Goal: Task Accomplishment & Management: Manage account settings

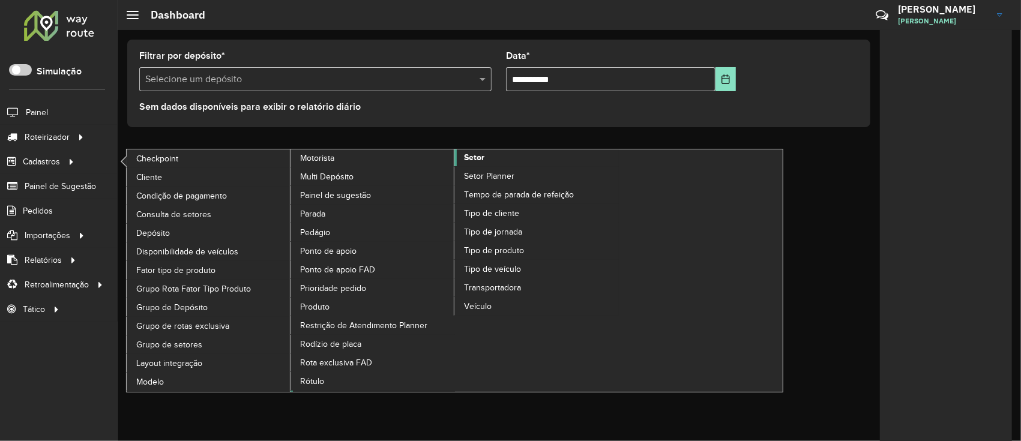
click at [468, 151] on span "Setor" at bounding box center [474, 157] width 20 height 13
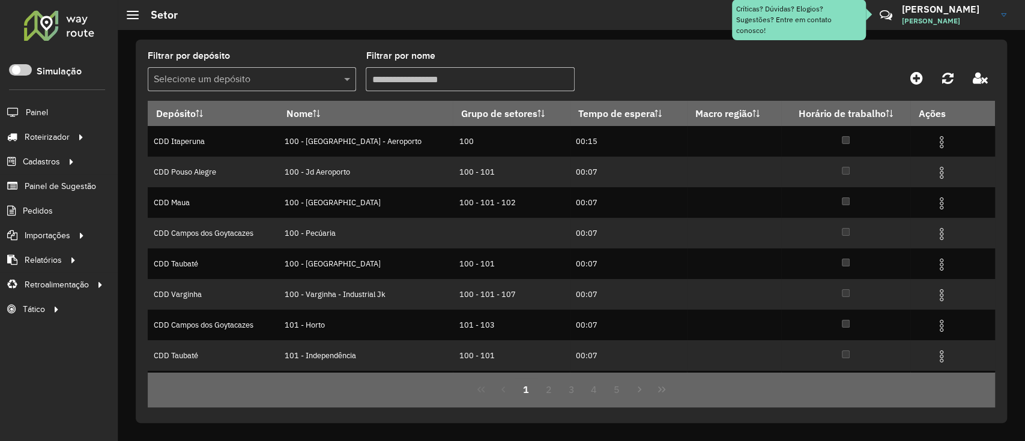
click at [298, 89] on div "Selecione um depósito" at bounding box center [252, 79] width 208 height 24
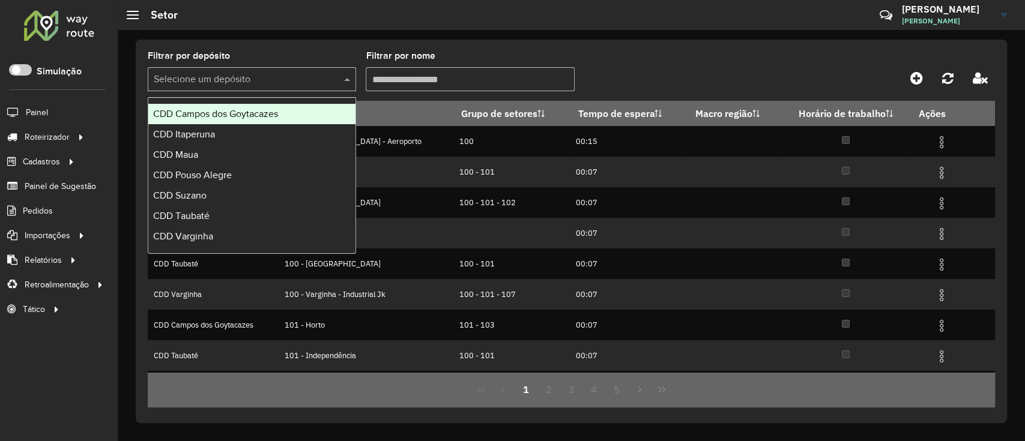
click at [245, 111] on span "CDD Campos dos Goytacazes" at bounding box center [215, 114] width 125 height 10
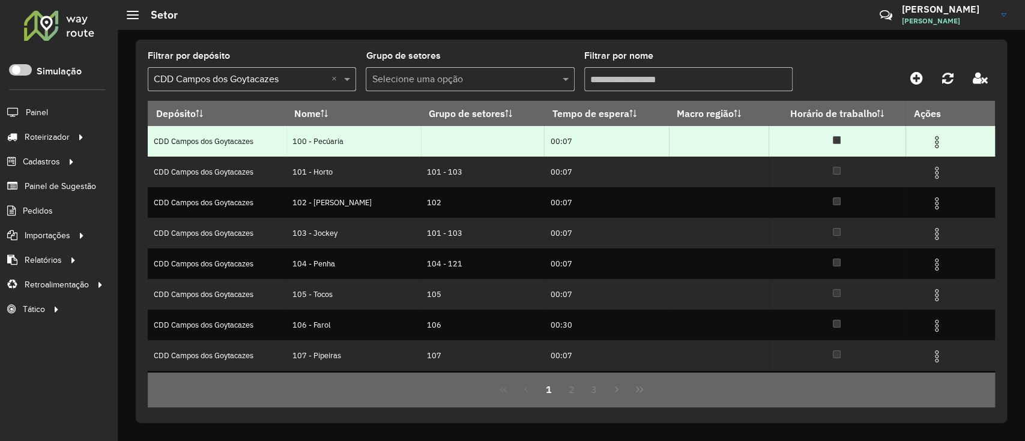
click at [932, 141] on img at bounding box center [937, 142] width 14 height 14
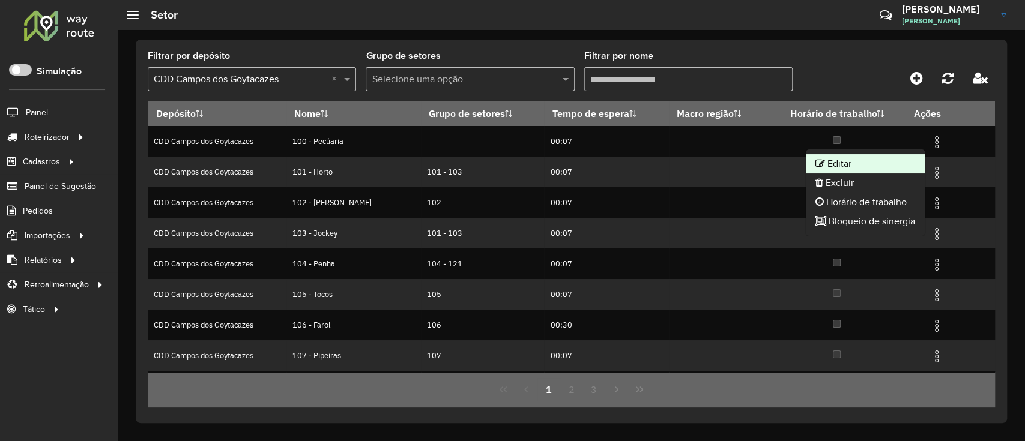
click at [861, 157] on li "Editar" at bounding box center [865, 163] width 119 height 19
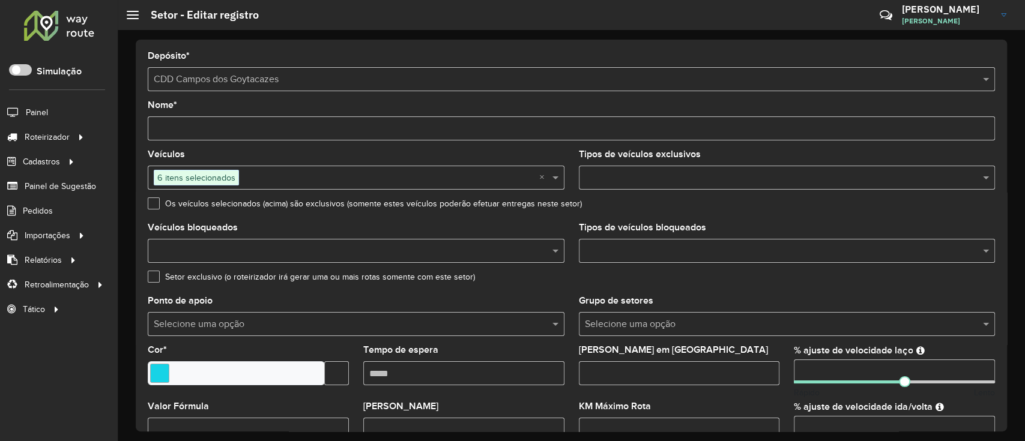
click at [537, 176] on input "text" at bounding box center [389, 178] width 300 height 14
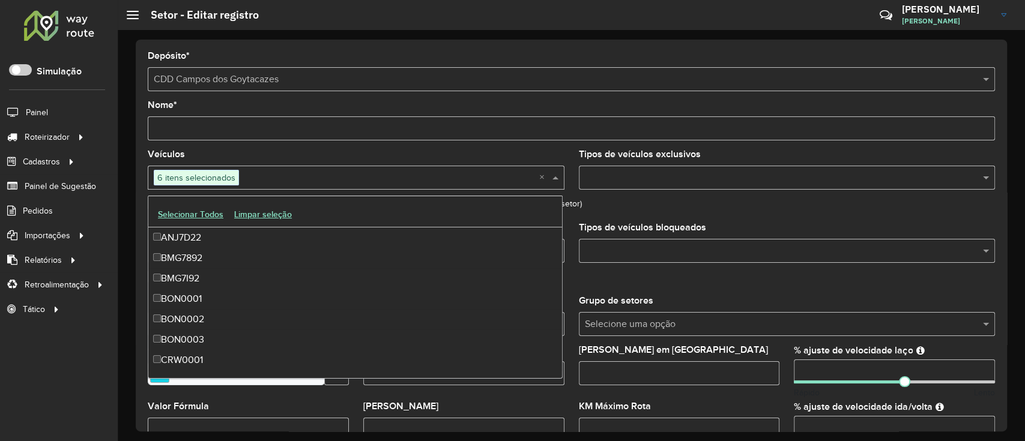
scroll to position [3776, 0]
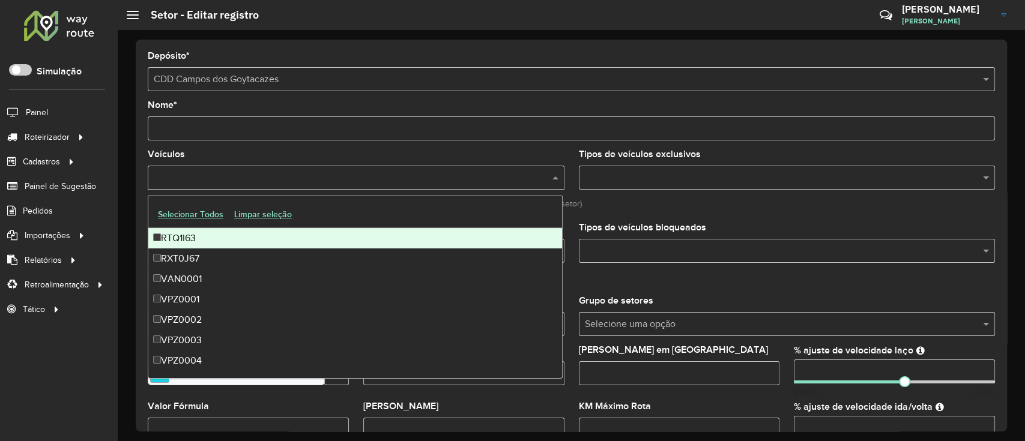
click at [430, 178] on input "text" at bounding box center [350, 178] width 399 height 14
paste input "*******"
type input "*******"
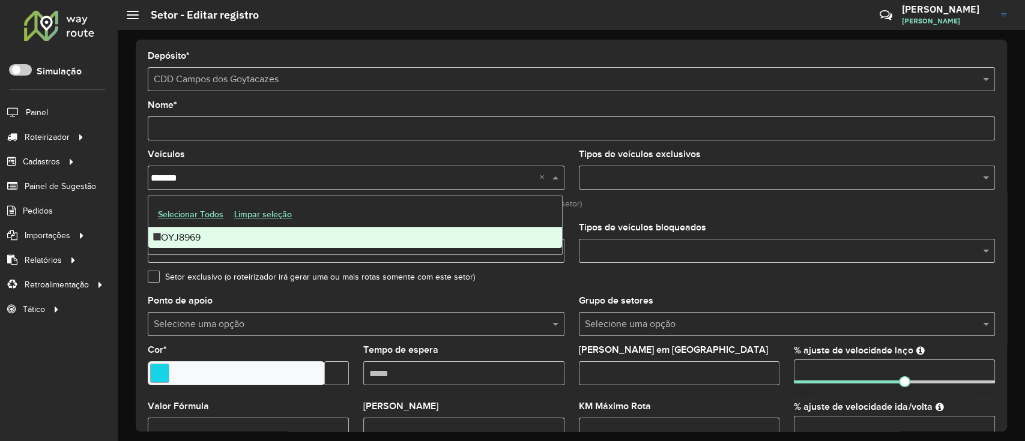
click at [268, 236] on div "OYJ8969" at bounding box center [355, 238] width 414 height 20
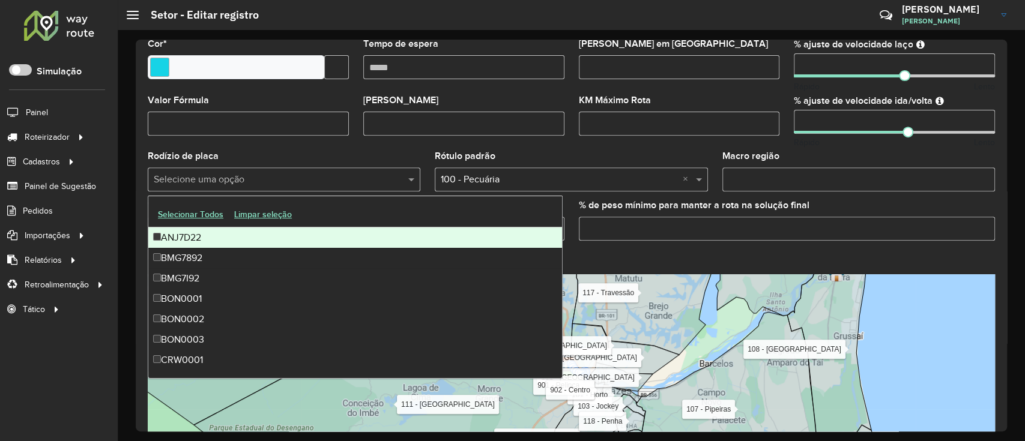
scroll to position [383, 0]
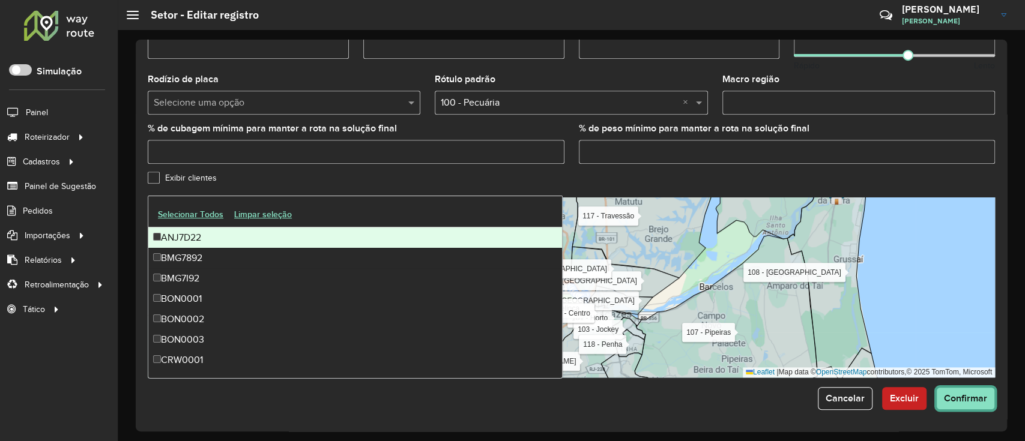
click at [957, 394] on span "Confirmar" at bounding box center [965, 398] width 43 height 10
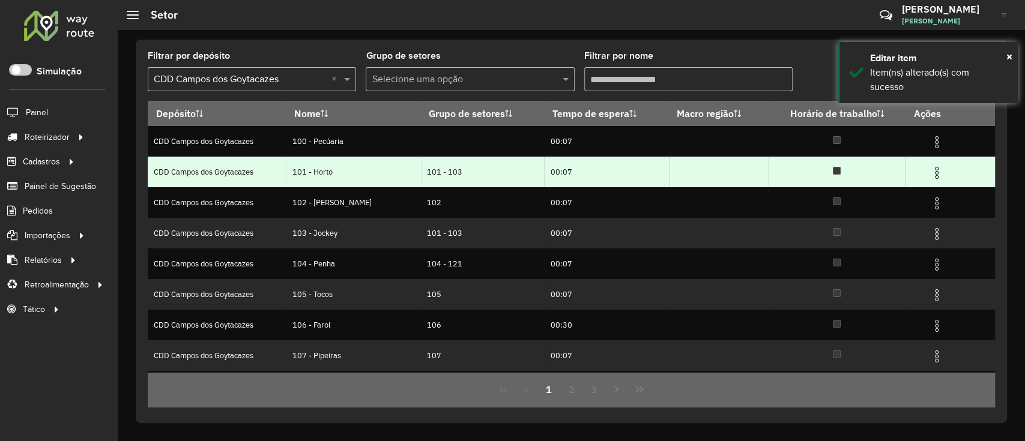
click at [937, 173] on img at bounding box center [937, 173] width 14 height 14
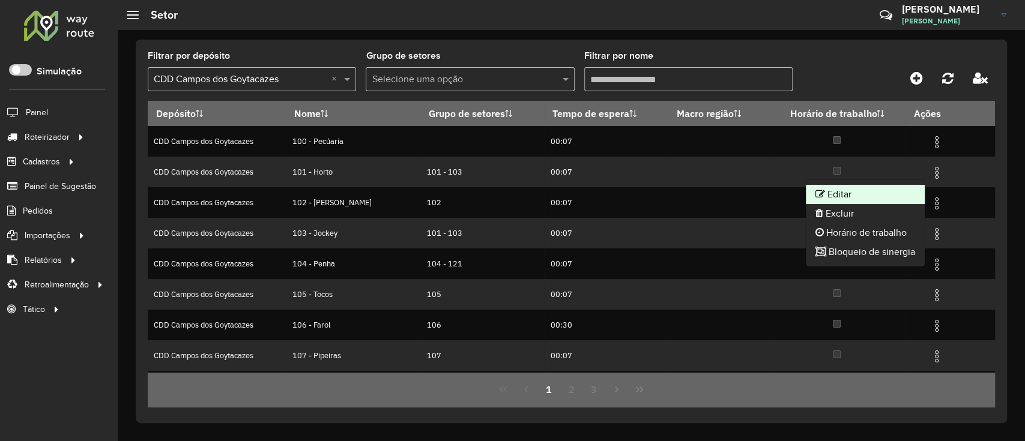
click at [850, 191] on li "Editar" at bounding box center [865, 194] width 119 height 19
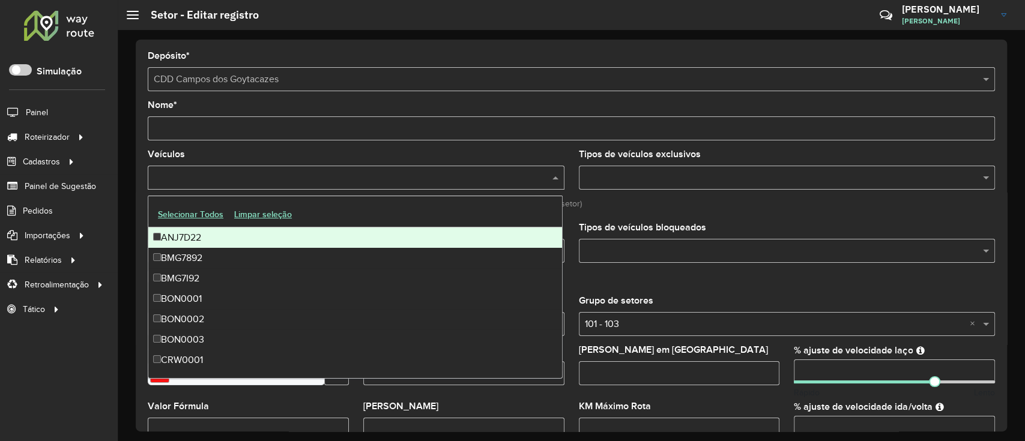
click at [489, 178] on input "text" at bounding box center [350, 178] width 399 height 14
paste input "*******"
type input "*******"
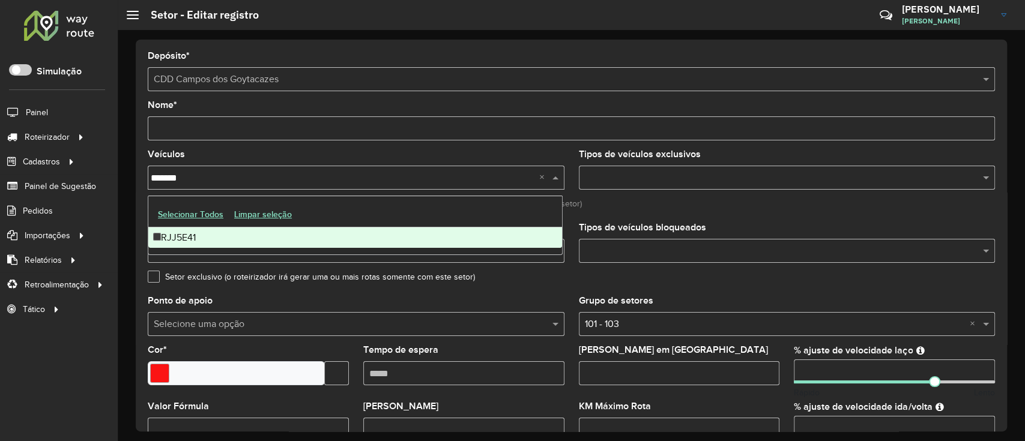
click at [319, 232] on div "RJJ5E41" at bounding box center [355, 238] width 414 height 20
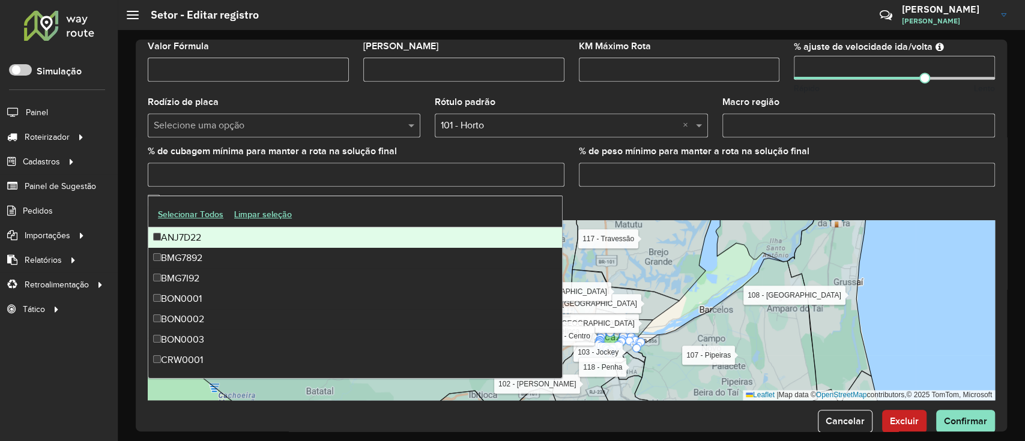
scroll to position [383, 0]
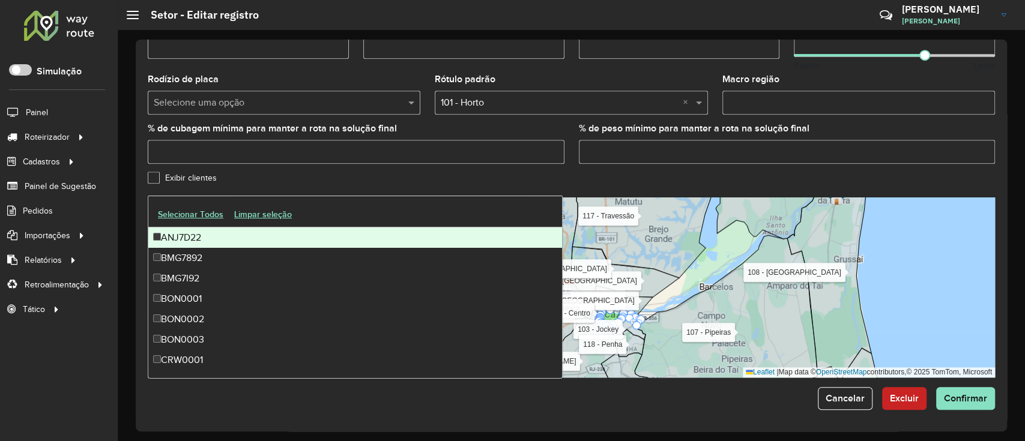
click at [957, 411] on div "Depósito * Selecione um depósito × CDD Campos dos Goytacazes Nome * Veículos RJ…" at bounding box center [571, 236] width 871 height 392
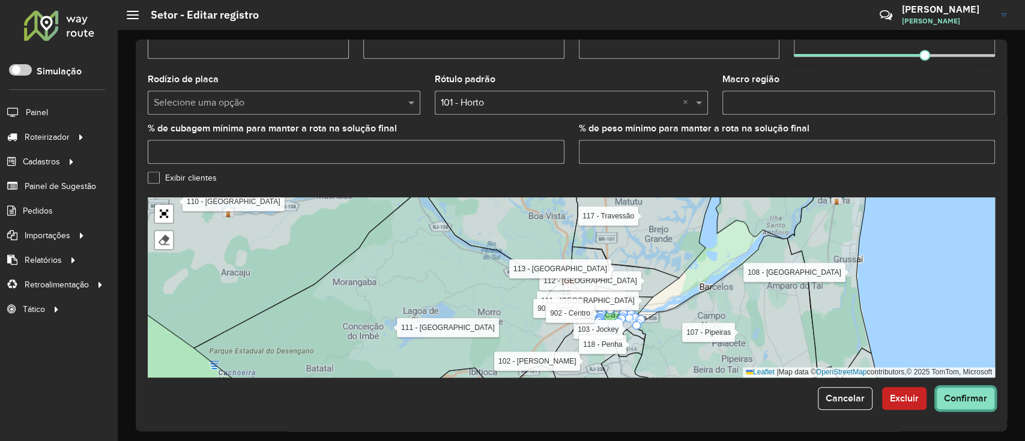
click at [957, 407] on button "Confirmar" at bounding box center [965, 398] width 59 height 23
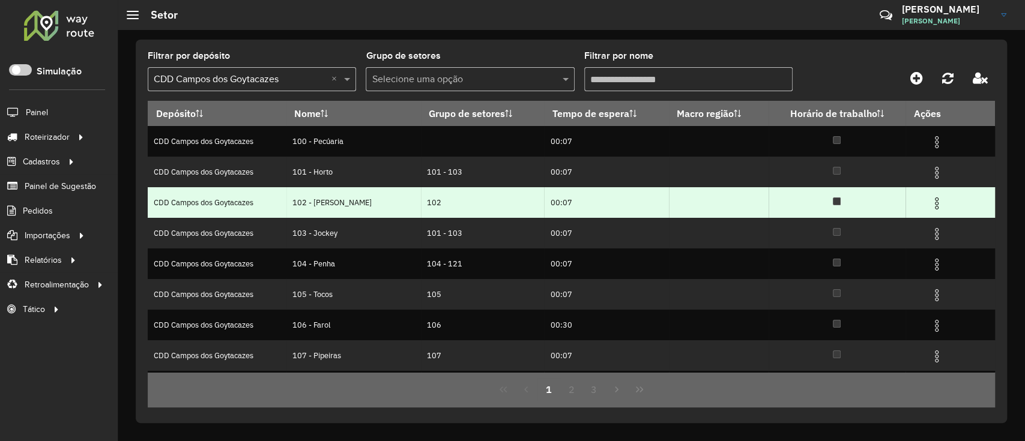
click at [934, 202] on img at bounding box center [937, 203] width 14 height 14
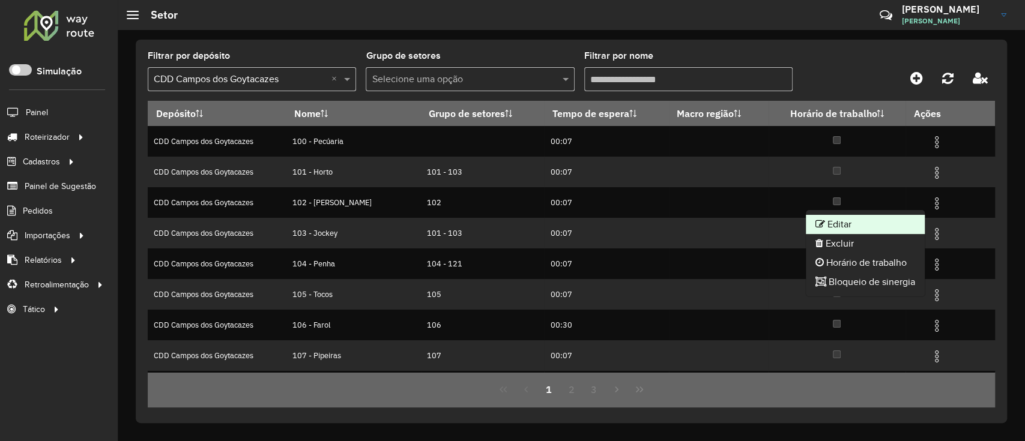
click at [870, 217] on li "Editar" at bounding box center [865, 224] width 119 height 19
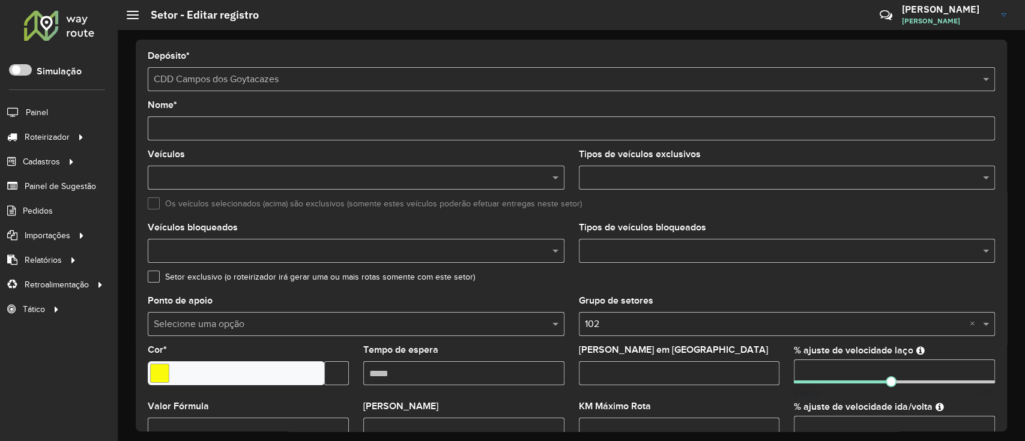
paste input "*******"
type input "*******"
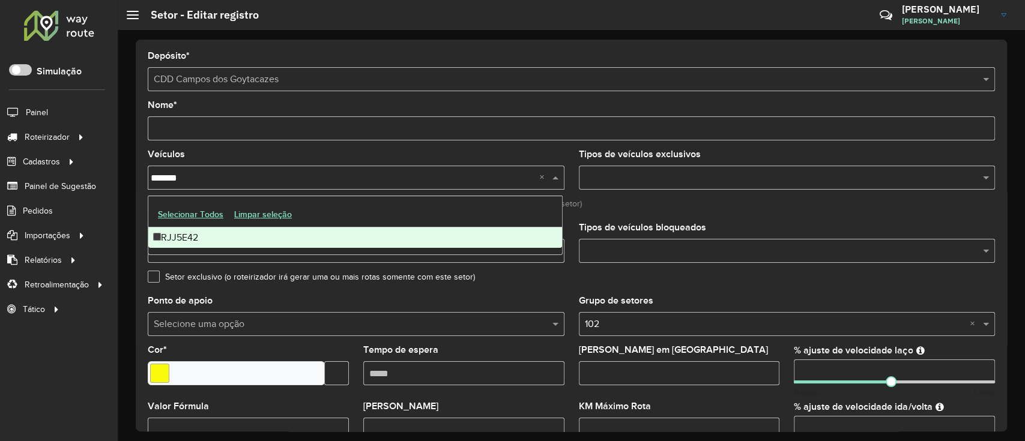
click at [386, 238] on div "RJJ5E42" at bounding box center [355, 238] width 414 height 20
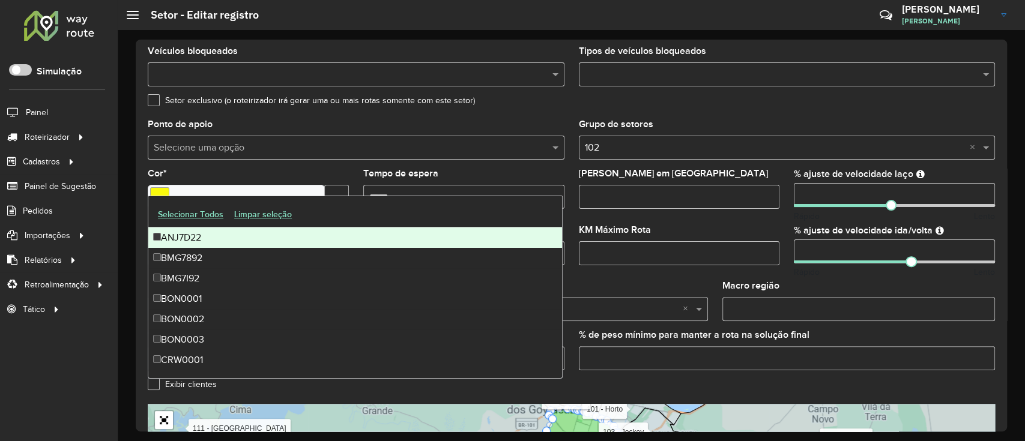
scroll to position [383, 0]
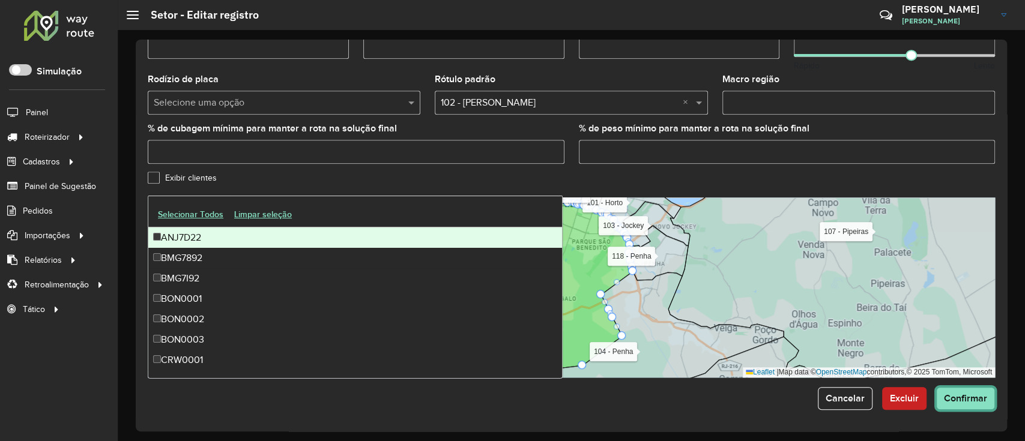
click at [971, 404] on button "Confirmar" at bounding box center [965, 398] width 59 height 23
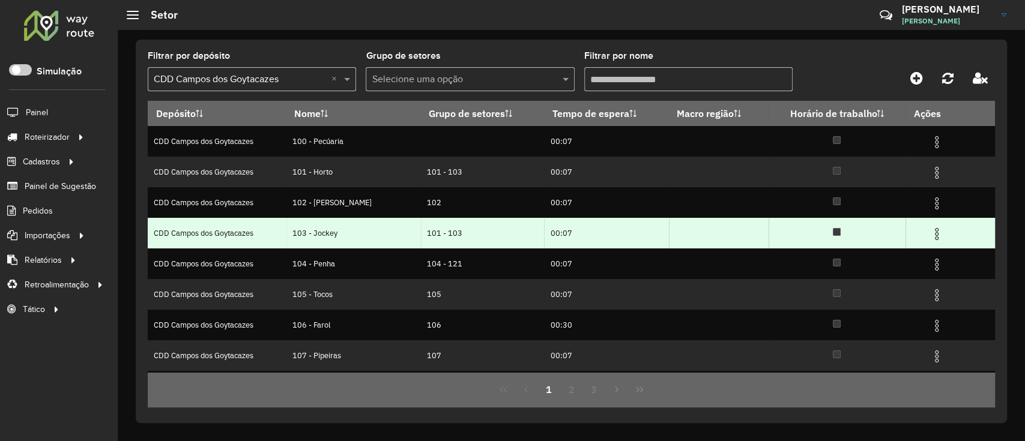
click at [930, 235] on img at bounding box center [937, 234] width 14 height 14
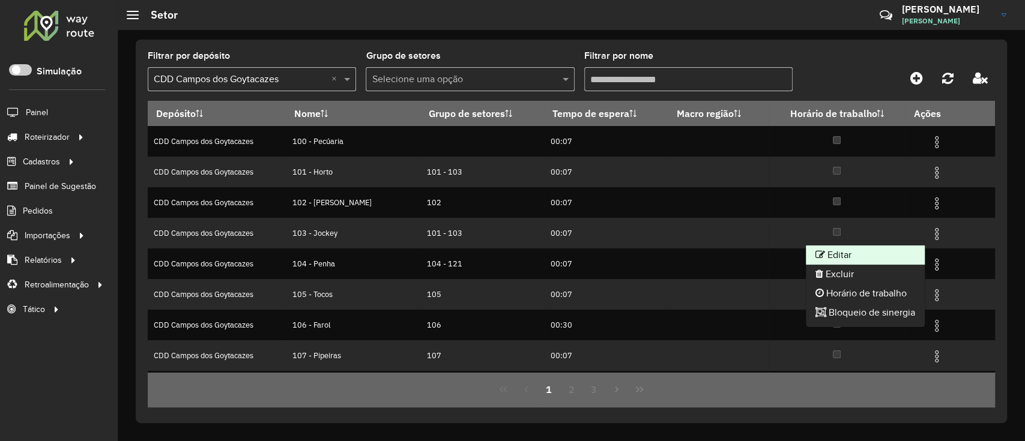
click at [860, 253] on li "Editar" at bounding box center [865, 255] width 119 height 19
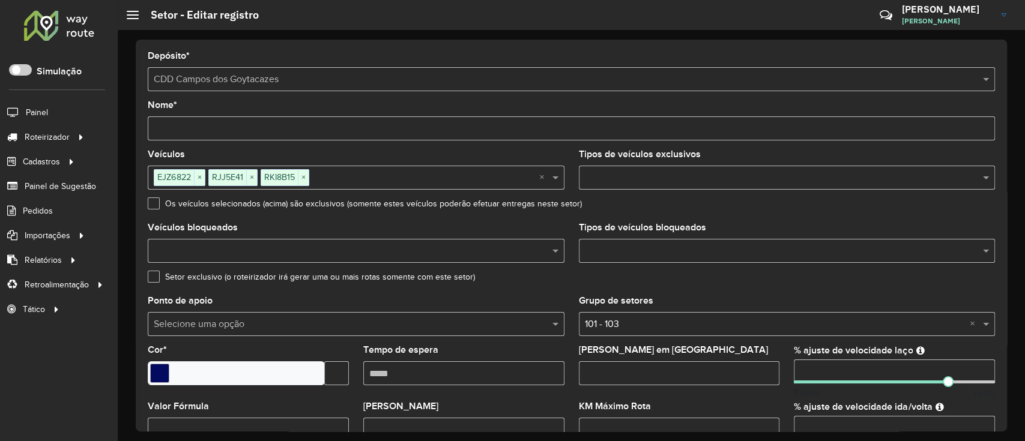
click at [534, 175] on input "text" at bounding box center [424, 178] width 230 height 14
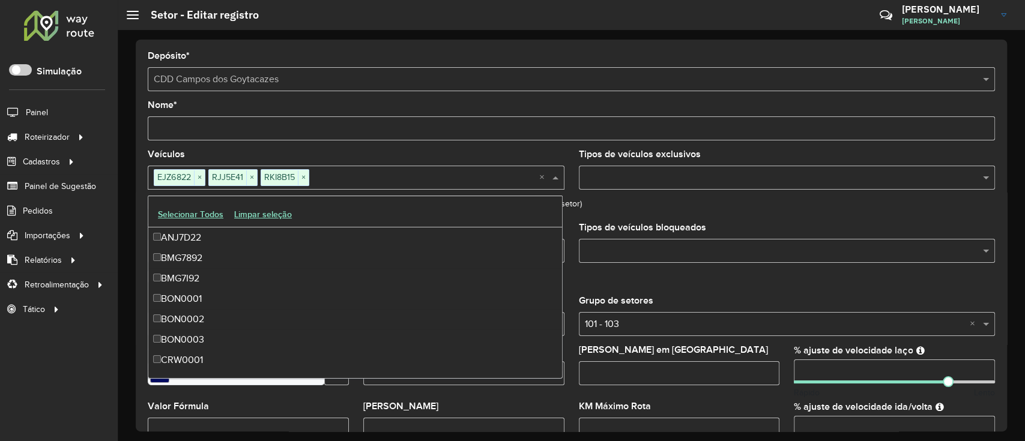
scroll to position [3430, 0]
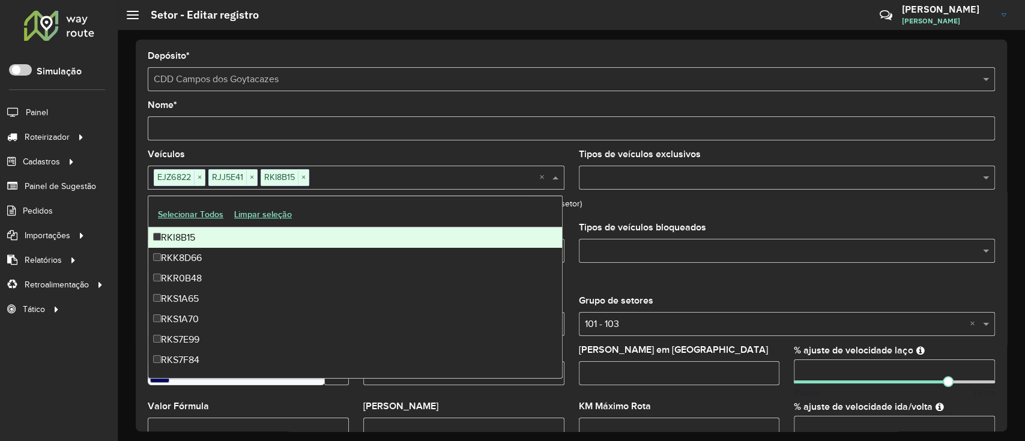
click at [536, 175] on input "text" at bounding box center [424, 178] width 230 height 14
paste input "*******"
type input "*******"
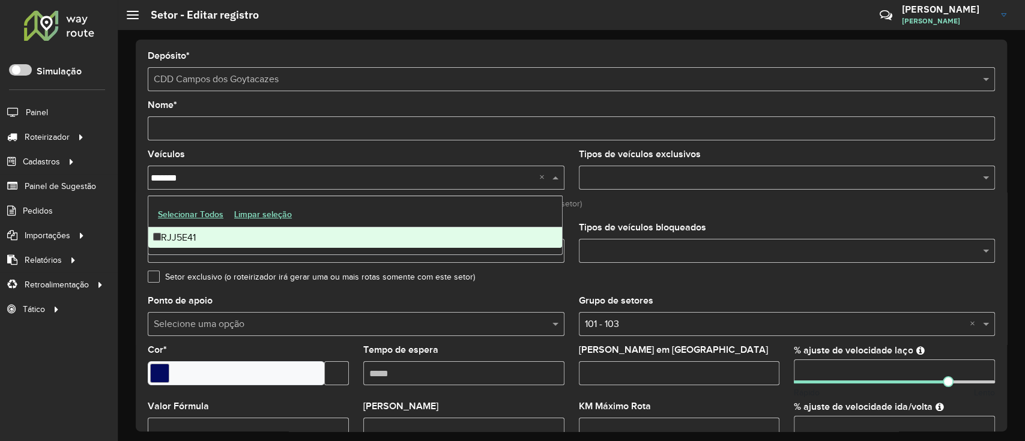
click at [258, 243] on div "RJJ5E41" at bounding box center [355, 238] width 414 height 20
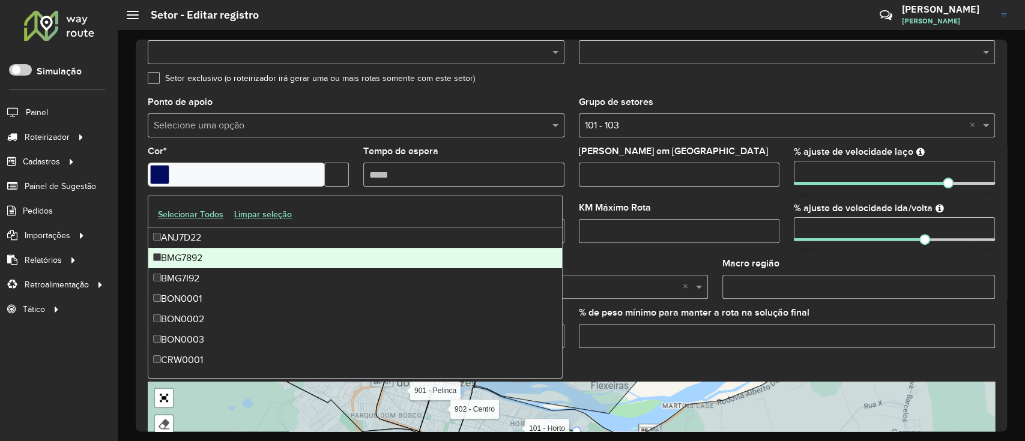
scroll to position [383, 0]
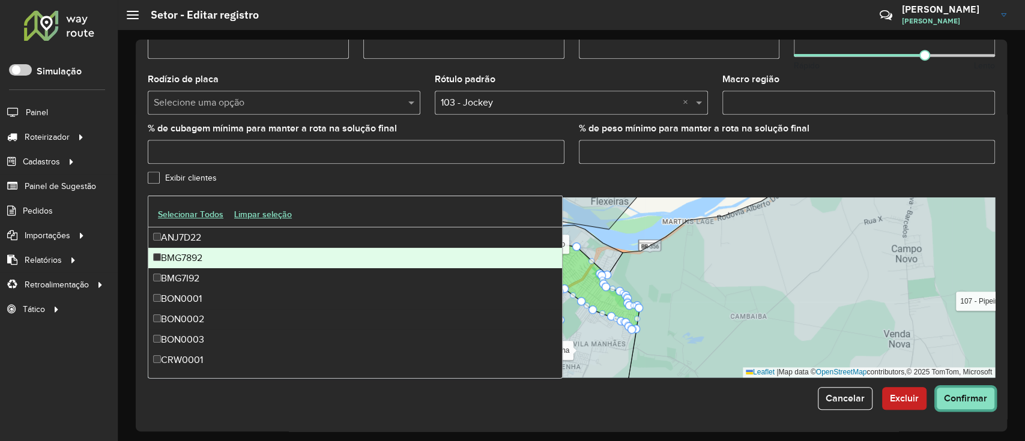
click at [966, 408] on button "Confirmar" at bounding box center [965, 398] width 59 height 23
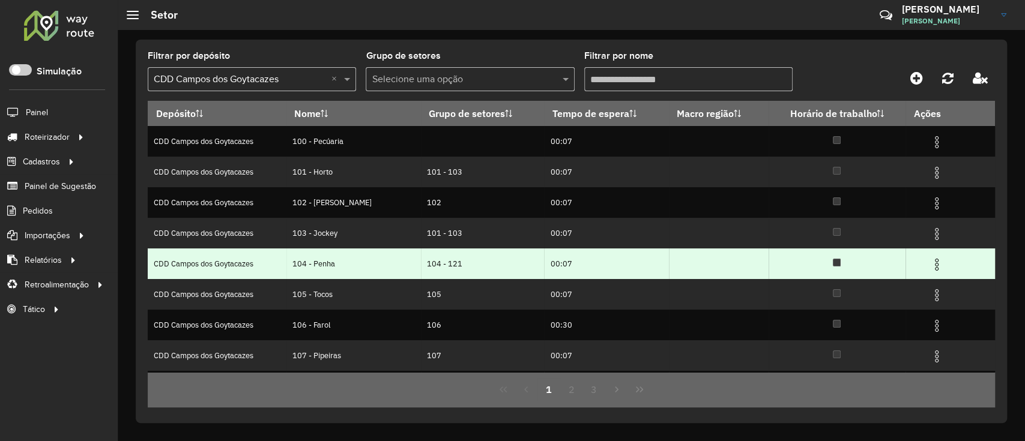
click at [934, 267] on img at bounding box center [937, 265] width 14 height 14
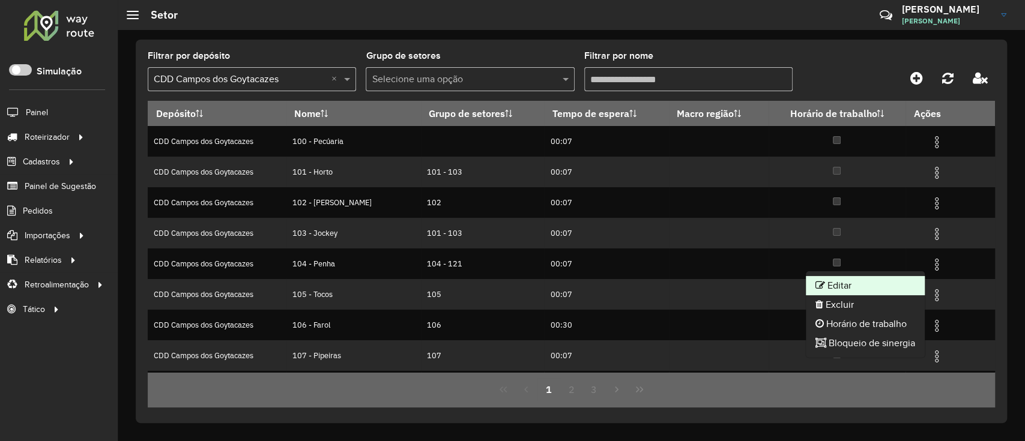
click at [879, 291] on li "Editar" at bounding box center [865, 285] width 119 height 19
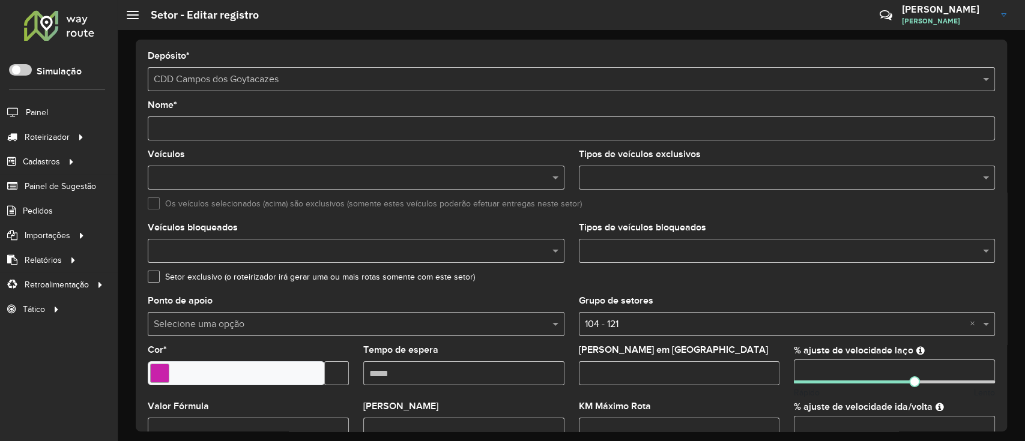
click at [652, 324] on input "text" at bounding box center [775, 325] width 381 height 14
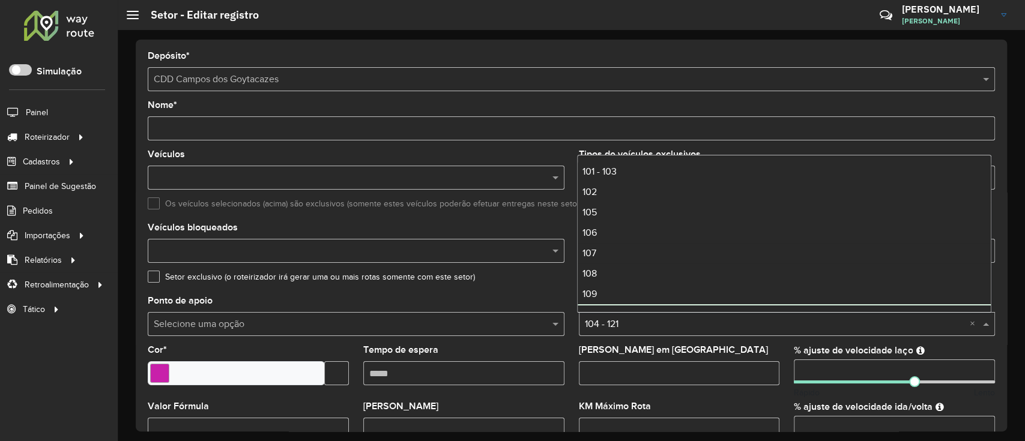
click at [661, 325] on input "text" at bounding box center [775, 325] width 381 height 14
click at [661, 324] on input "text" at bounding box center [775, 325] width 381 height 14
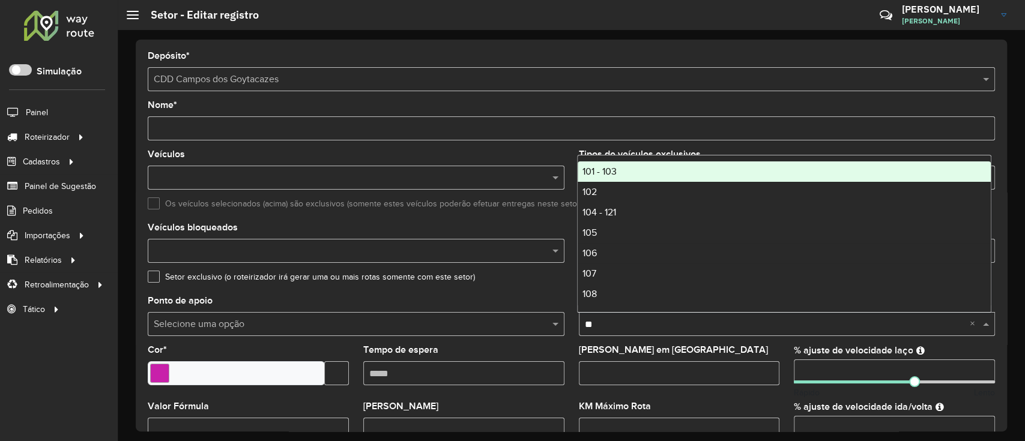
type input "***"
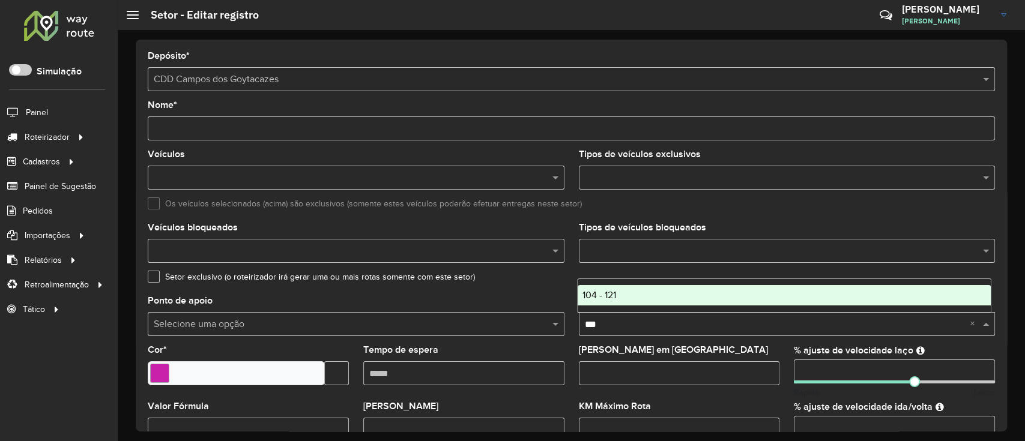
click at [699, 291] on div "104 - 121" at bounding box center [785, 295] width 414 height 20
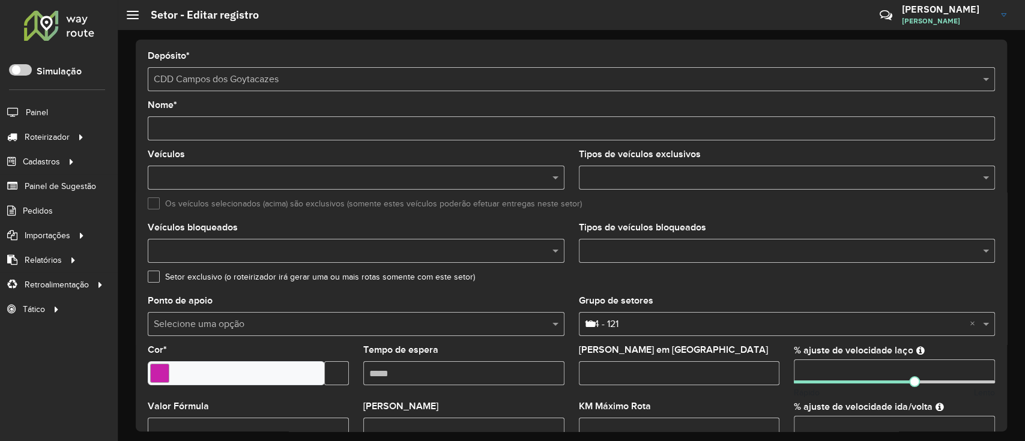
click at [327, 184] on input "text" at bounding box center [350, 178] width 399 height 14
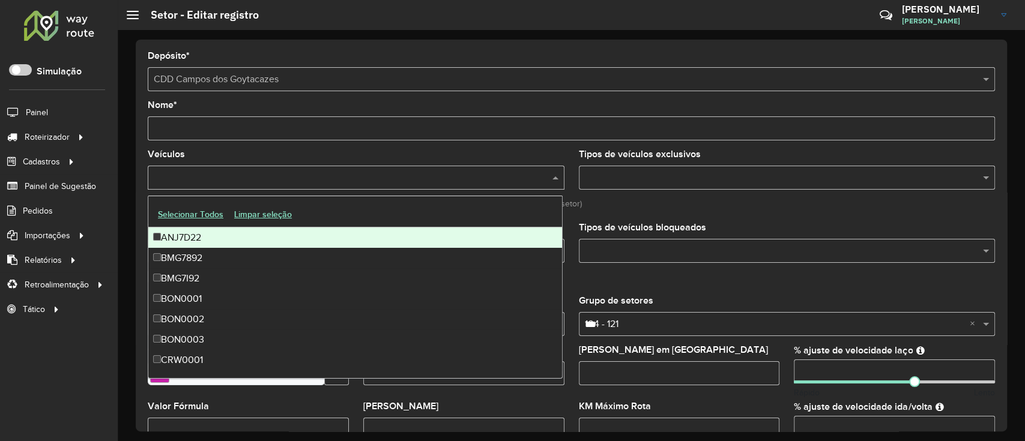
paste input "*******"
type input "*******"
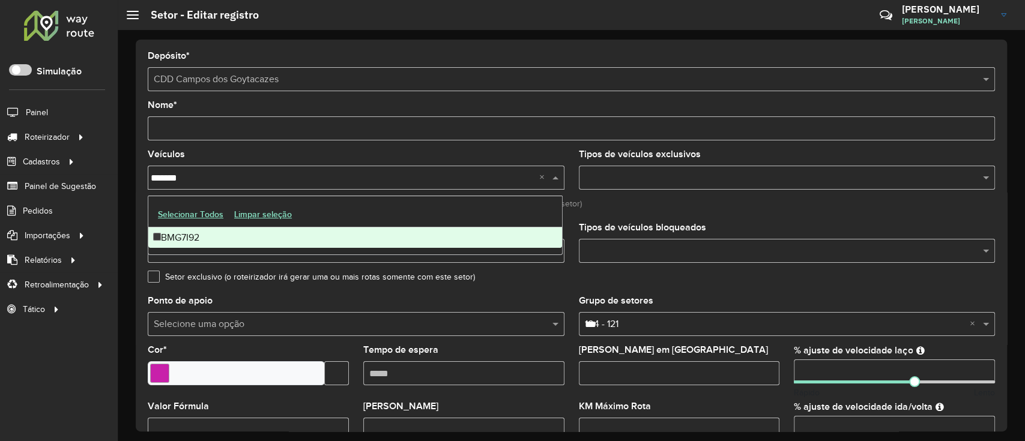
click at [190, 244] on div "BMG7I92" at bounding box center [355, 238] width 414 height 20
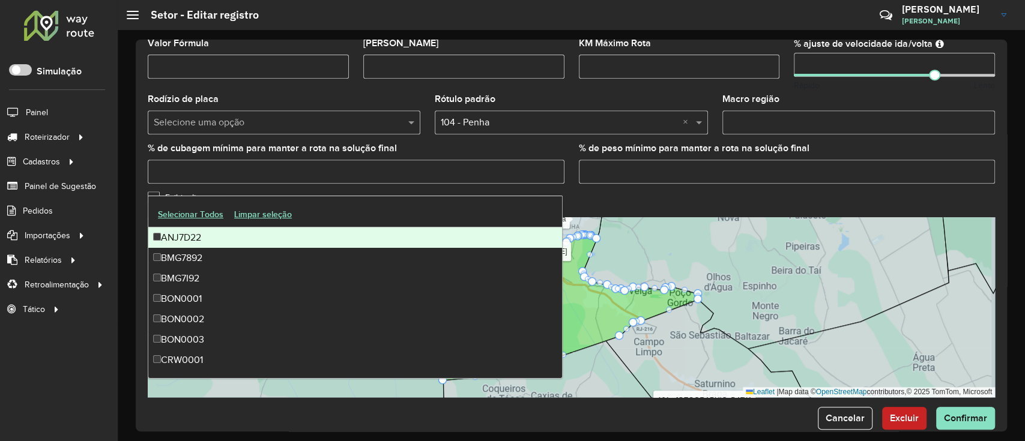
scroll to position [383, 0]
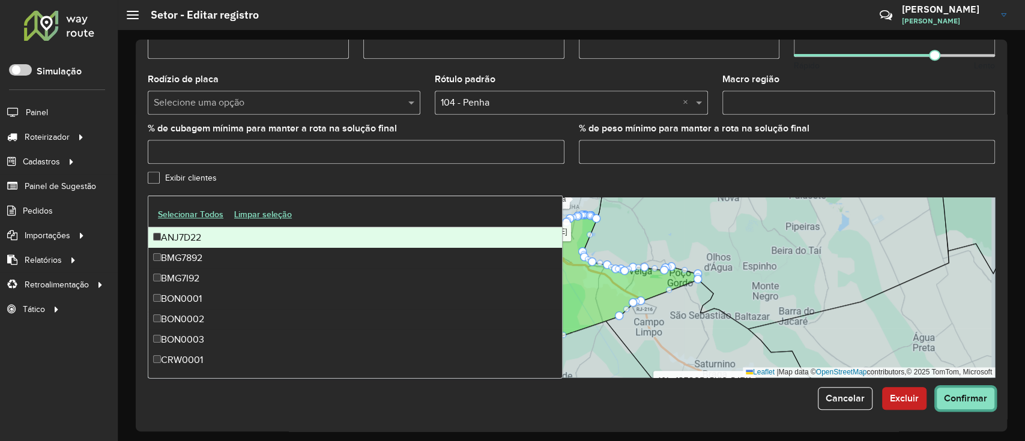
click at [965, 401] on span "Confirmar" at bounding box center [965, 398] width 43 height 10
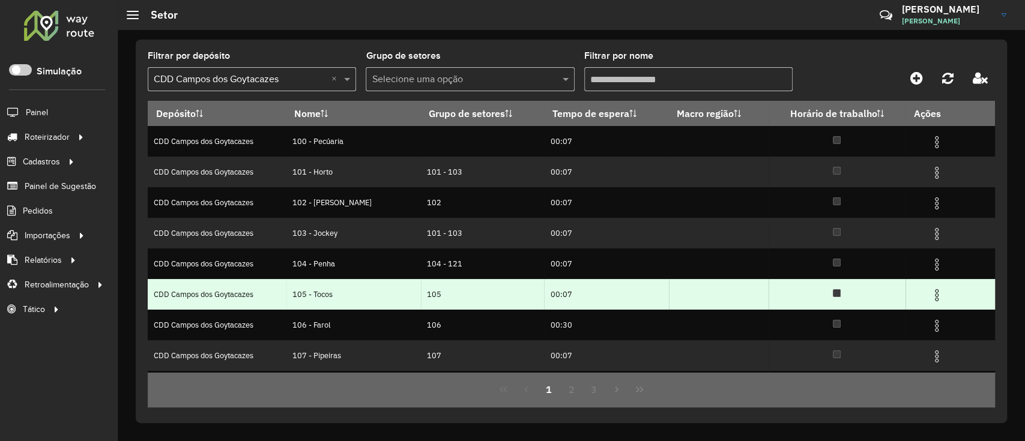
click at [934, 293] on img at bounding box center [937, 295] width 14 height 14
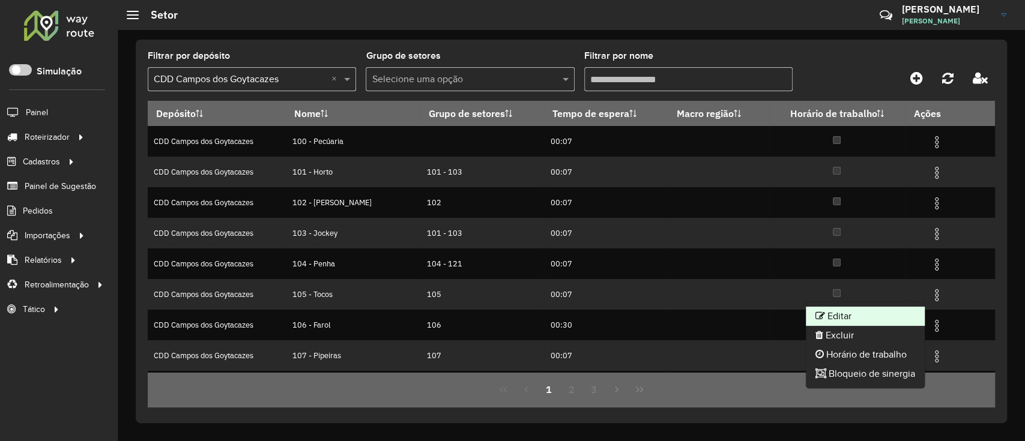
click at [873, 319] on li "Editar" at bounding box center [865, 316] width 119 height 19
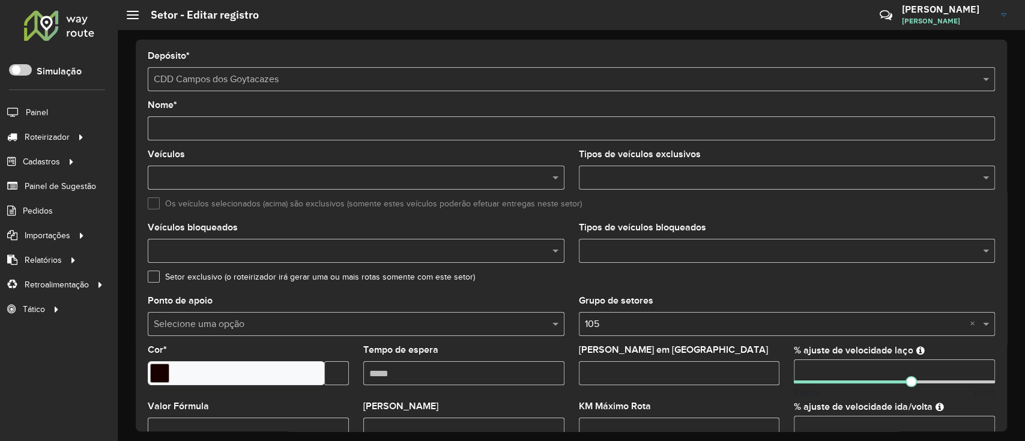
paste input "*******"
type input "*******"
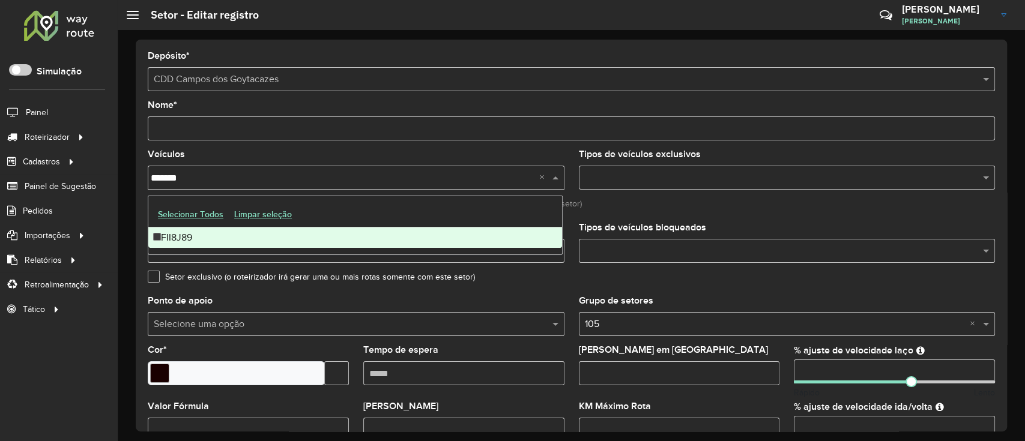
click at [313, 240] on div "FII8J89" at bounding box center [355, 238] width 414 height 20
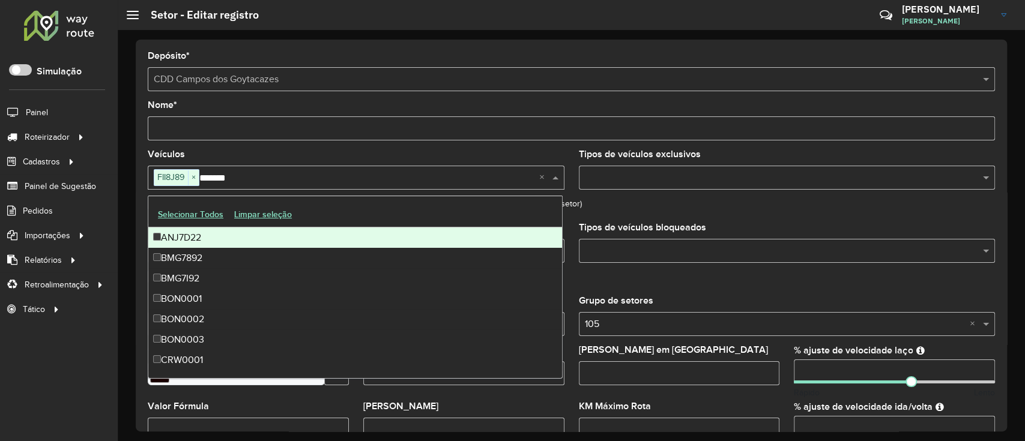
click at [518, 153] on div "Veículos FII8J89 × ******* ×" at bounding box center [356, 170] width 417 height 40
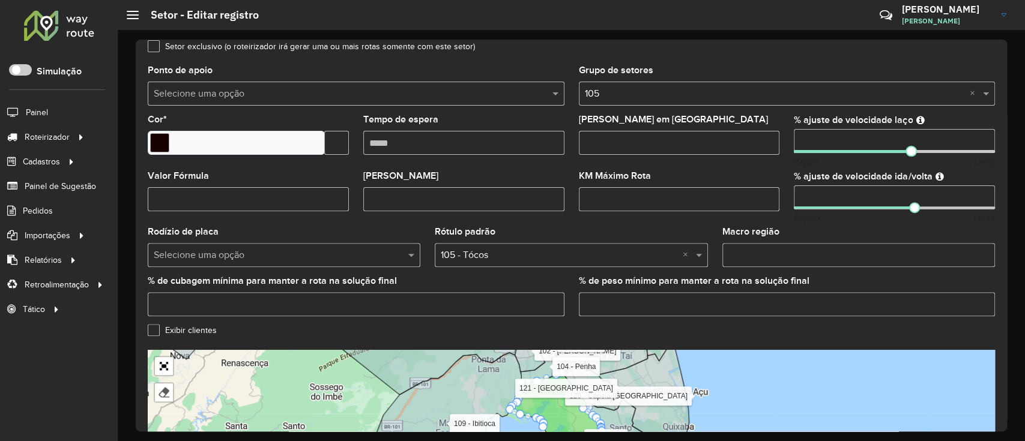
scroll to position [383, 0]
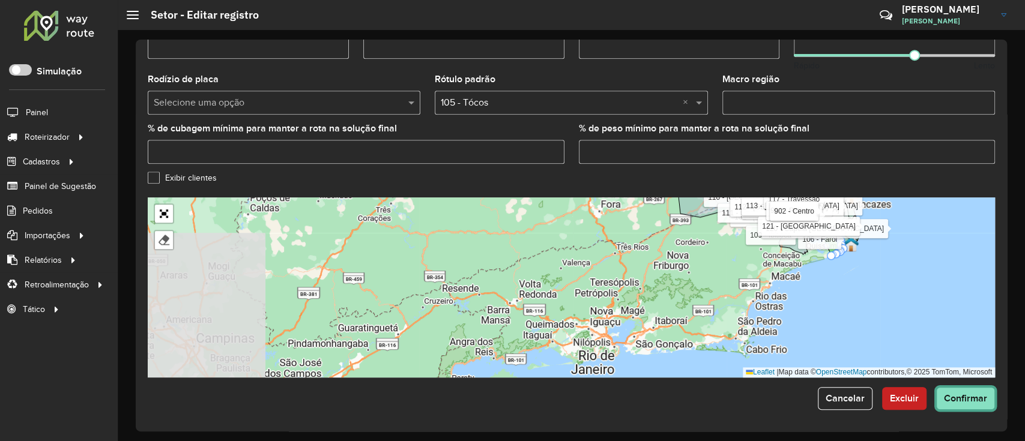
click at [950, 407] on button "Confirmar" at bounding box center [965, 398] width 59 height 23
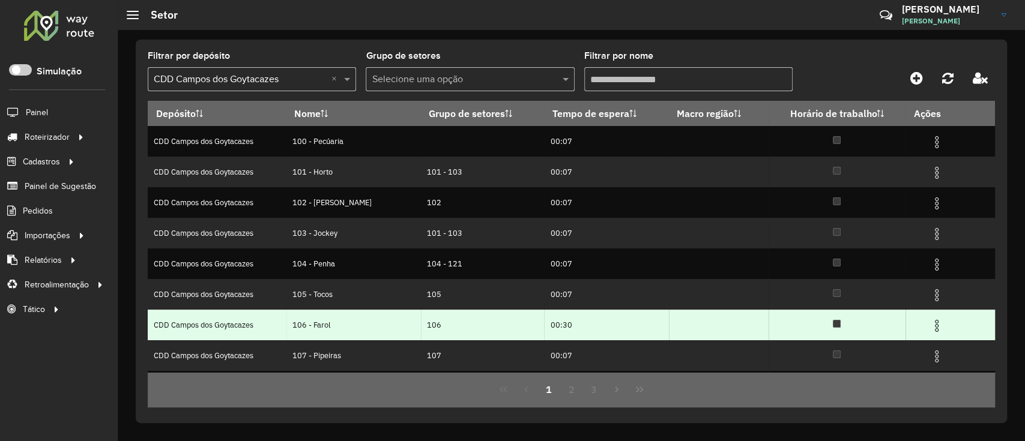
click at [934, 324] on img at bounding box center [937, 326] width 14 height 14
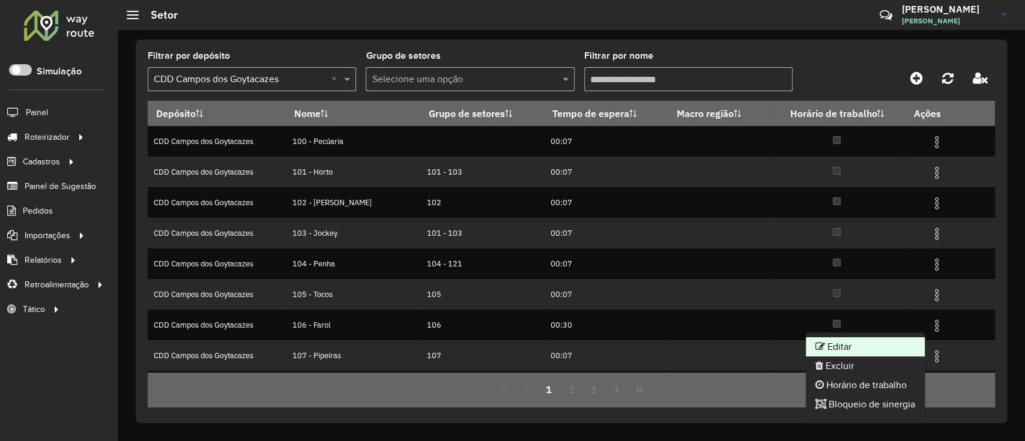
click at [882, 347] on li "Editar" at bounding box center [865, 346] width 119 height 19
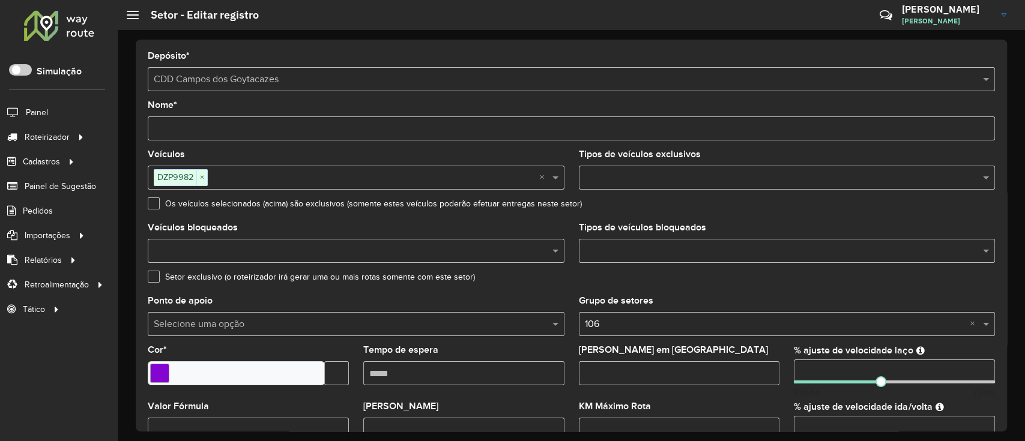
click at [431, 188] on div "DZP9982 ×" at bounding box center [344, 177] width 392 height 22
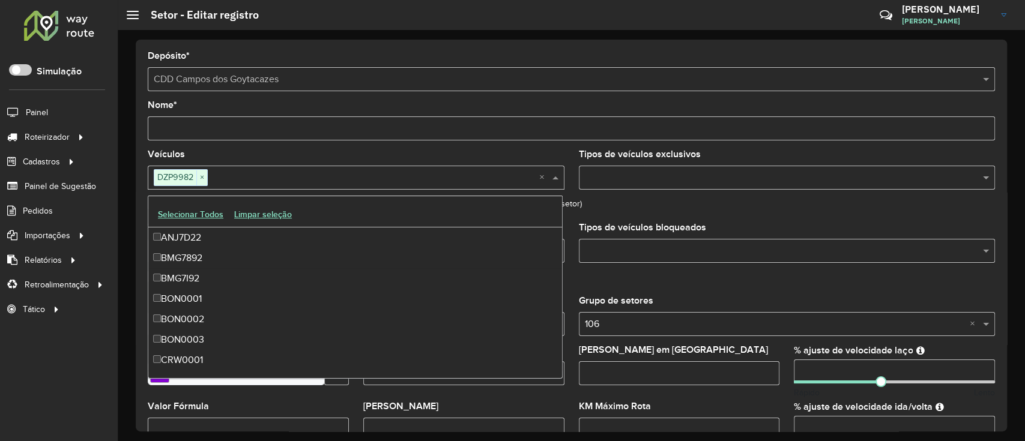
scroll to position [327, 0]
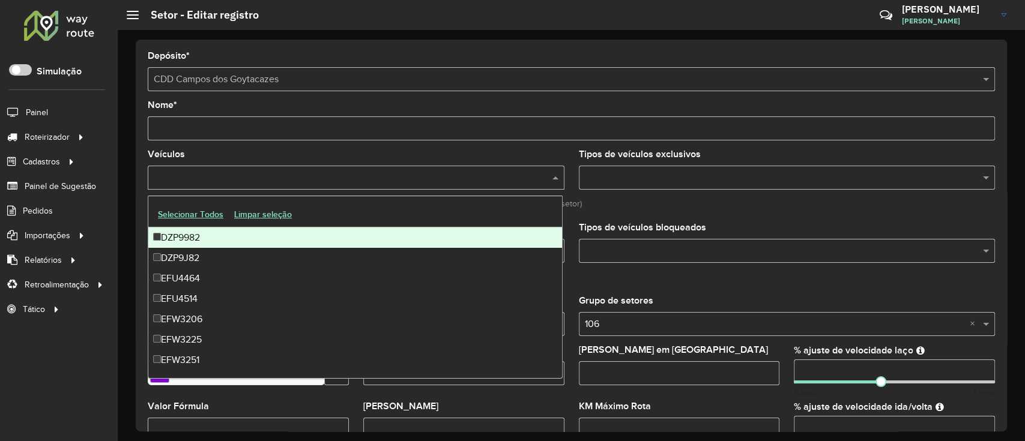
paste input "**********"
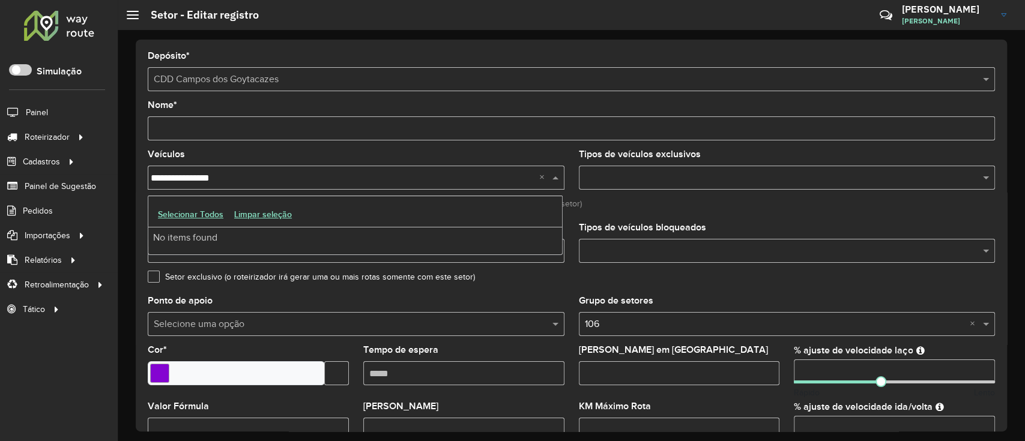
click at [195, 179] on input "**********" at bounding box center [345, 178] width 389 height 14
click at [268, 184] on input "**********" at bounding box center [345, 178] width 389 height 14
type input "*******"
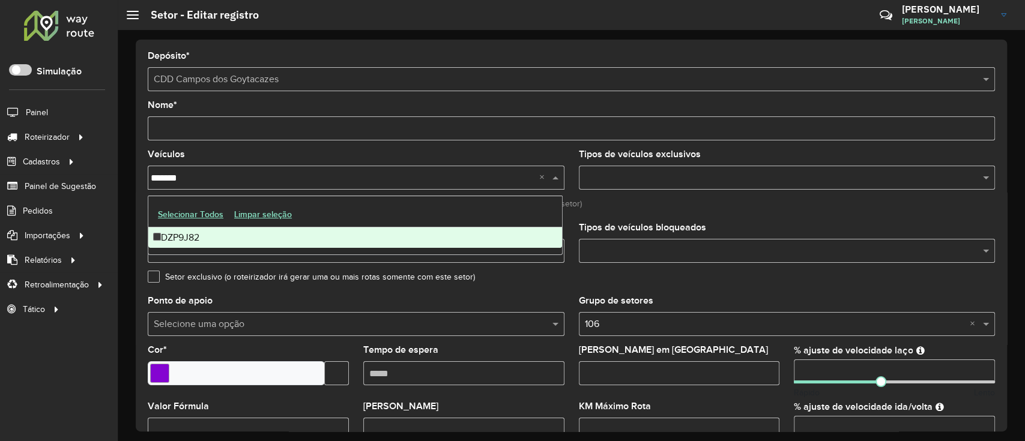
click at [182, 253] on ng-dropdown-panel "Selecionar Todos Limpar seleção DZP9J82" at bounding box center [355, 225] width 415 height 59
click at [198, 235] on div "DZP9J82" at bounding box center [355, 238] width 414 height 20
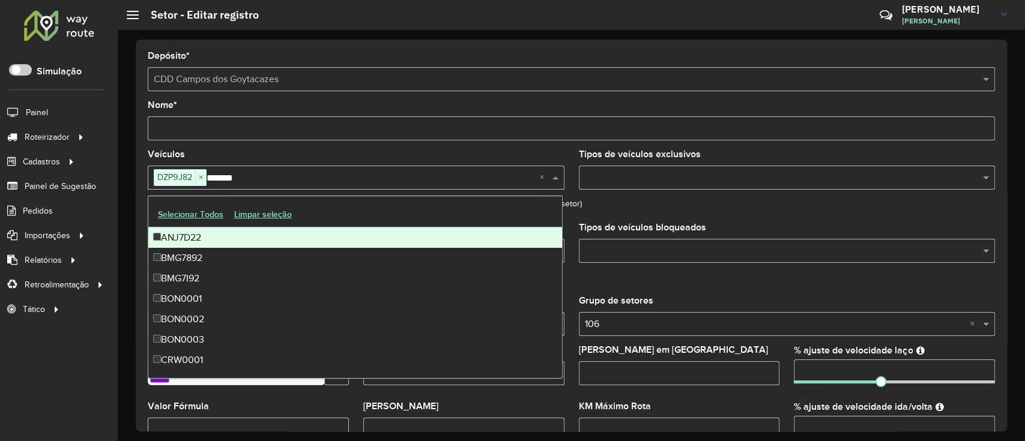
click at [231, 185] on div "DZP9J82 × *******" at bounding box center [344, 177] width 392 height 22
paste input "**********"
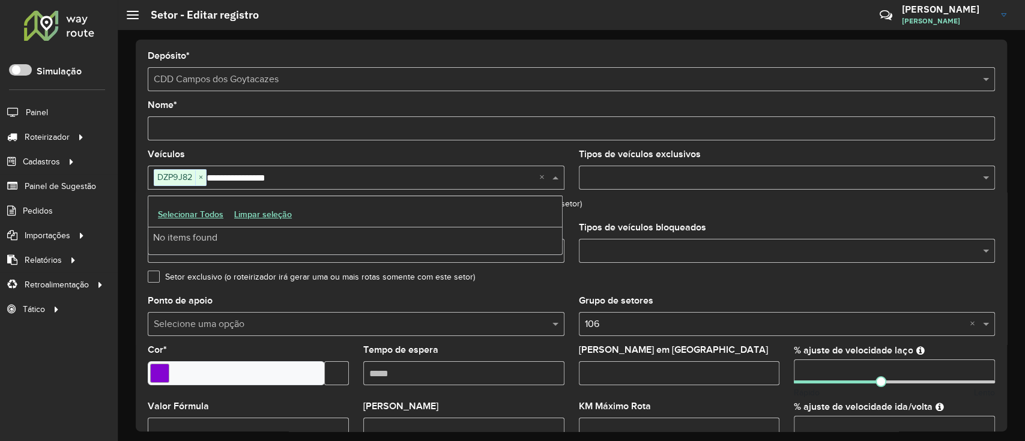
click at [253, 180] on input "**********" at bounding box center [373, 178] width 333 height 14
type input "*******"
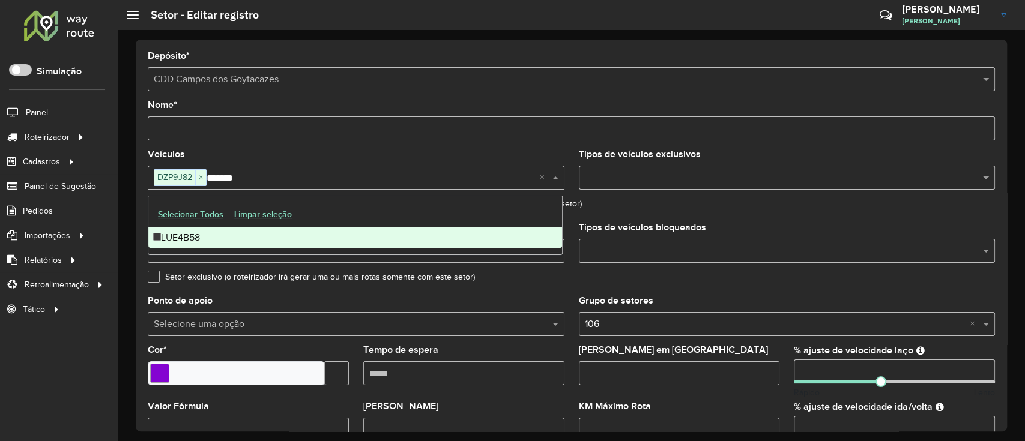
click at [300, 245] on div "LUE4B58" at bounding box center [355, 238] width 414 height 20
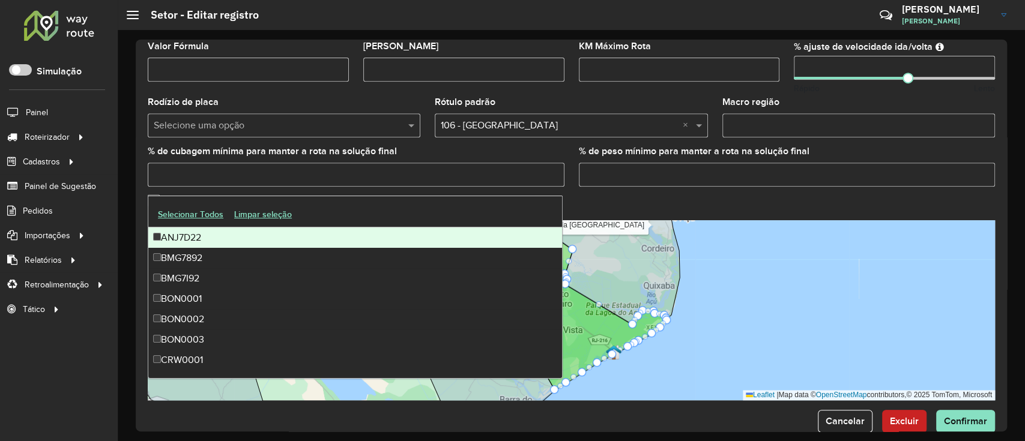
scroll to position [383, 0]
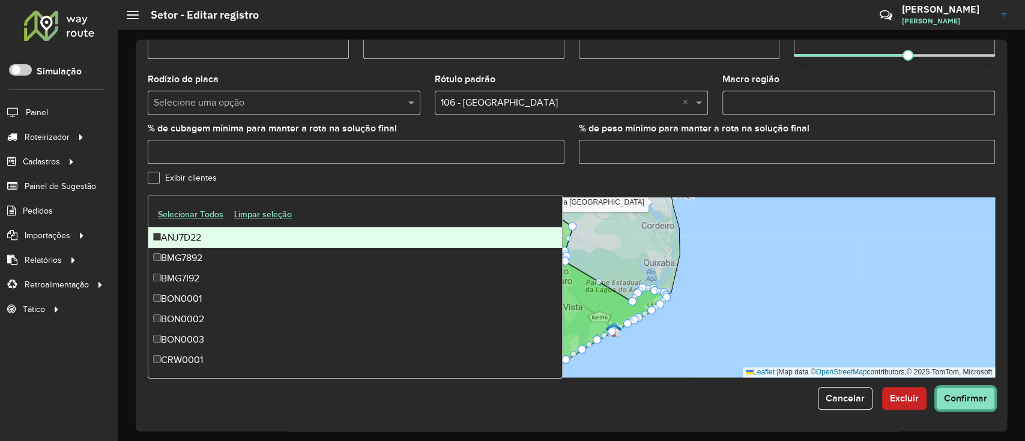
click at [973, 396] on span "Confirmar" at bounding box center [965, 398] width 43 height 10
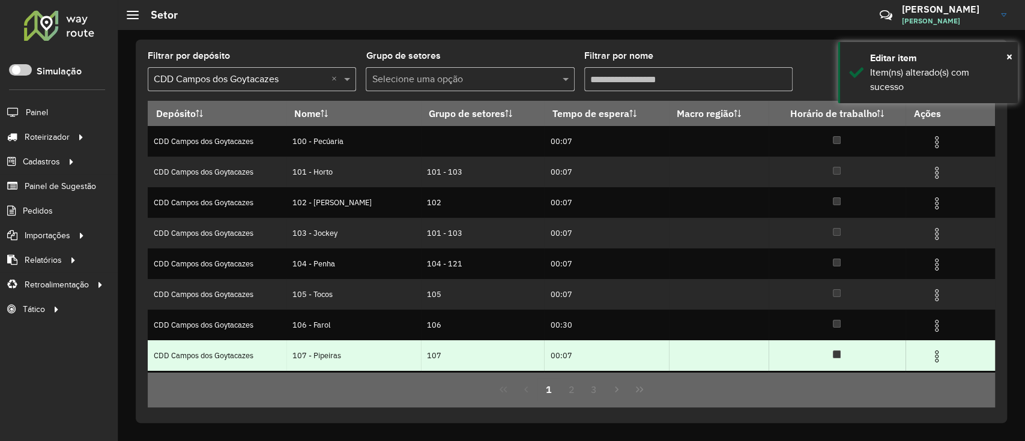
click at [931, 353] on img at bounding box center [937, 356] width 14 height 14
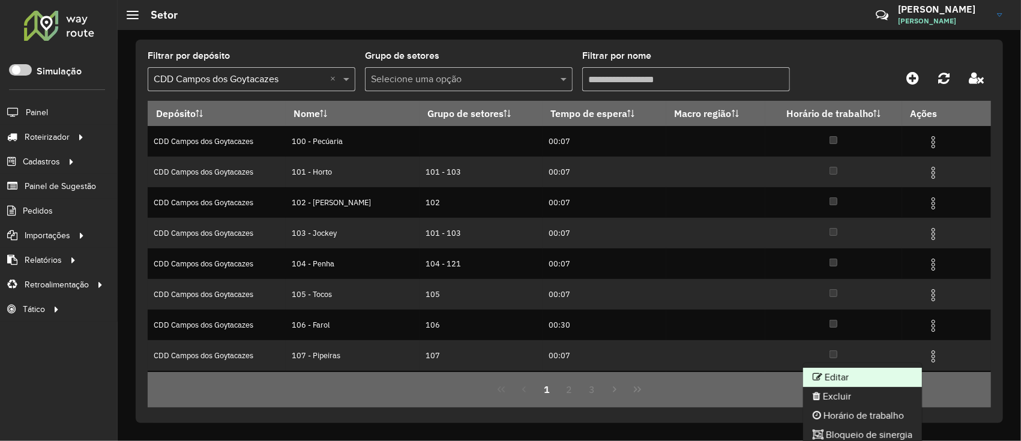
click at [835, 378] on li "Editar" at bounding box center [862, 377] width 119 height 19
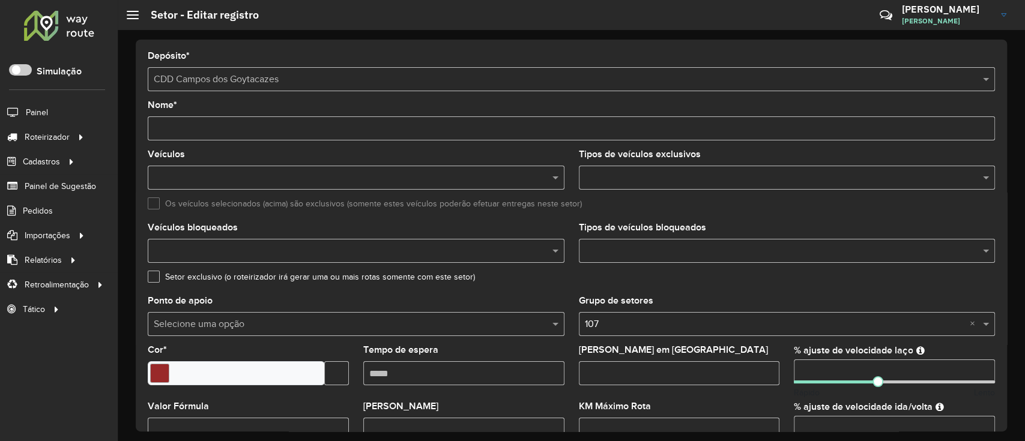
paste input "*******"
type input "*******"
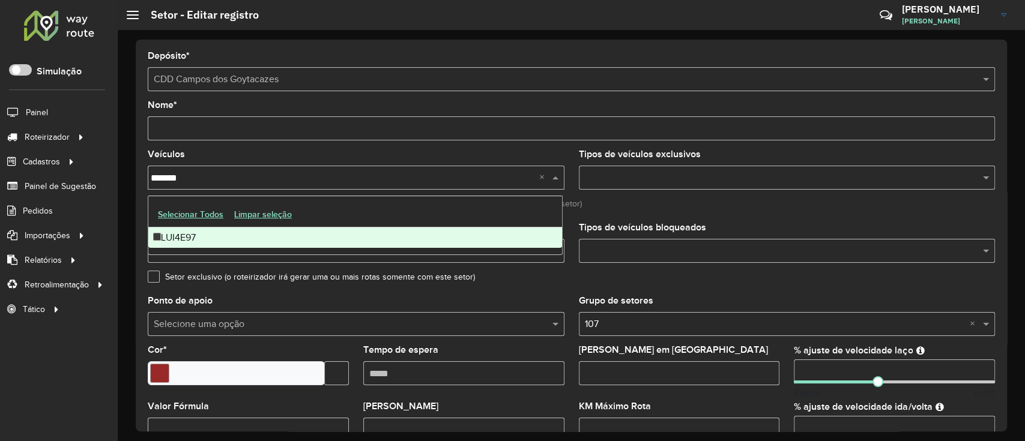
click at [276, 241] on div "LUI4E97" at bounding box center [355, 238] width 414 height 20
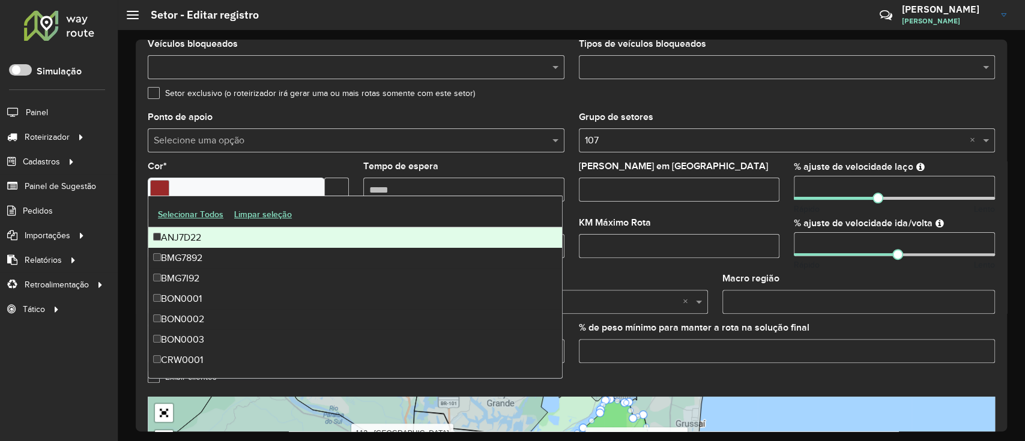
scroll to position [383, 0]
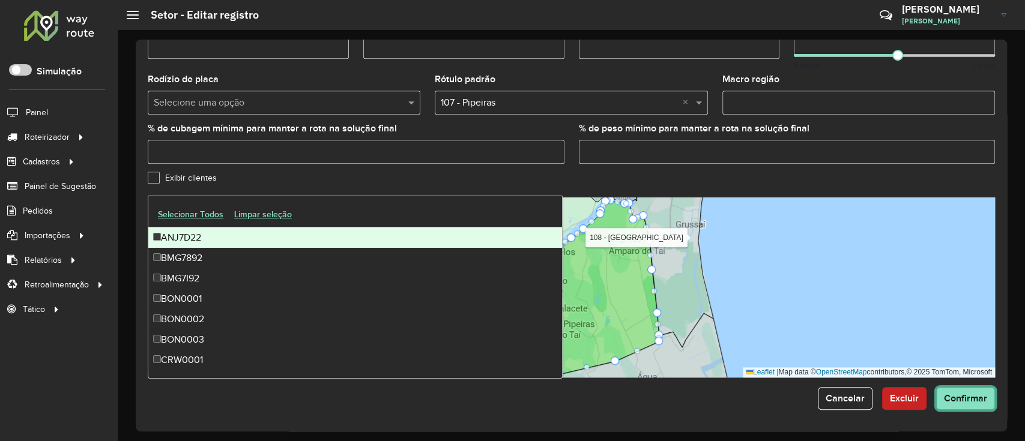
click at [972, 401] on span "Confirmar" at bounding box center [965, 398] width 43 height 10
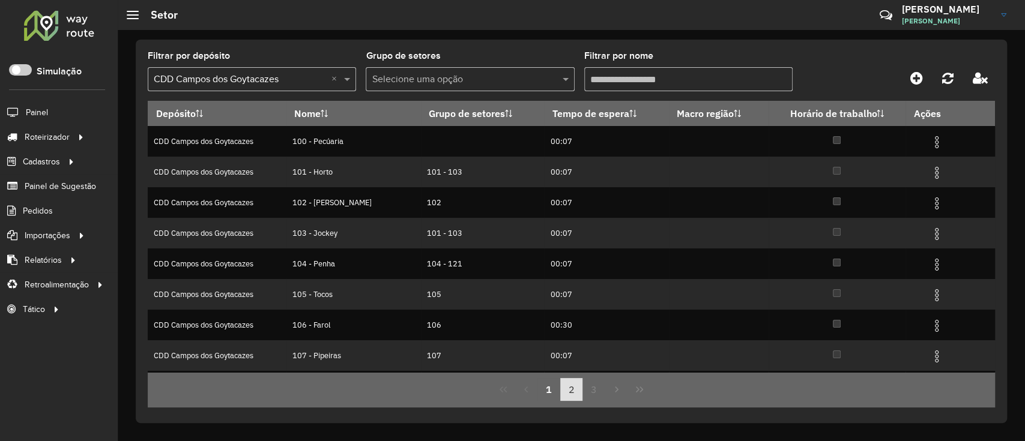
click at [567, 387] on button "2" at bounding box center [571, 389] width 23 height 23
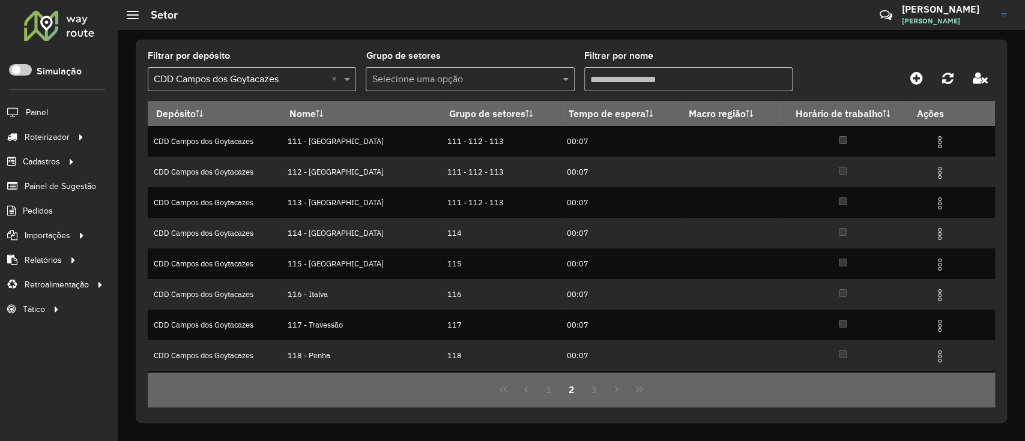
click at [557, 409] on div "Filtrar por depósito Selecione um depósito × CDD Campos dos Goytacazes × Grupo …" at bounding box center [571, 232] width 871 height 384
click at [558, 397] on button "1" at bounding box center [548, 389] width 23 height 23
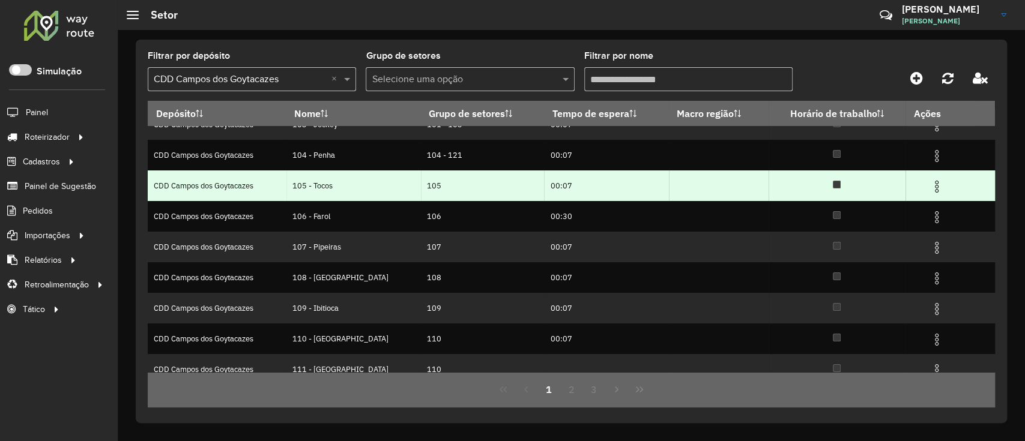
scroll to position [120, 0]
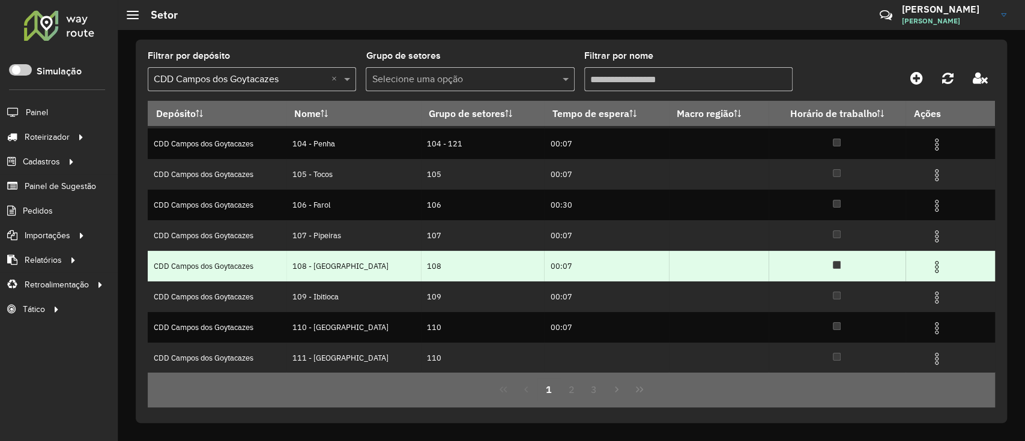
click at [930, 267] on img at bounding box center [937, 267] width 14 height 14
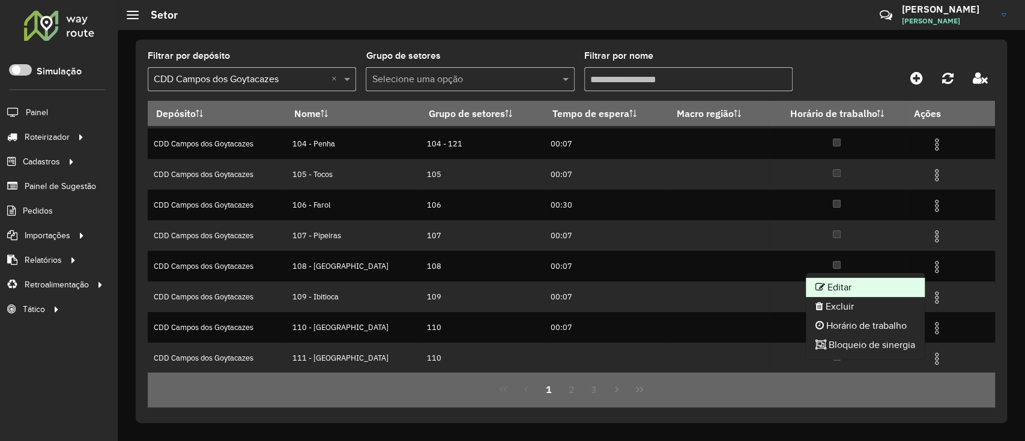
click at [815, 282] on icon at bounding box center [820, 287] width 10 height 10
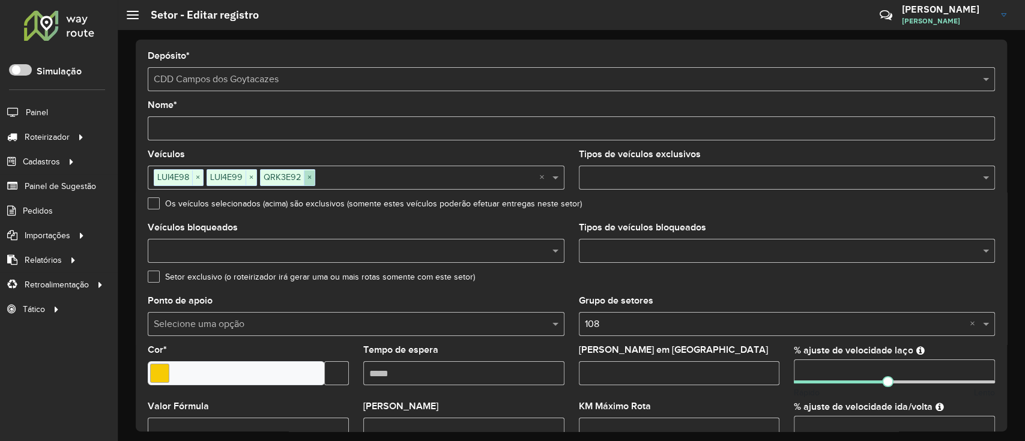
click at [309, 178] on span "×" at bounding box center [309, 178] width 11 height 14
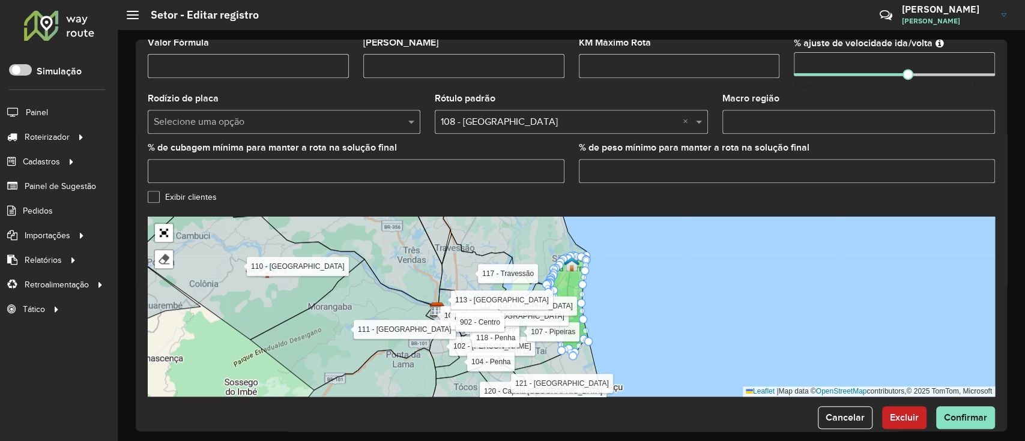
scroll to position [383, 0]
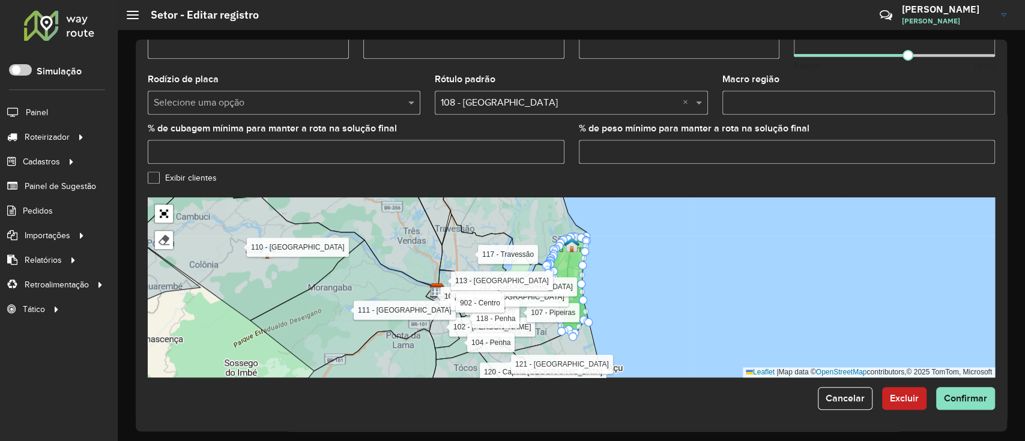
click at [953, 411] on div "Depósito * Selecione um depósito × CDD Campos dos Goytacazes Nome * Veículos LU…" at bounding box center [571, 236] width 871 height 392
click at [962, 401] on span "Confirmar" at bounding box center [965, 398] width 43 height 10
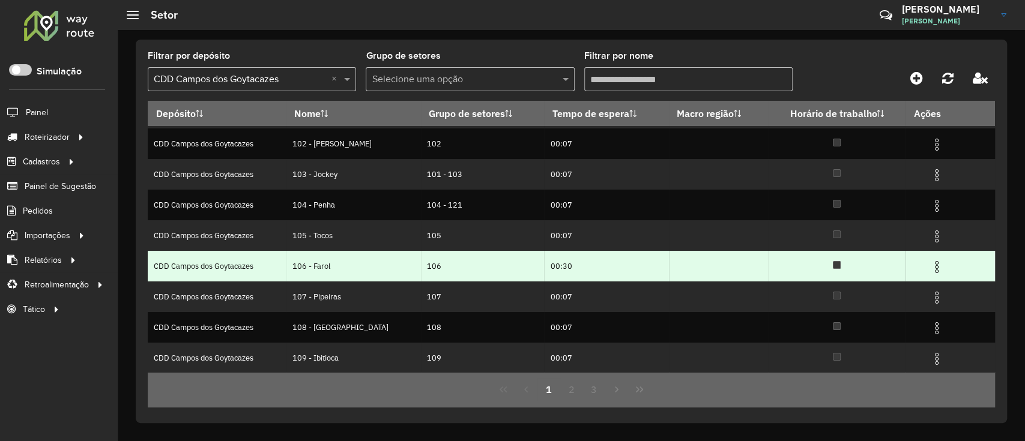
scroll to position [120, 0]
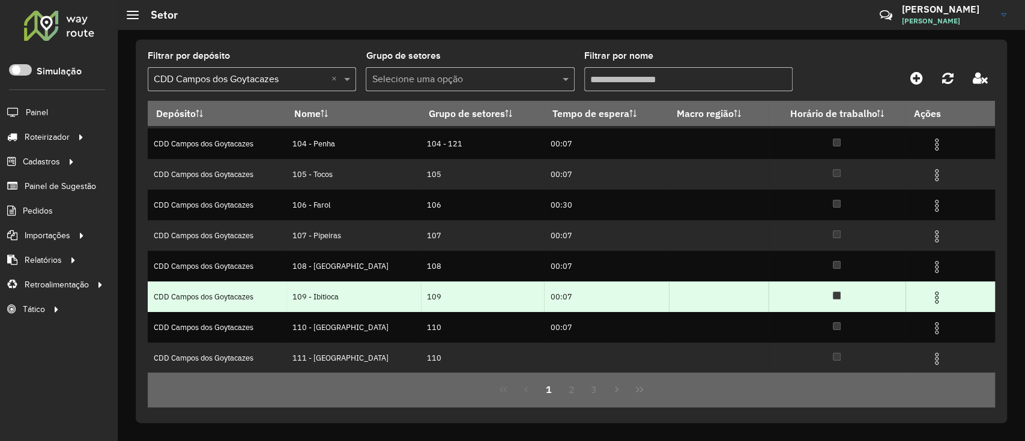
click at [931, 295] on img at bounding box center [937, 298] width 14 height 14
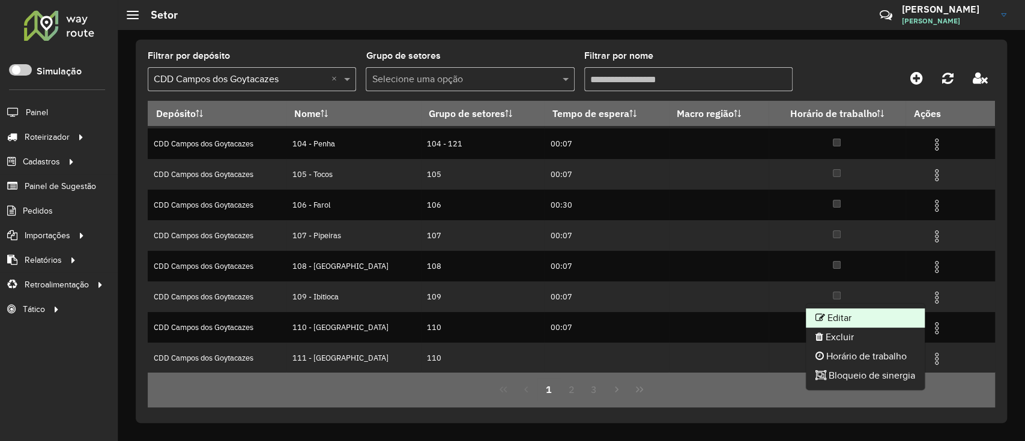
click at [848, 313] on li "Editar" at bounding box center [865, 318] width 119 height 19
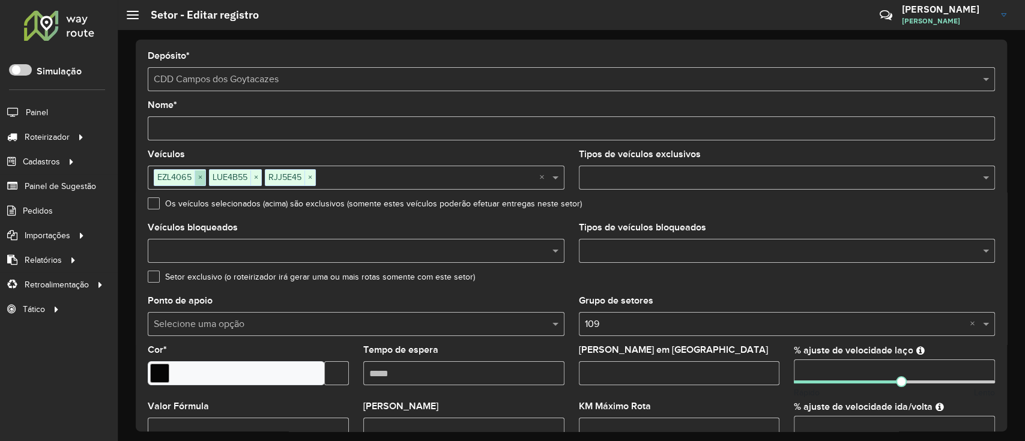
click at [198, 176] on span "×" at bounding box center [200, 178] width 11 height 14
click at [252, 179] on span "×" at bounding box center [254, 178] width 11 height 14
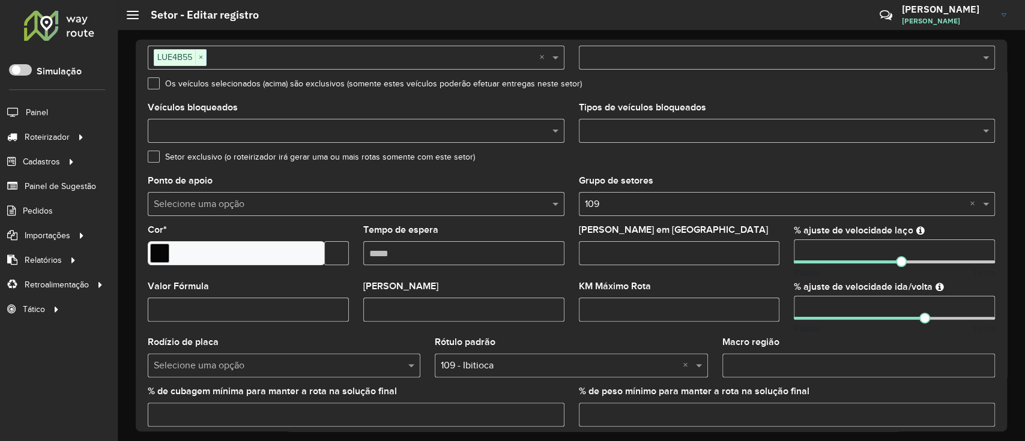
scroll to position [383, 0]
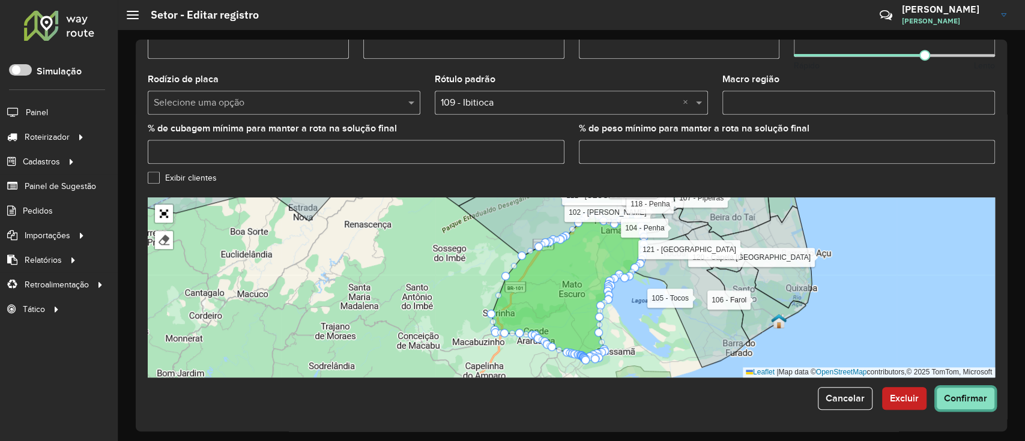
click at [952, 403] on span "Confirmar" at bounding box center [965, 398] width 43 height 10
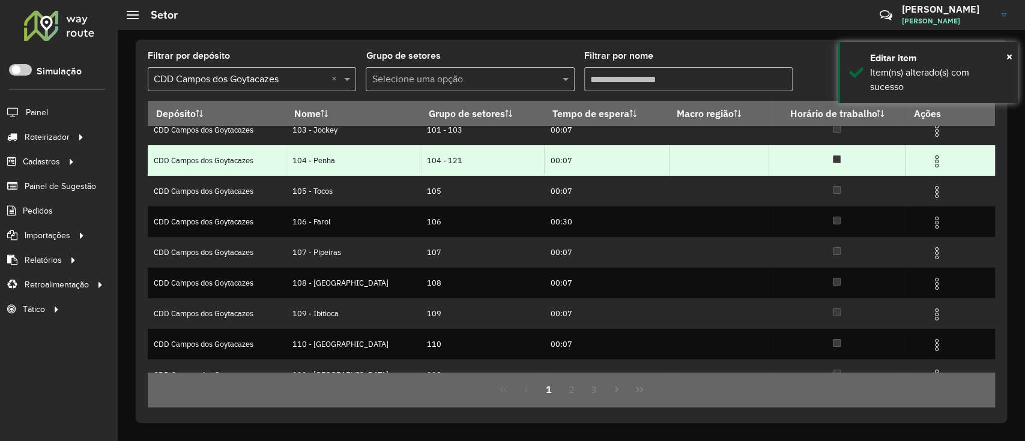
scroll to position [120, 0]
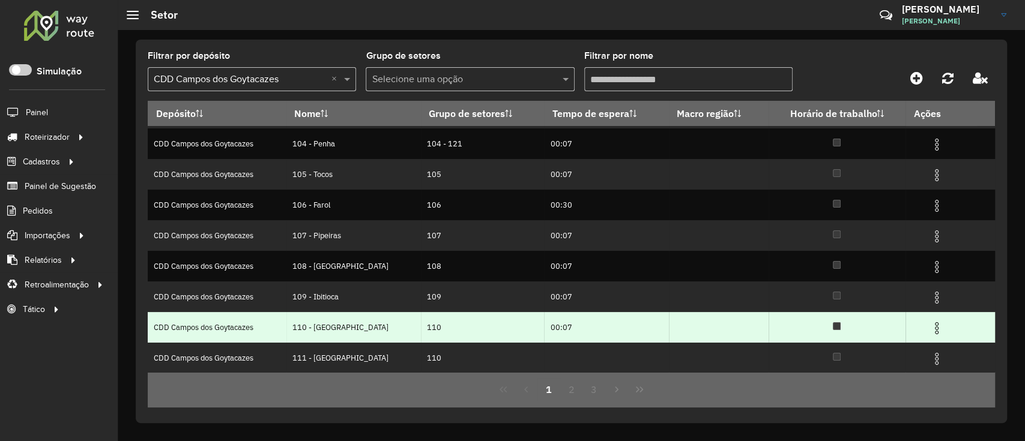
click at [934, 329] on img at bounding box center [937, 328] width 14 height 14
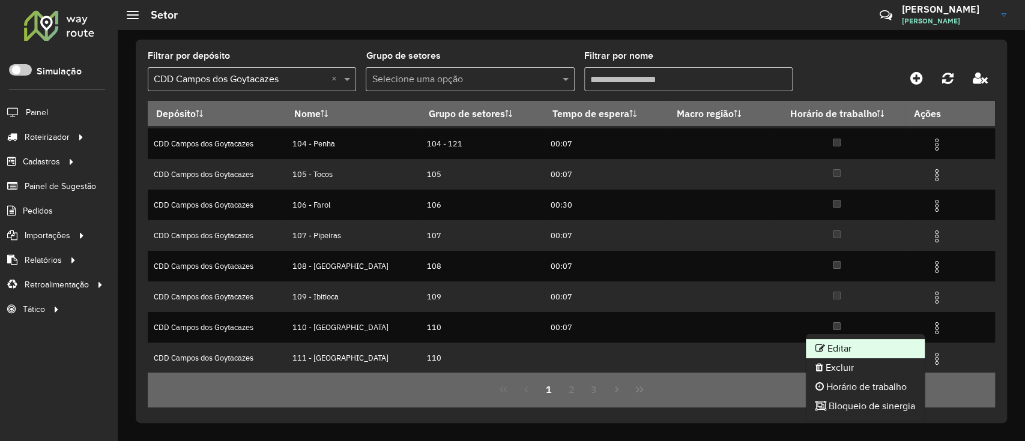
click at [885, 342] on li "Editar" at bounding box center [865, 348] width 119 height 19
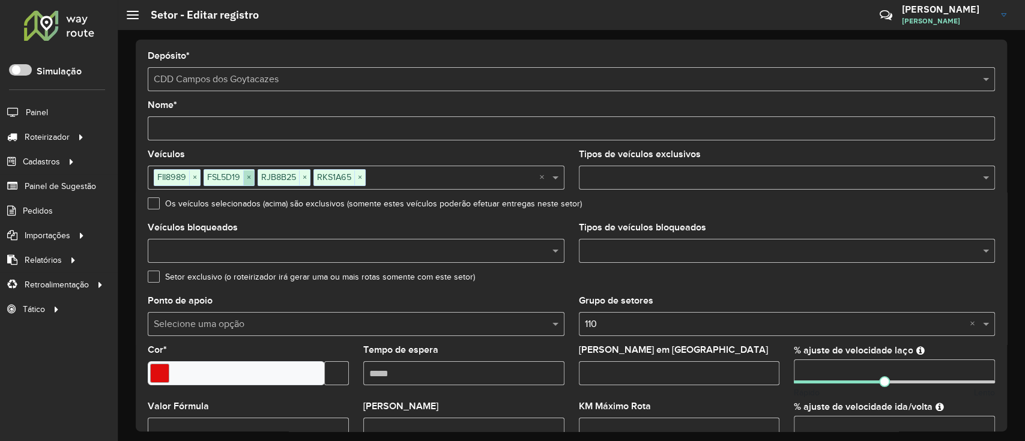
click at [246, 180] on span "×" at bounding box center [248, 178] width 11 height 14
click at [192, 174] on span "×" at bounding box center [194, 178] width 11 height 14
click at [253, 176] on span "×" at bounding box center [255, 178] width 11 height 14
click at [280, 178] on input "text" at bounding box center [373, 178] width 333 height 14
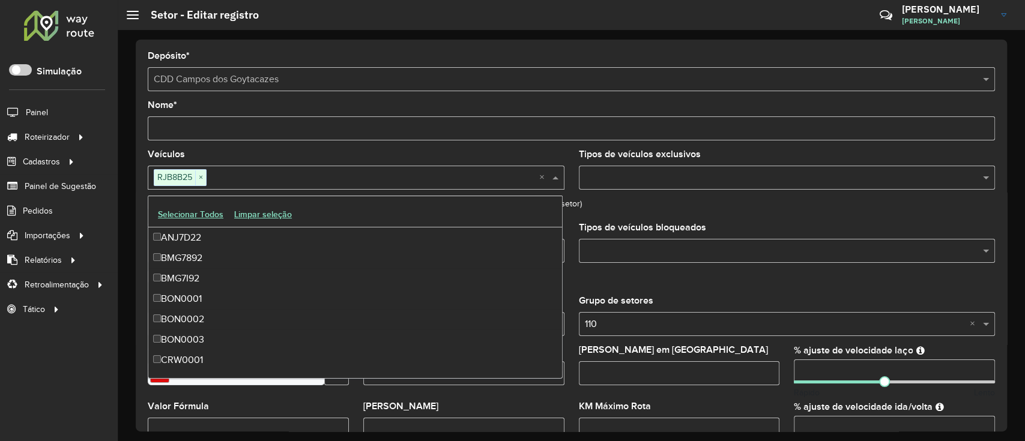
scroll to position [3246, 0]
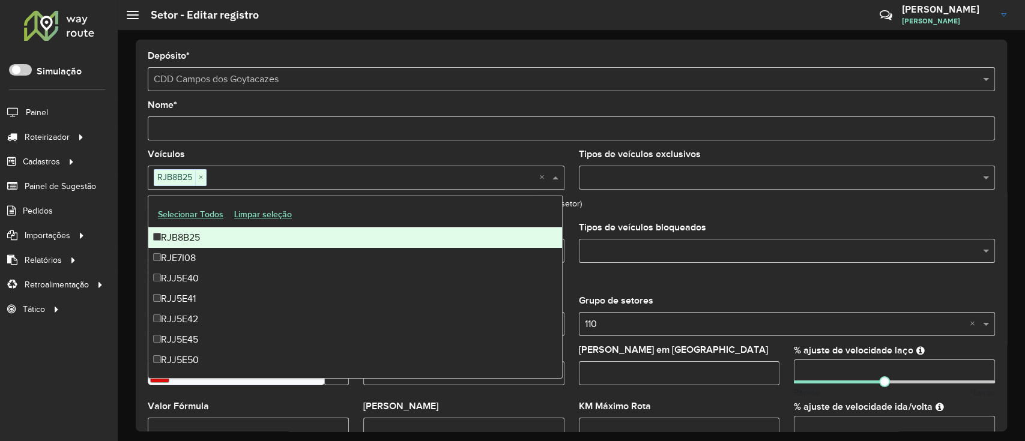
paste input "*******"
type input "*******"
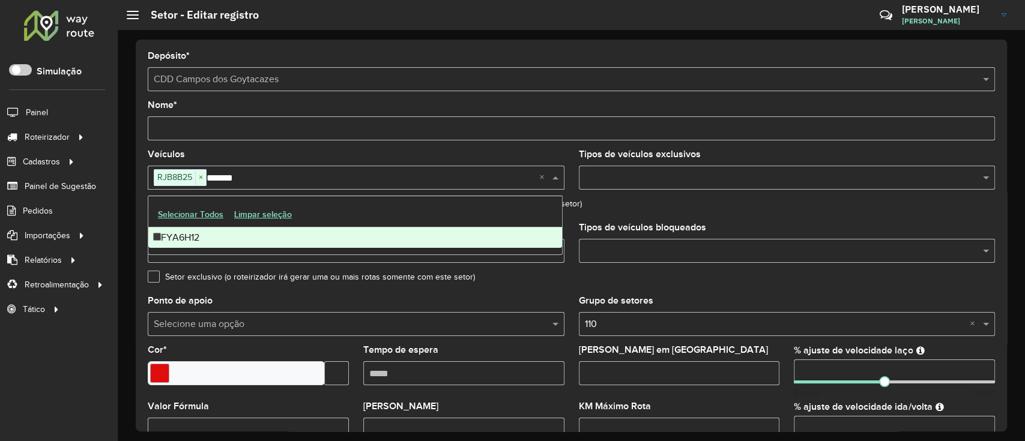
click at [226, 244] on div "FYA6H12" at bounding box center [355, 238] width 414 height 20
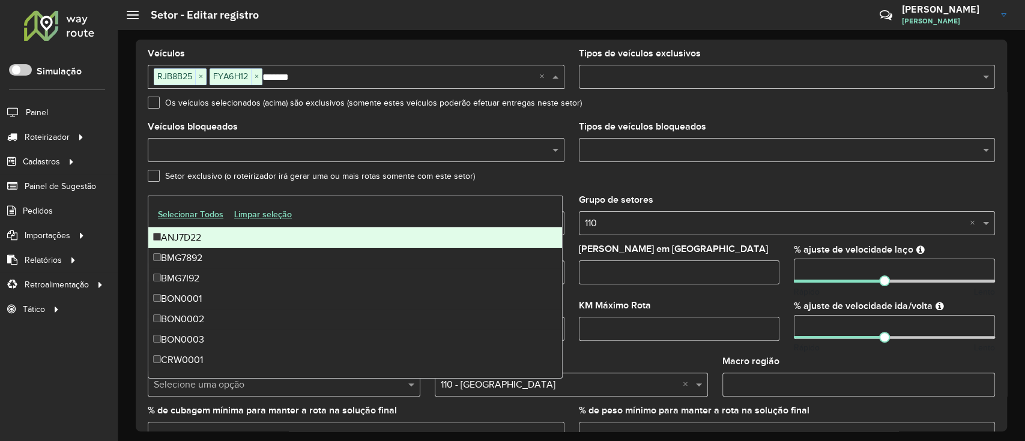
scroll to position [383, 0]
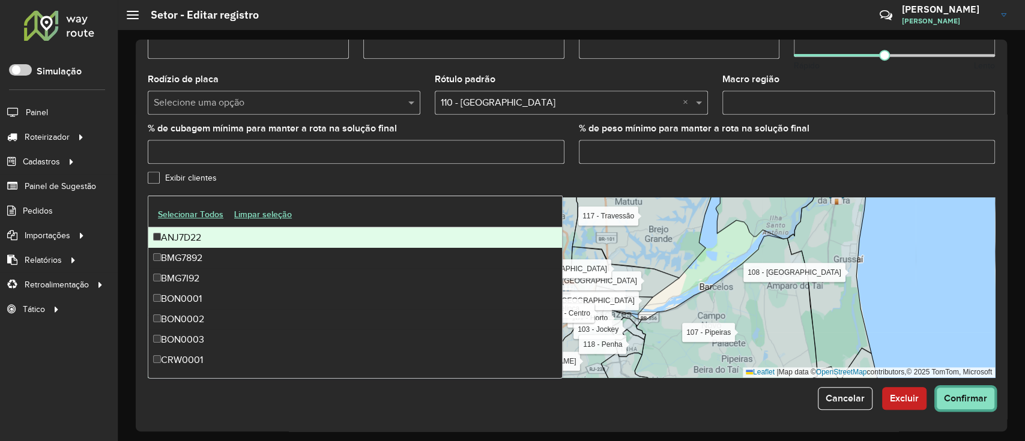
click at [972, 403] on span "Confirmar" at bounding box center [965, 398] width 43 height 10
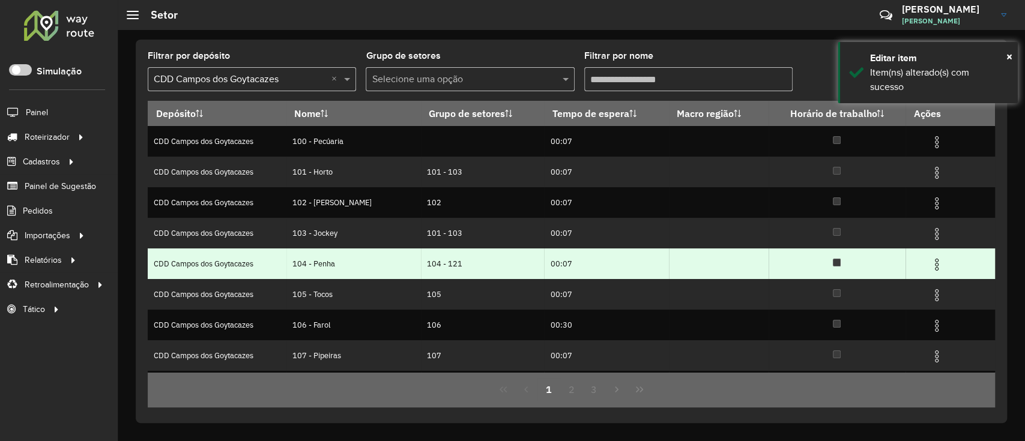
scroll to position [120, 0]
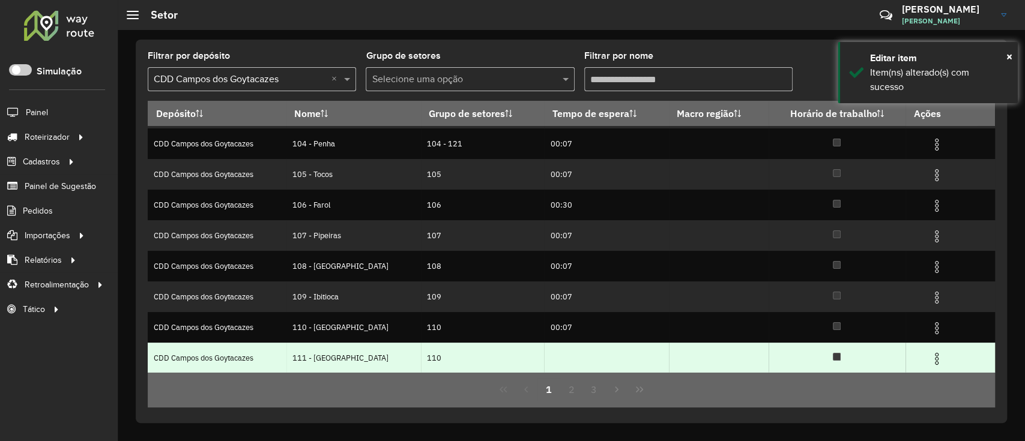
click at [930, 359] on img at bounding box center [937, 359] width 14 height 14
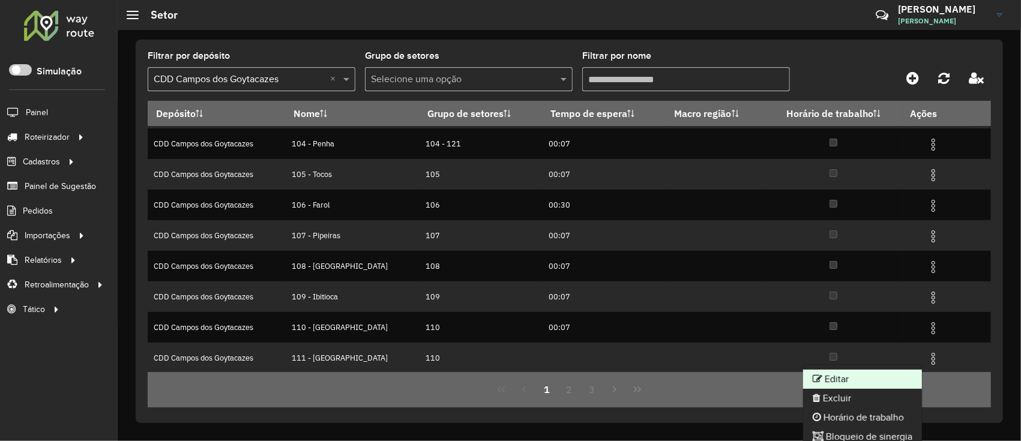
click at [836, 377] on li "Editar" at bounding box center [862, 379] width 119 height 19
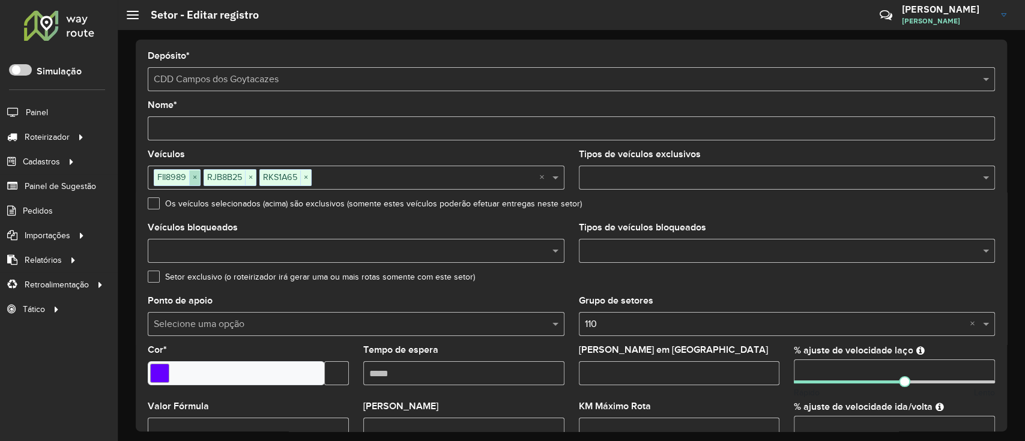
click at [195, 175] on span "×" at bounding box center [194, 178] width 11 height 14
click at [201, 173] on span "×" at bounding box center [200, 178] width 11 height 14
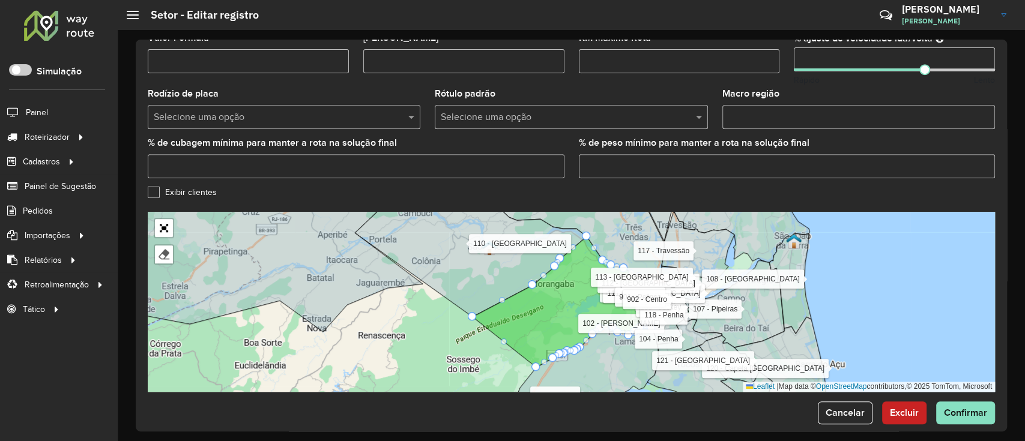
scroll to position [383, 0]
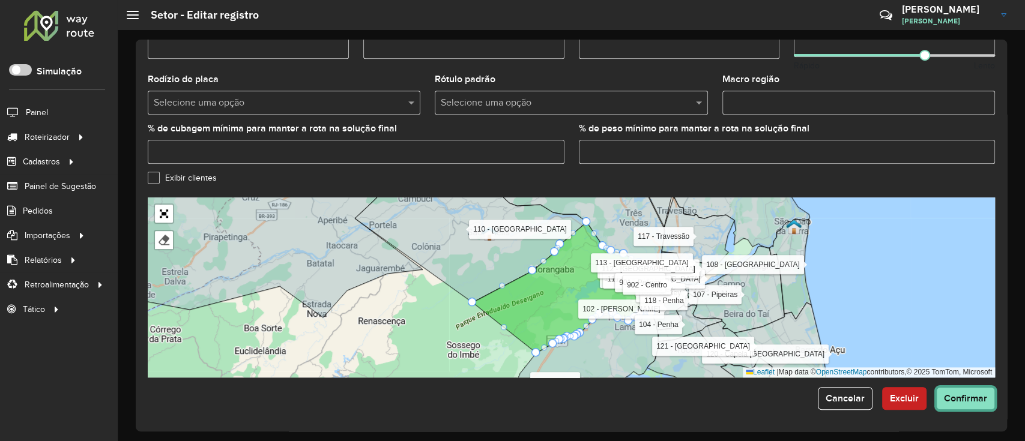
click at [957, 397] on span "Confirmar" at bounding box center [965, 398] width 43 height 10
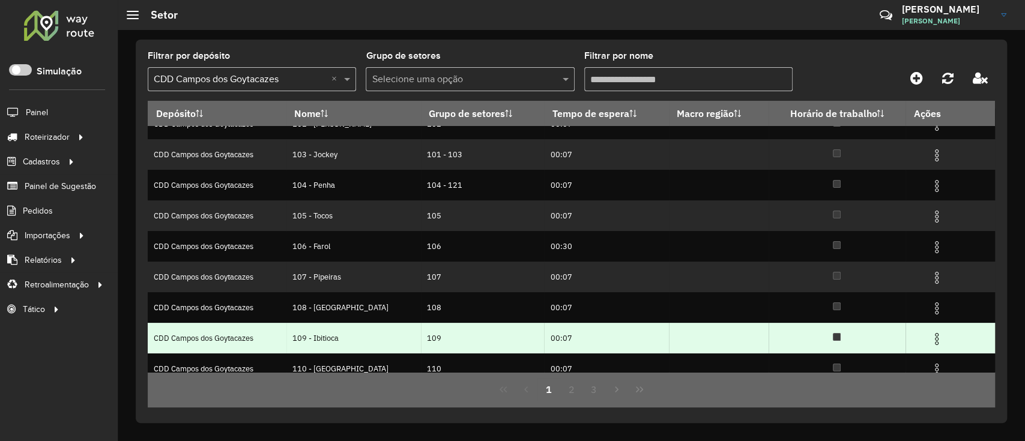
scroll to position [120, 0]
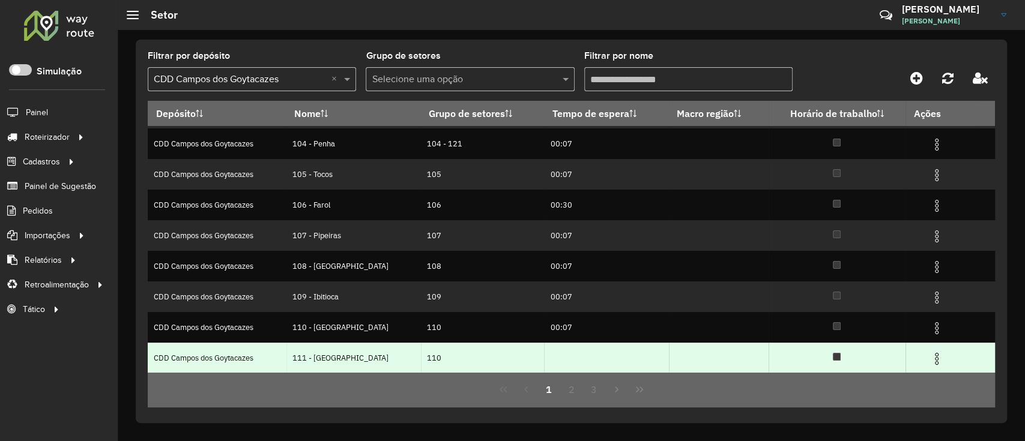
click at [939, 356] on img at bounding box center [937, 359] width 14 height 14
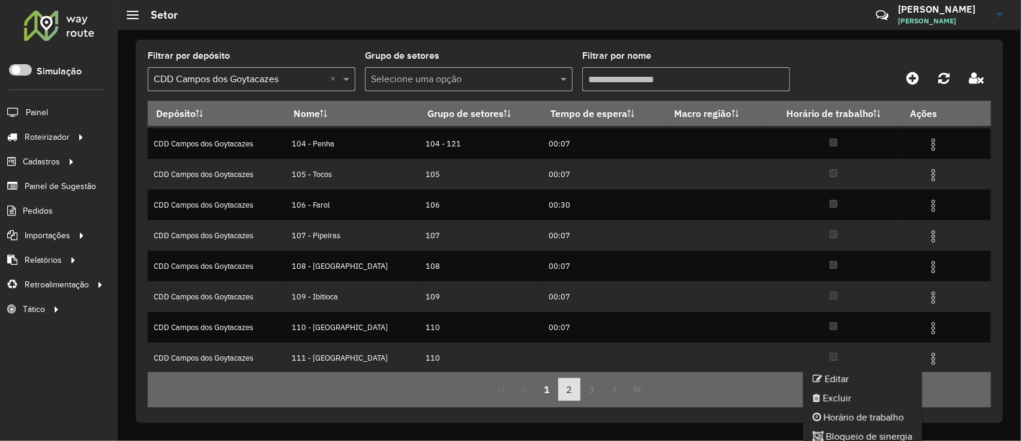
click at [568, 384] on button "2" at bounding box center [569, 389] width 23 height 23
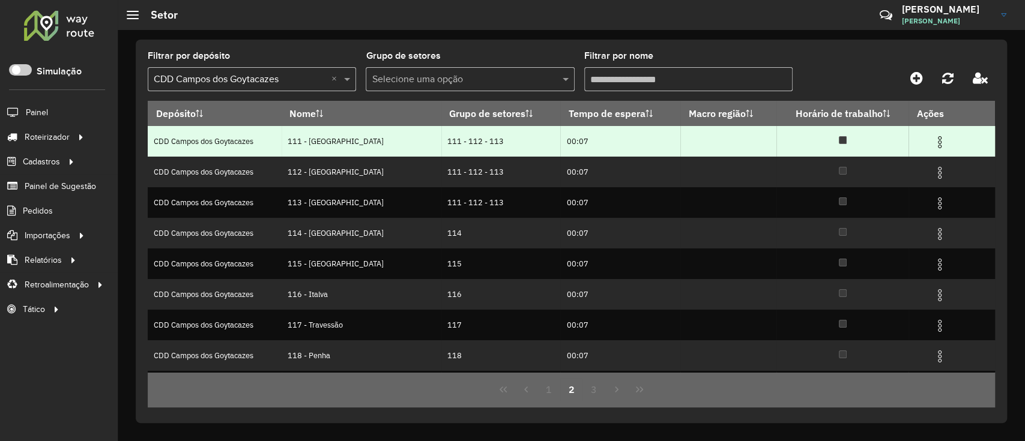
click at [933, 147] on img at bounding box center [940, 142] width 14 height 14
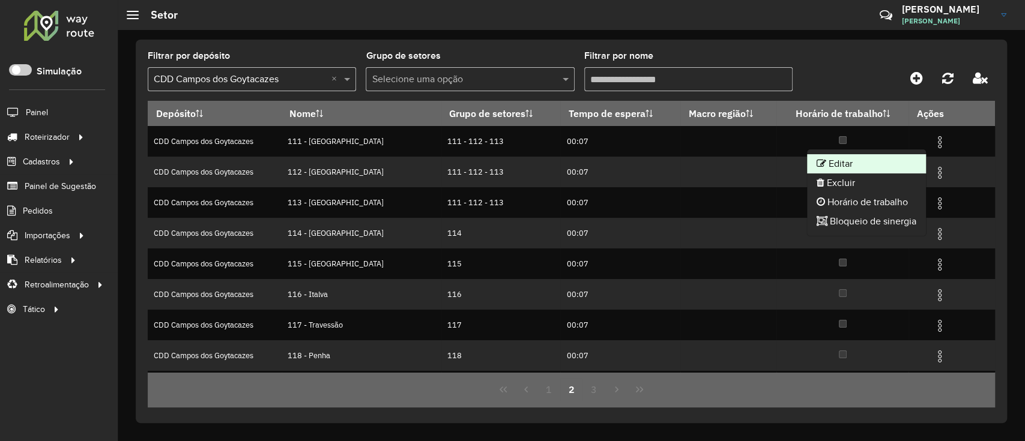
click at [863, 163] on li "Editar" at bounding box center [866, 163] width 119 height 19
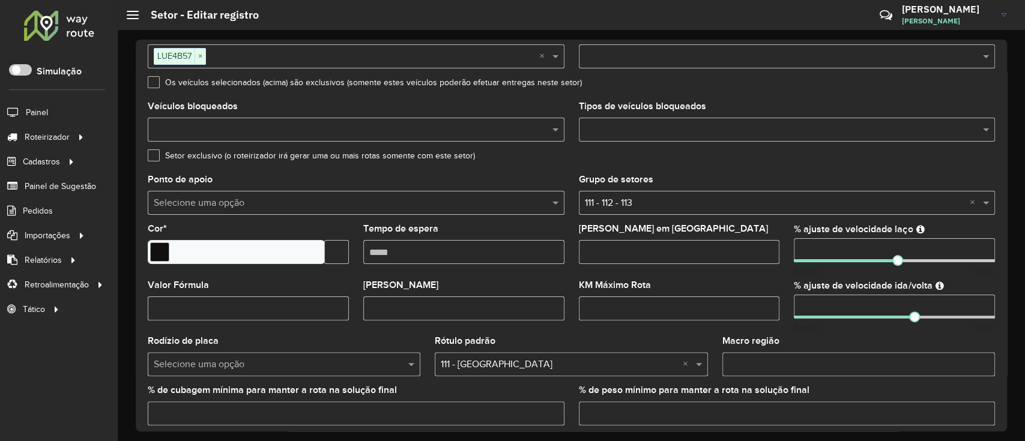
scroll to position [383, 0]
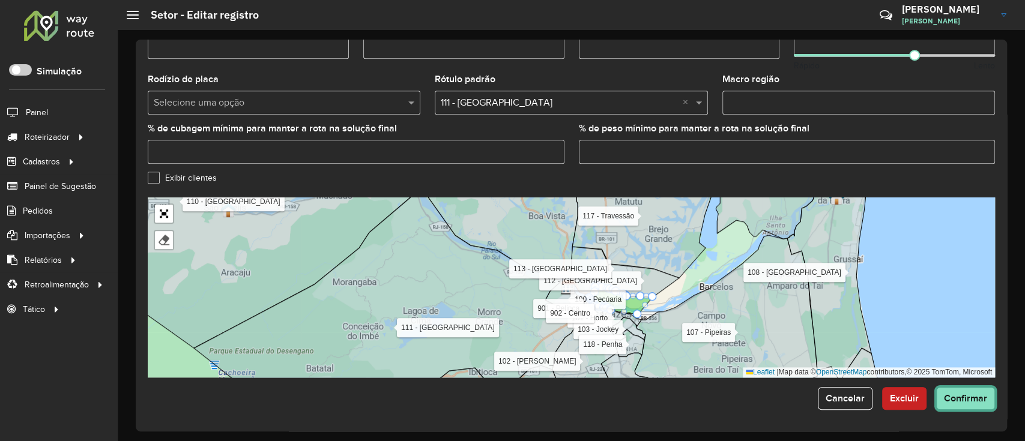
click at [944, 401] on span "Confirmar" at bounding box center [965, 398] width 43 height 10
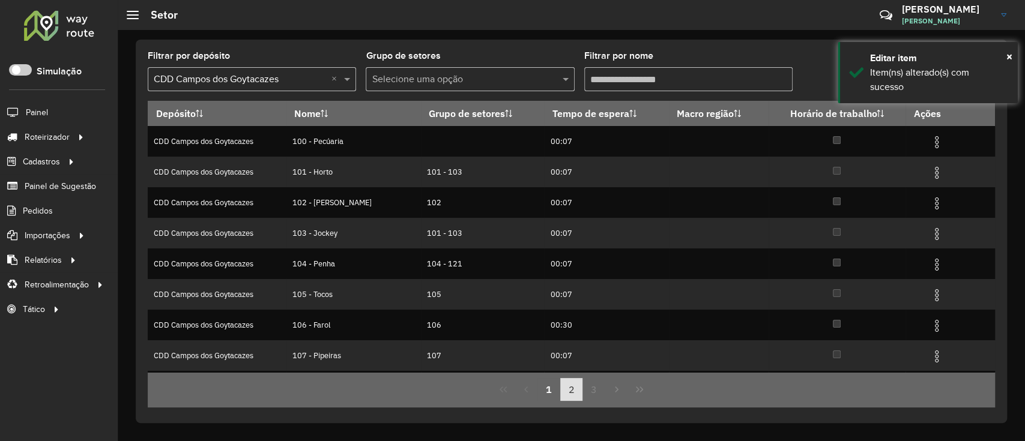
click at [572, 381] on button "2" at bounding box center [571, 389] width 23 height 23
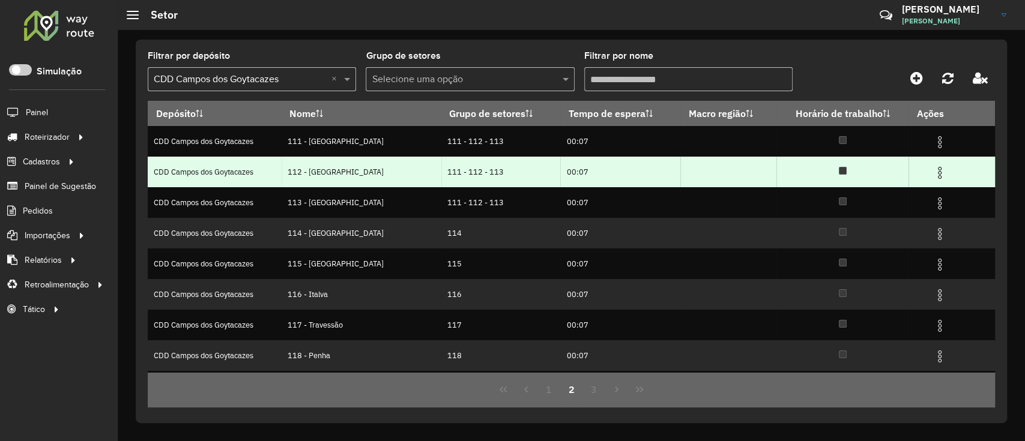
click at [933, 168] on img at bounding box center [940, 173] width 14 height 14
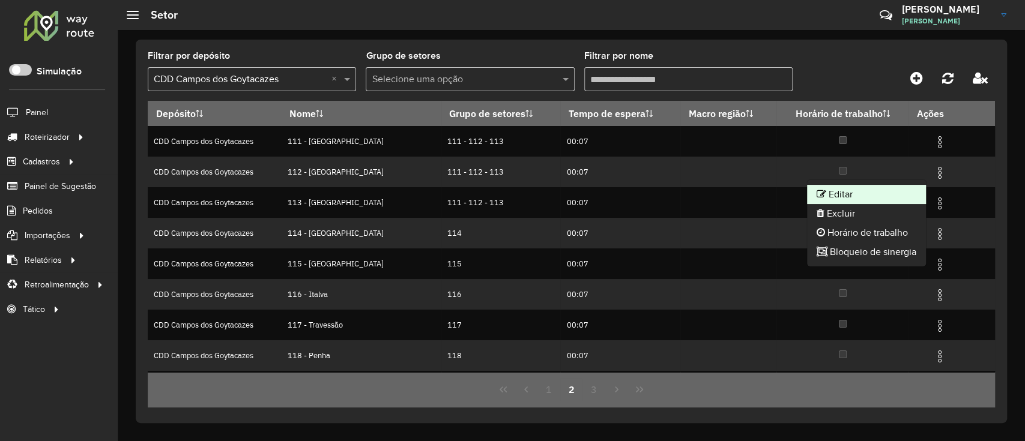
click at [867, 192] on li "Editar" at bounding box center [866, 194] width 119 height 19
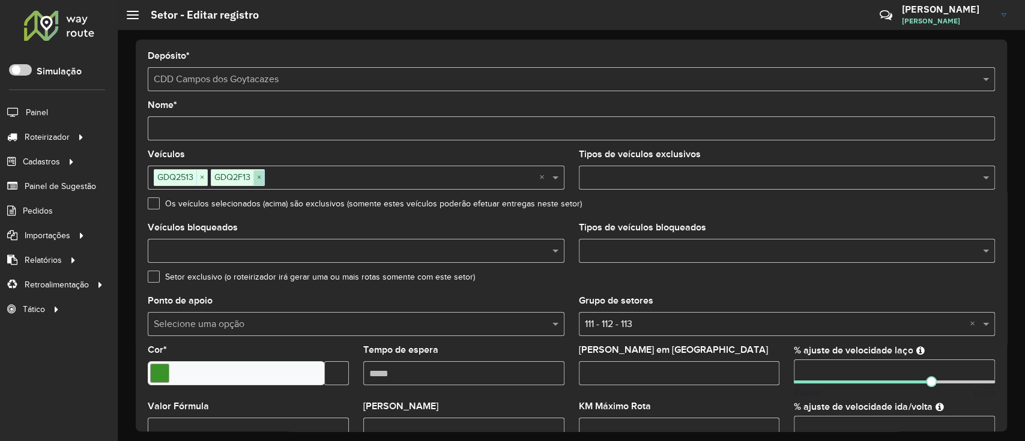
click at [254, 175] on span "×" at bounding box center [258, 178] width 11 height 14
click at [203, 177] on span "×" at bounding box center [201, 178] width 11 height 14
paste input "*******"
type input "*******"
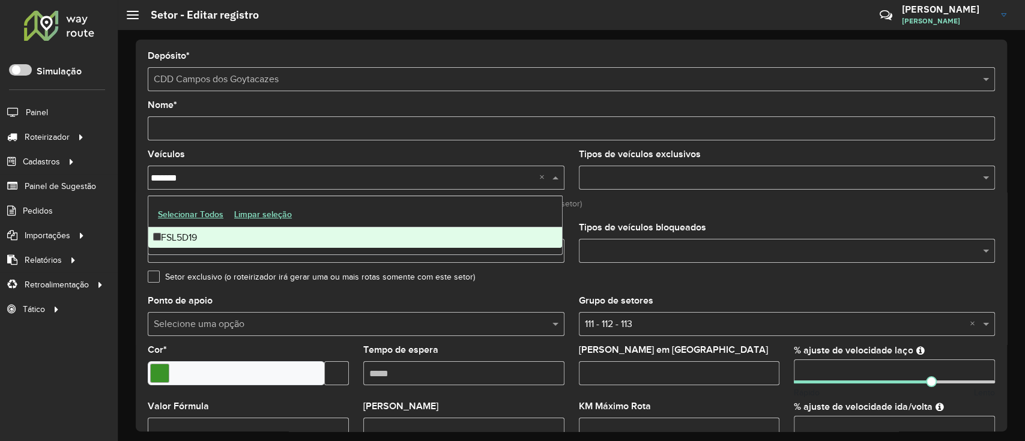
click at [399, 234] on div "FSL5D19" at bounding box center [355, 238] width 414 height 20
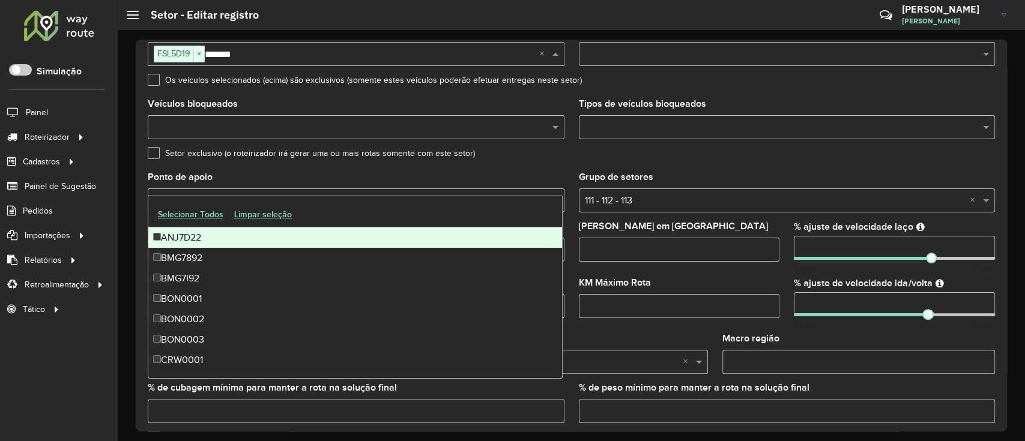
scroll to position [383, 0]
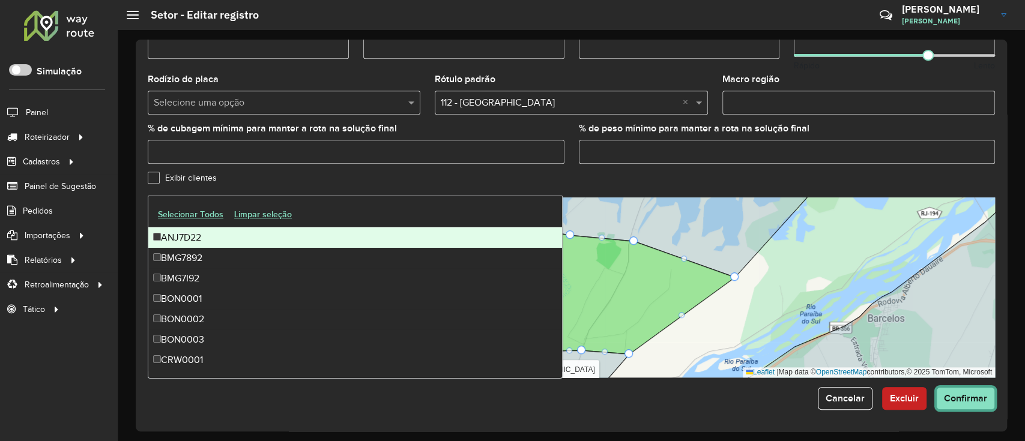
click at [978, 396] on span "Confirmar" at bounding box center [965, 398] width 43 height 10
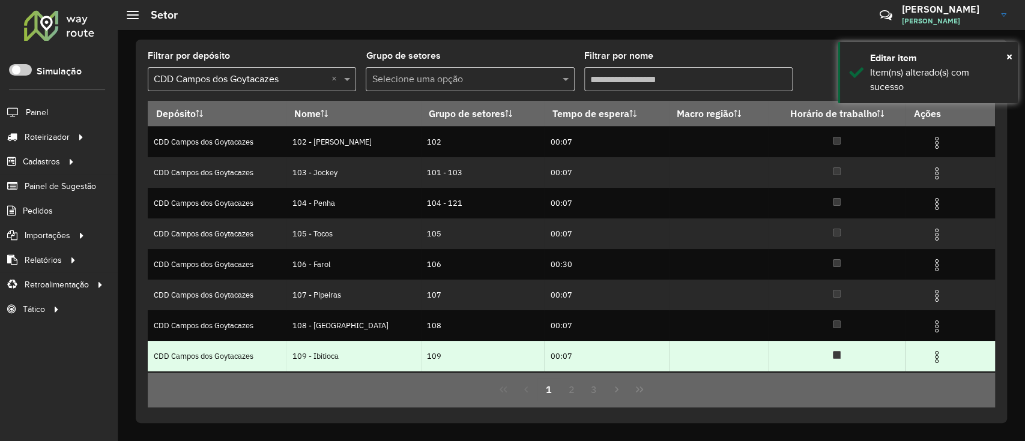
scroll to position [120, 0]
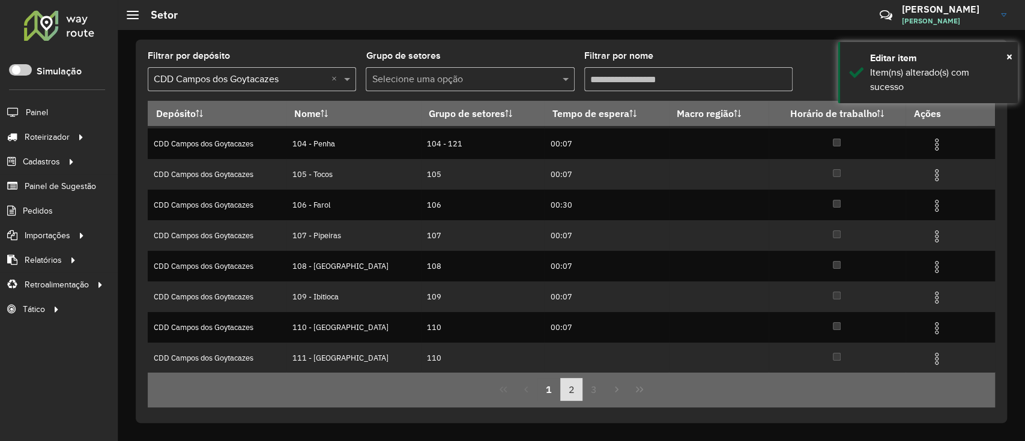
click at [573, 396] on button "2" at bounding box center [571, 389] width 23 height 23
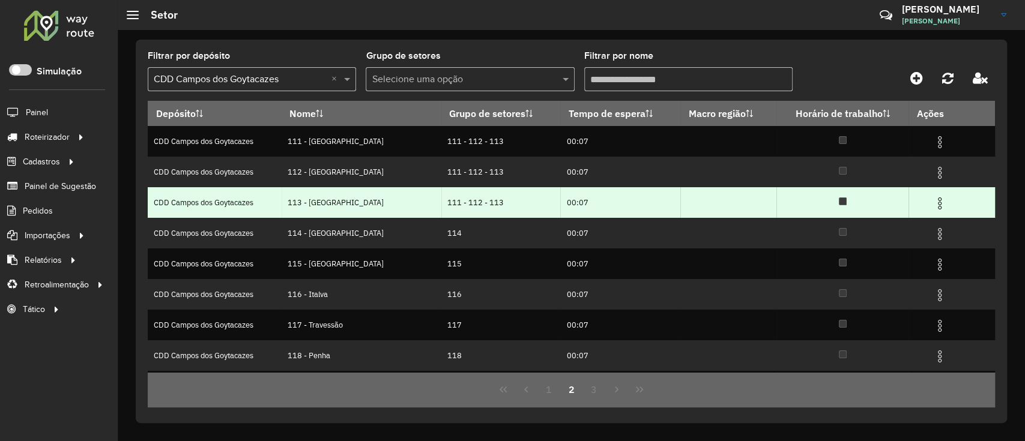
click at [933, 205] on img at bounding box center [940, 203] width 14 height 14
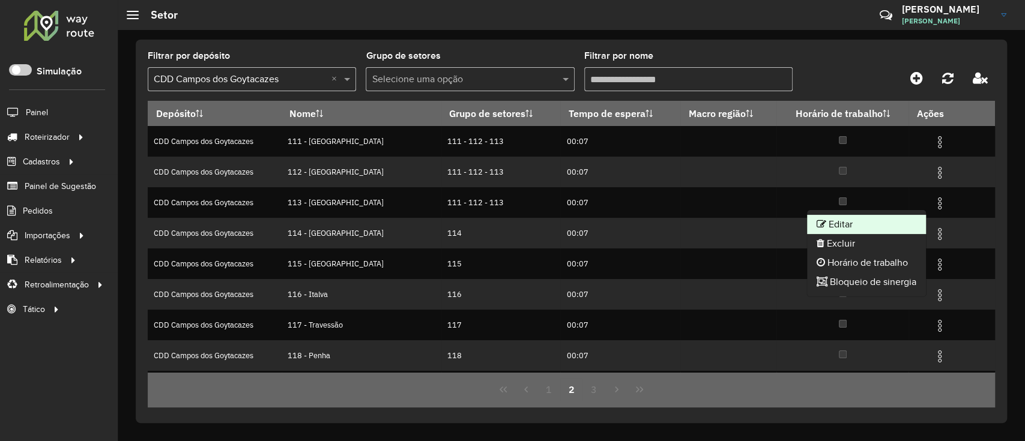
click at [893, 215] on li "Editar" at bounding box center [866, 224] width 119 height 19
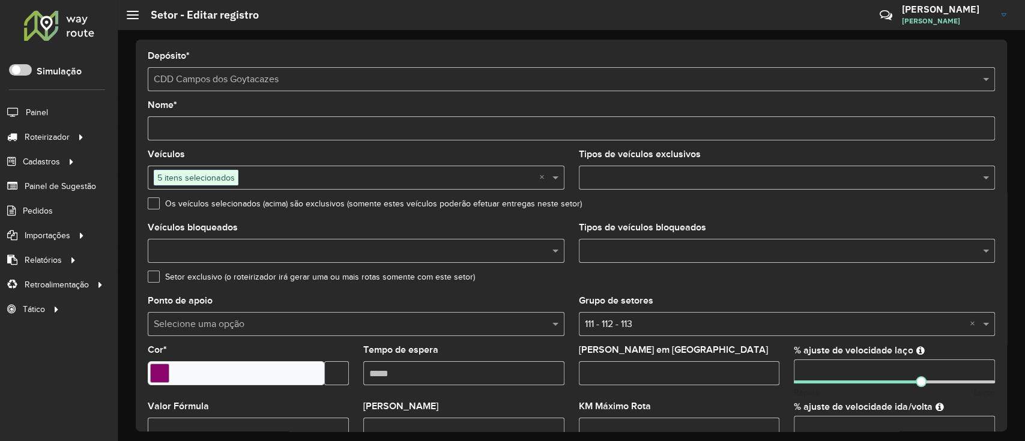
click at [536, 175] on input "text" at bounding box center [388, 178] width 301 height 14
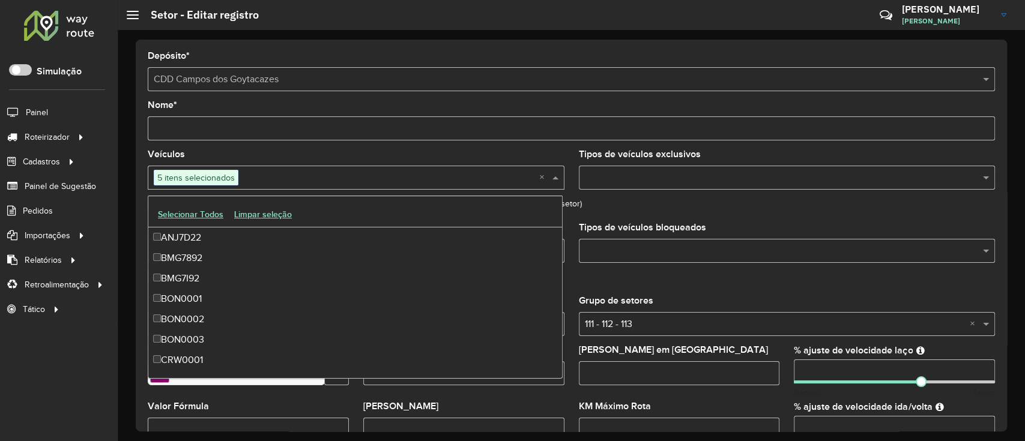
scroll to position [2981, 0]
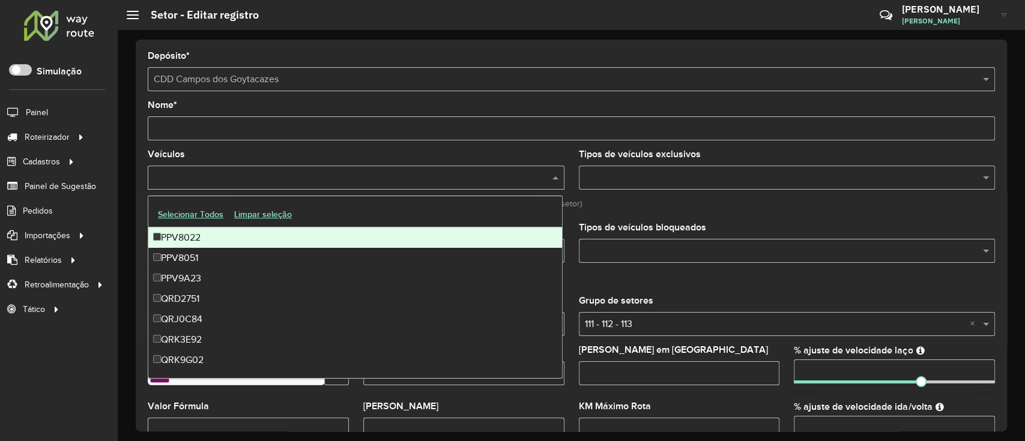
paste input "*******"
type input "*******"
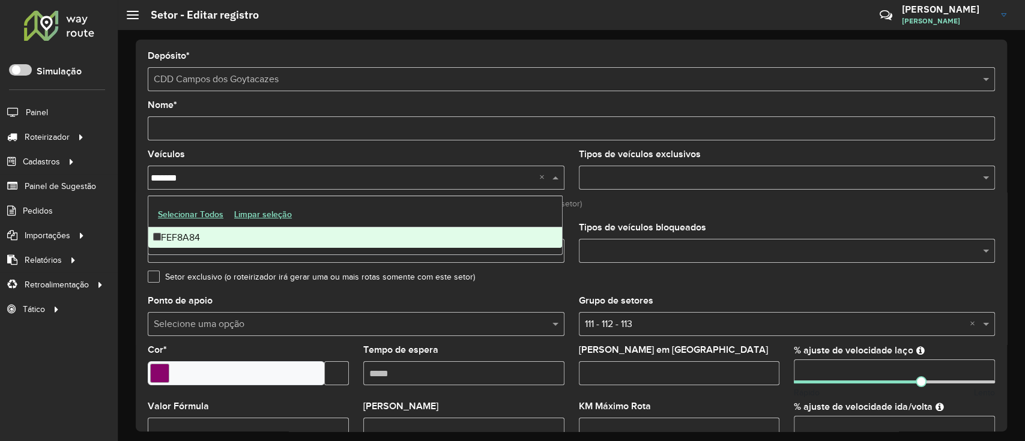
scroll to position [0, 0]
click at [216, 233] on div "FEF8A84" at bounding box center [355, 238] width 414 height 20
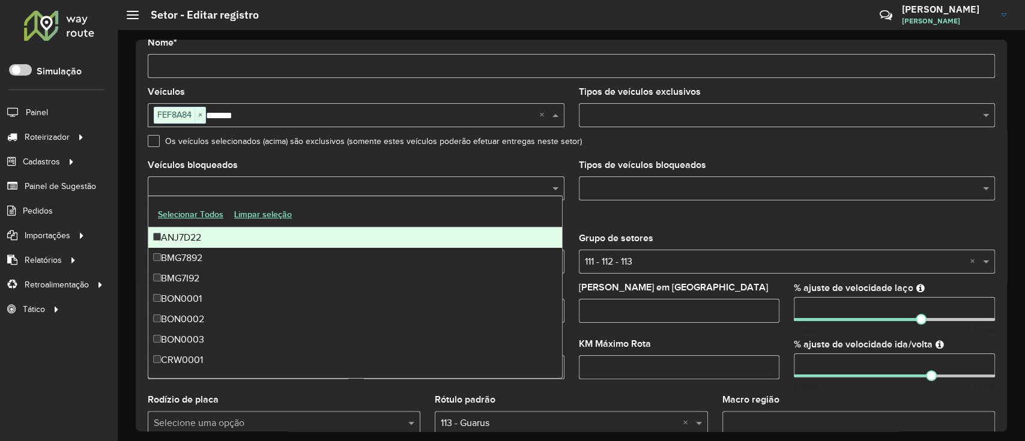
scroll to position [383, 0]
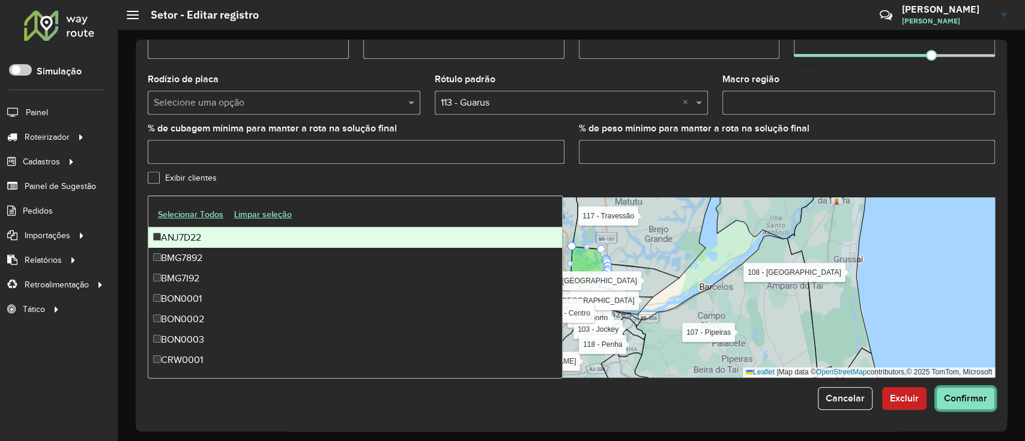
click at [966, 403] on span "Confirmar" at bounding box center [965, 398] width 43 height 10
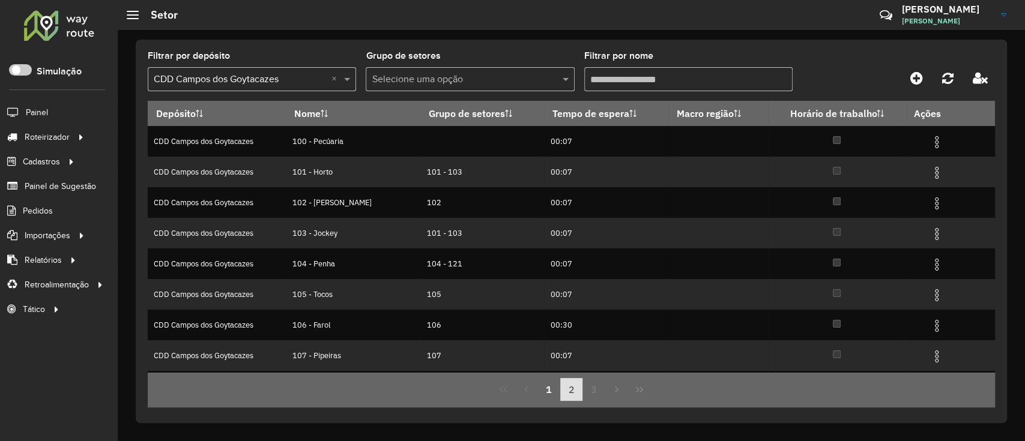
click at [574, 388] on button "2" at bounding box center [571, 389] width 23 height 23
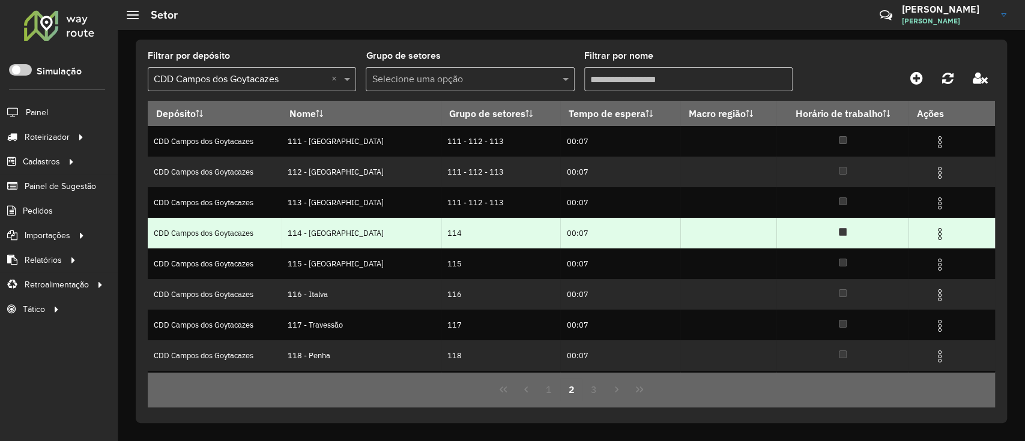
click at [939, 235] on img at bounding box center [940, 234] width 14 height 14
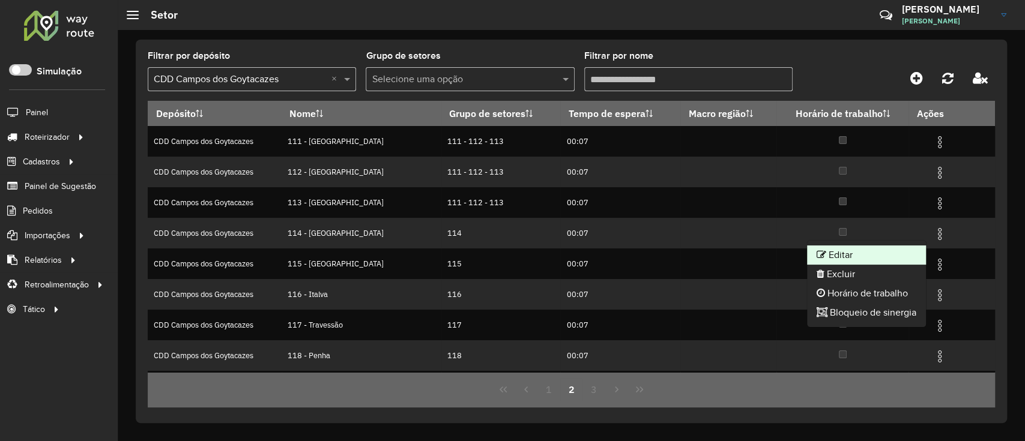
click at [822, 256] on icon at bounding box center [822, 255] width 10 height 10
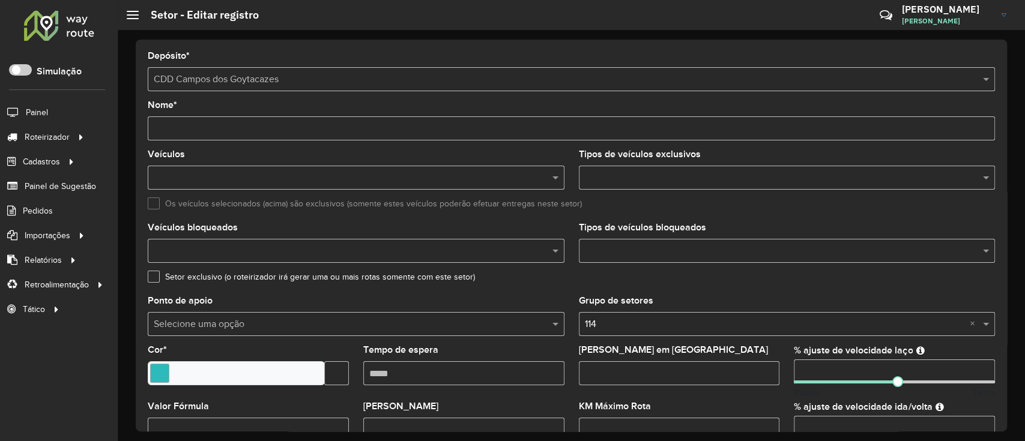
paste input "*******"
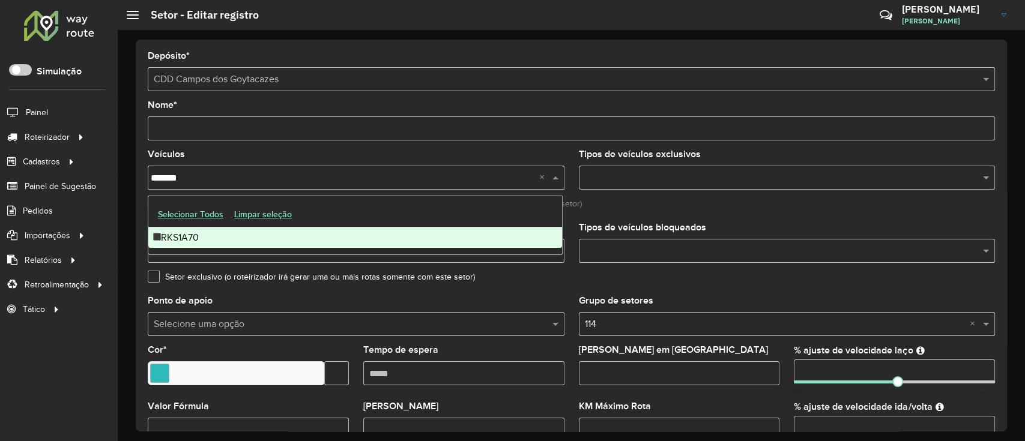
type input "*******"
click at [240, 240] on div "RKS1A70" at bounding box center [355, 238] width 414 height 20
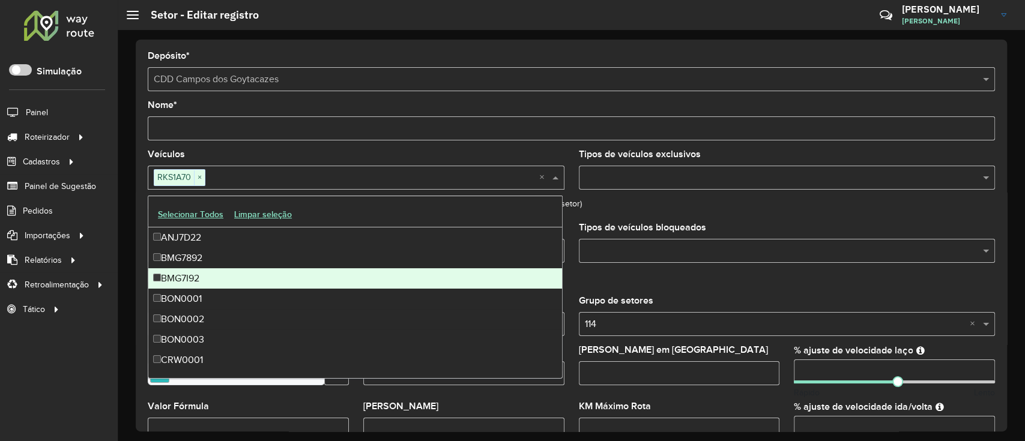
click at [307, 169] on div "RKS1A70 ×" at bounding box center [344, 177] width 392 height 22
paste input "*******"
type input "*******"
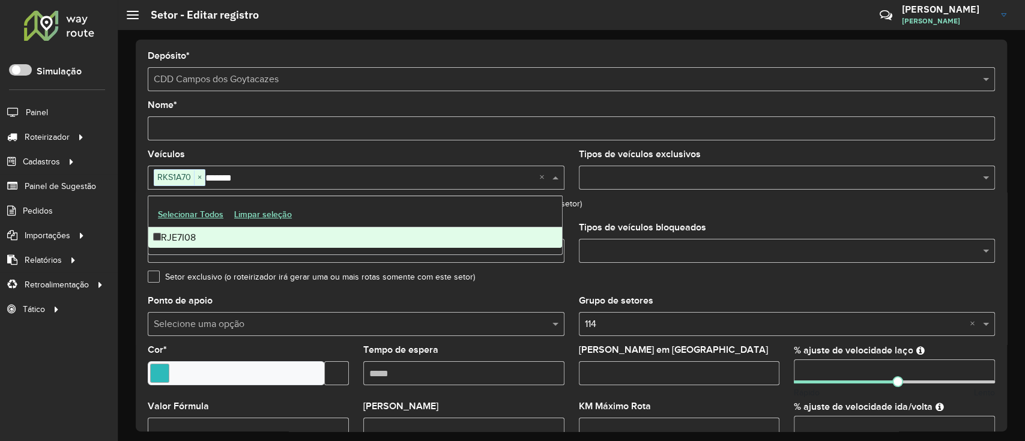
click at [220, 238] on div "RJE7I08" at bounding box center [355, 238] width 414 height 20
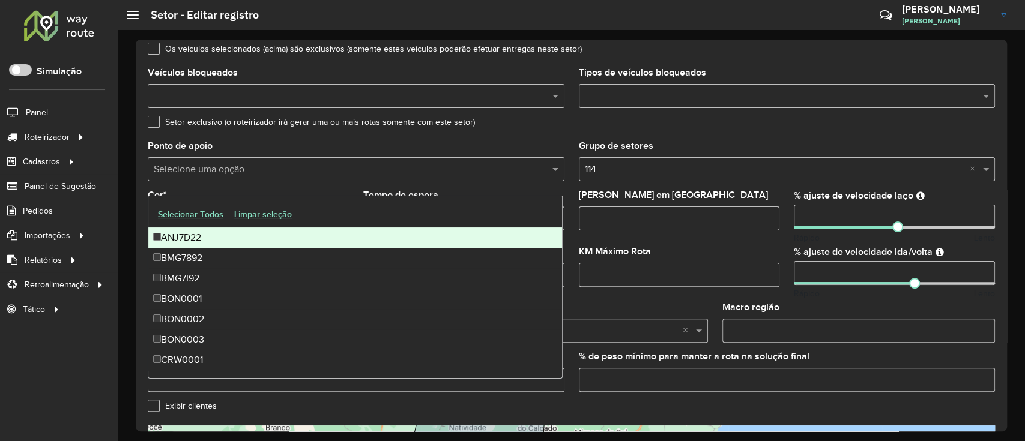
scroll to position [383, 0]
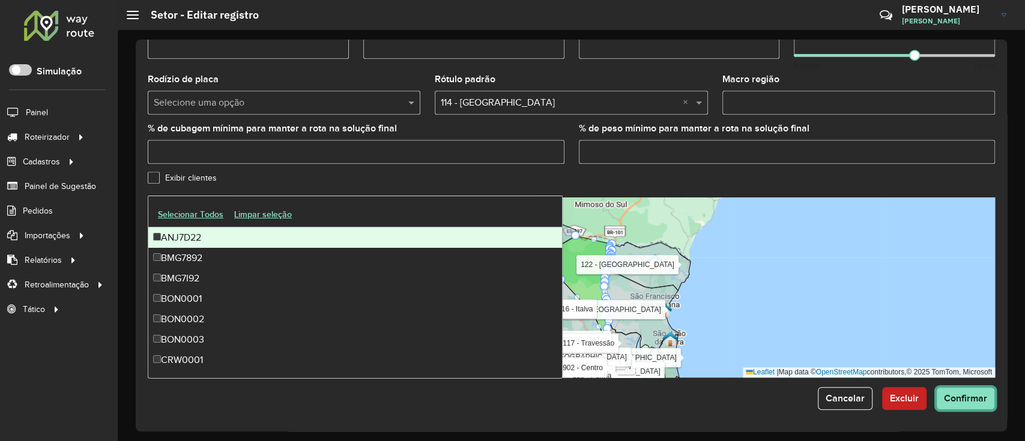
click at [979, 395] on span "Confirmar" at bounding box center [965, 398] width 43 height 10
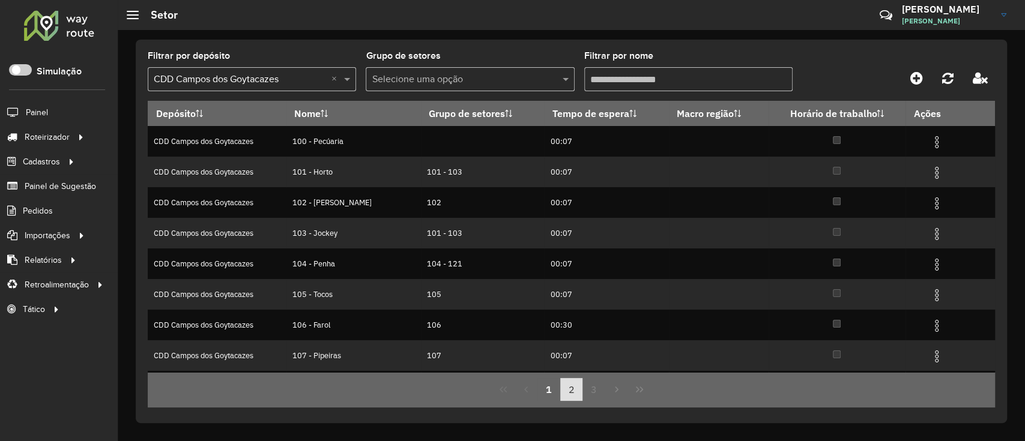
click at [574, 391] on button "2" at bounding box center [571, 389] width 23 height 23
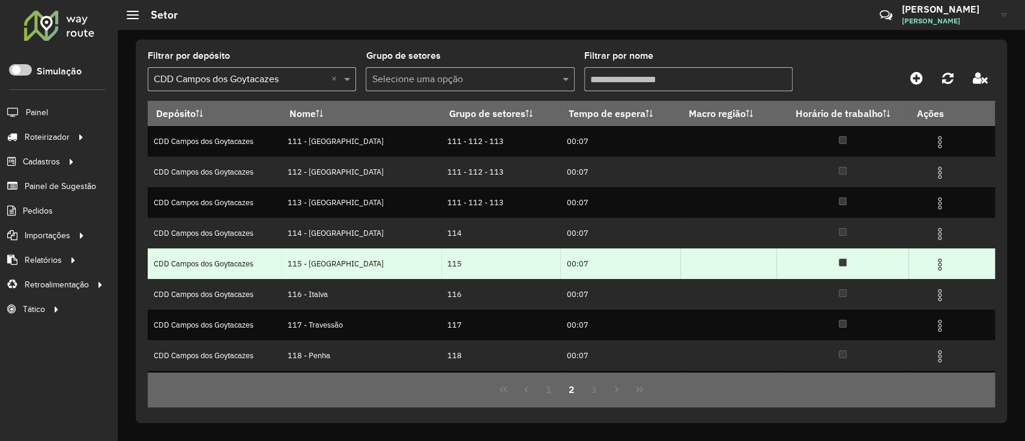
click at [933, 257] on span at bounding box center [940, 263] width 14 height 16
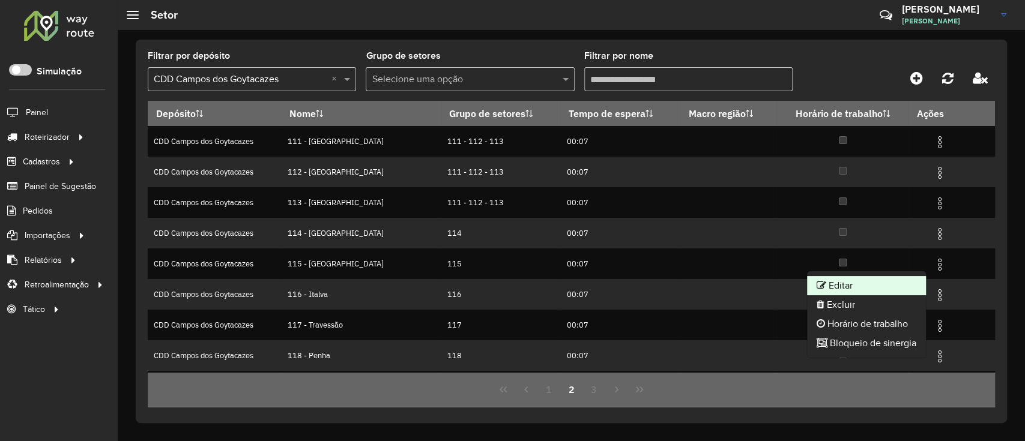
click at [874, 281] on li "Editar" at bounding box center [866, 285] width 119 height 19
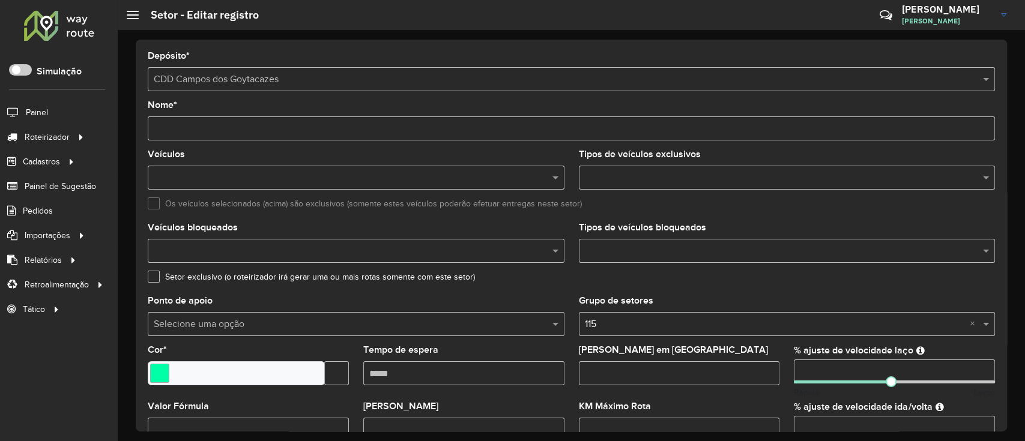
paste input "*******"
type input "*******"
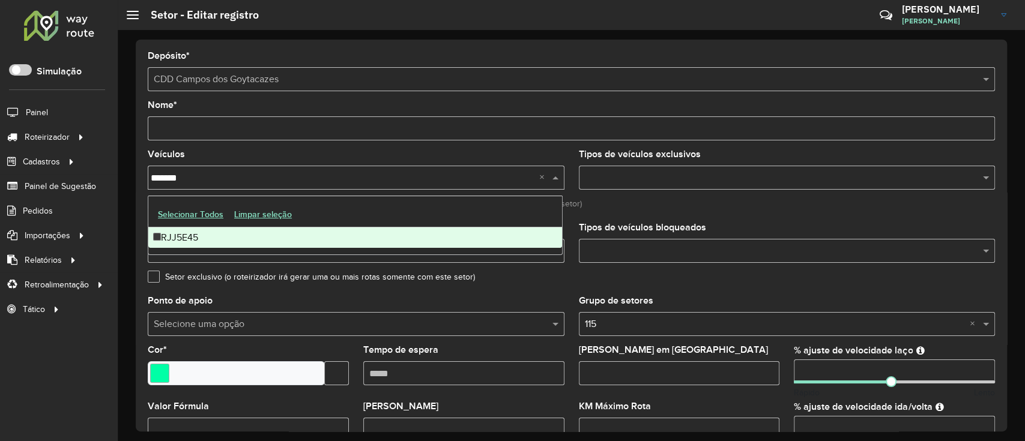
click at [216, 237] on div "RJJ5E45" at bounding box center [355, 238] width 414 height 20
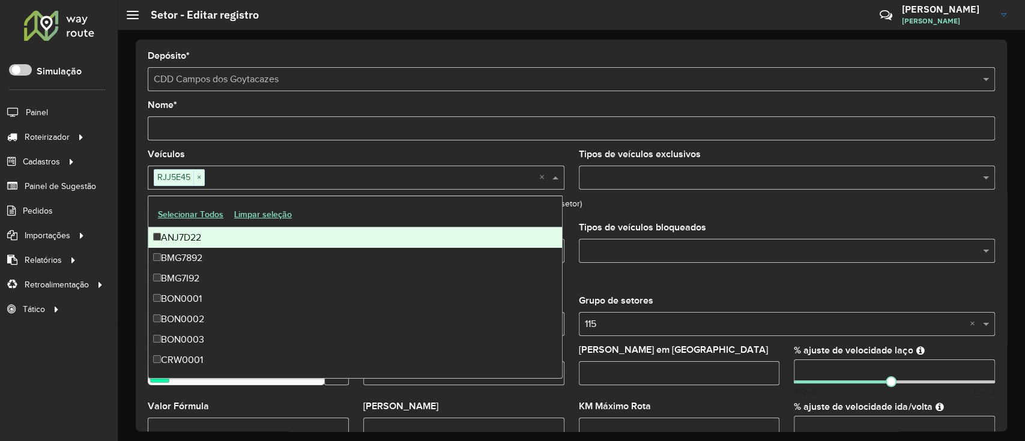
paste input "*******"
type input "*******"
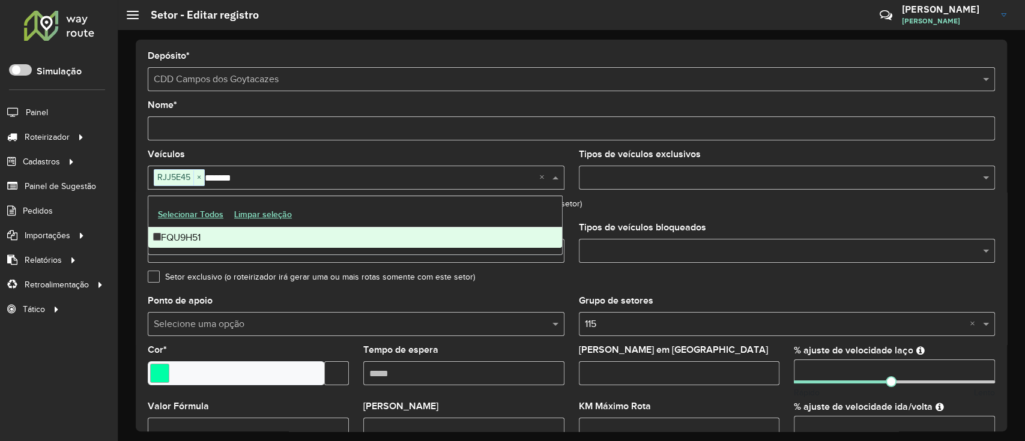
click at [322, 233] on div "FQU9H51" at bounding box center [355, 238] width 414 height 20
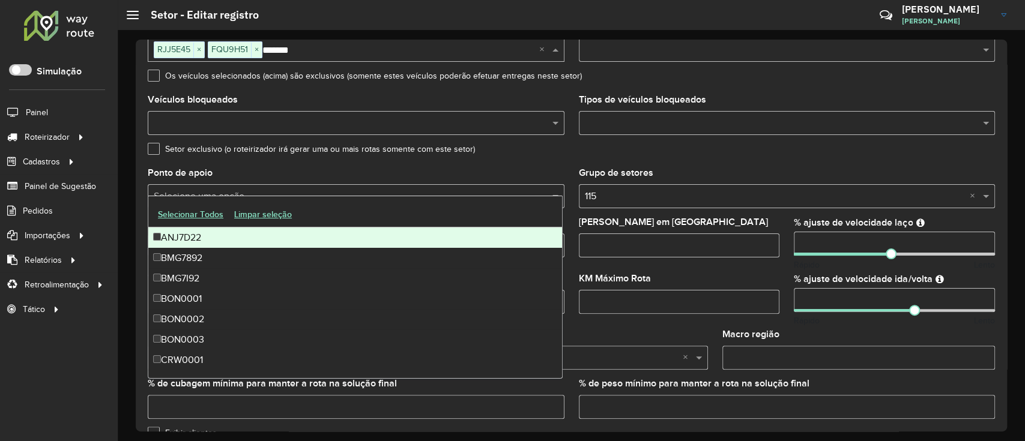
scroll to position [383, 0]
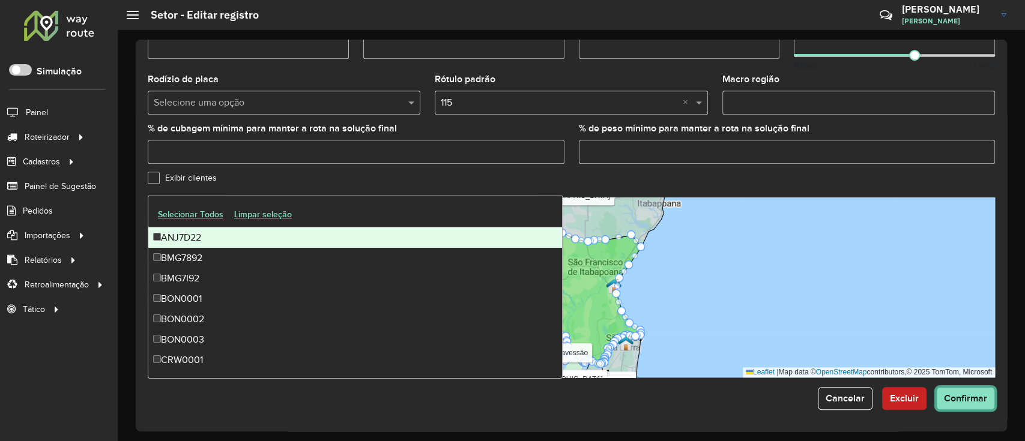
click at [965, 401] on span "Confirmar" at bounding box center [965, 398] width 43 height 10
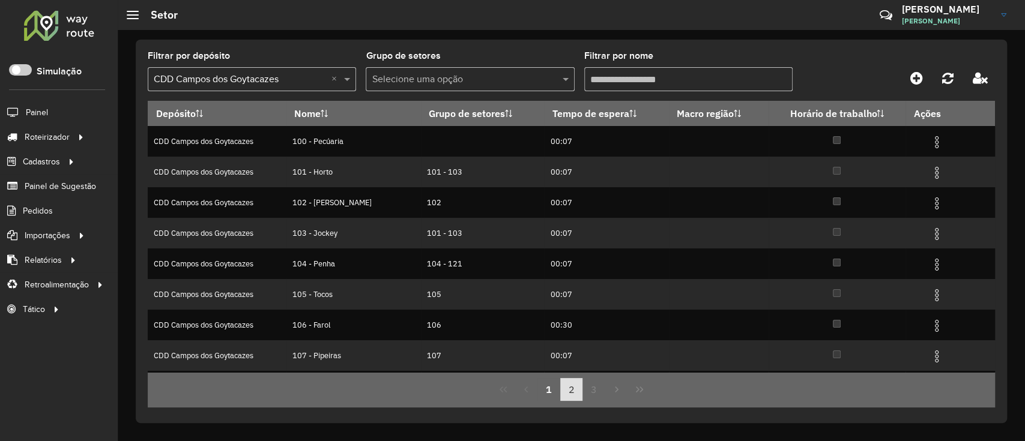
click at [576, 387] on button "2" at bounding box center [571, 389] width 23 height 23
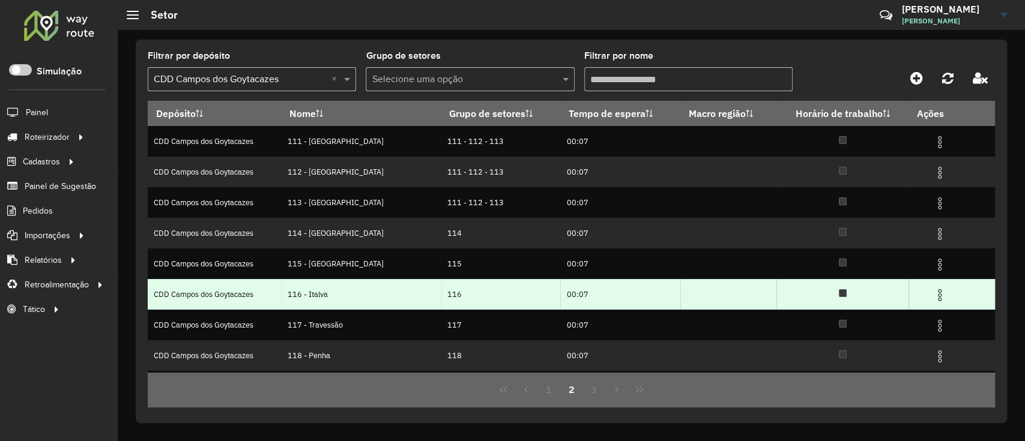
click at [937, 292] on img at bounding box center [940, 295] width 14 height 14
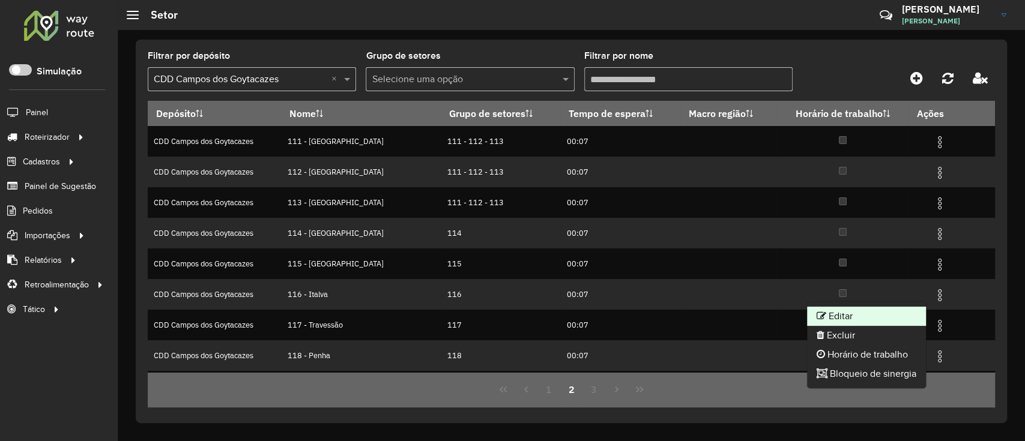
click at [846, 310] on li "Editar" at bounding box center [866, 316] width 119 height 19
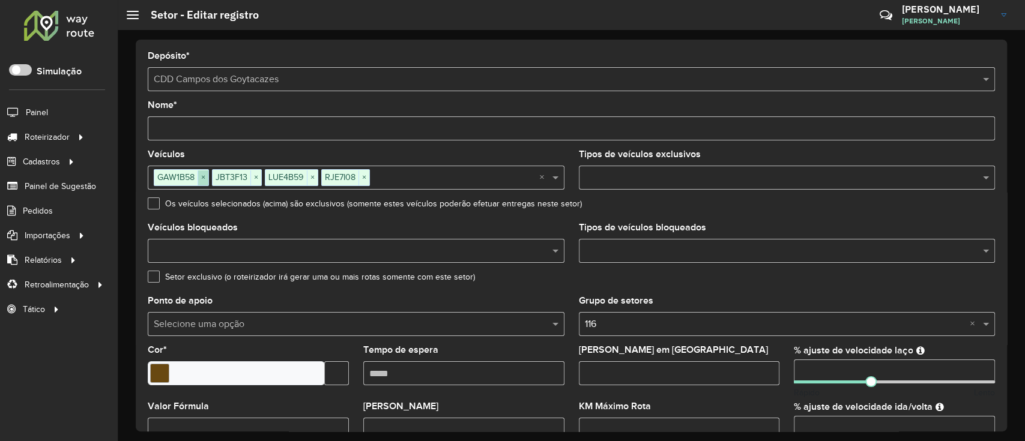
click at [205, 174] on span "×" at bounding box center [203, 178] width 11 height 14
click at [199, 174] on span "×" at bounding box center [197, 178] width 11 height 14
click at [199, 174] on span "×" at bounding box center [201, 178] width 11 height 14
click at [199, 174] on span "×" at bounding box center [196, 178] width 11 height 14
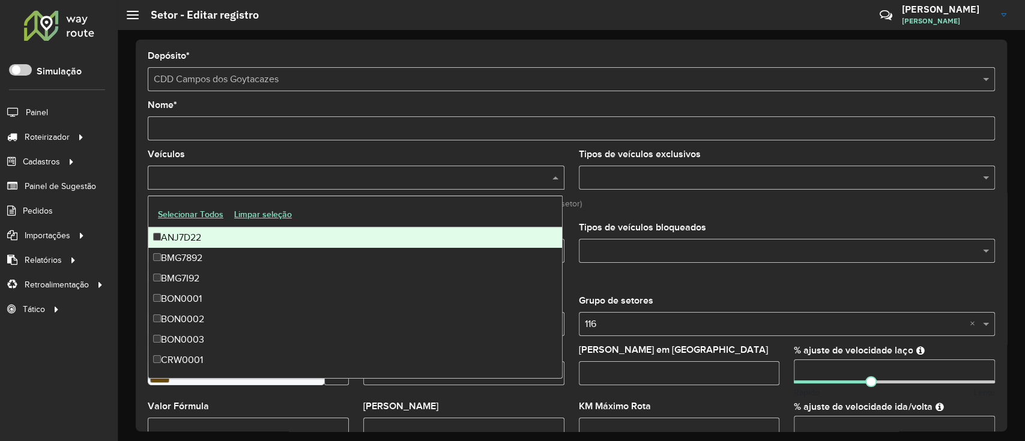
click at [208, 178] on input "text" at bounding box center [350, 178] width 399 height 14
paste input "*******"
type input "*******"
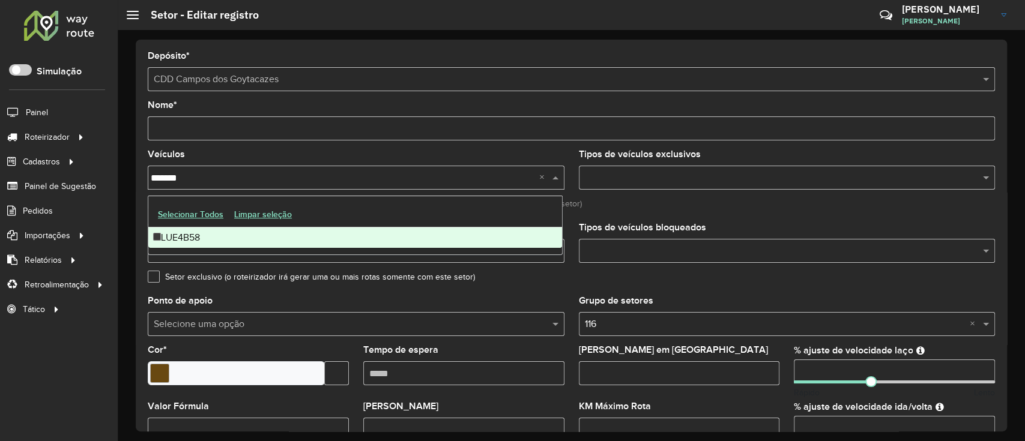
click at [185, 230] on div "LUE4B58" at bounding box center [355, 238] width 414 height 20
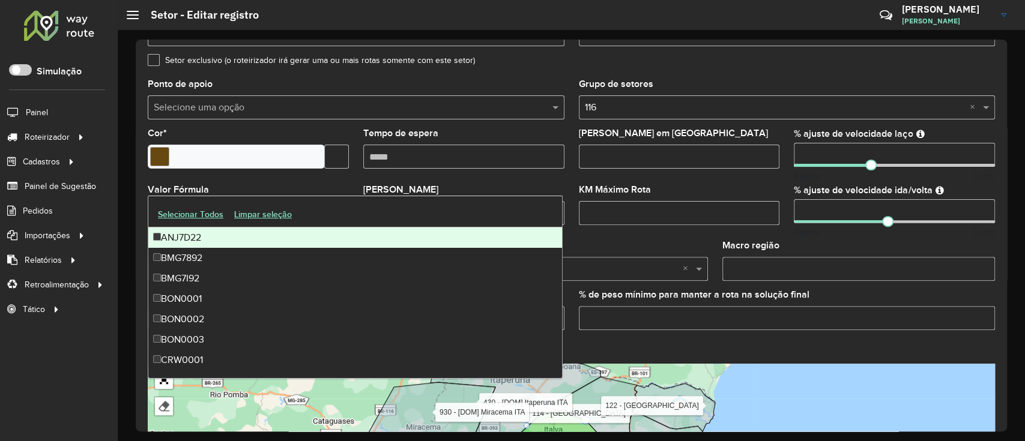
scroll to position [383, 0]
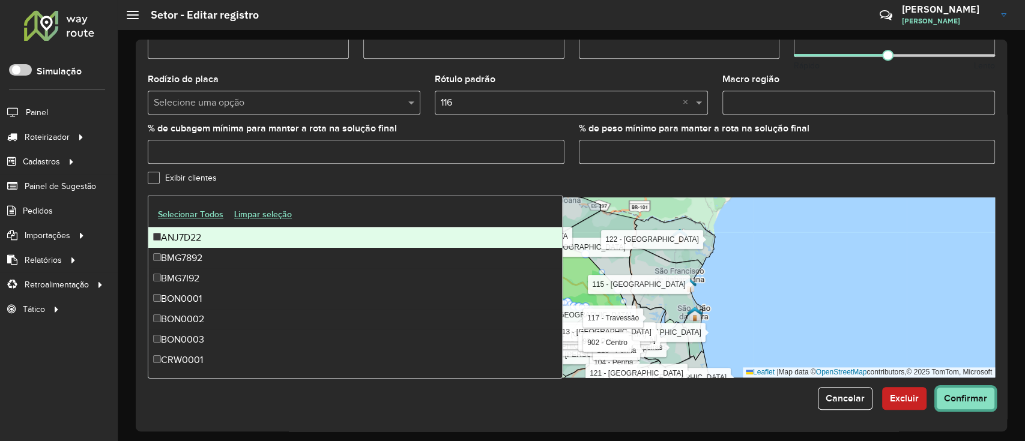
click at [964, 407] on button "Confirmar" at bounding box center [965, 398] width 59 height 23
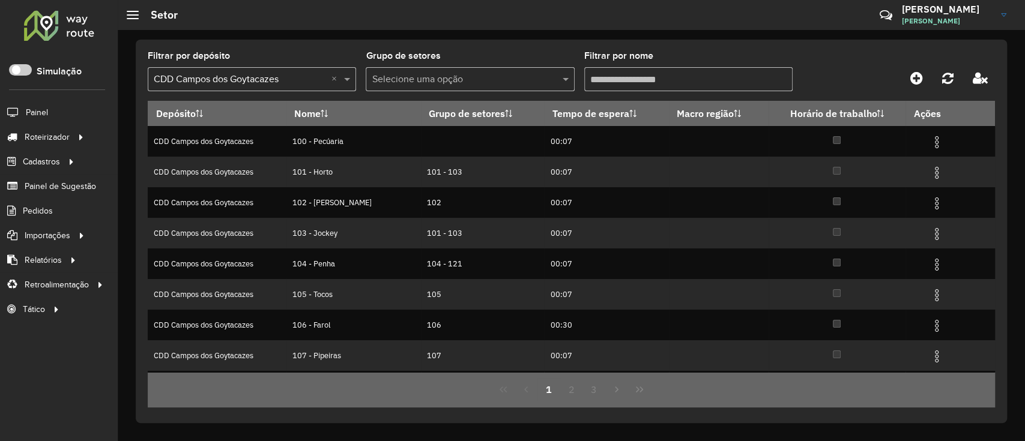
drag, startPoint x: 594, startPoint y: 389, endPoint x: 539, endPoint y: 379, distance: 56.1
click at [533, 378] on div "1 2 3" at bounding box center [571, 389] width 847 height 35
click at [567, 392] on button "2" at bounding box center [571, 389] width 23 height 23
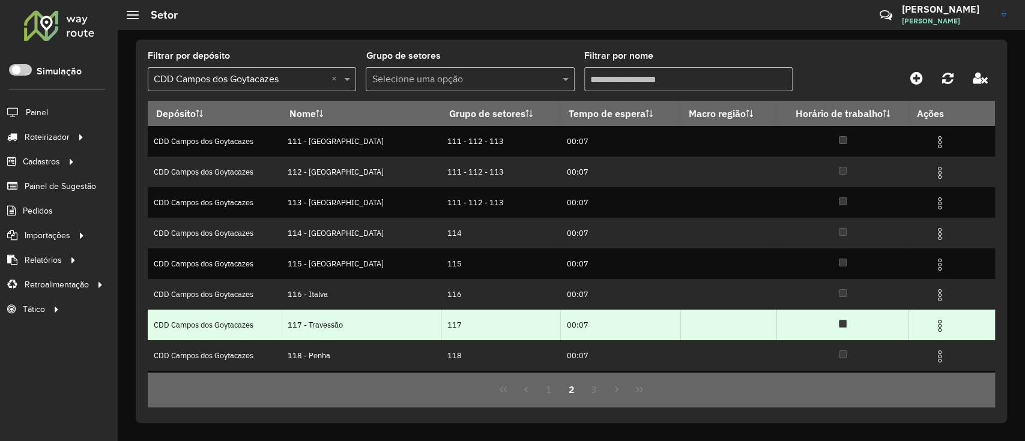
click at [937, 332] on img at bounding box center [940, 326] width 14 height 14
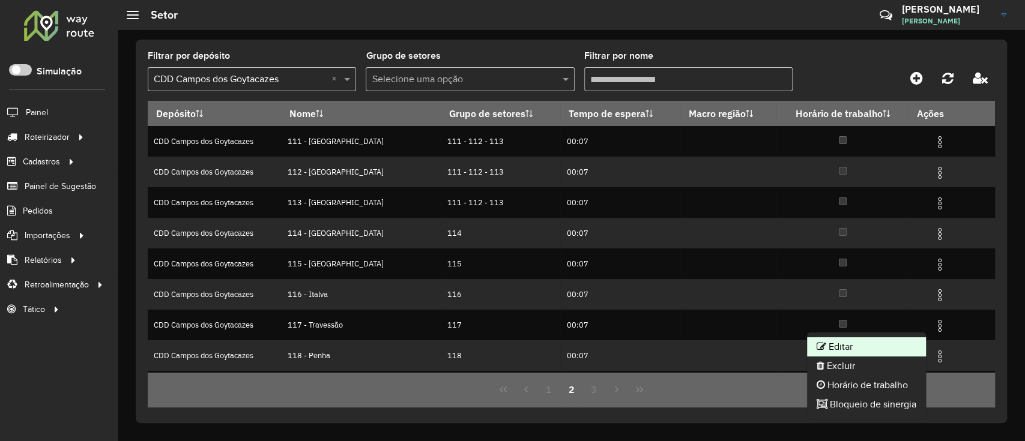
click at [854, 343] on li "Editar" at bounding box center [866, 346] width 119 height 19
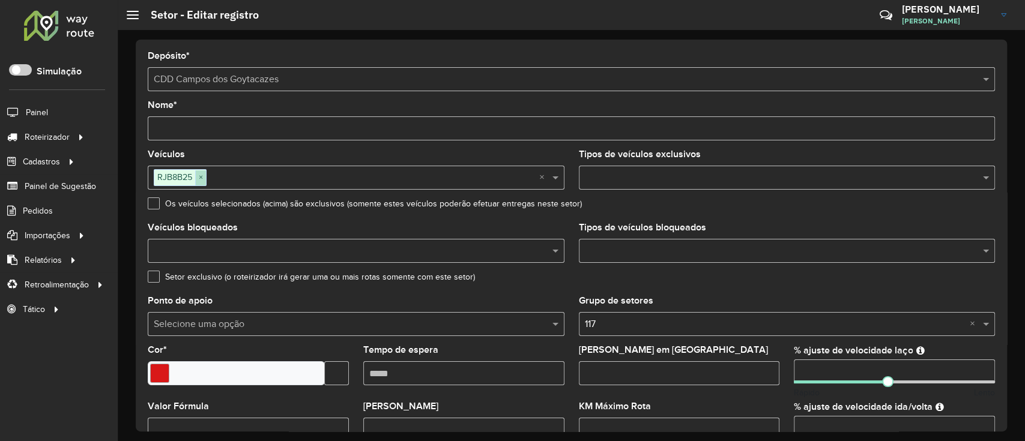
click at [200, 181] on span "×" at bounding box center [200, 178] width 11 height 14
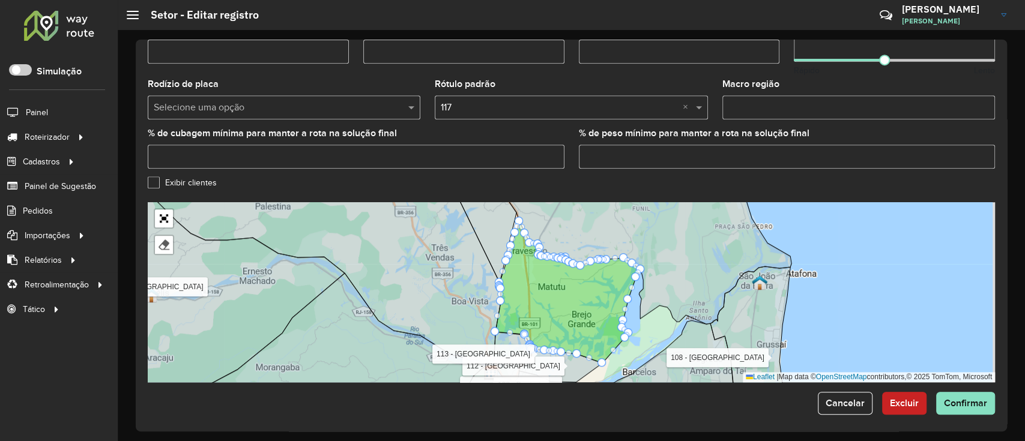
scroll to position [383, 0]
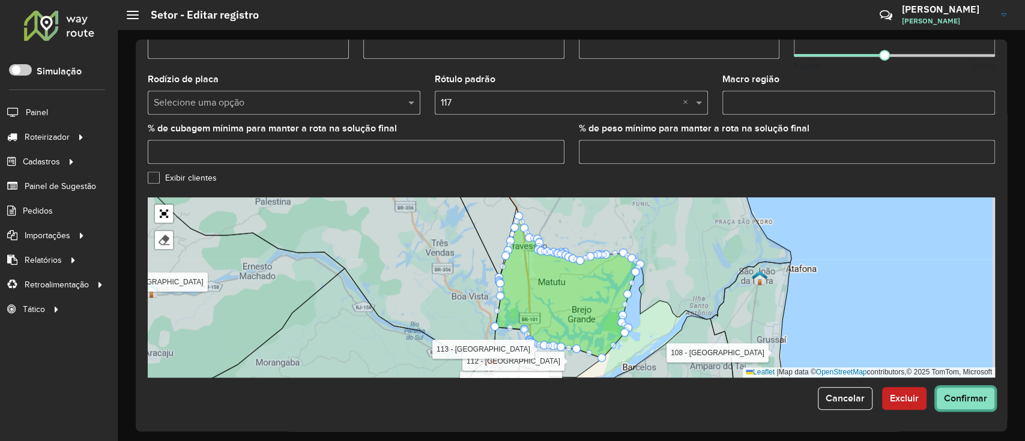
click at [966, 389] on button "Confirmar" at bounding box center [965, 398] width 59 height 23
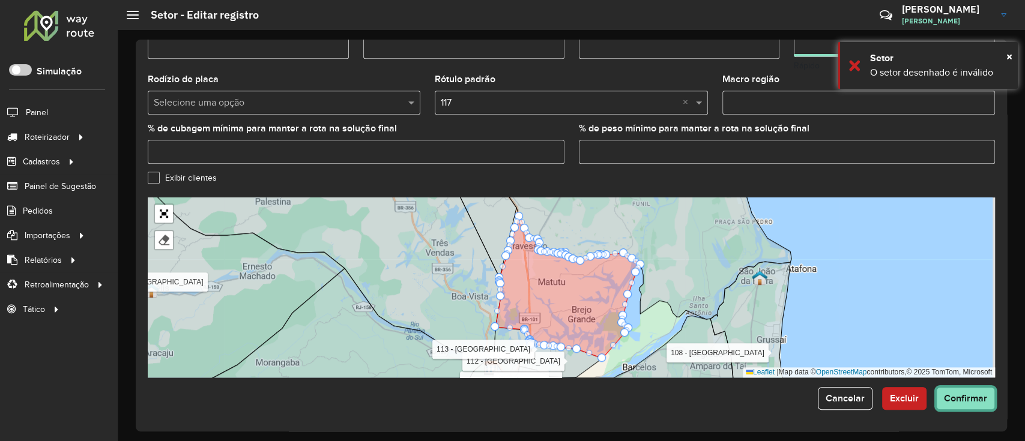
click at [951, 396] on span "Confirmar" at bounding box center [965, 398] width 43 height 10
click at [850, 397] on span "Cancelar" at bounding box center [845, 398] width 39 height 10
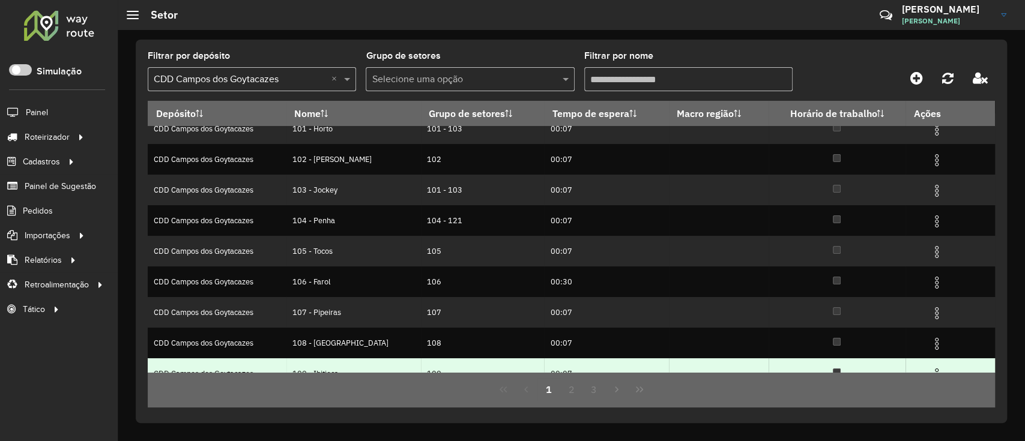
scroll to position [80, 0]
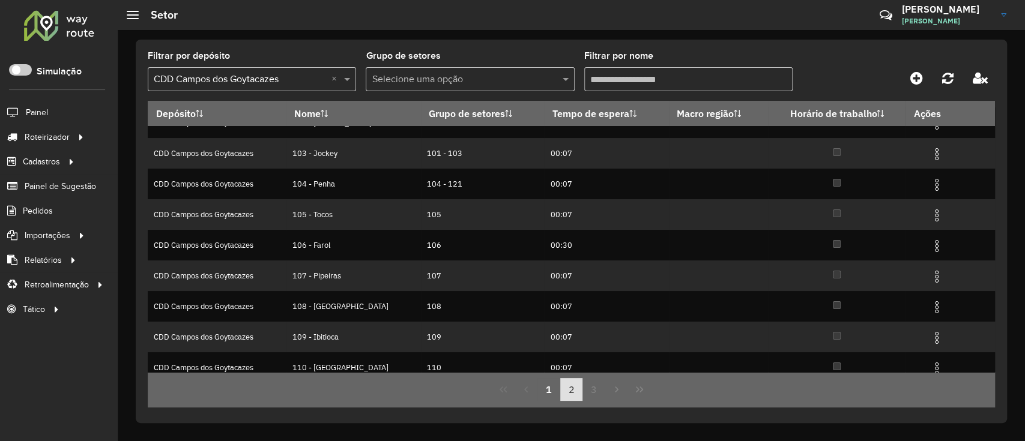
click at [566, 393] on button "2" at bounding box center [571, 389] width 23 height 23
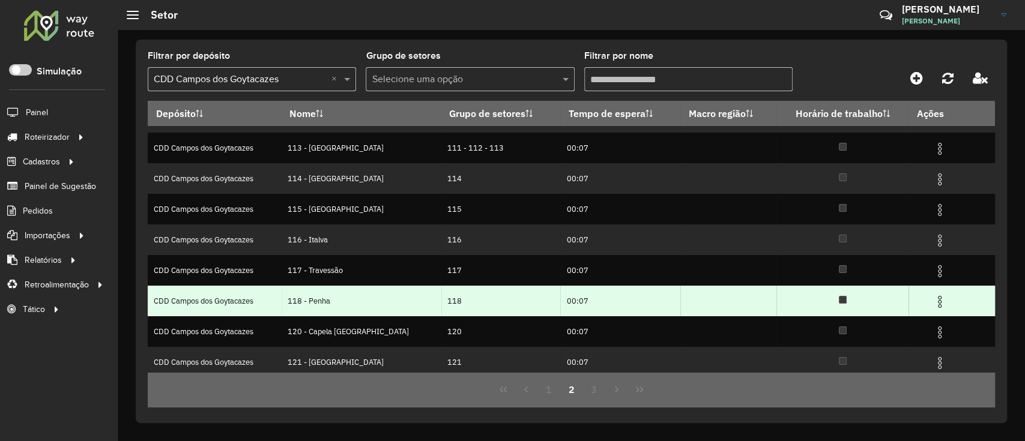
scroll to position [120, 0]
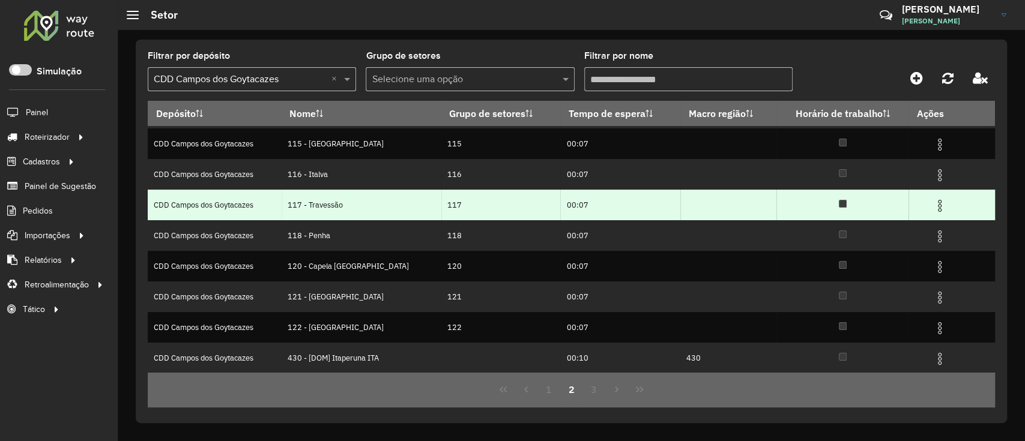
click at [933, 200] on img at bounding box center [940, 206] width 14 height 14
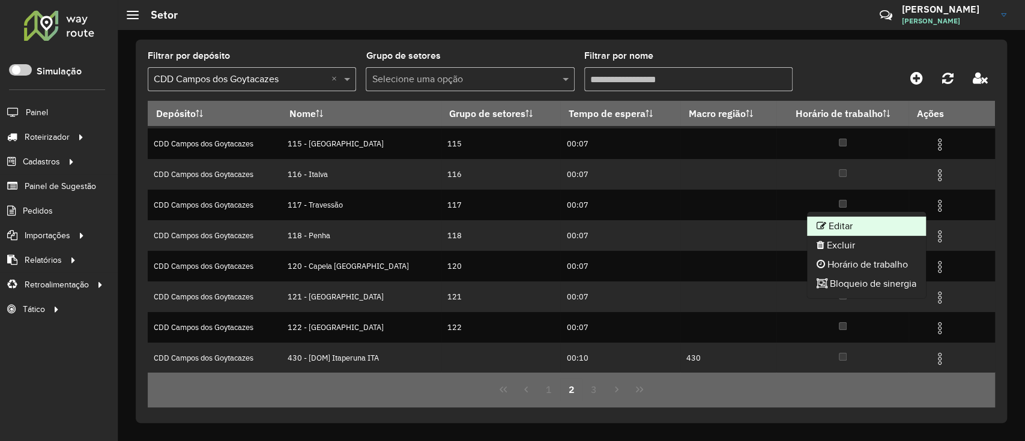
click at [869, 229] on li "Editar" at bounding box center [866, 226] width 119 height 19
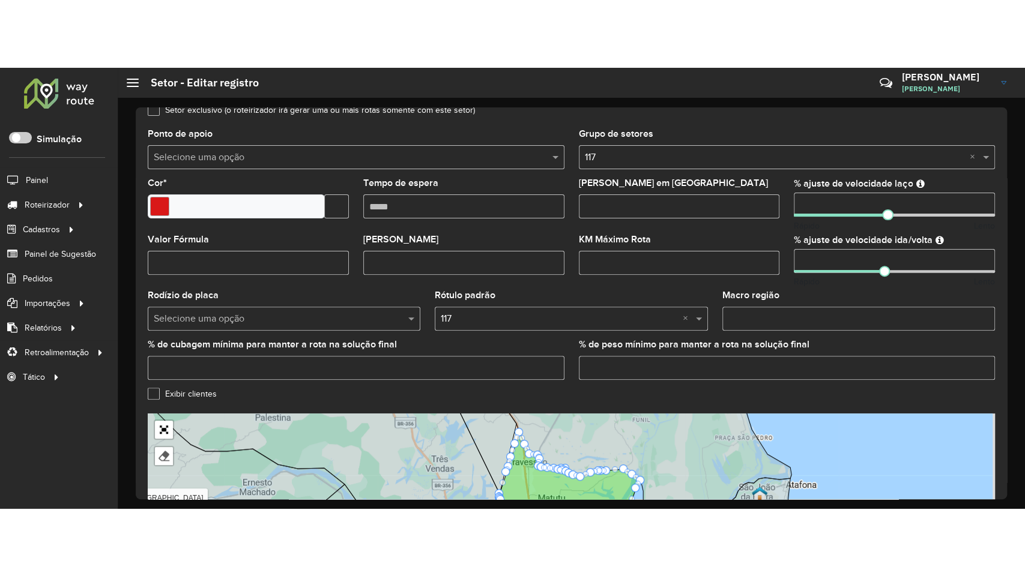
scroll to position [383, 0]
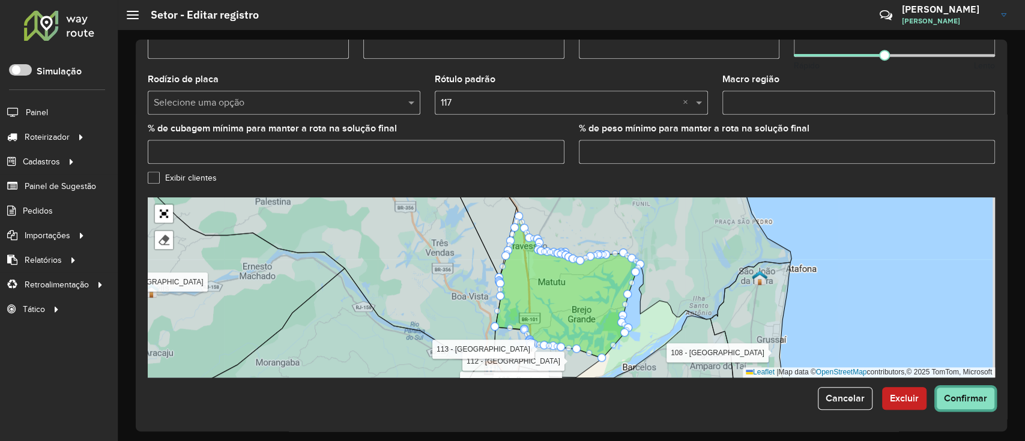
click at [961, 397] on span "Confirmar" at bounding box center [965, 398] width 43 height 10
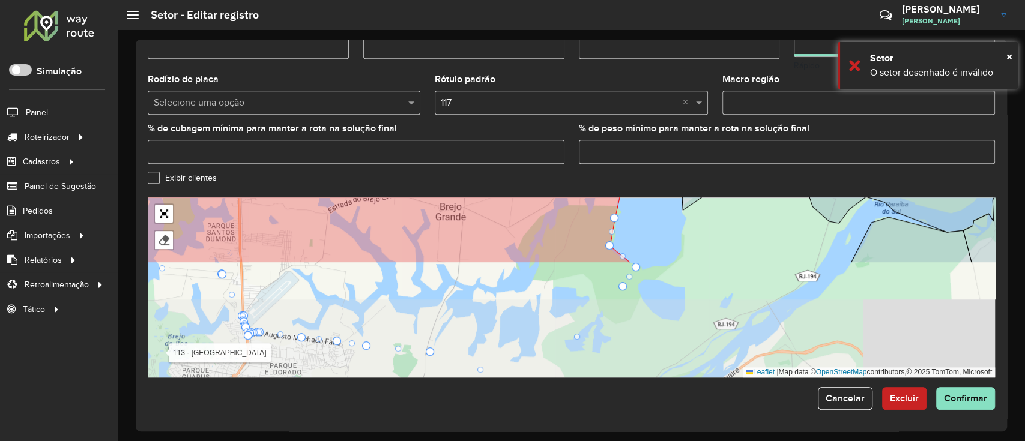
drag, startPoint x: 695, startPoint y: 358, endPoint x: 736, endPoint y: 215, distance: 148.6
click at [736, 215] on div "100 - [GEOGRAPHIC_DATA] 101 - [GEOGRAPHIC_DATA] 102 - [GEOGRAPHIC_DATA] 103 - J…" at bounding box center [571, 288] width 847 height 180
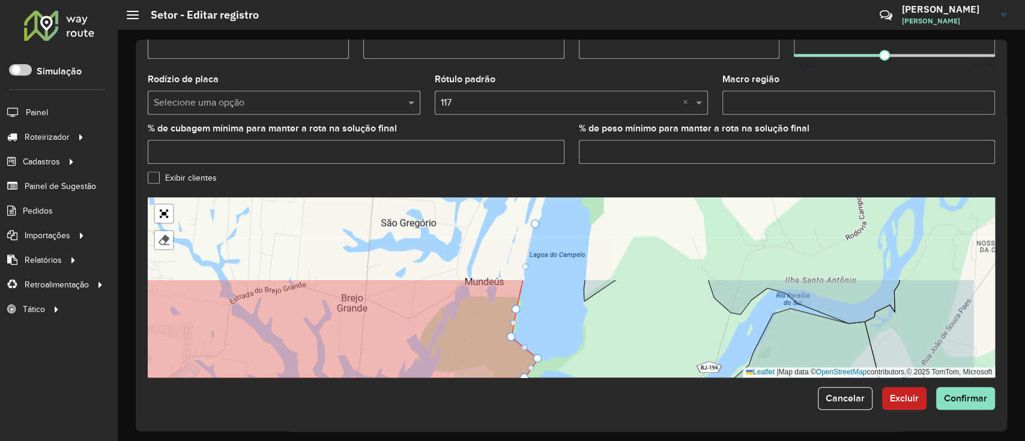
drag, startPoint x: 744, startPoint y: 283, endPoint x: 639, endPoint y: 389, distance: 149.0
click at [639, 389] on form "Depósito * Selecione um depósito × CDD Campos dos Goytacazes Nome * Veículos RJ…" at bounding box center [571, 40] width 847 height 742
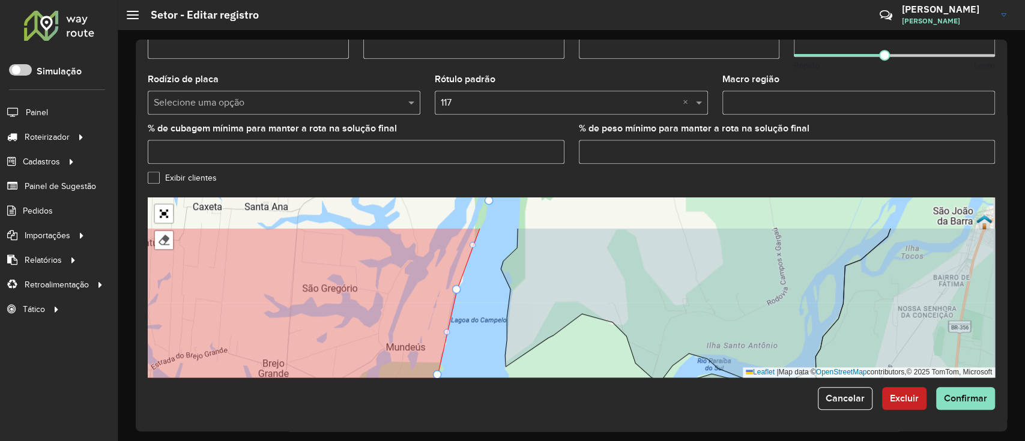
drag, startPoint x: 682, startPoint y: 329, endPoint x: 591, endPoint y: 387, distance: 107.4
click at [591, 396] on form "Depósito * Selecione um depósito × CDD Campos dos Goytacazes Nome * Veículos RJ…" at bounding box center [571, 40] width 847 height 742
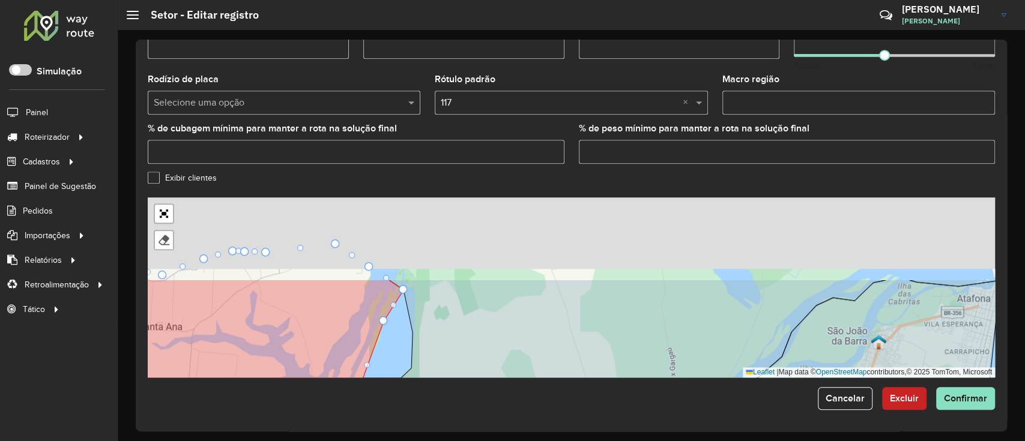
drag, startPoint x: 635, startPoint y: 273, endPoint x: 558, endPoint y: 369, distance: 123.0
click at [558, 372] on icon at bounding box center [693, 388] width 608 height 217
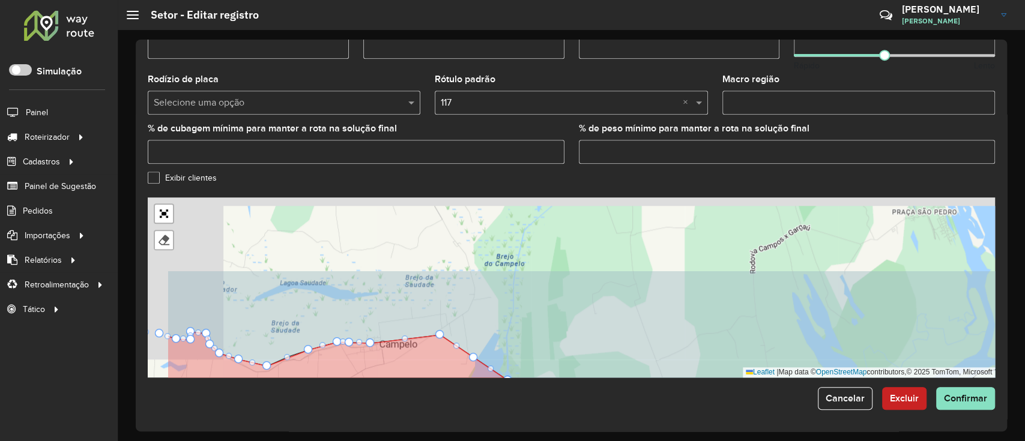
drag, startPoint x: 530, startPoint y: 315, endPoint x: 644, endPoint y: 402, distance: 143.9
click at [636, 407] on form "Depósito * Selecione um depósito × CDD Campos dos Goytacazes Nome * Veículos RJ…" at bounding box center [571, 40] width 847 height 742
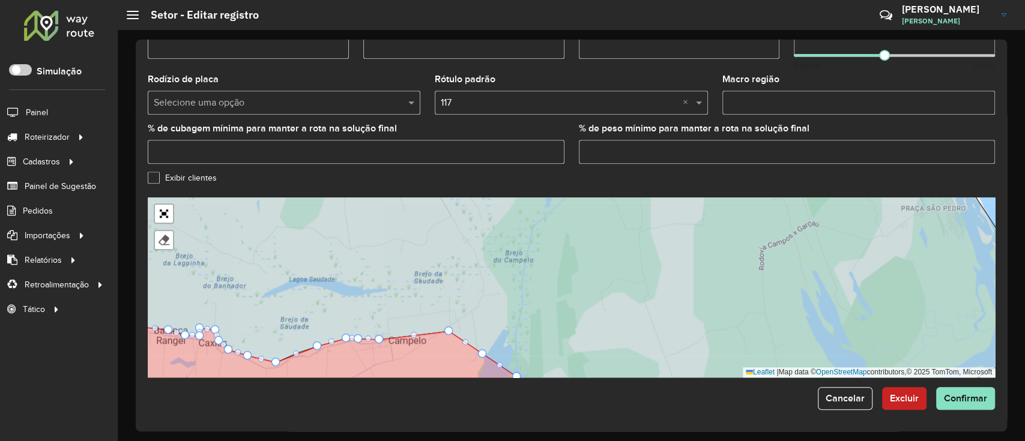
drag, startPoint x: 622, startPoint y: 326, endPoint x: 722, endPoint y: 280, distance: 110.4
click at [702, 291] on icon at bounding box center [575, 283] width 1010 height 217
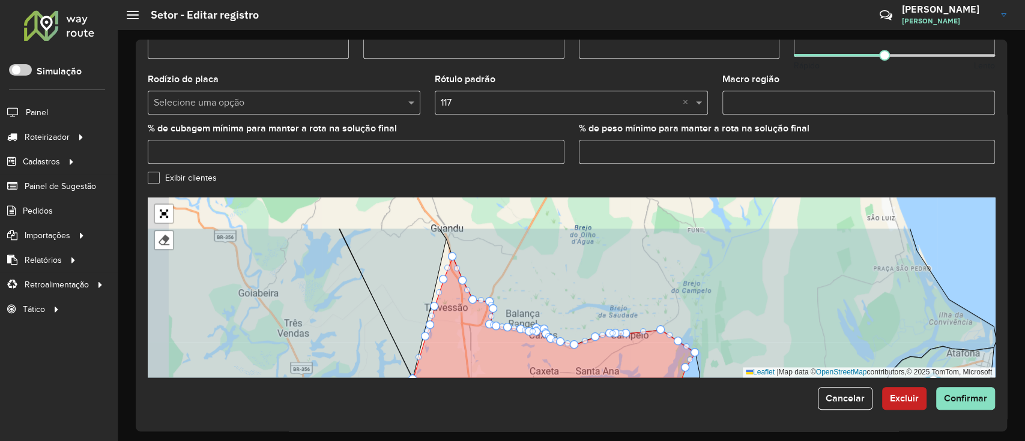
drag, startPoint x: 756, startPoint y: 290, endPoint x: 781, endPoint y: 357, distance: 71.3
click at [781, 357] on icon at bounding box center [717, 336] width 557 height 217
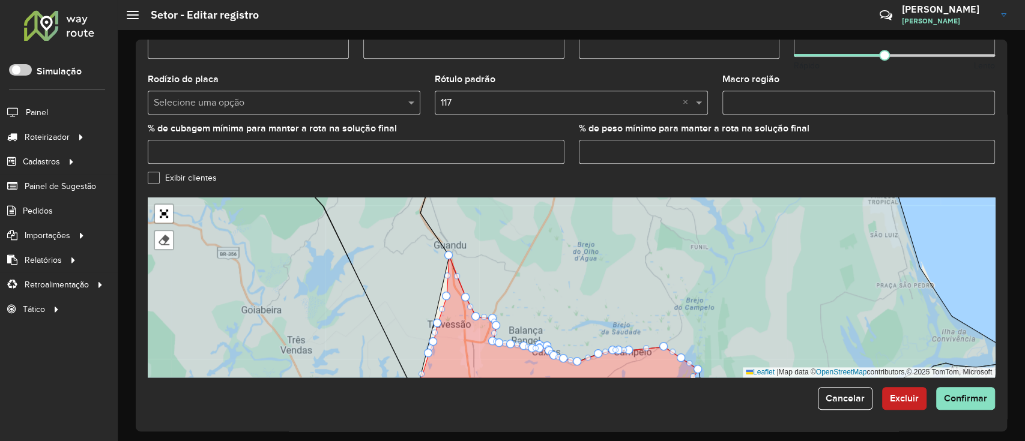
drag, startPoint x: 456, startPoint y: 273, endPoint x: 452, endPoint y: 257, distance: 16.3
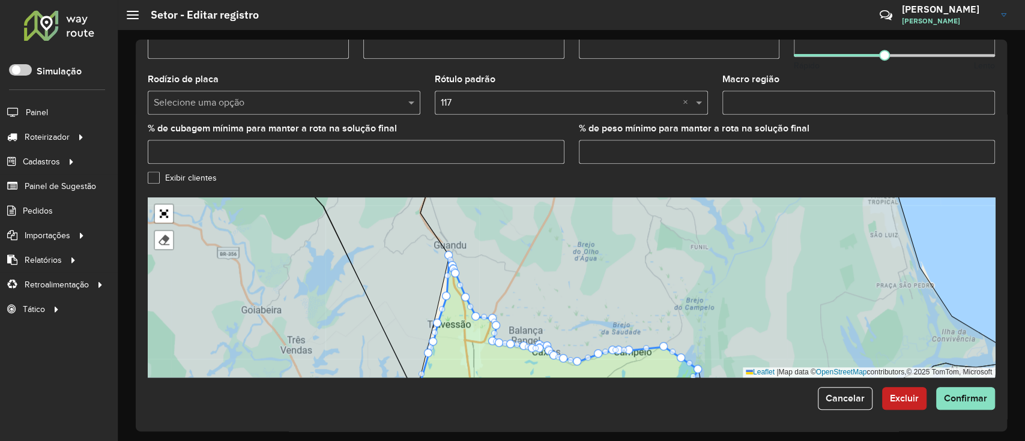
click at [164, 203] on icon at bounding box center [239, 287] width 353 height 217
click at [157, 210] on link "Abrir mapa em tela cheia" at bounding box center [164, 214] width 18 height 18
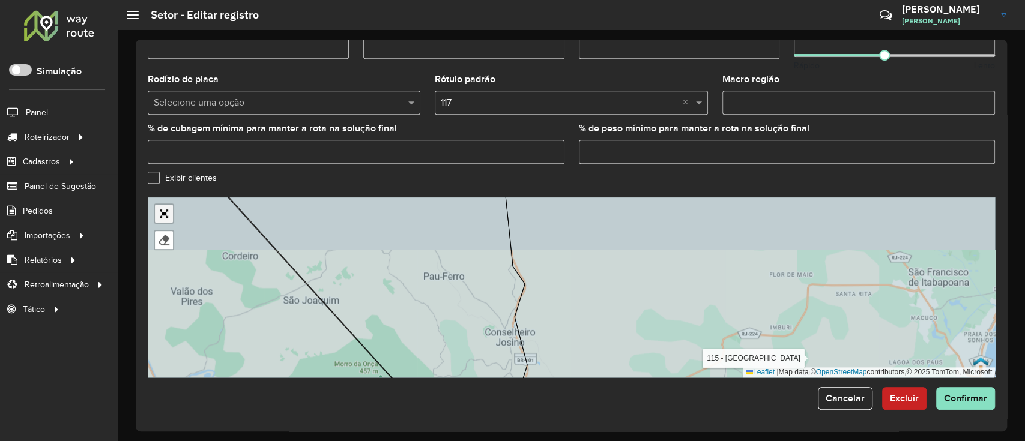
scroll to position [58, 0]
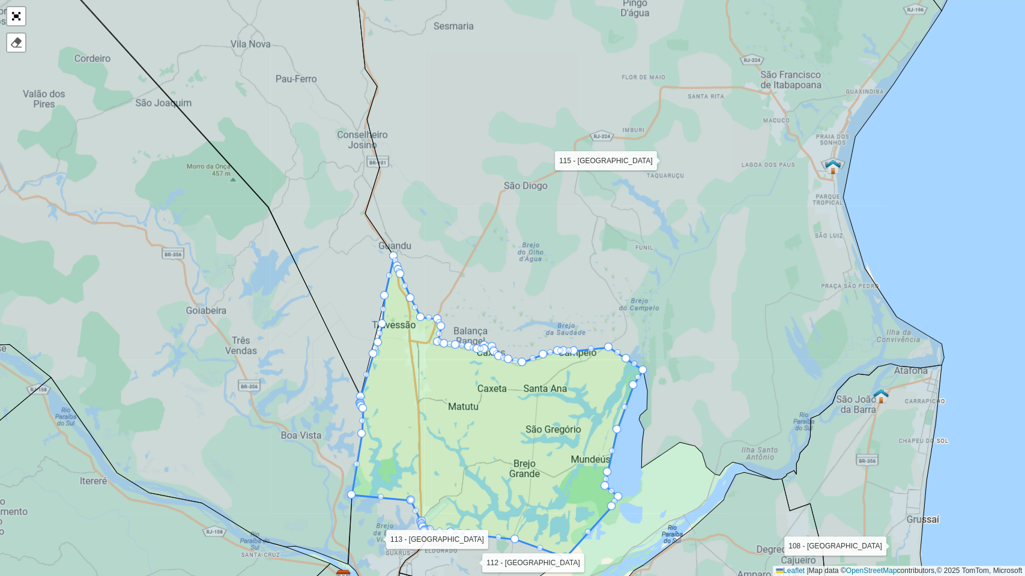
drag, startPoint x: 392, startPoint y: 295, endPoint x: 380, endPoint y: 292, distance: 12.2
drag, startPoint x: 381, startPoint y: 322, endPoint x: 372, endPoint y: 319, distance: 9.7
drag, startPoint x: 375, startPoint y: 352, endPoint x: 359, endPoint y: 353, distance: 15.6
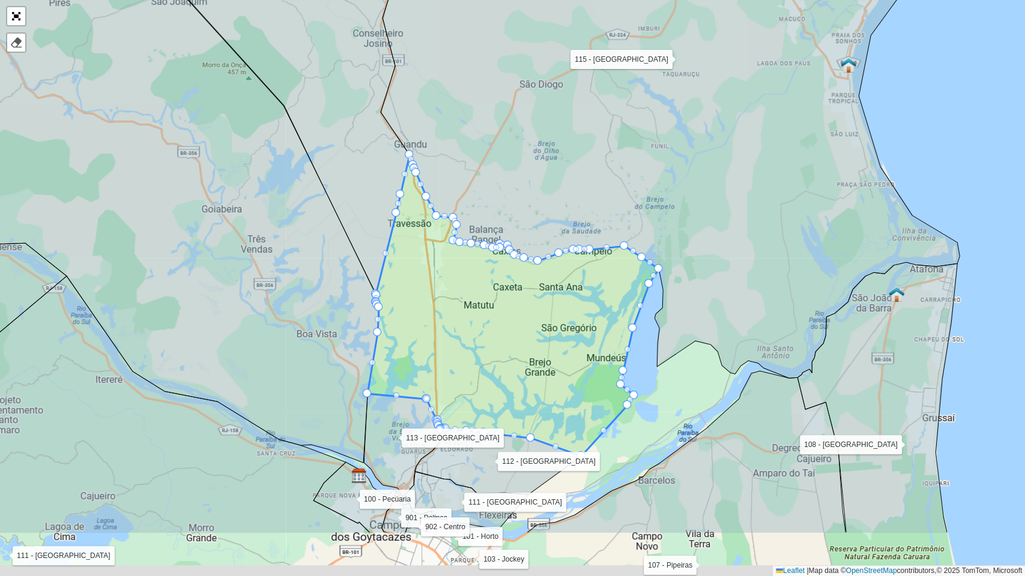
drag, startPoint x: 529, startPoint y: 426, endPoint x: 545, endPoint y: 325, distance: 102.1
click at [545, 325] on icon at bounding box center [512, 305] width 291 height 301
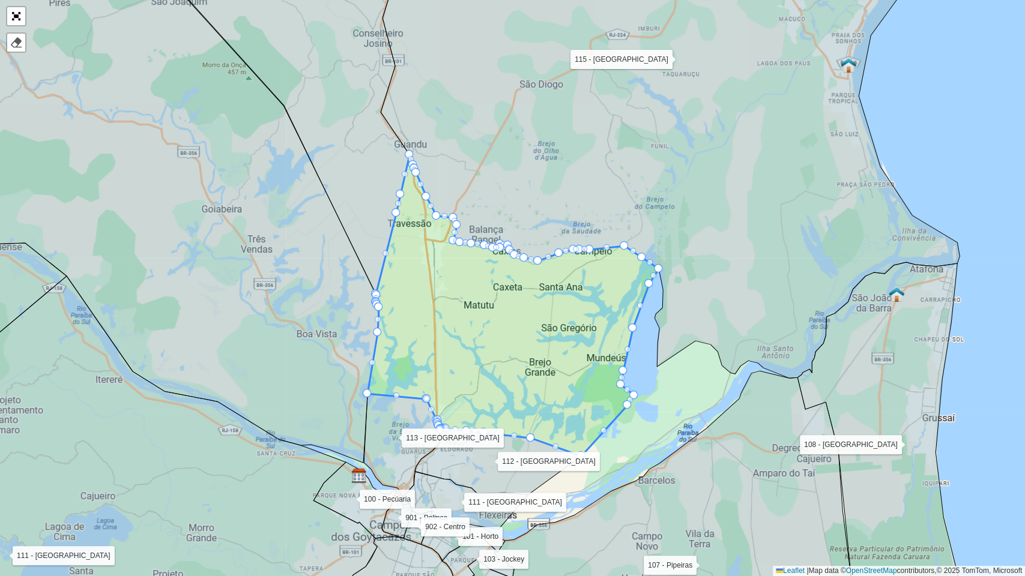
click at [497, 364] on icon at bounding box center [512, 305] width 291 height 301
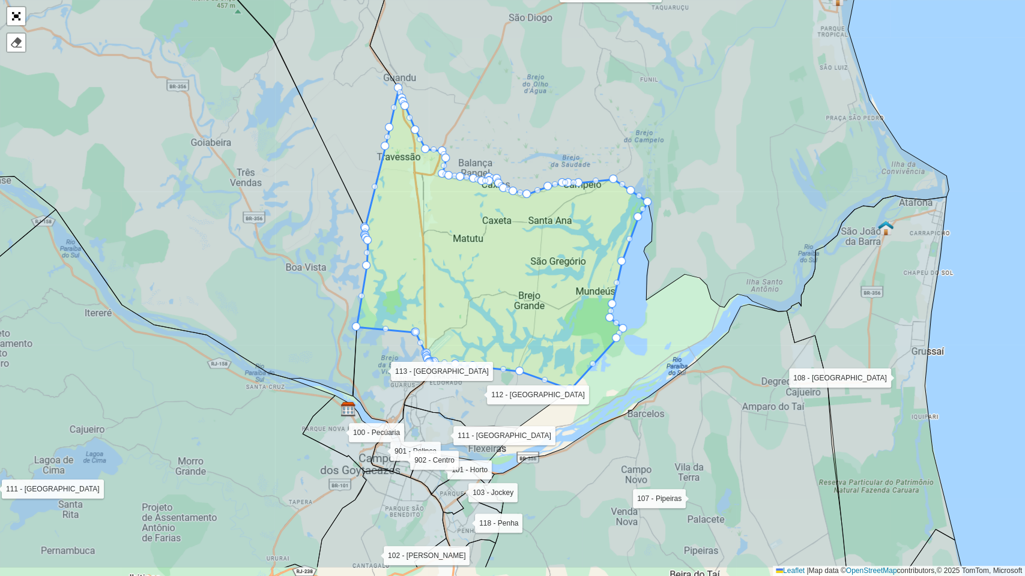
drag, startPoint x: 567, startPoint y: 363, endPoint x: 543, endPoint y: 256, distance: 109.6
click at [543, 256] on icon at bounding box center [502, 238] width 291 height 301
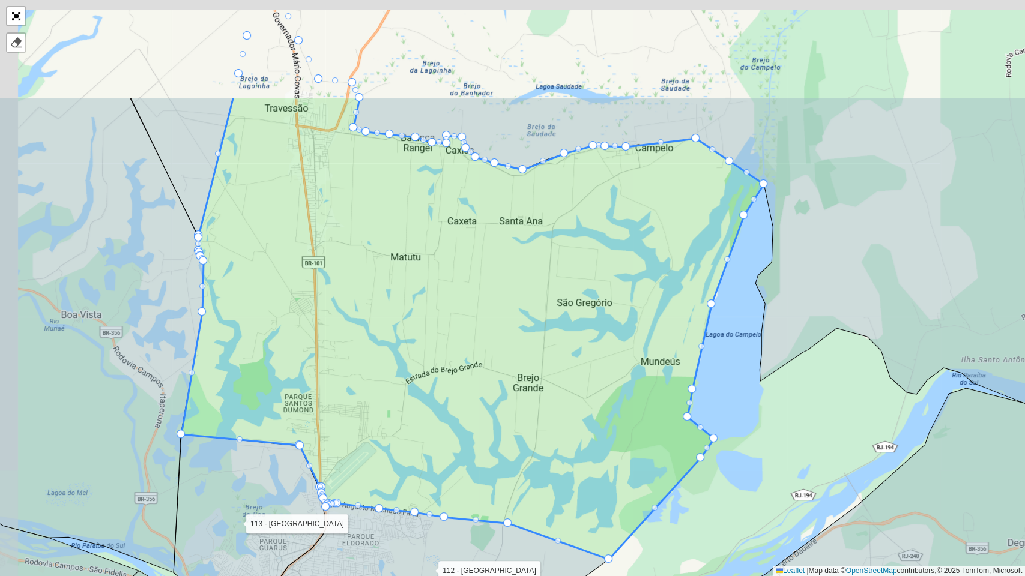
drag, startPoint x: 428, startPoint y: 200, endPoint x: 504, endPoint y: 386, distance: 201.2
click at [504, 386] on icon at bounding box center [472, 328] width 582 height 464
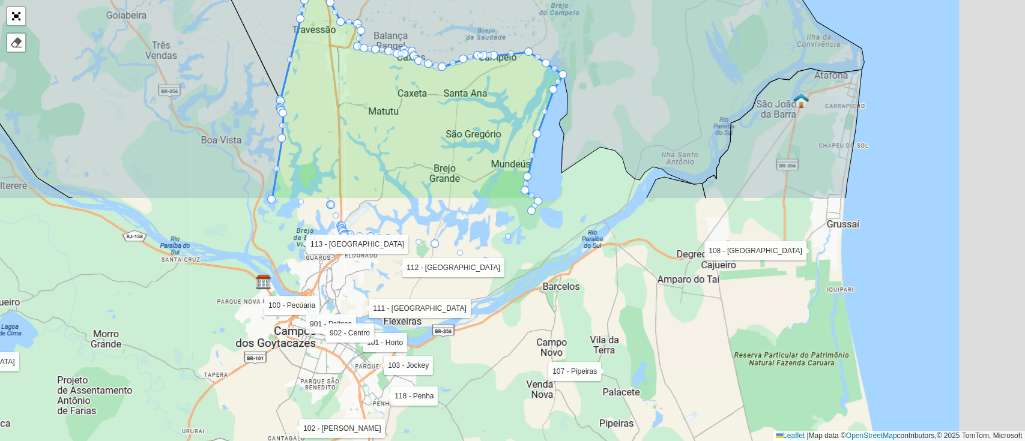
click at [202, 118] on span "×" at bounding box center [200, 119] width 11 height 14
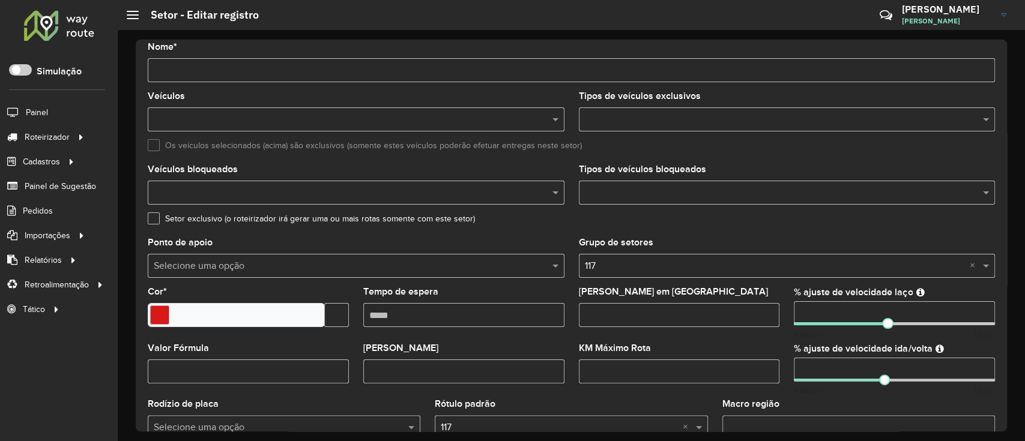
scroll to position [379, 0]
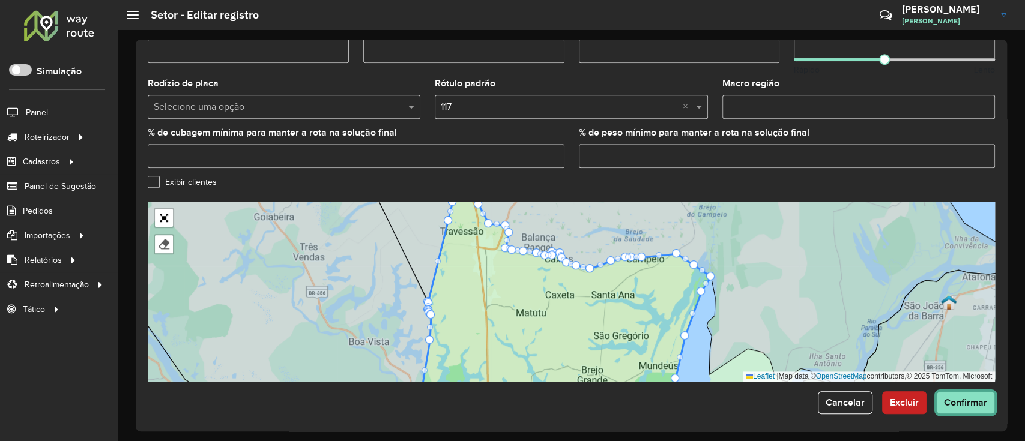
click at [976, 396] on button "Confirmar" at bounding box center [965, 403] width 59 height 23
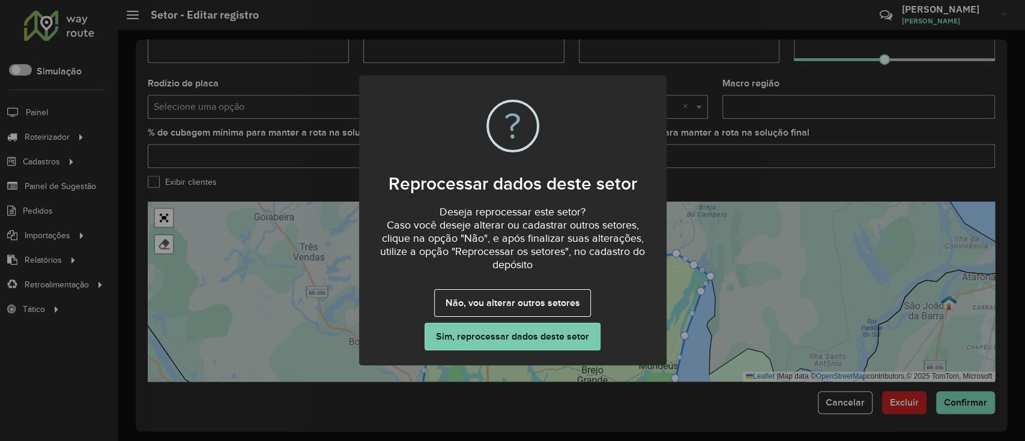
click at [521, 333] on button "Sim, reprocessar dados deste setor" at bounding box center [512, 337] width 175 height 28
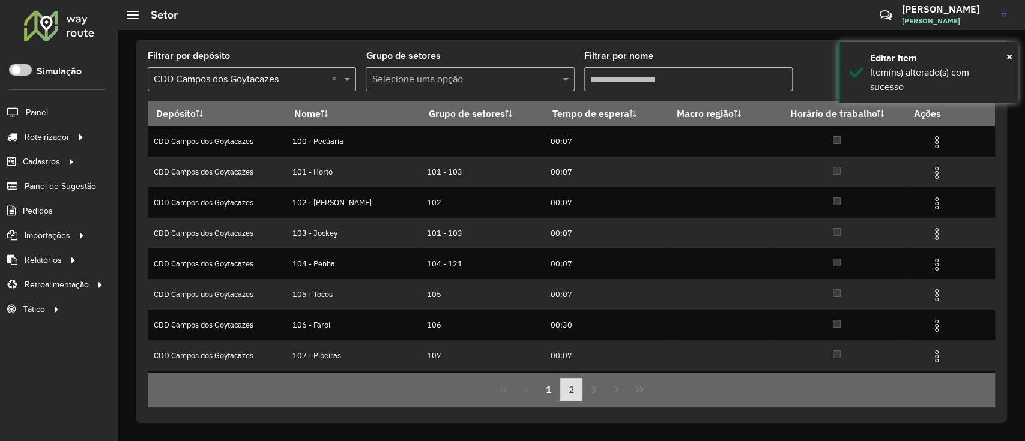
click at [563, 387] on button "2" at bounding box center [571, 389] width 23 height 23
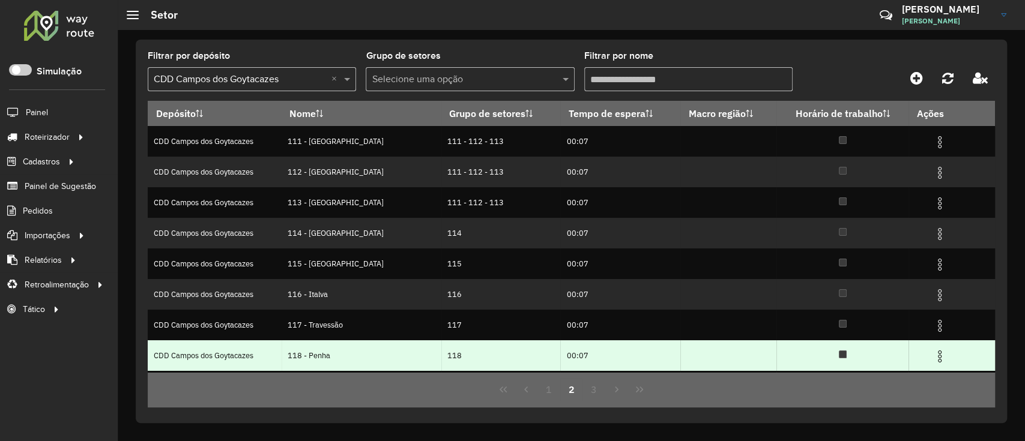
click at [940, 361] on img at bounding box center [940, 356] width 14 height 14
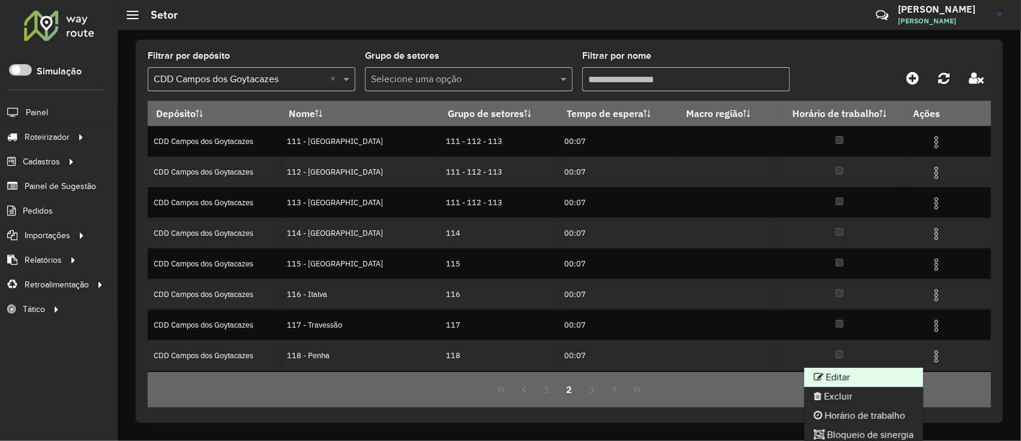
click at [822, 377] on li "Editar" at bounding box center [864, 377] width 119 height 19
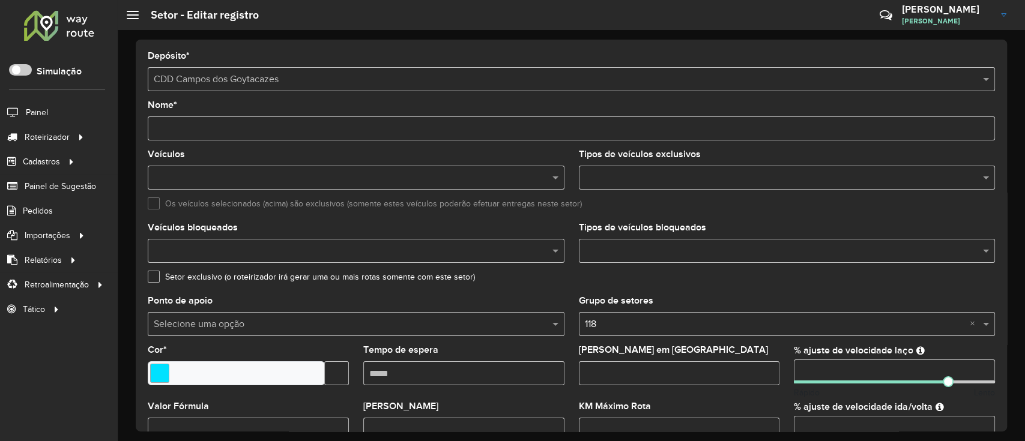
click at [441, 178] on input "text" at bounding box center [350, 178] width 399 height 14
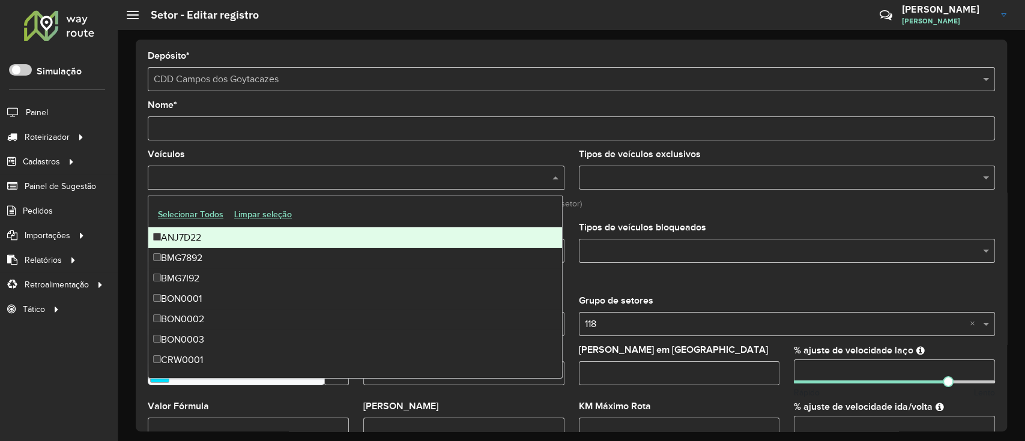
paste input "*******"
type input "*******"
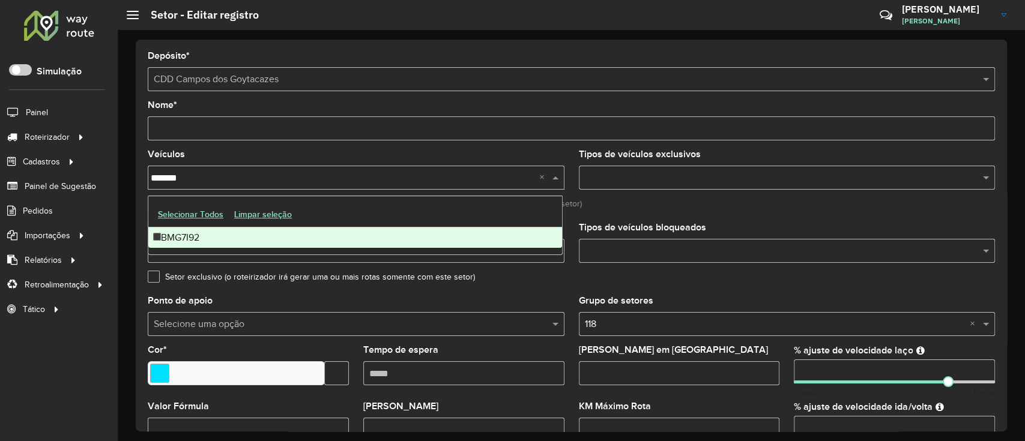
click at [361, 241] on div "BMG7I92" at bounding box center [355, 238] width 414 height 20
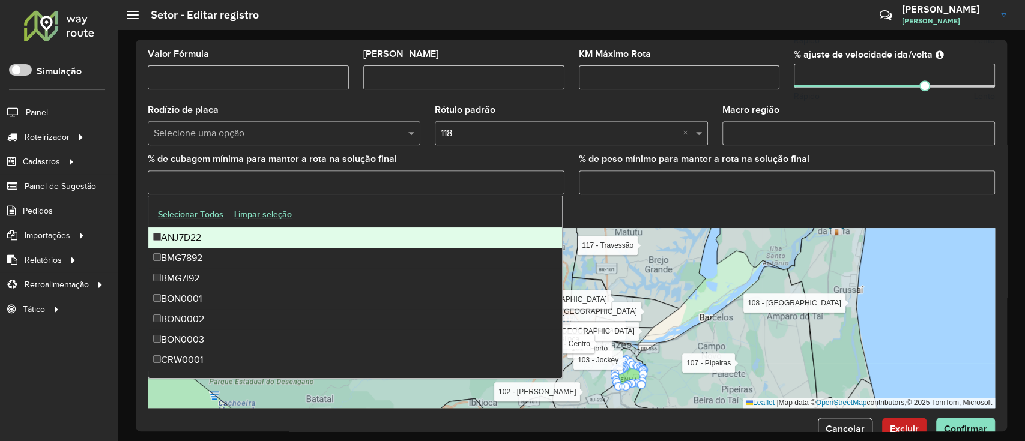
scroll to position [383, 0]
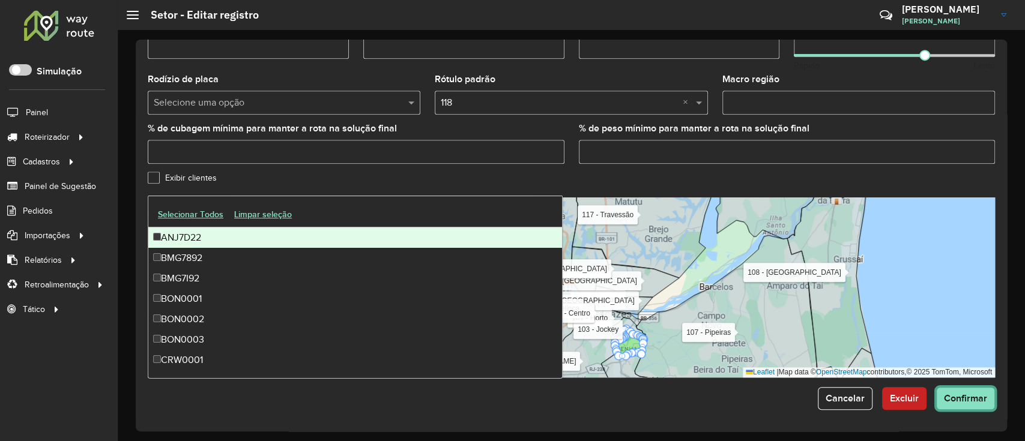
click at [966, 394] on span "Confirmar" at bounding box center [965, 398] width 43 height 10
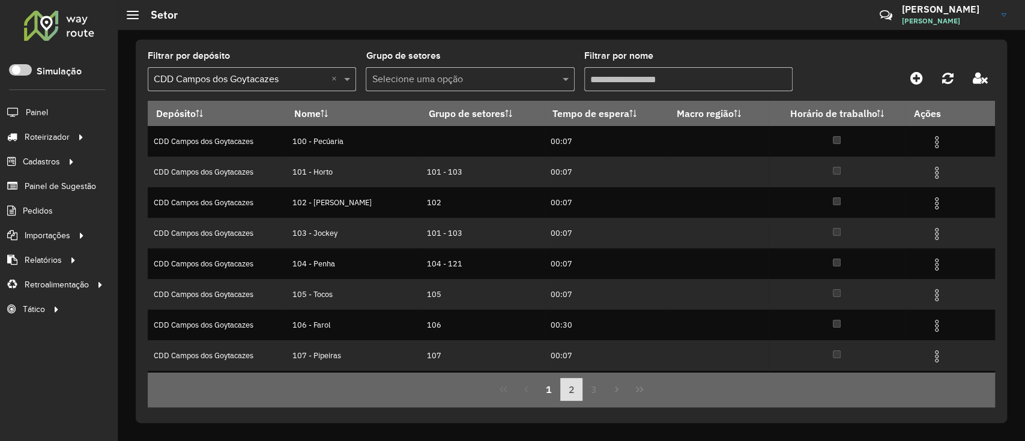
click at [563, 387] on button "2" at bounding box center [571, 389] width 23 height 23
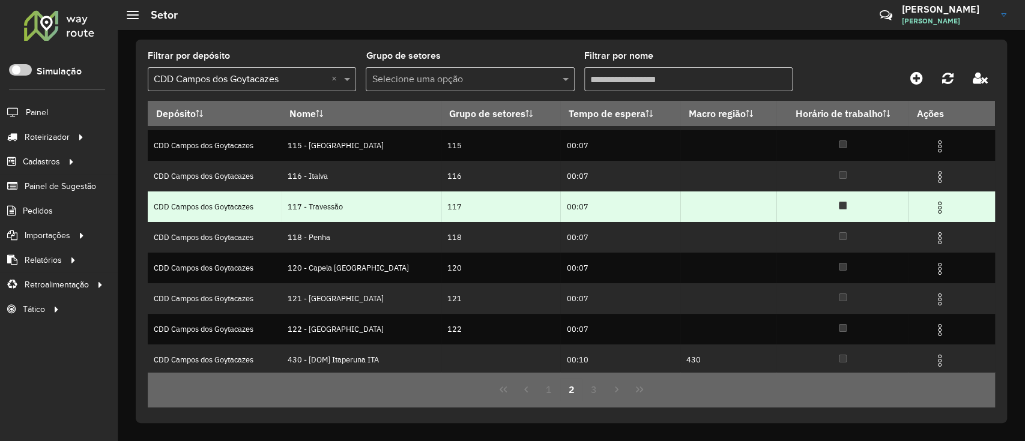
scroll to position [120, 0]
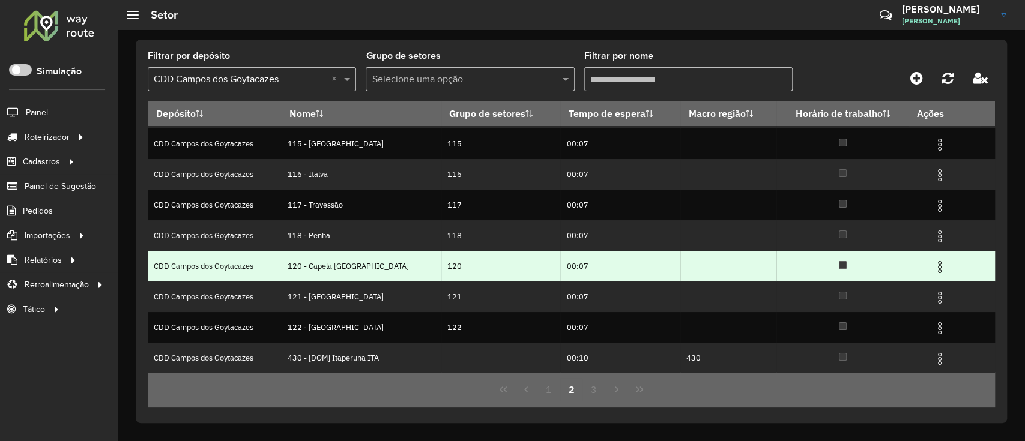
click at [933, 271] on img at bounding box center [940, 267] width 14 height 14
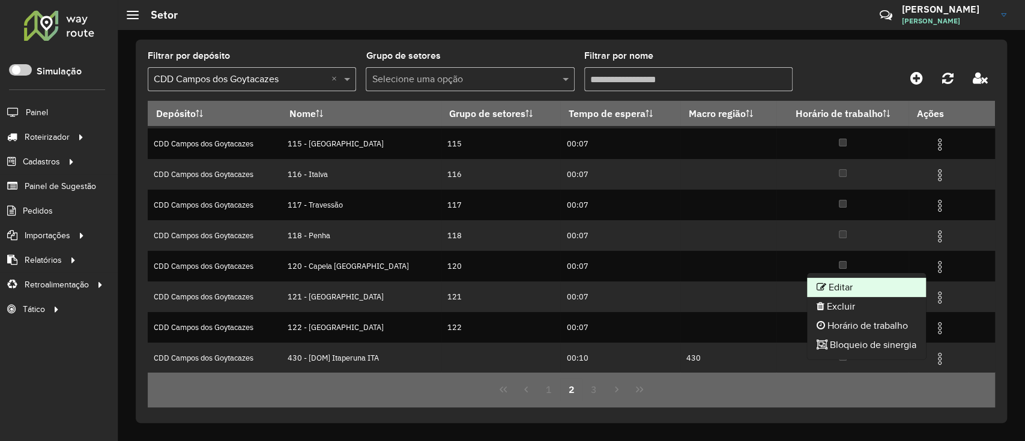
click at [883, 291] on li "Editar" at bounding box center [866, 287] width 119 height 19
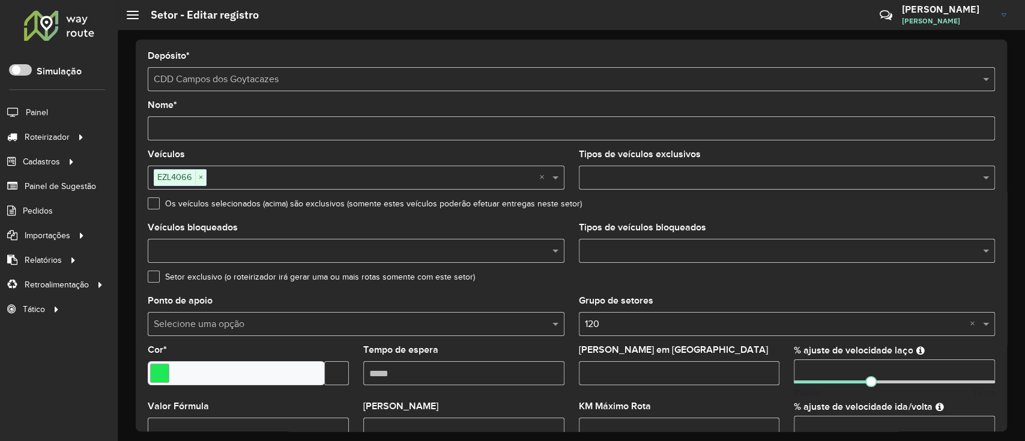
click at [535, 181] on input "text" at bounding box center [373, 178] width 333 height 14
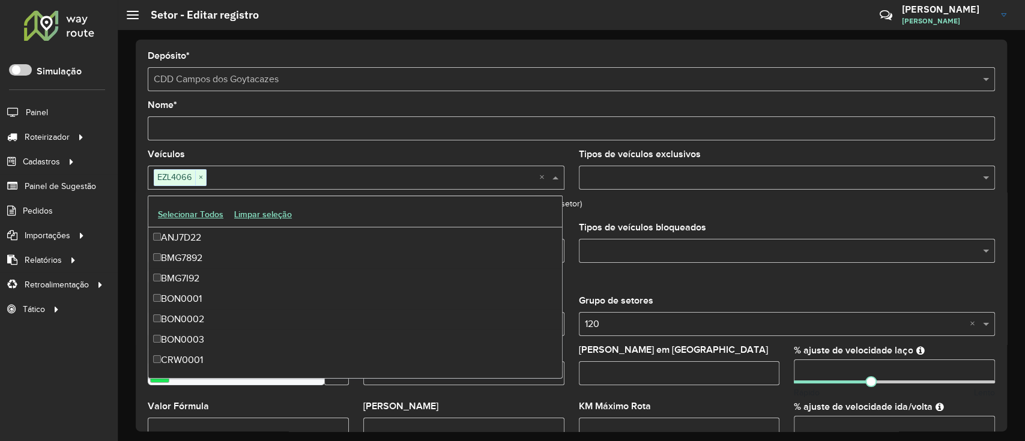
scroll to position [918, 0]
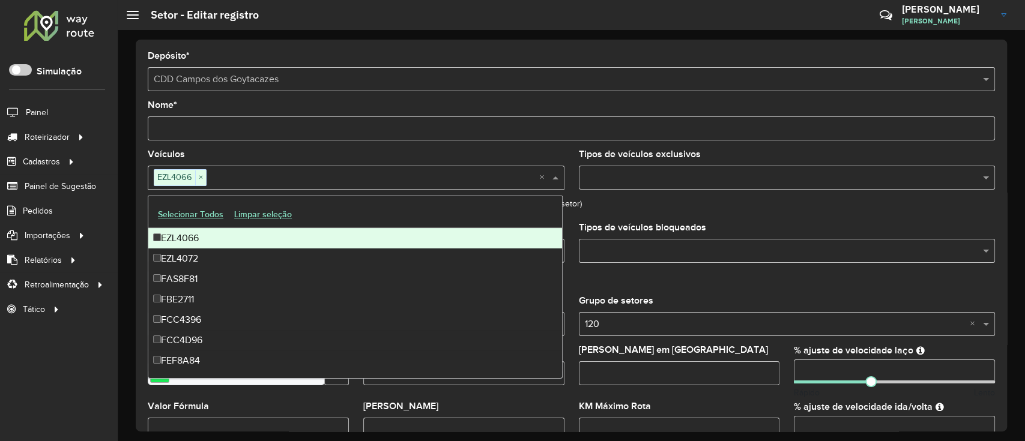
click at [536, 180] on input "text" at bounding box center [373, 178] width 333 height 14
click at [958, 181] on input "text" at bounding box center [781, 178] width 399 height 14
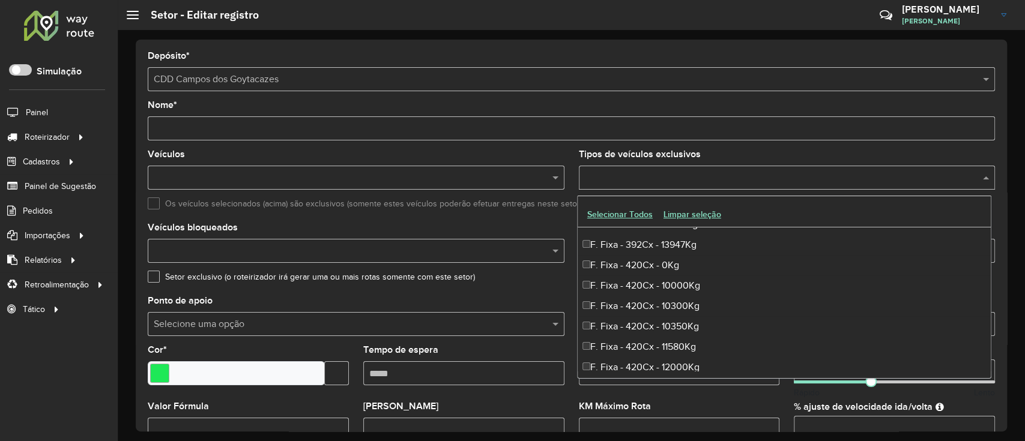
scroll to position [1601, 0]
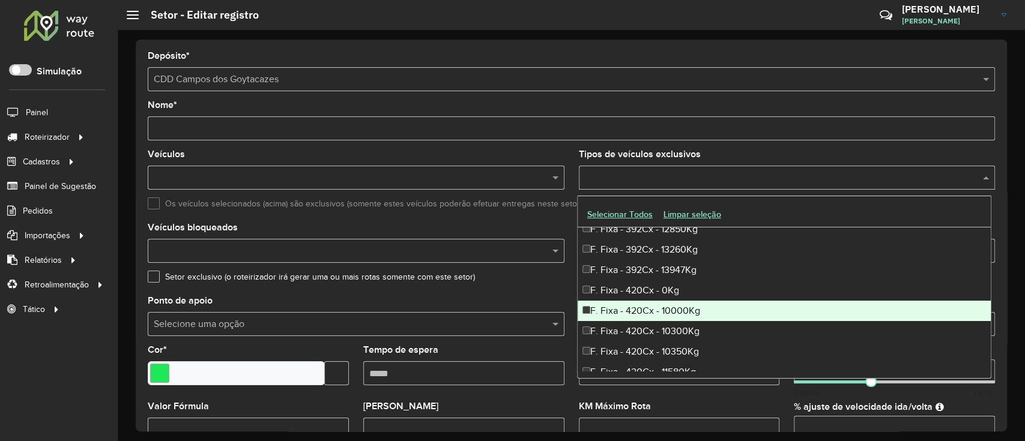
click at [732, 314] on div "F. Fixa - 420Cx - 10000Kg" at bounding box center [785, 311] width 414 height 20
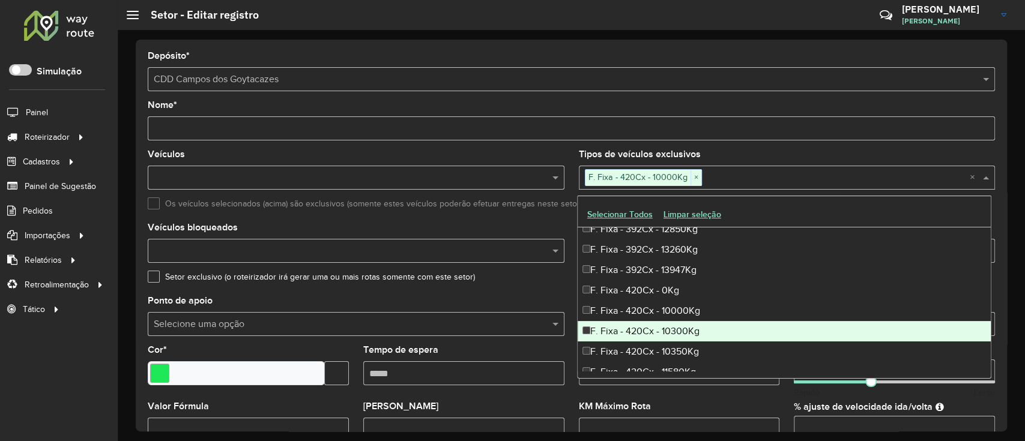
click at [710, 323] on div "F. Fixa - 420Cx - 10300Kg" at bounding box center [785, 331] width 414 height 20
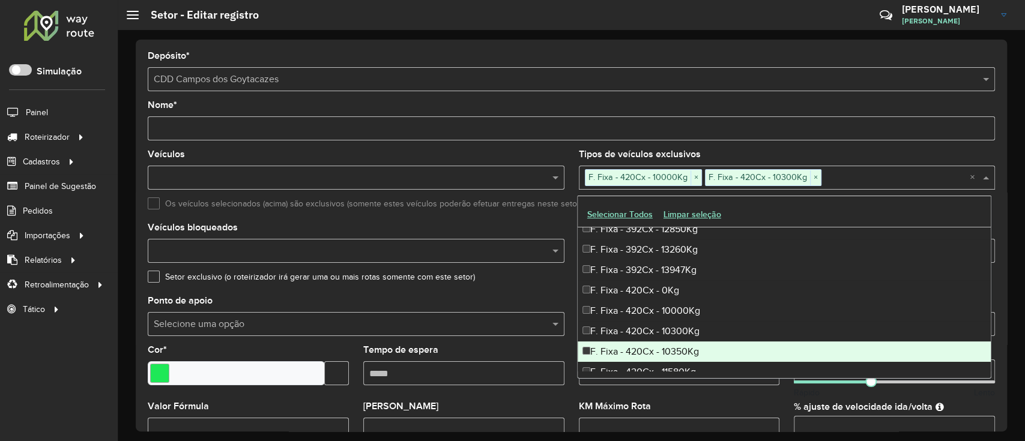
click at [691, 358] on div "F. Fixa - 420Cx - 10350Kg" at bounding box center [785, 352] width 414 height 20
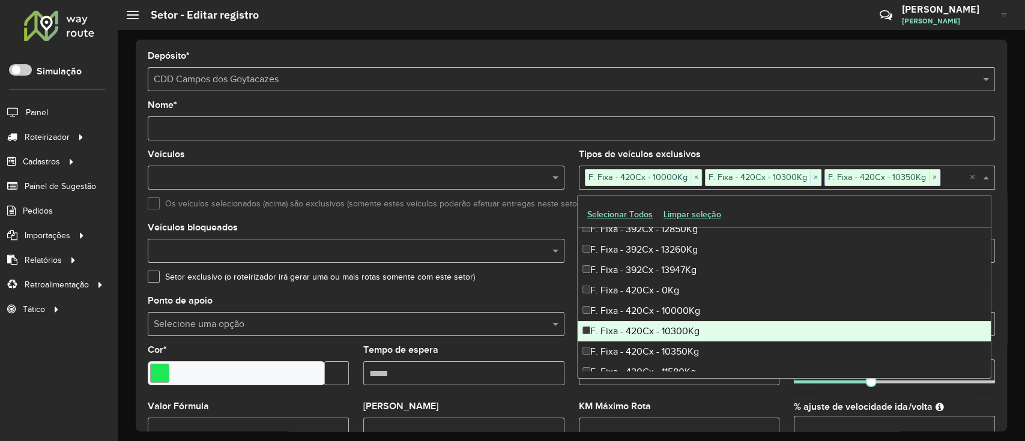
scroll to position [1681, 0]
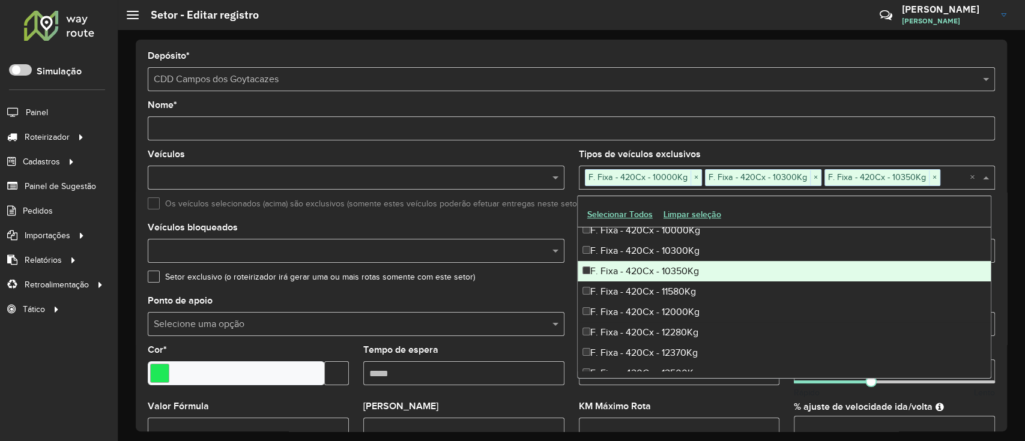
click at [708, 274] on div "F. Fixa - 420Cx - 10350Kg" at bounding box center [785, 271] width 414 height 20
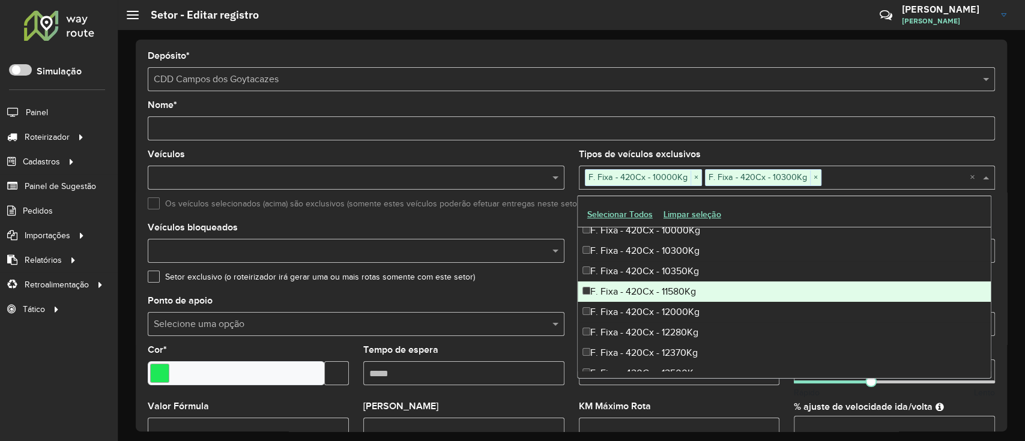
click at [680, 290] on div "F. Fixa - 420Cx - 11580Kg" at bounding box center [785, 292] width 414 height 20
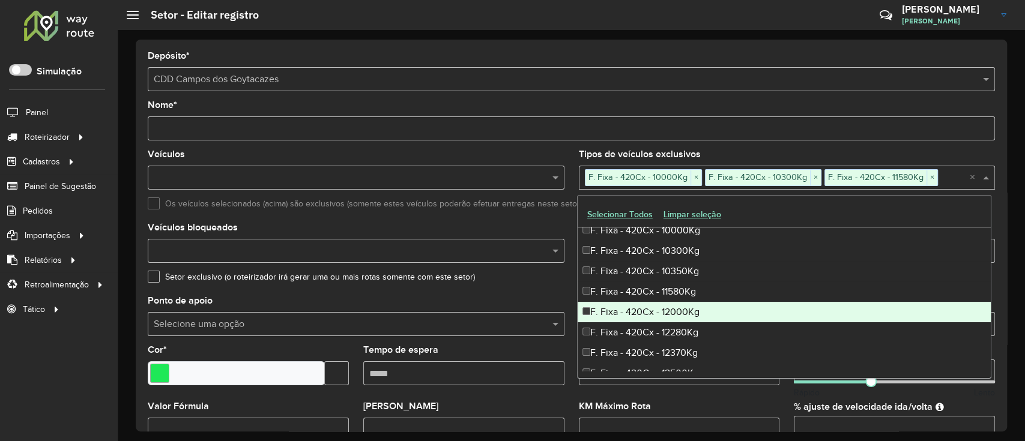
click at [680, 313] on div "F. Fixa - 420Cx - 12000Kg" at bounding box center [785, 312] width 414 height 20
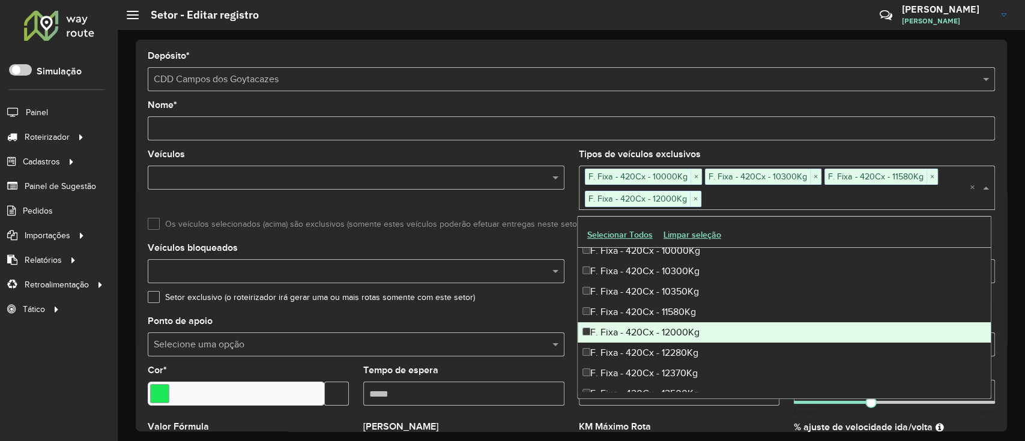
click at [681, 330] on div "F. Fixa - 420Cx - 12000Kg" at bounding box center [785, 332] width 414 height 20
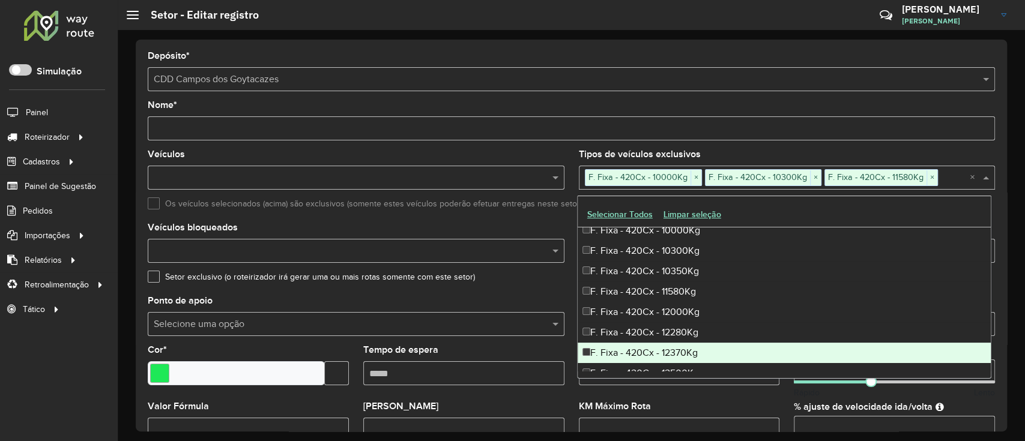
click at [682, 358] on div "F. Fixa - 420Cx - 12370Kg" at bounding box center [785, 353] width 414 height 20
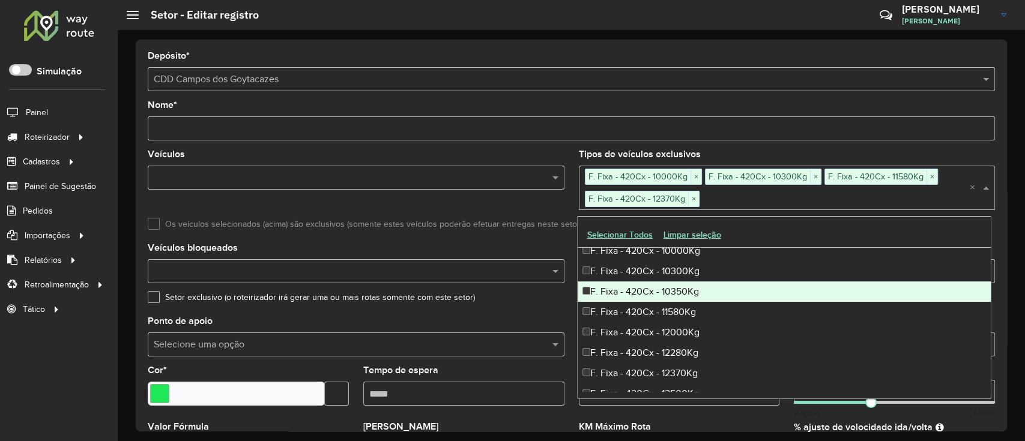
click at [680, 287] on div "F. Fixa - 420Cx - 10350Kg" at bounding box center [785, 292] width 414 height 20
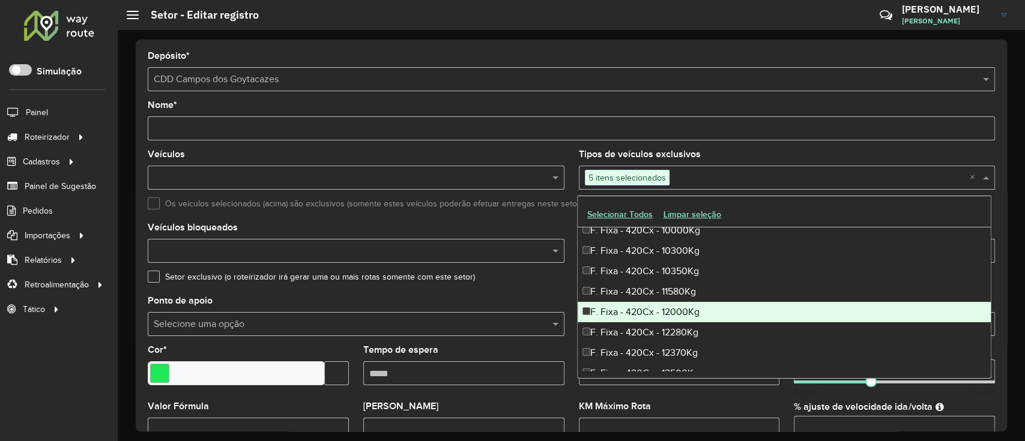
click at [673, 309] on div "F. Fixa - 420Cx - 12000Kg" at bounding box center [785, 312] width 414 height 20
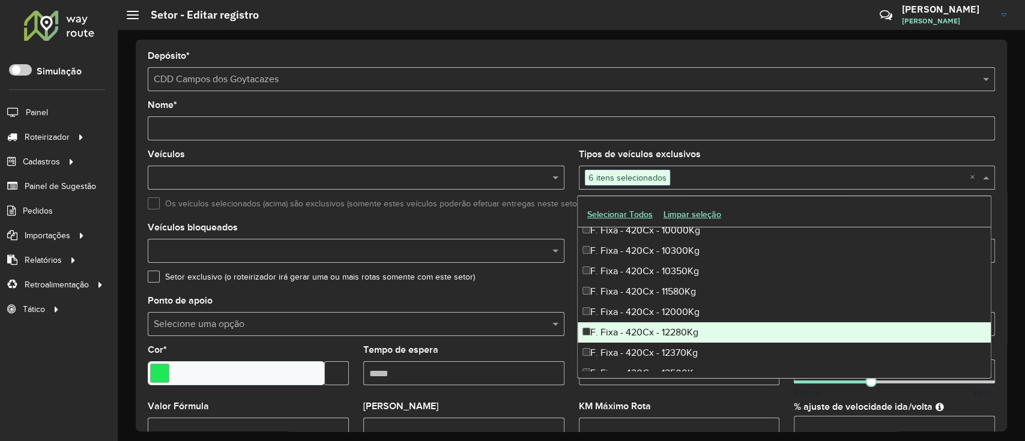
click at [652, 336] on div "F. Fixa - 420Cx - 12280Kg" at bounding box center [785, 332] width 414 height 20
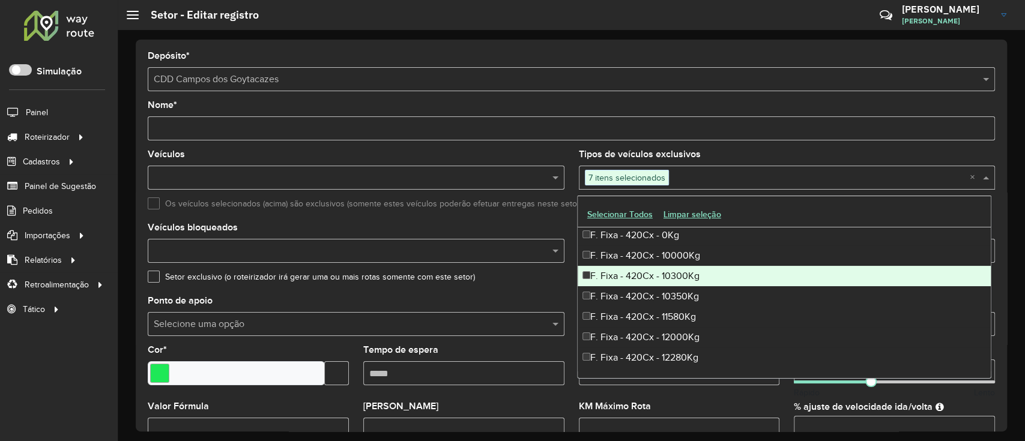
scroll to position [1761, 0]
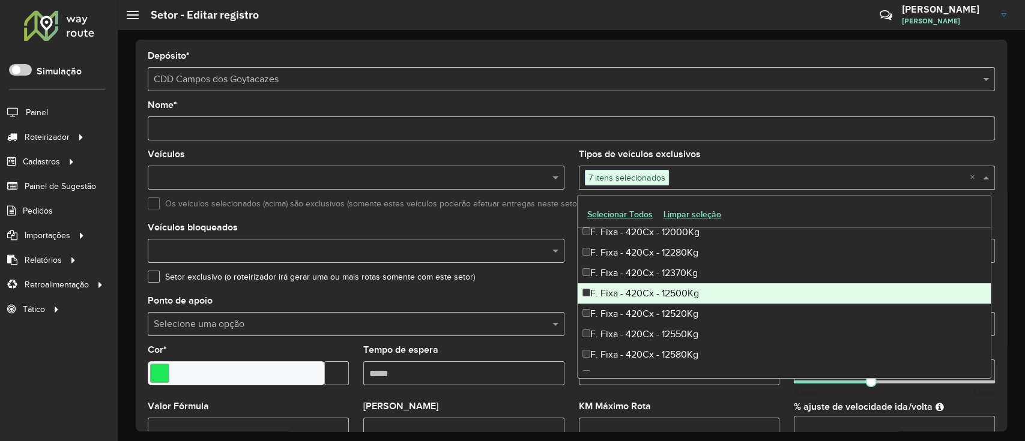
click at [719, 295] on div "F. Fixa - 420Cx - 12500Kg" at bounding box center [785, 293] width 414 height 20
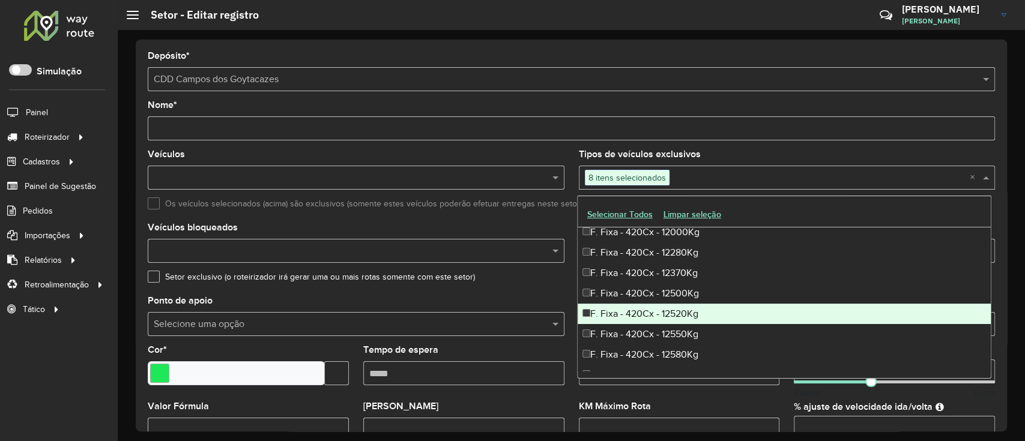
click at [698, 307] on div "F. Fixa - 420Cx - 12520Kg" at bounding box center [785, 314] width 414 height 20
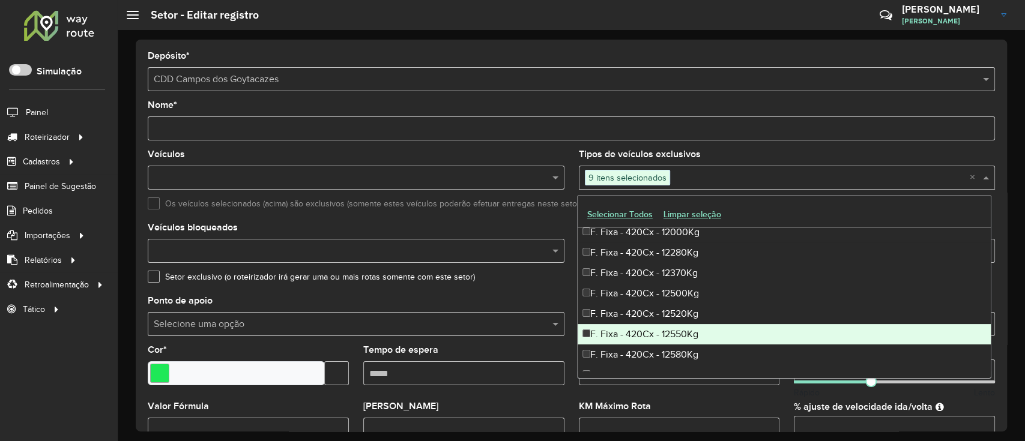
click at [690, 328] on div "F. Fixa - 420Cx - 12550Kg" at bounding box center [785, 334] width 414 height 20
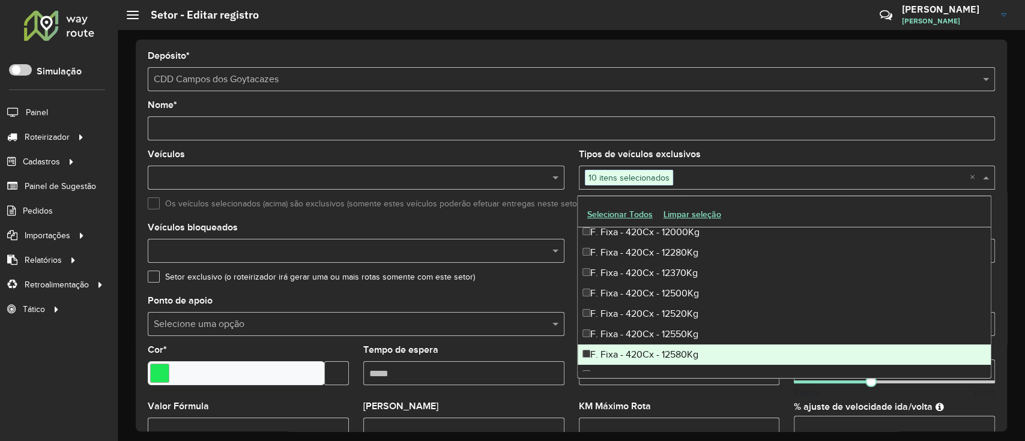
click at [677, 351] on div "F. Fixa - 420Cx - 12580Kg" at bounding box center [785, 355] width 414 height 20
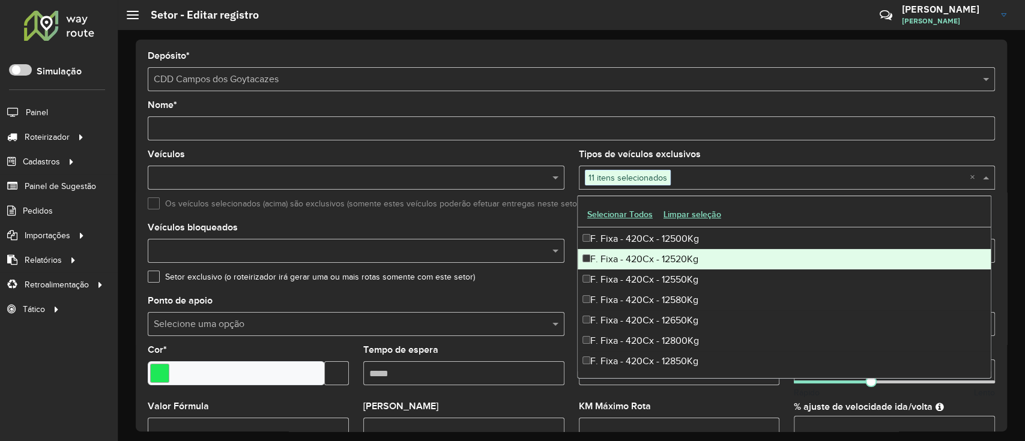
scroll to position [1841, 0]
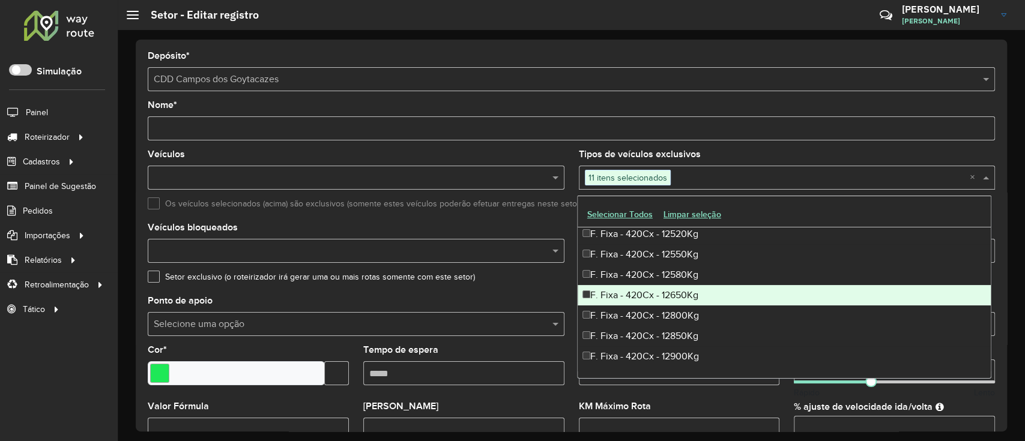
click at [676, 288] on div "F. Fixa - 420Cx - 12650Kg" at bounding box center [785, 295] width 414 height 20
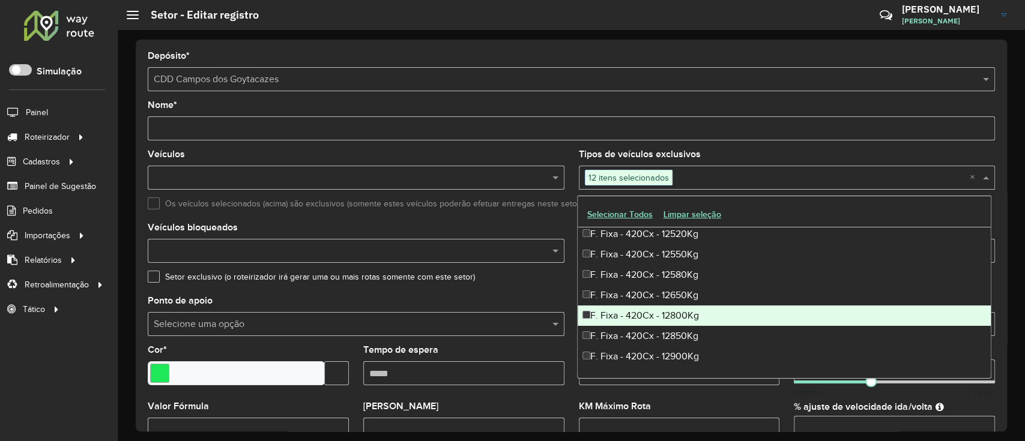
click at [674, 323] on div "F. Fixa - 420Cx - 12800Kg" at bounding box center [785, 316] width 414 height 20
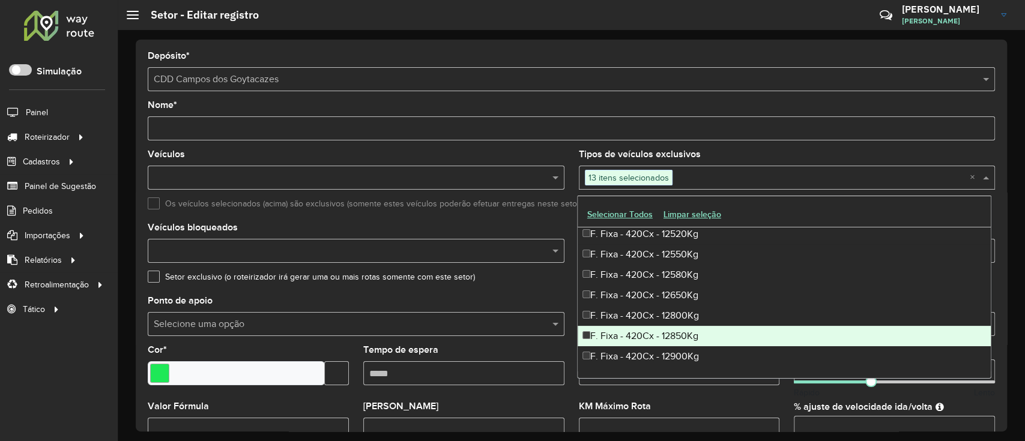
click at [673, 337] on div "F. Fixa - 420Cx - 12850Kg" at bounding box center [785, 336] width 414 height 20
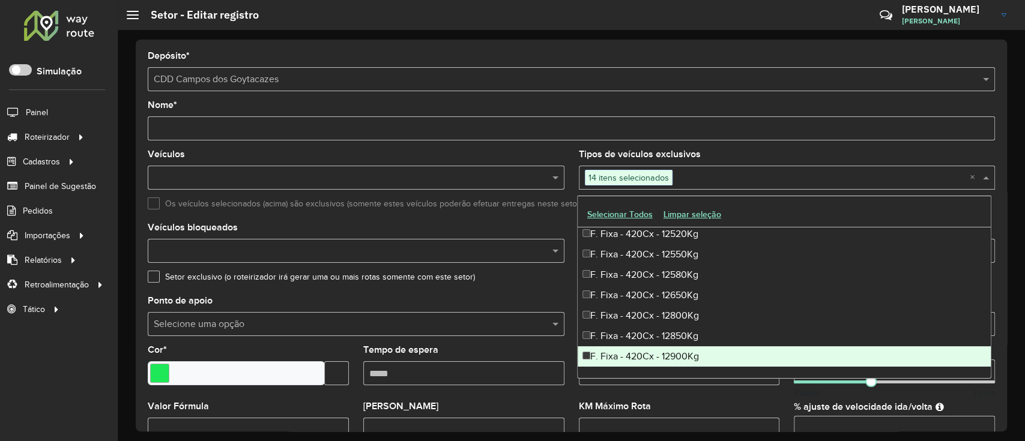
click at [674, 355] on div "F. Fixa - 420Cx - 12900Kg" at bounding box center [785, 356] width 414 height 20
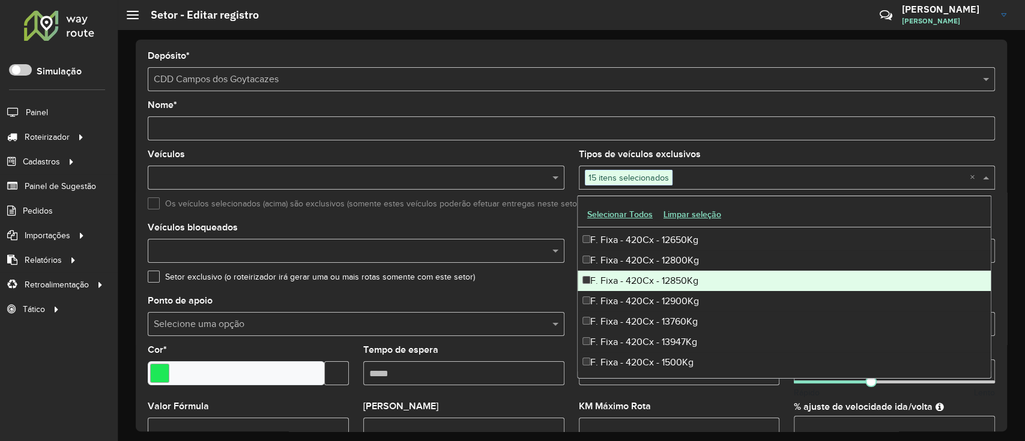
scroll to position [1922, 0]
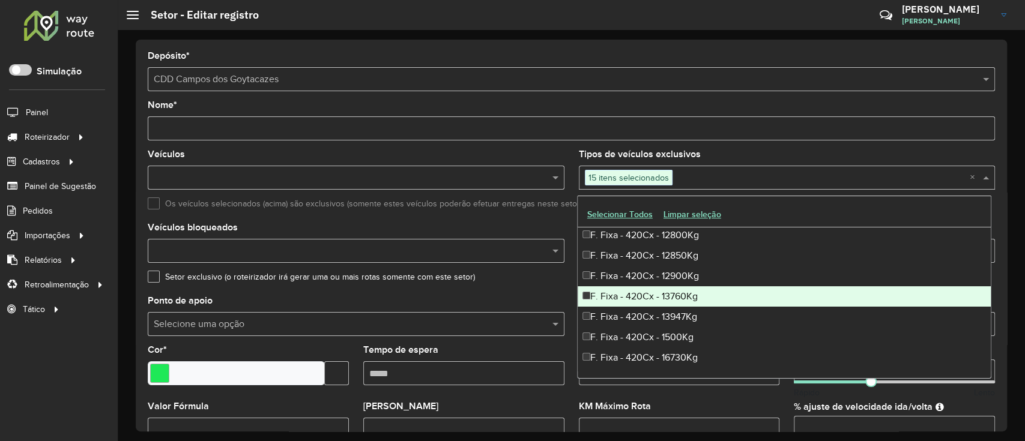
click at [688, 291] on div "F. Fixa - 420Cx - 13760Kg" at bounding box center [785, 296] width 414 height 20
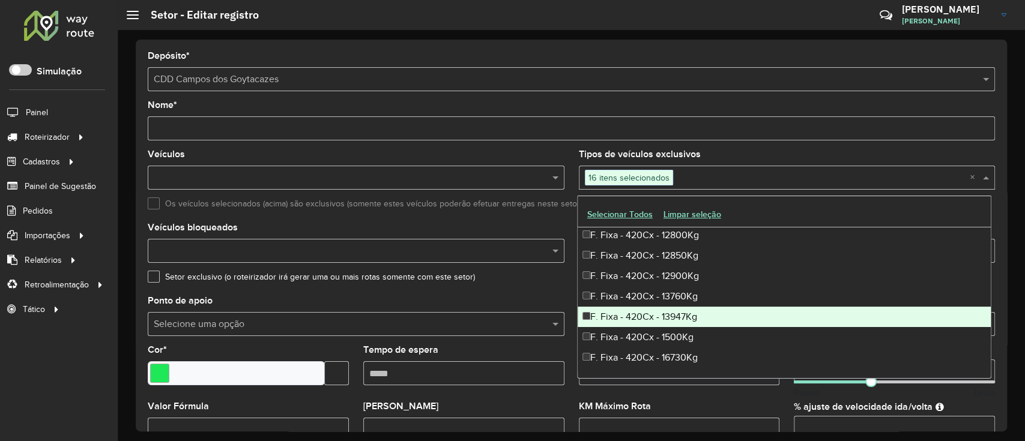
click at [673, 322] on div "F. Fixa - 420Cx - 13947Kg" at bounding box center [785, 317] width 414 height 20
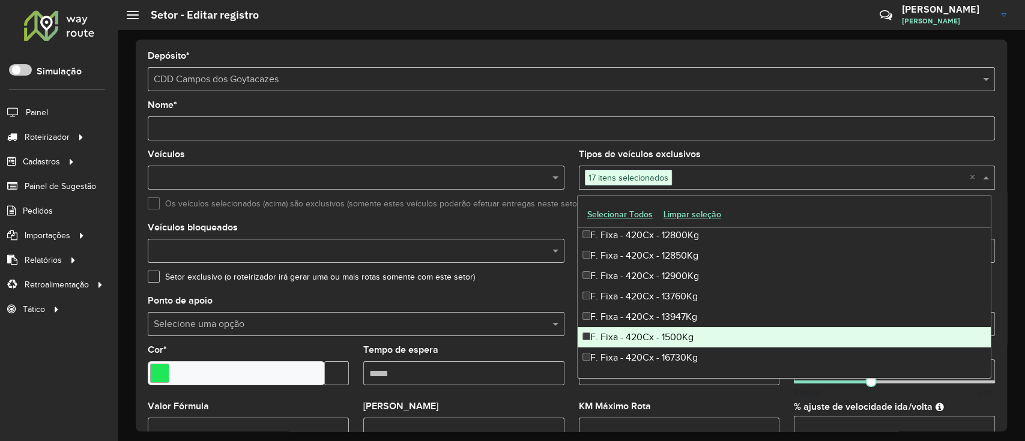
click at [667, 341] on div "F. Fixa - 420Cx - 1500Kg" at bounding box center [785, 337] width 414 height 20
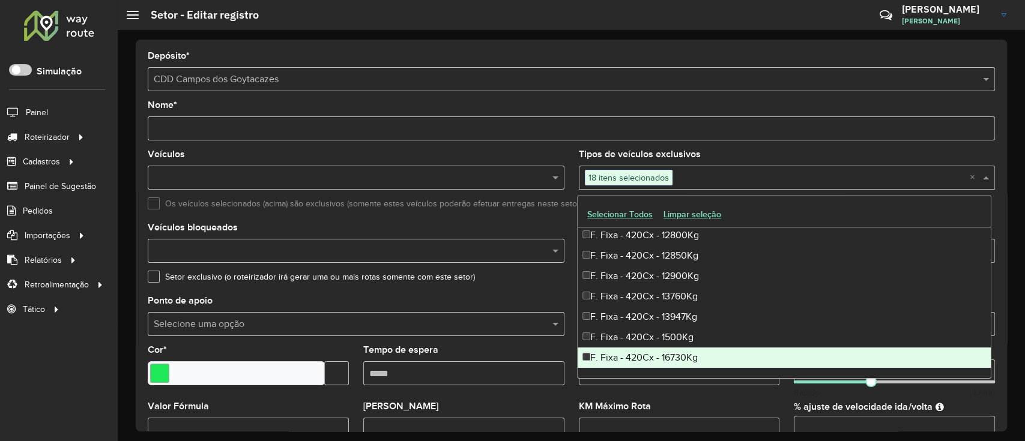
click at [665, 355] on div "F. Fixa - 420Cx - 16730Kg" at bounding box center [785, 358] width 414 height 20
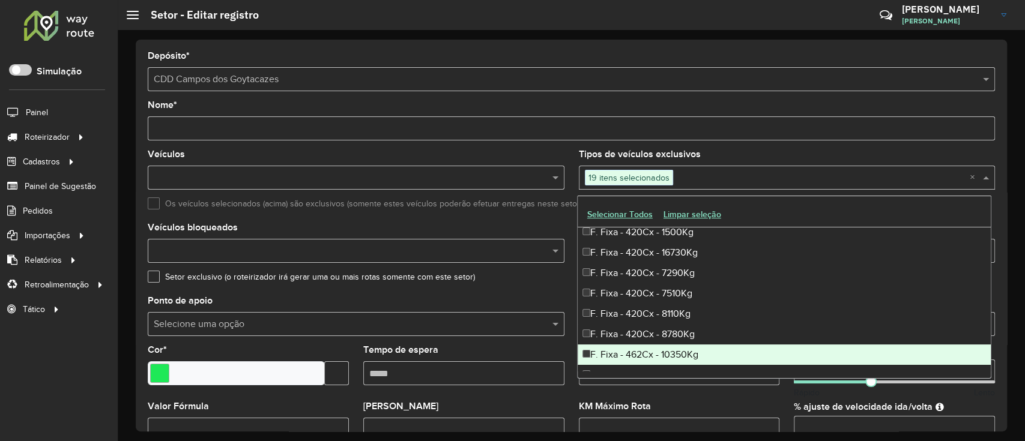
scroll to position [2001, 0]
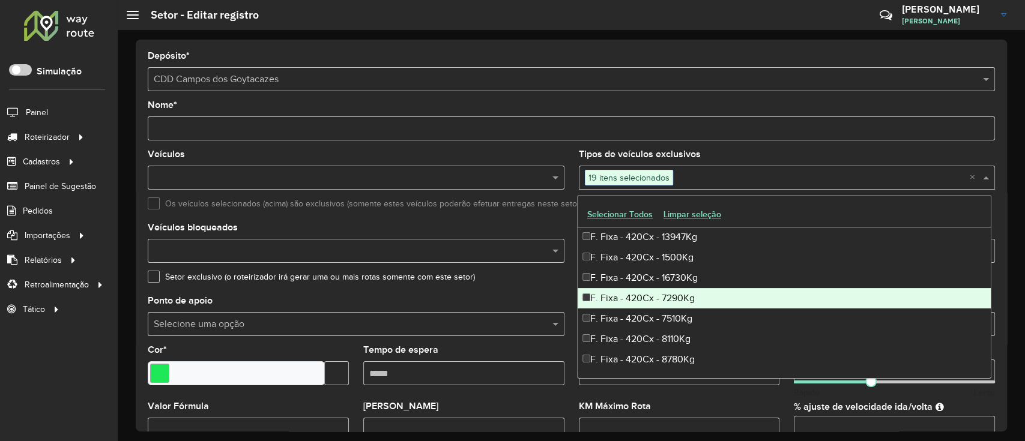
click at [689, 299] on div "F. Fixa - 420Cx - 7290Kg" at bounding box center [785, 298] width 414 height 20
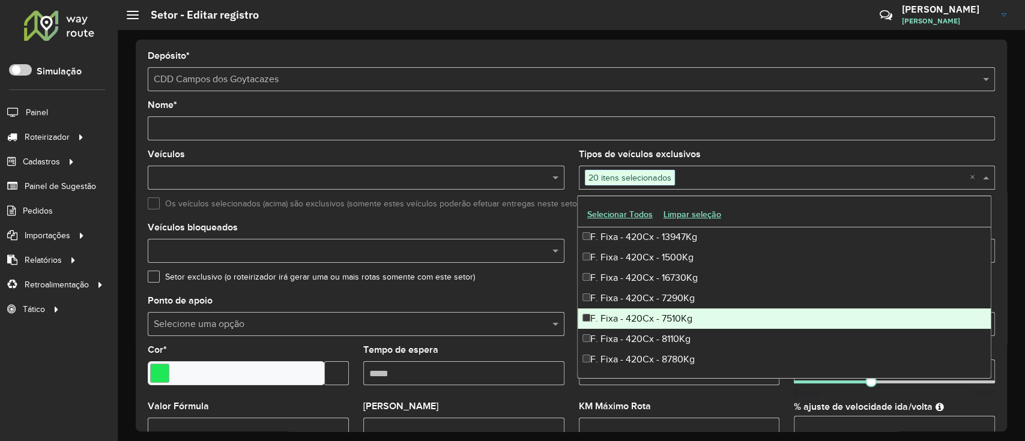
click at [690, 315] on div "F. Fixa - 420Cx - 7510Kg" at bounding box center [785, 319] width 414 height 20
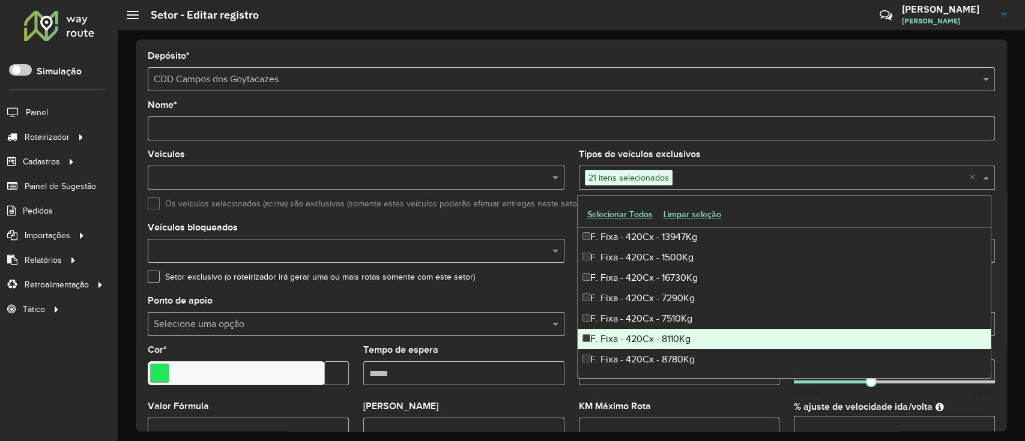
click at [682, 339] on div "F. Fixa - 420Cx - 8110Kg" at bounding box center [785, 339] width 414 height 20
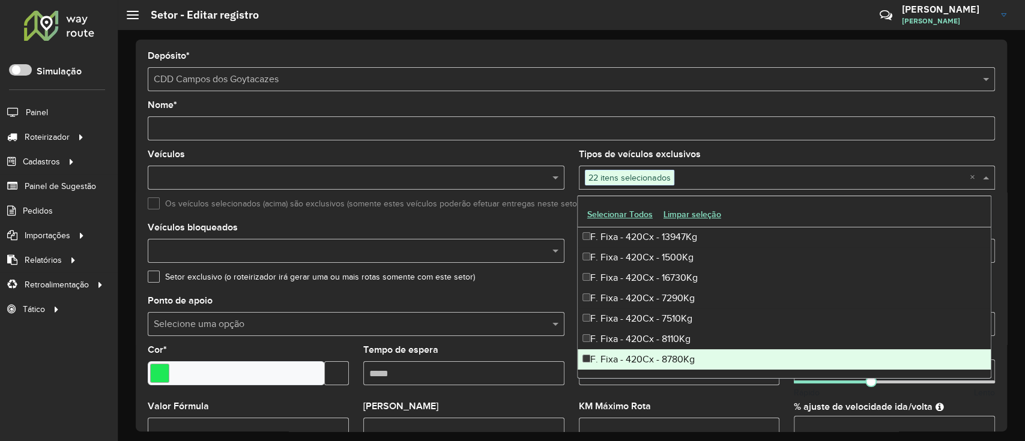
click at [679, 356] on div "F. Fixa - 420Cx - 8780Kg" at bounding box center [785, 359] width 414 height 20
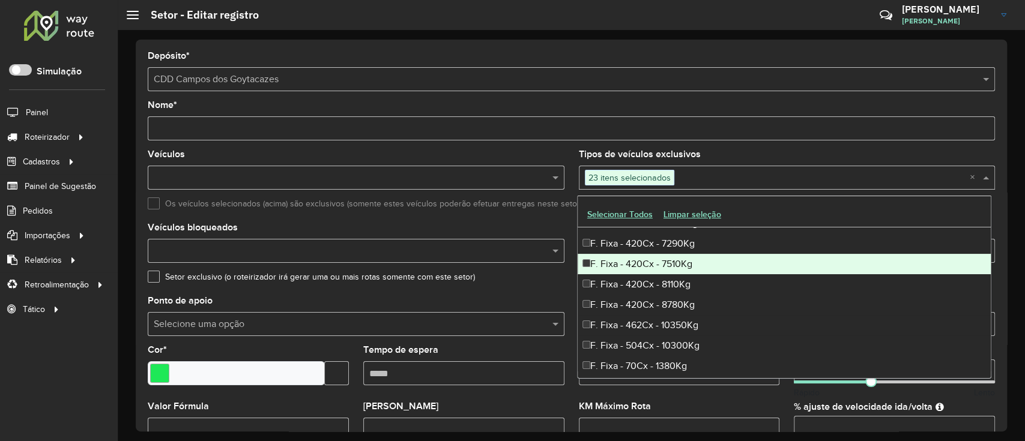
scroll to position [2081, 0]
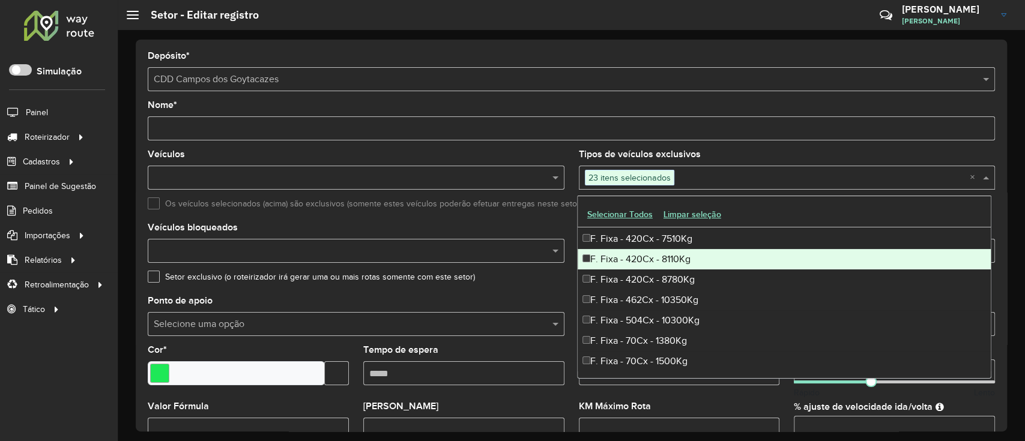
click at [689, 260] on div "F. Fixa - 420Cx - 8110Kg" at bounding box center [785, 259] width 414 height 20
click at [689, 259] on div "F. Fixa - 420Cx - 8110Kg" at bounding box center [785, 259] width 414 height 20
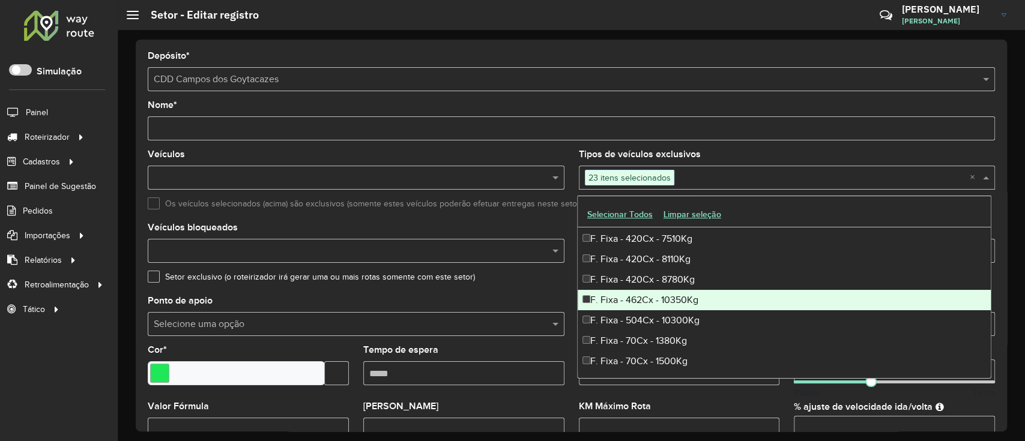
click at [676, 298] on div "F. Fixa - 462Cx - 10350Kg" at bounding box center [785, 300] width 414 height 20
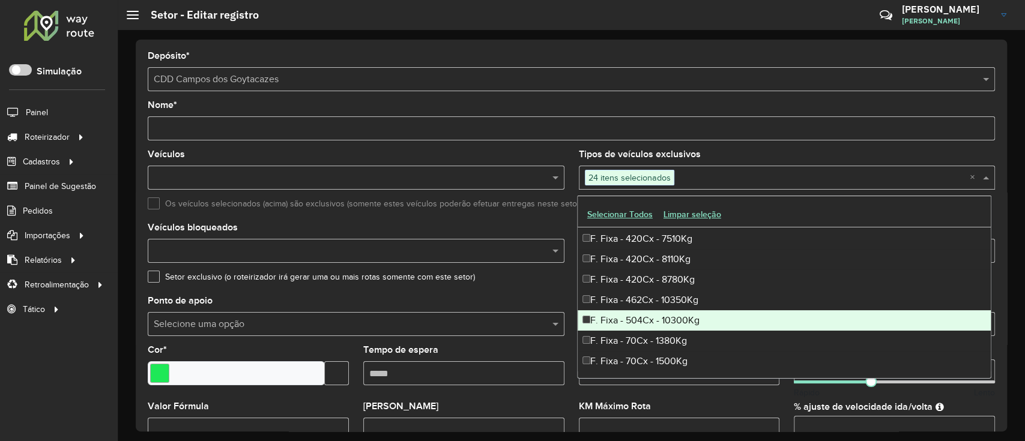
click at [672, 322] on div "F. Fixa - 504Cx - 10300Kg" at bounding box center [785, 320] width 414 height 20
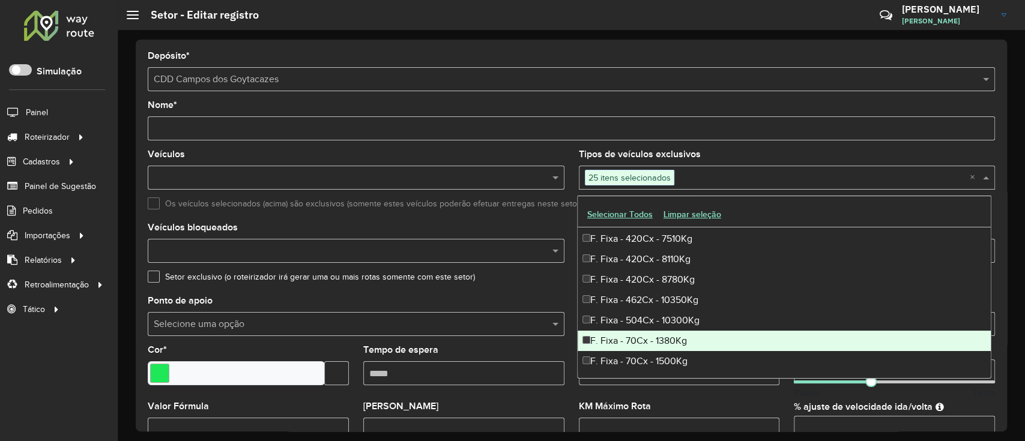
click at [668, 344] on div "F. Fixa - 70Cx - 1380Kg" at bounding box center [785, 341] width 414 height 20
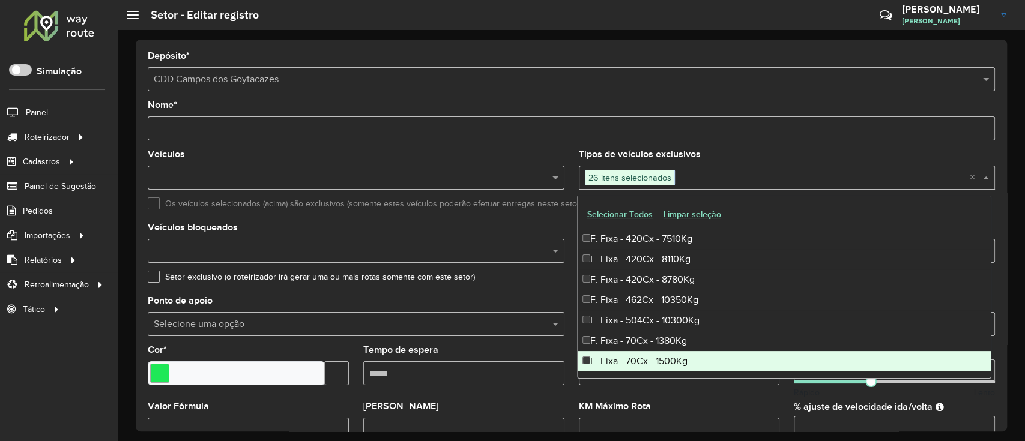
click at [667, 353] on div "F. Fixa - 70Cx - 1500Kg" at bounding box center [785, 361] width 414 height 20
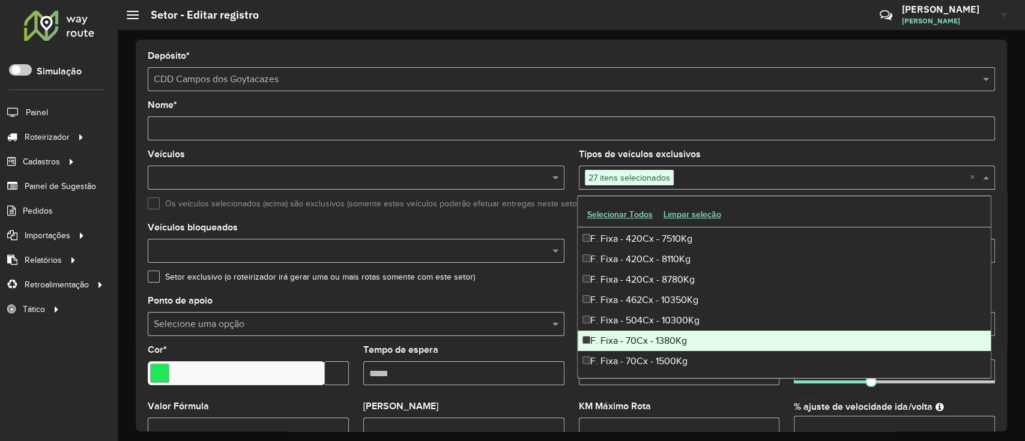
click at [676, 343] on div "F. Fixa - 70Cx - 1380Kg" at bounding box center [785, 341] width 414 height 20
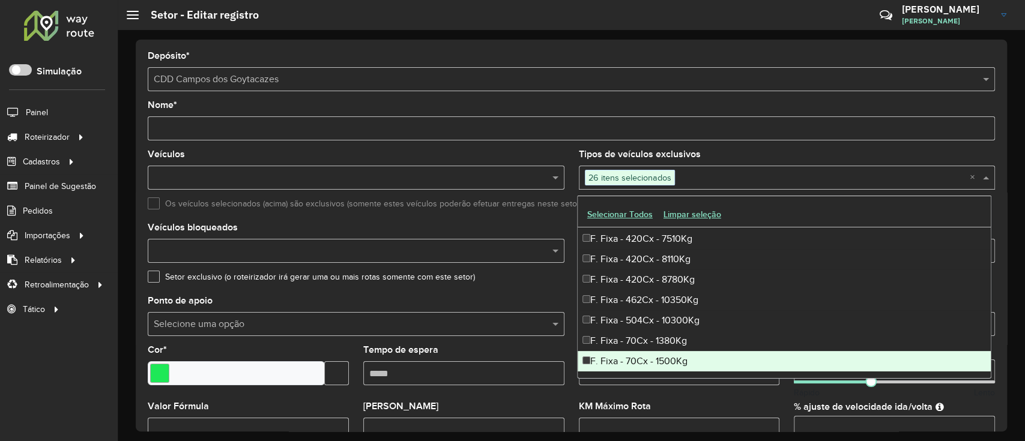
click at [667, 363] on div "F. Fixa - 70Cx - 1500Kg" at bounding box center [785, 361] width 414 height 20
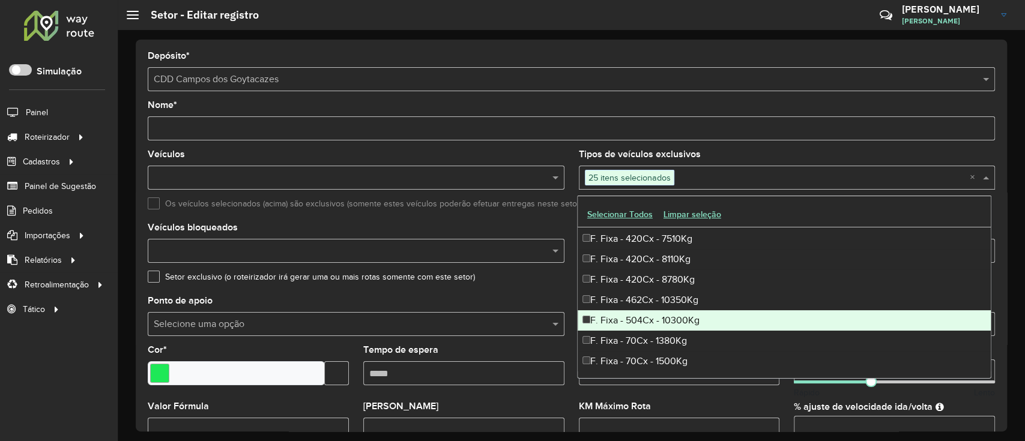
click at [672, 324] on div "F. Fixa - 504Cx - 10300Kg" at bounding box center [785, 320] width 414 height 20
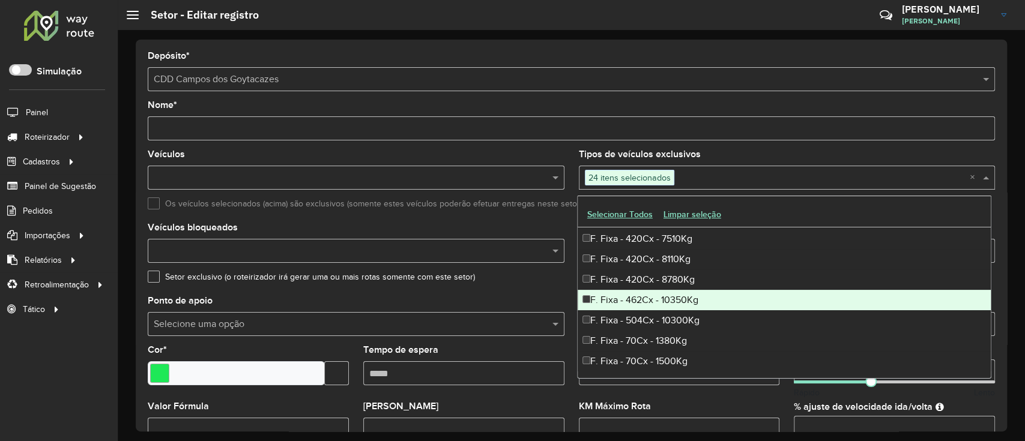
click at [730, 303] on div "F. Fixa - 462Cx - 10350Kg" at bounding box center [785, 300] width 414 height 20
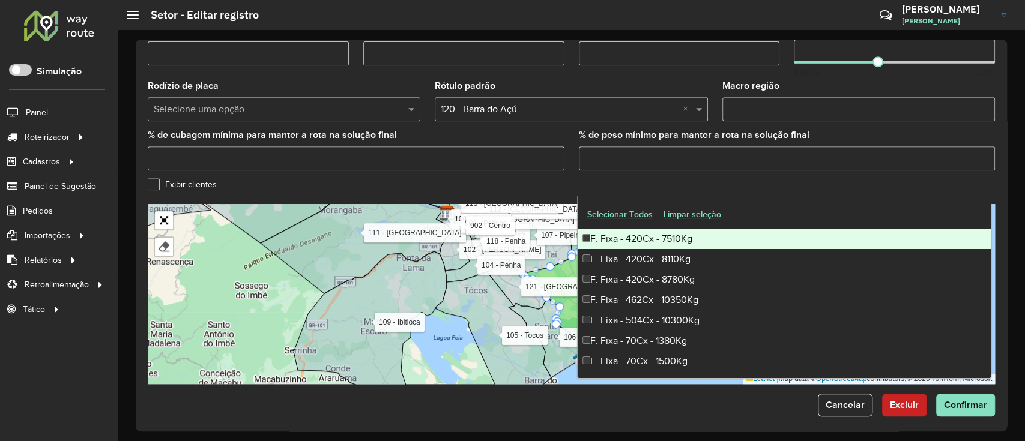
scroll to position [383, 0]
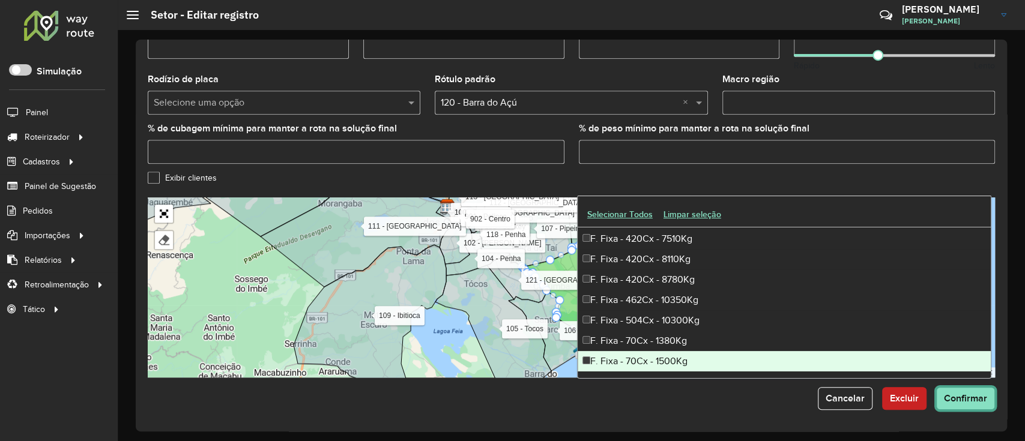
click at [945, 395] on span "Confirmar" at bounding box center [965, 398] width 43 height 10
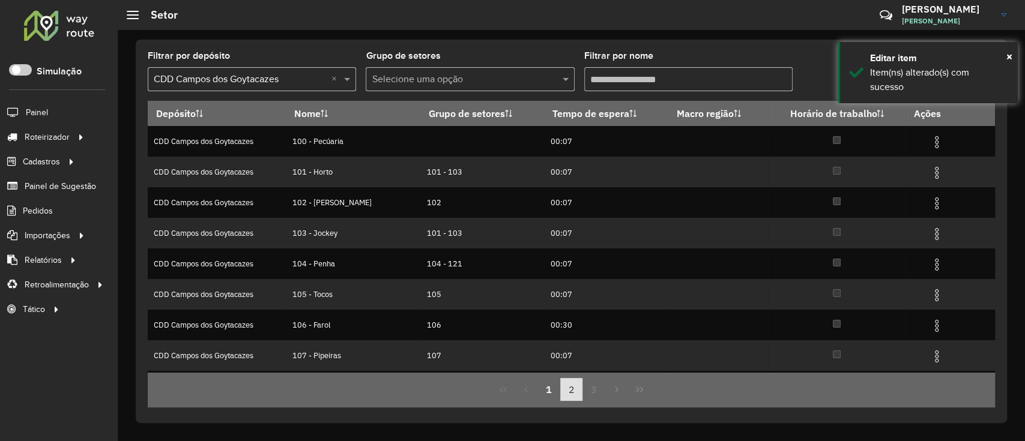
click at [576, 387] on button "2" at bounding box center [571, 389] width 23 height 23
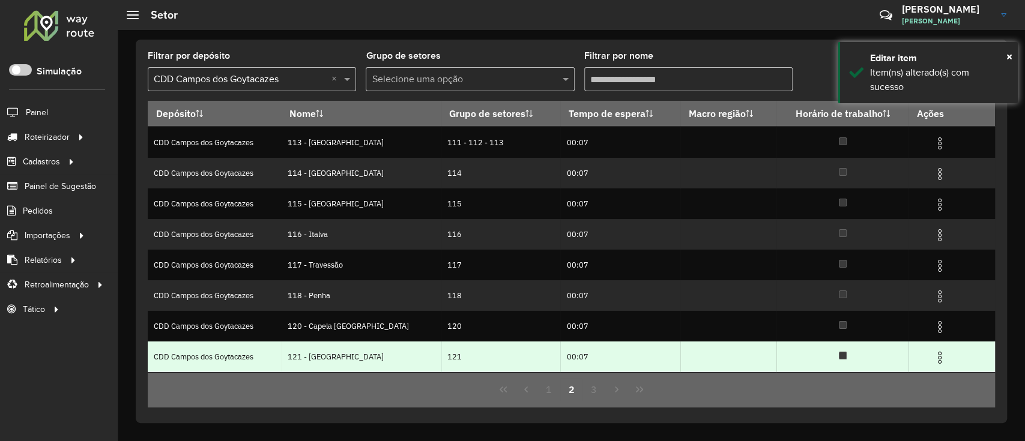
scroll to position [120, 0]
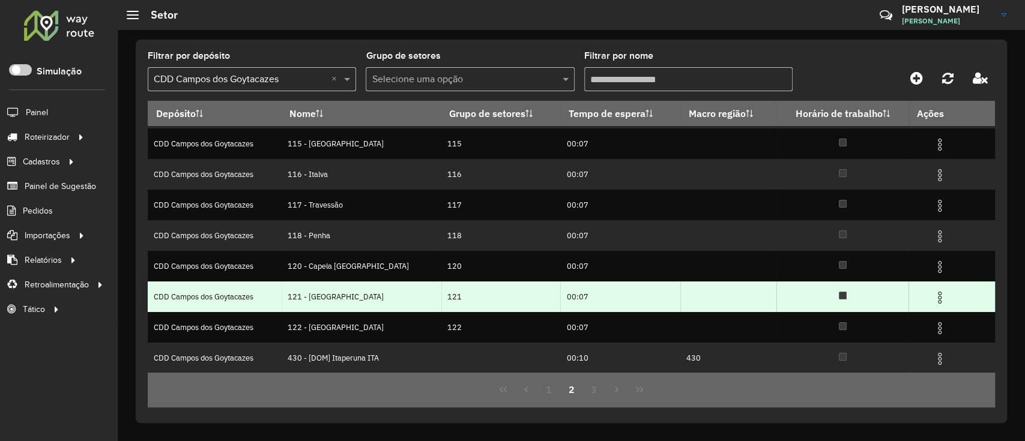
click at [925, 301] on td at bounding box center [945, 297] width 72 height 30
click at [933, 300] on img at bounding box center [940, 298] width 14 height 14
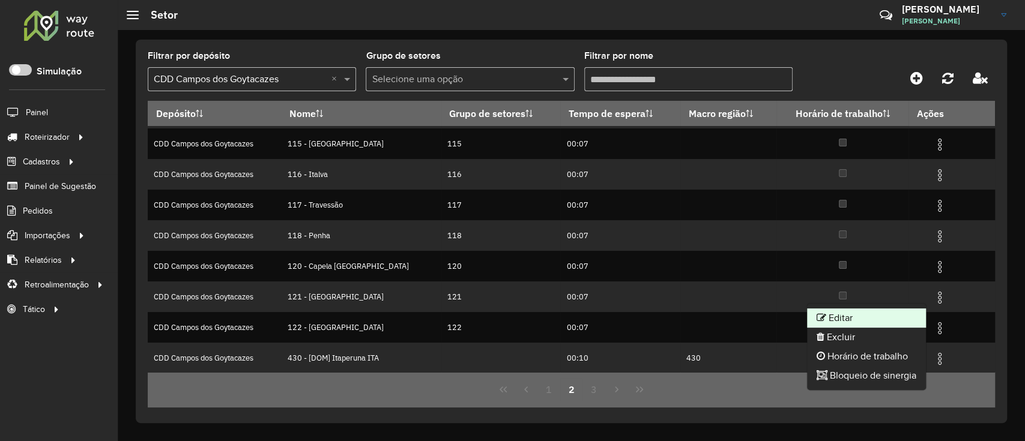
click at [854, 312] on li "Editar" at bounding box center [866, 318] width 119 height 19
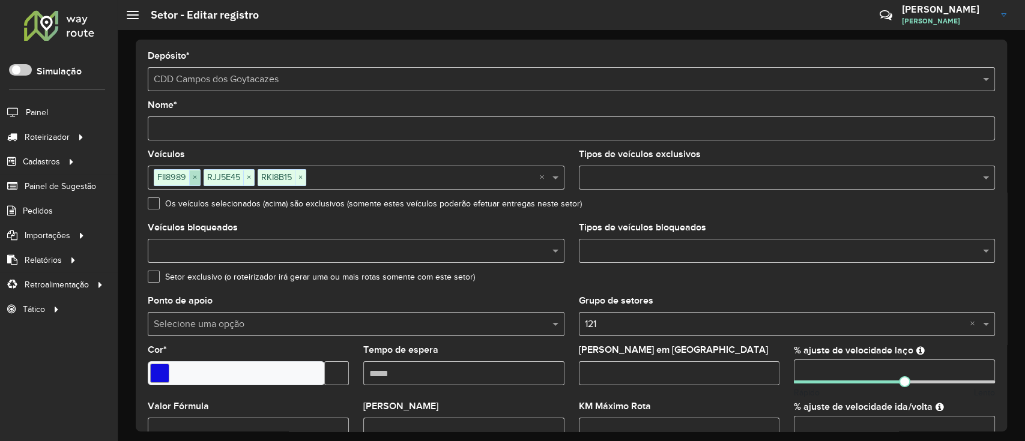
click at [200, 173] on span "×" at bounding box center [194, 178] width 11 height 14
click at [200, 173] on span "×" at bounding box center [198, 178] width 11 height 14
click at [200, 173] on span "×" at bounding box center [196, 178] width 11 height 14
paste input "*******"
type input "*******"
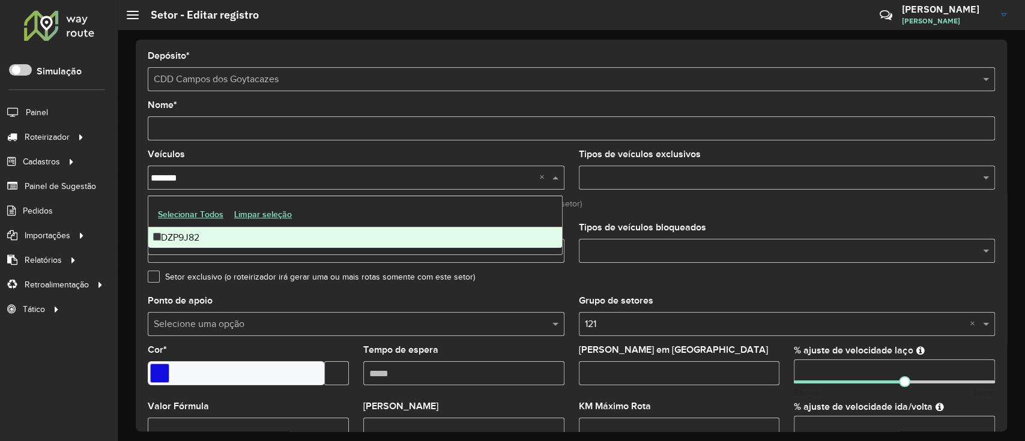
click at [209, 240] on div "DZP9J82" at bounding box center [355, 238] width 414 height 20
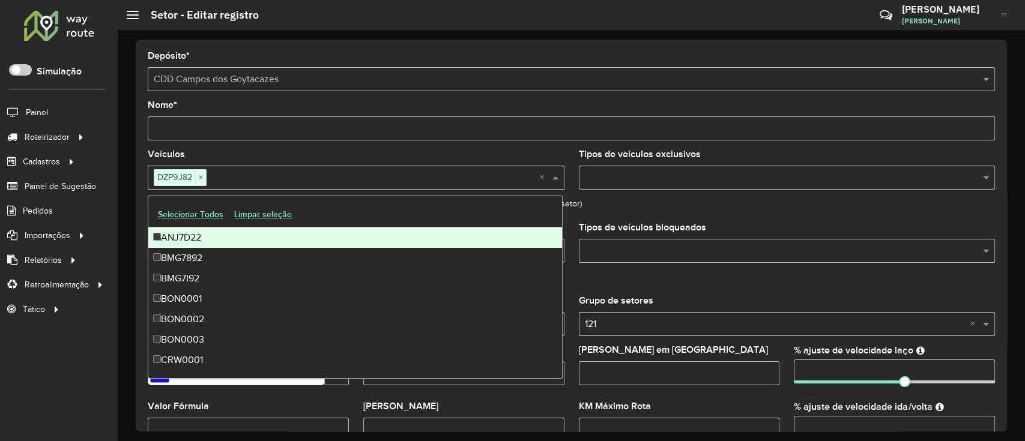
paste input "*******"
type input "*******"
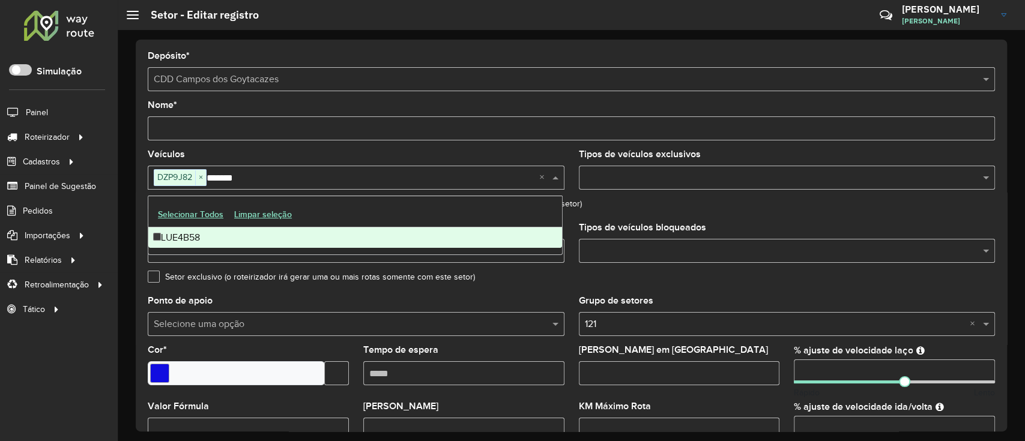
click at [207, 239] on div "LUE4B58" at bounding box center [355, 238] width 414 height 20
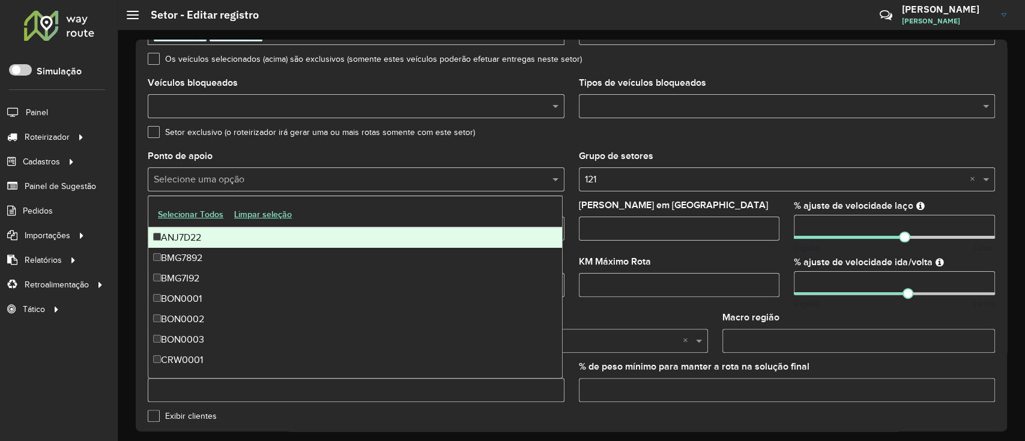
scroll to position [383, 0]
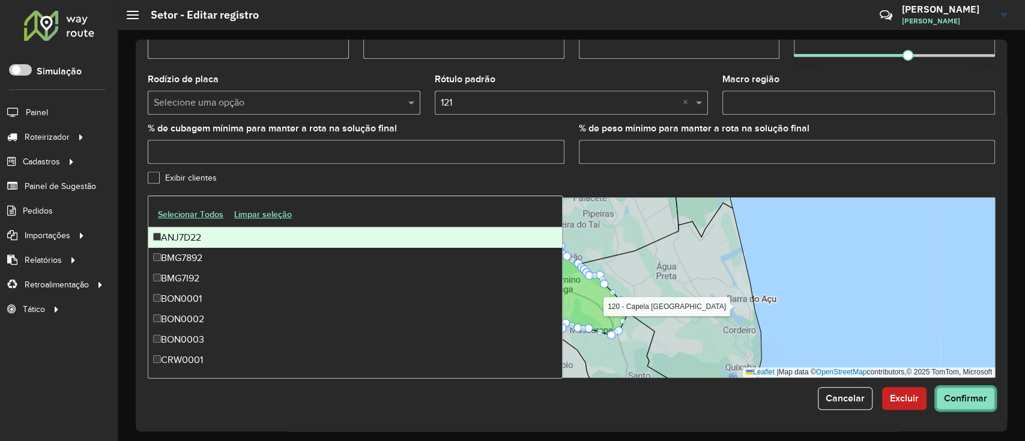
click at [963, 405] on button "Confirmar" at bounding box center [965, 398] width 59 height 23
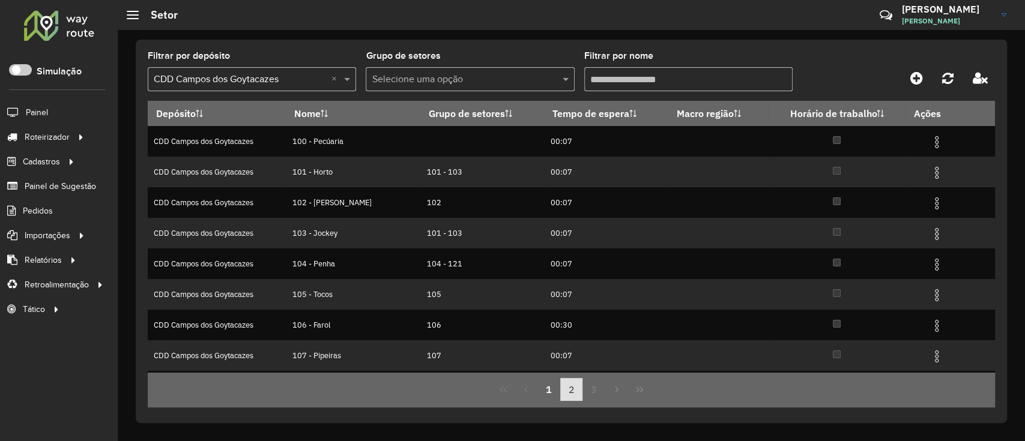
click at [574, 393] on button "2" at bounding box center [571, 389] width 23 height 23
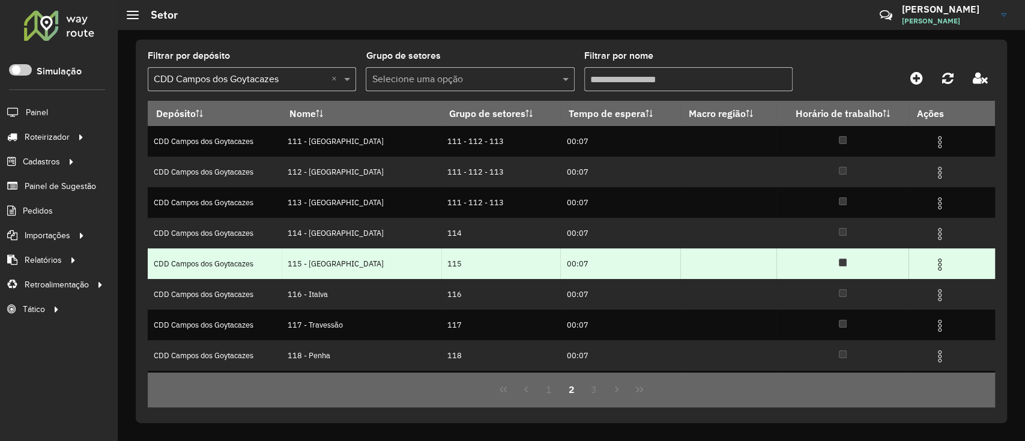
scroll to position [120, 0]
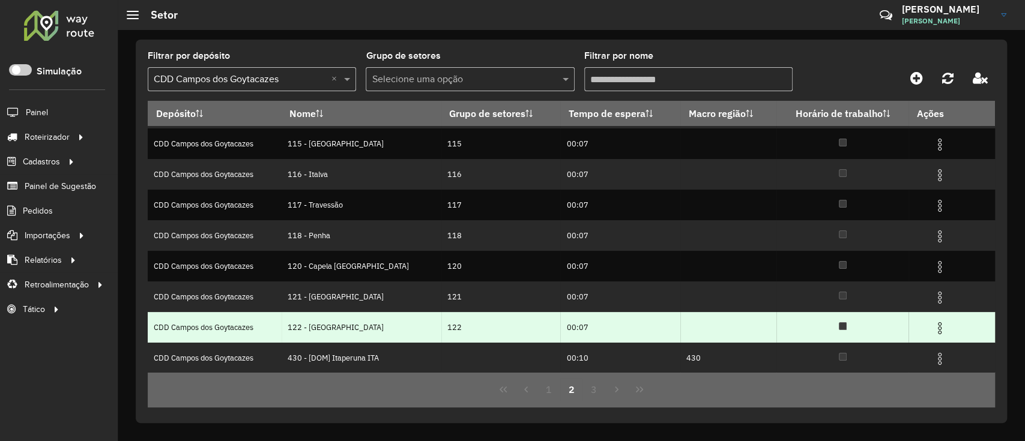
click at [940, 321] on img at bounding box center [940, 328] width 14 height 14
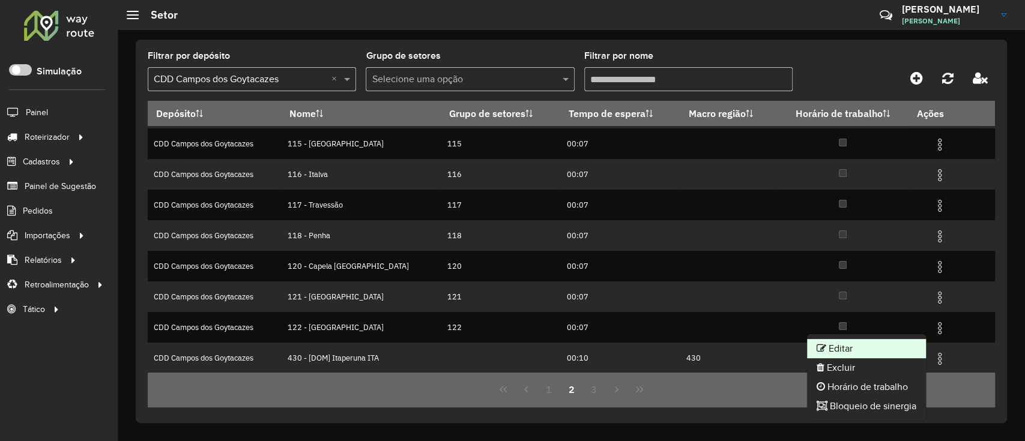
click at [850, 345] on li "Editar" at bounding box center [866, 348] width 119 height 19
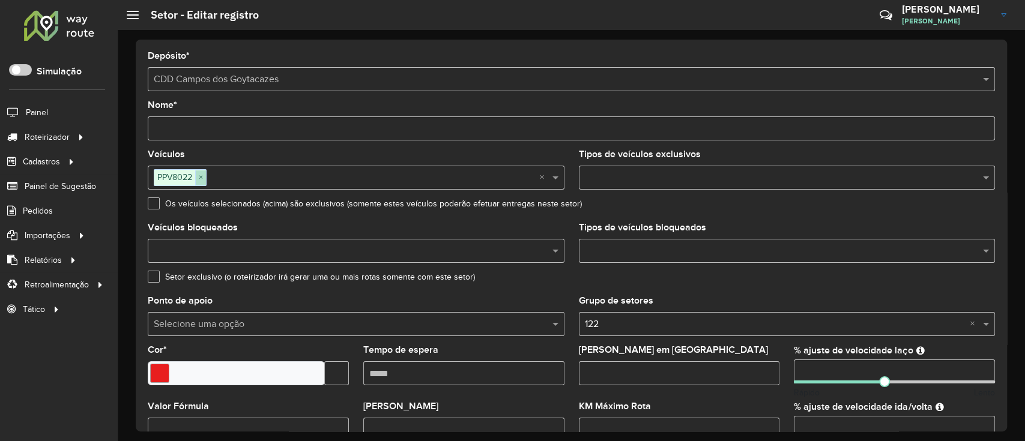
click at [202, 181] on span "×" at bounding box center [200, 178] width 11 height 14
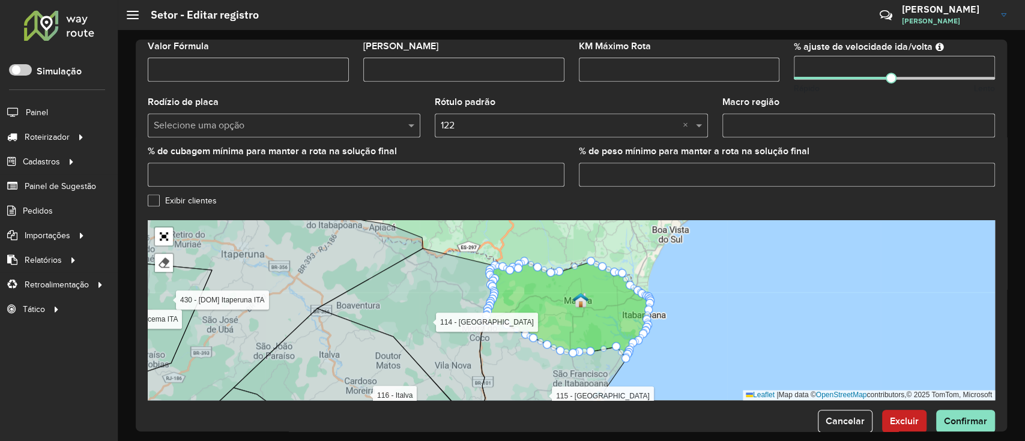
scroll to position [383, 0]
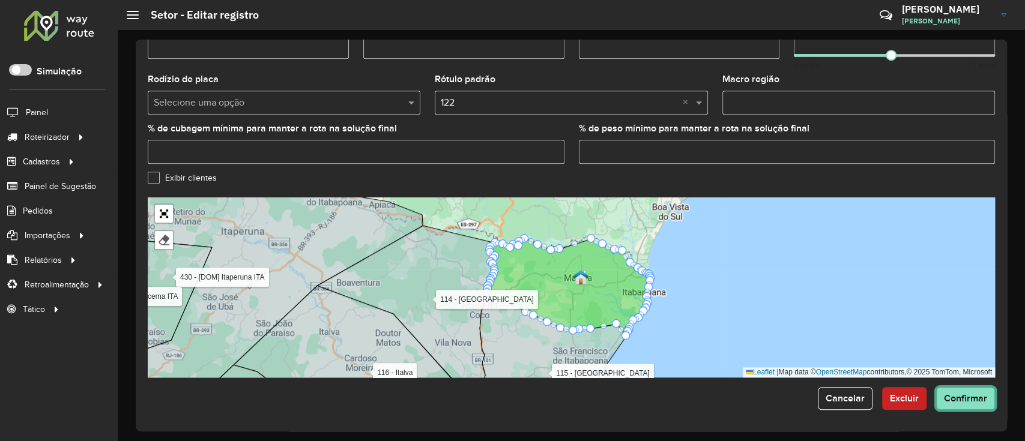
click at [946, 401] on span "Confirmar" at bounding box center [965, 398] width 43 height 10
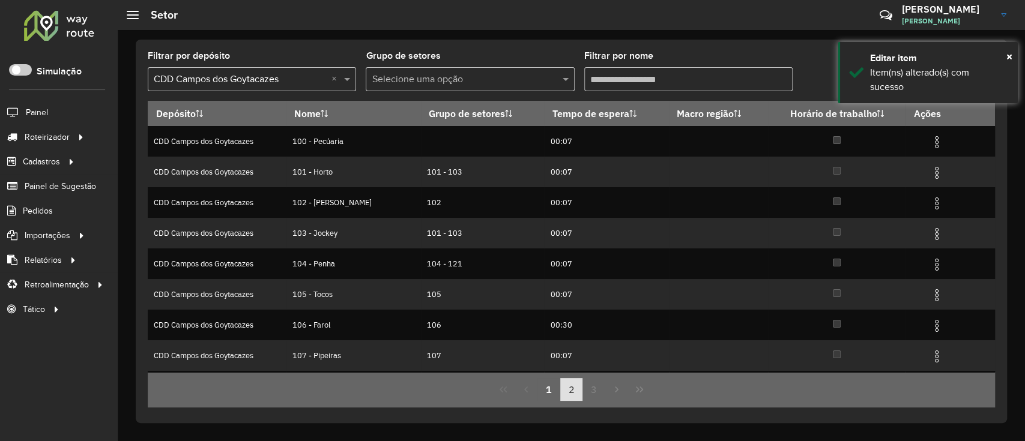
click at [562, 384] on button "2" at bounding box center [571, 389] width 23 height 23
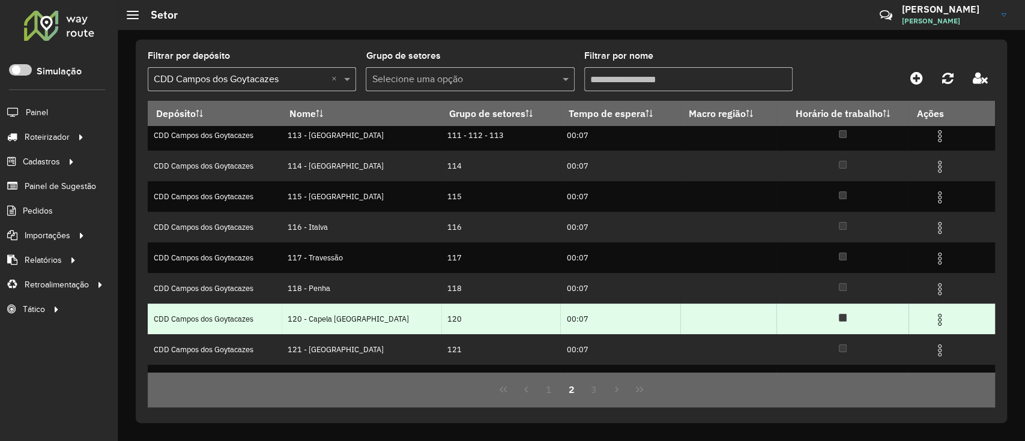
scroll to position [120, 0]
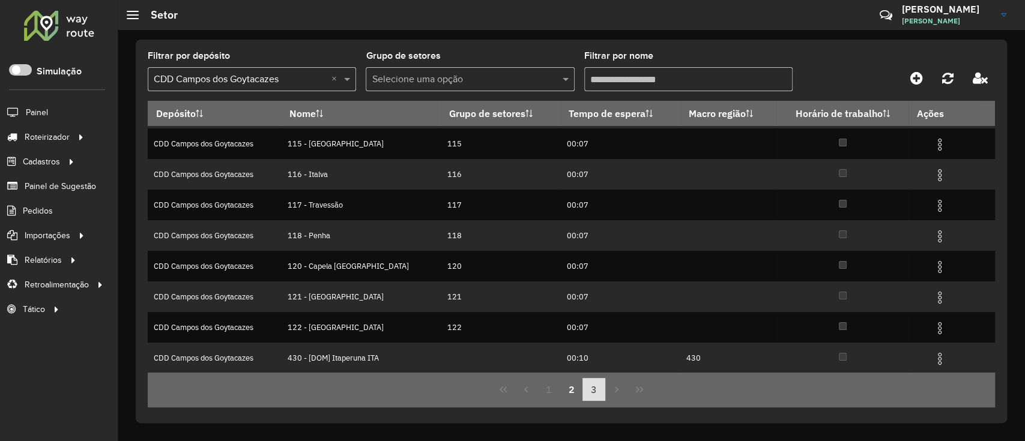
click at [596, 395] on button "3" at bounding box center [593, 389] width 23 height 23
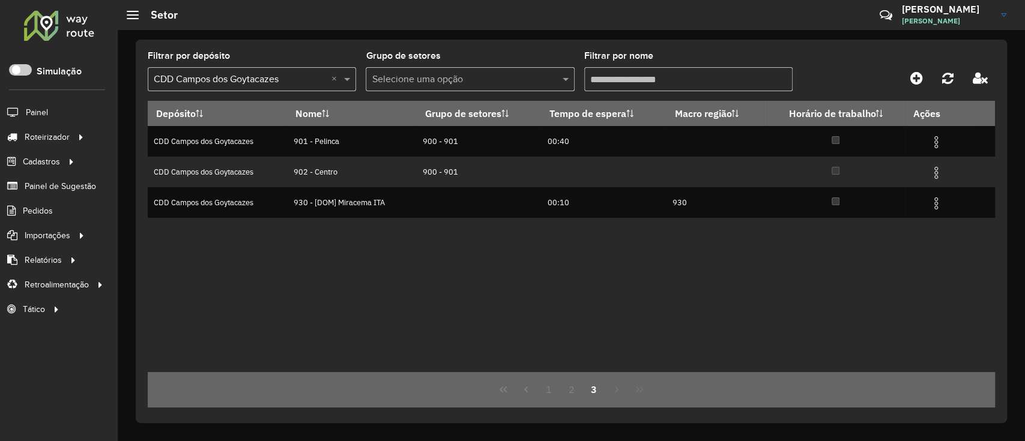
scroll to position [0, 0]
click at [543, 384] on button "1" at bounding box center [548, 389] width 23 height 23
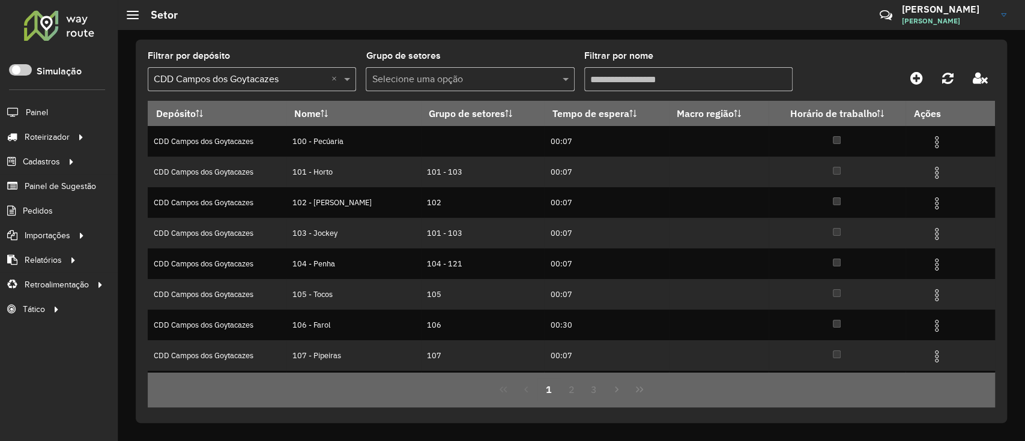
drag, startPoint x: 652, startPoint y: 95, endPoint x: 667, endPoint y: 88, distance: 16.9
click at [652, 94] on formly-field "Filtrar por nome" at bounding box center [688, 76] width 208 height 49
click at [667, 85] on input "Filtrar por nome" at bounding box center [688, 79] width 208 height 24
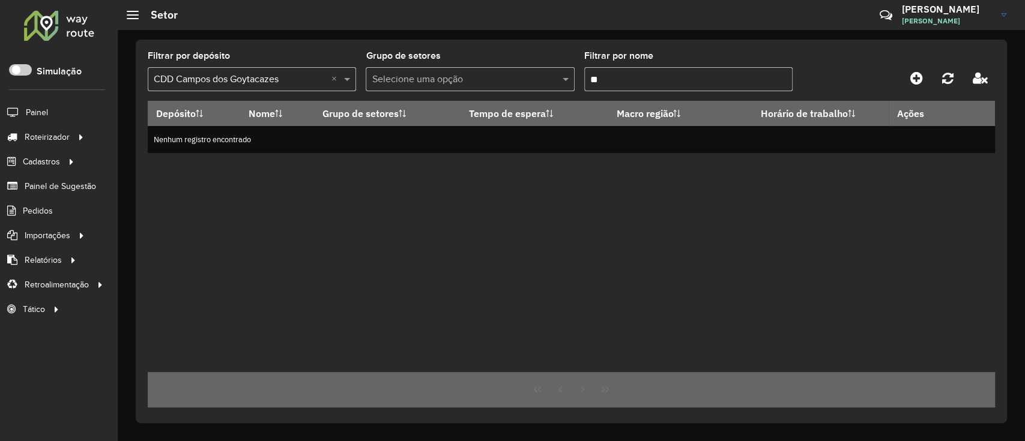
type input "*"
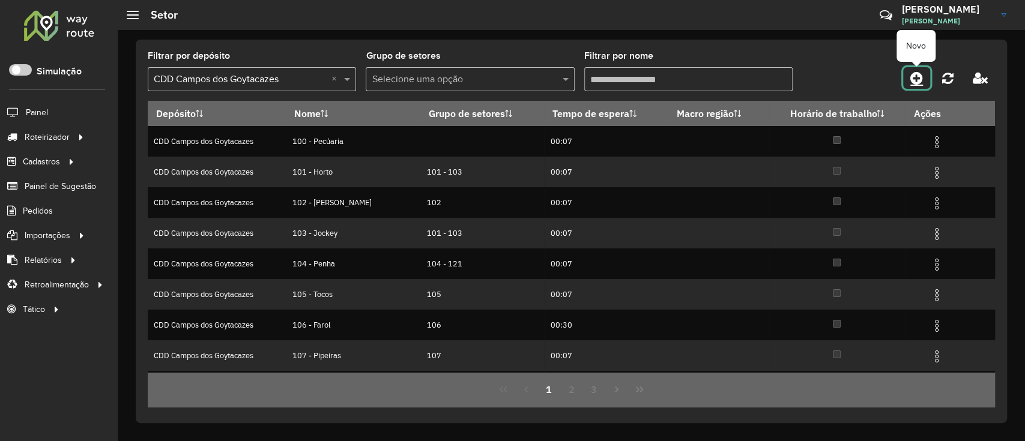
click at [919, 82] on icon at bounding box center [916, 78] width 13 height 14
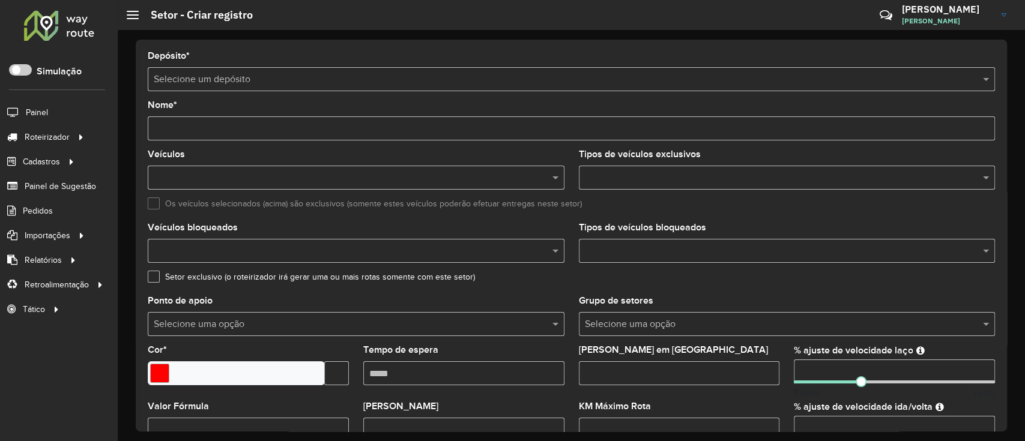
click at [222, 73] on input "text" at bounding box center [559, 80] width 811 height 14
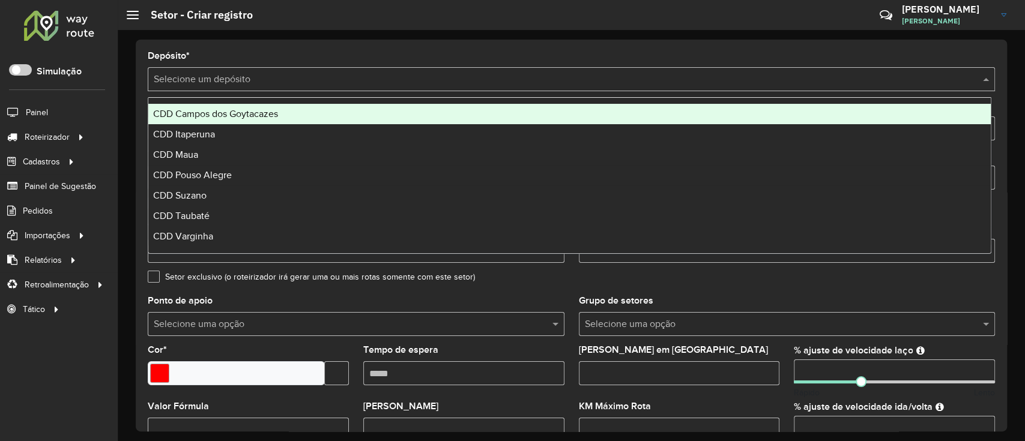
click at [216, 112] on span "CDD Campos dos Goytacazes" at bounding box center [215, 114] width 125 height 10
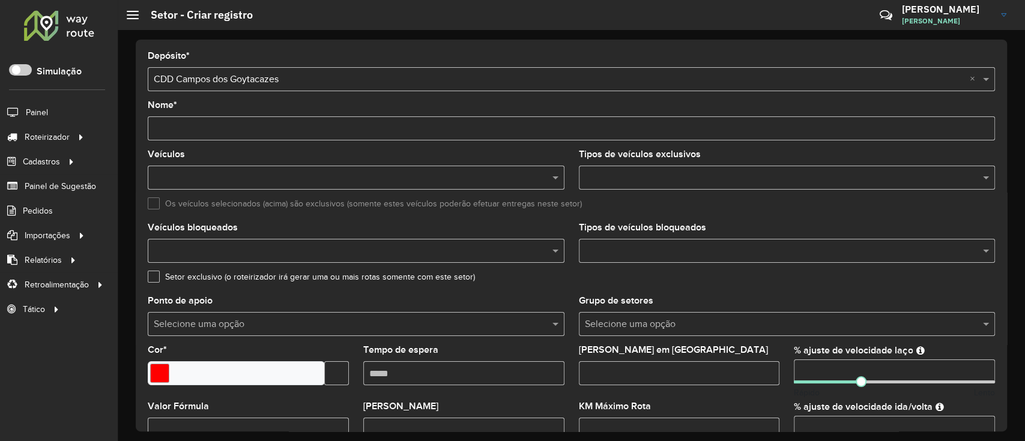
click at [217, 124] on input "Nome *" at bounding box center [571, 128] width 847 height 24
type input "**********"
click at [277, 178] on input "text" at bounding box center [350, 178] width 399 height 14
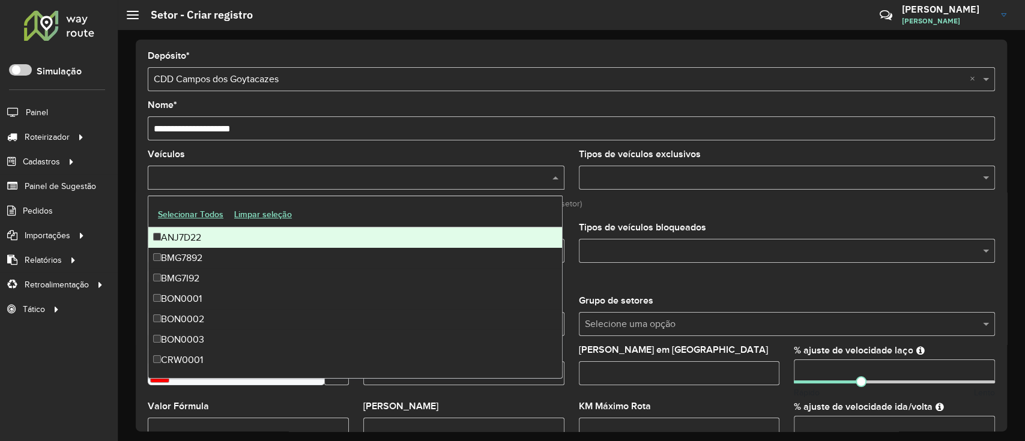
paste input "*******"
type input "*******"
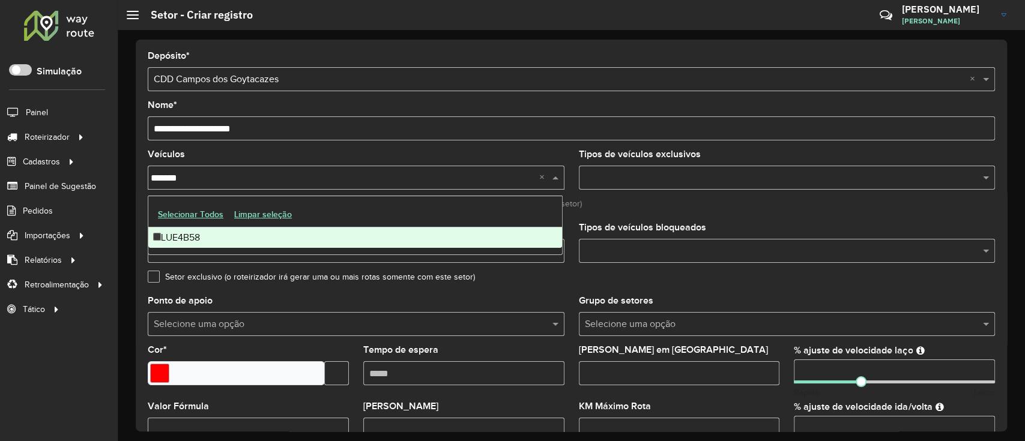
click at [233, 240] on div "LUE4B58" at bounding box center [355, 238] width 414 height 20
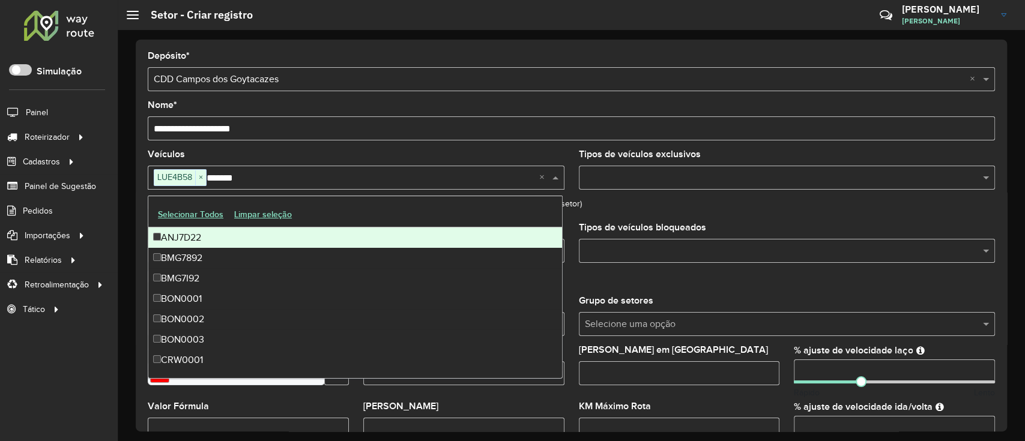
click at [622, 199] on formly-field "Tipos de veículos exclusivos" at bounding box center [787, 174] width 431 height 49
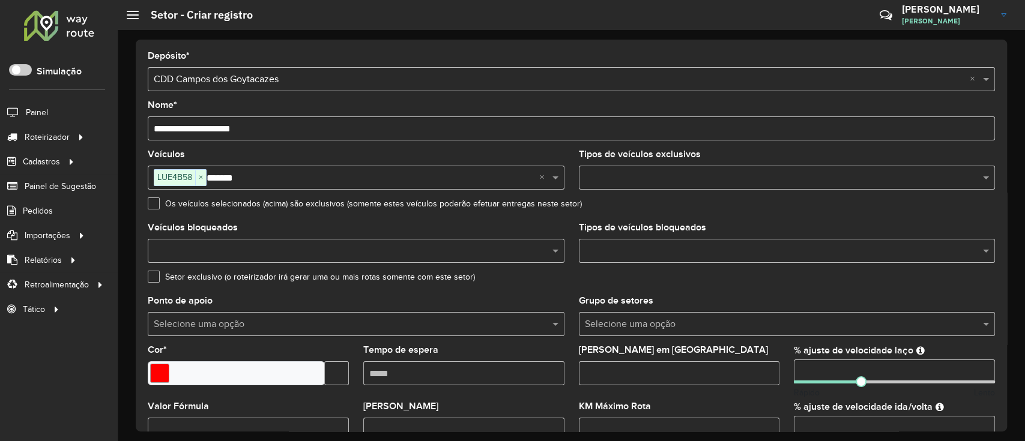
scroll to position [80, 0]
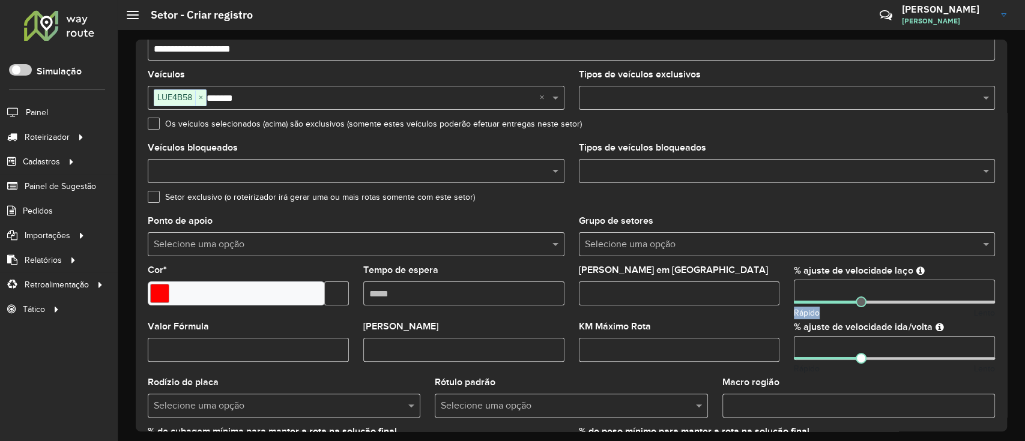
click at [852, 303] on div "% ajuste de velocidade laço Rápido Lento" at bounding box center [894, 292] width 201 height 53
drag, startPoint x: 855, startPoint y: 303, endPoint x: 888, endPoint y: 316, distance: 35.4
click at [888, 316] on div "% ajuste de velocidade laço Rápido Lento" at bounding box center [894, 292] width 201 height 53
drag, startPoint x: 851, startPoint y: 364, endPoint x: 897, endPoint y: 349, distance: 48.2
click at [892, 363] on div "Rápido Lento" at bounding box center [894, 369] width 201 height 13
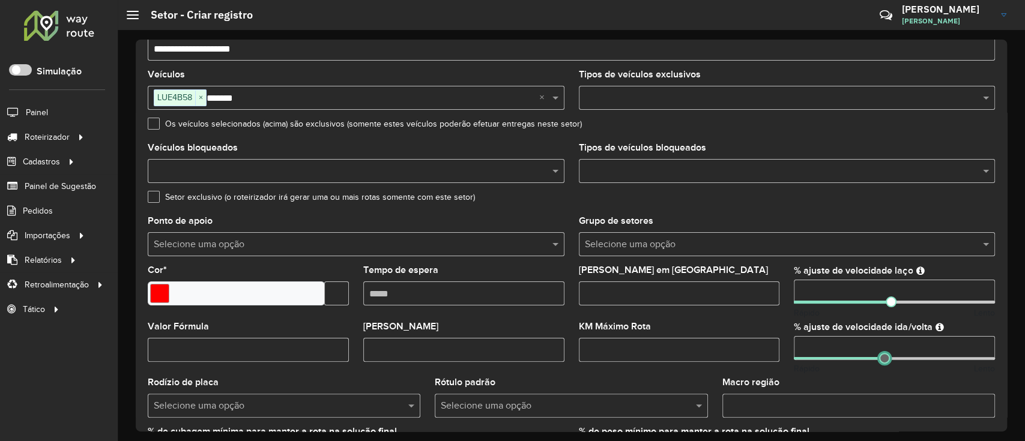
drag, startPoint x: 856, startPoint y: 357, endPoint x: 882, endPoint y: 357, distance: 25.2
click at [882, 357] on span at bounding box center [884, 358] width 11 height 11
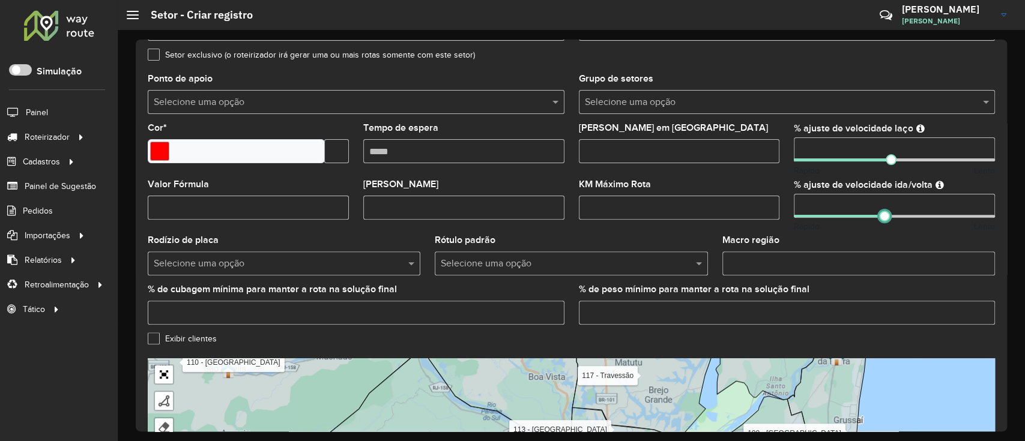
scroll to position [383, 0]
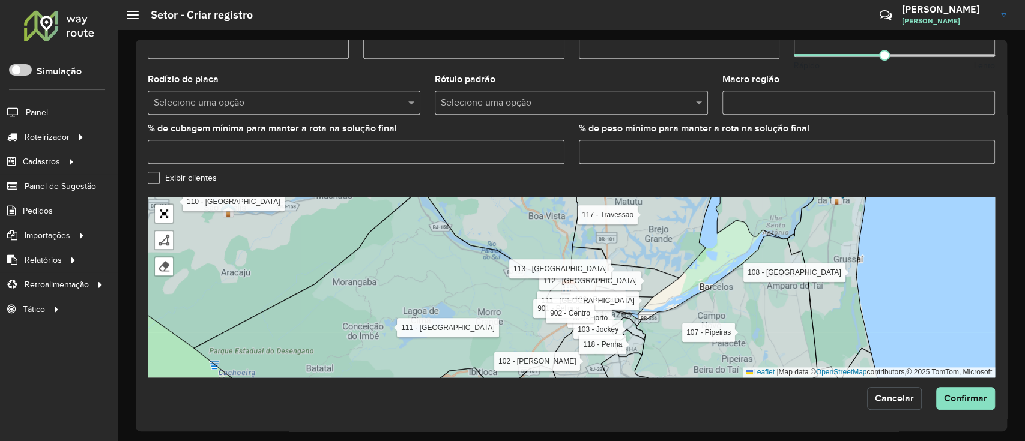
click at [894, 405] on button "Cancelar" at bounding box center [894, 398] width 55 height 23
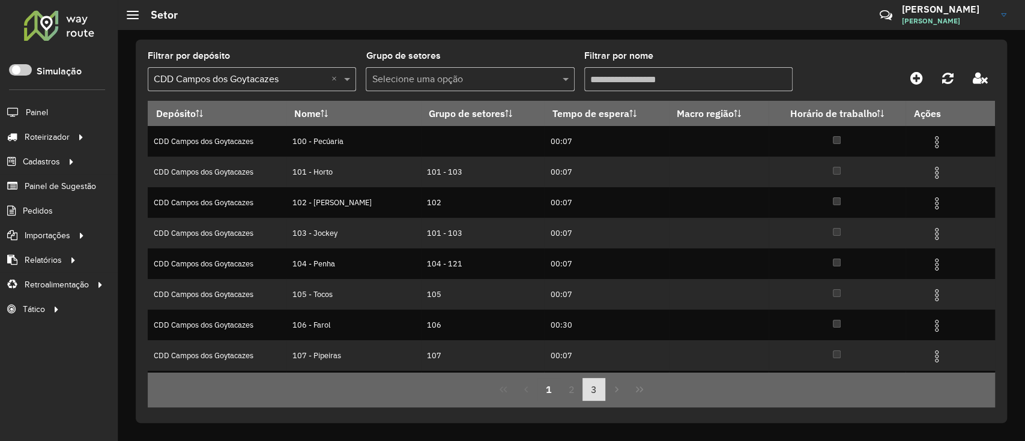
click at [586, 392] on button "3" at bounding box center [593, 389] width 23 height 23
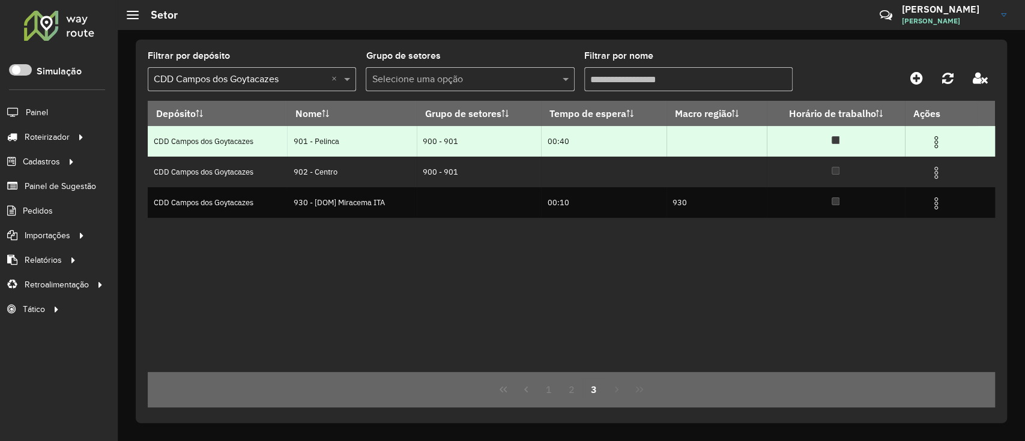
click at [934, 142] on img at bounding box center [936, 142] width 14 height 14
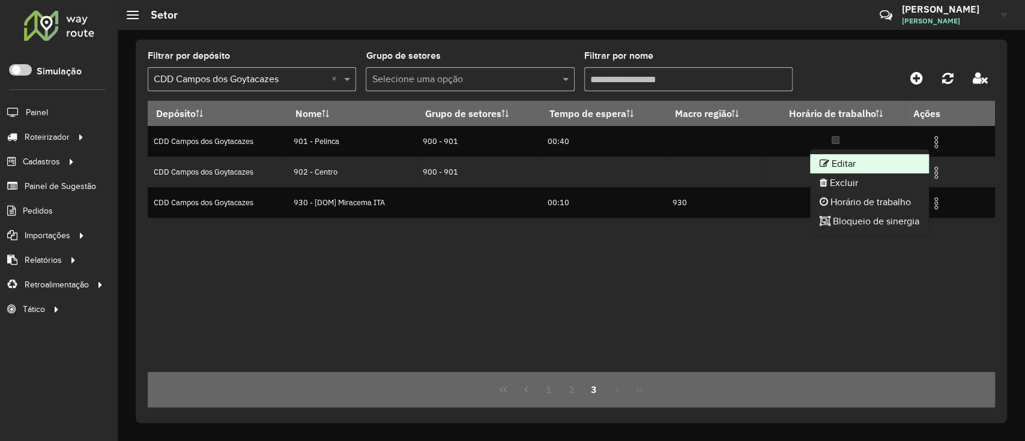
click at [886, 168] on li "Editar" at bounding box center [869, 163] width 119 height 19
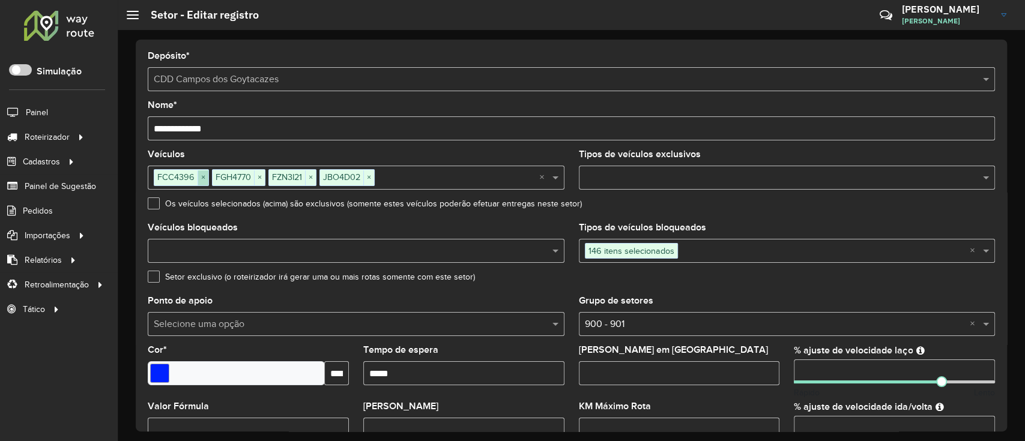
click at [204, 175] on span "×" at bounding box center [203, 178] width 11 height 14
click at [204, 175] on span "×" at bounding box center [201, 178] width 11 height 14
click at [204, 175] on div "FZN3I21 × JBO4D02 ×" at bounding box center [344, 177] width 392 height 22
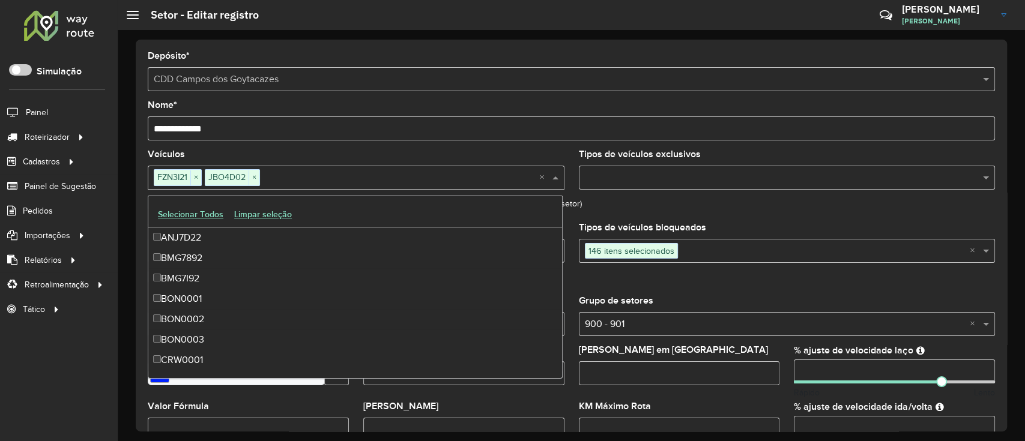
scroll to position [2061, 0]
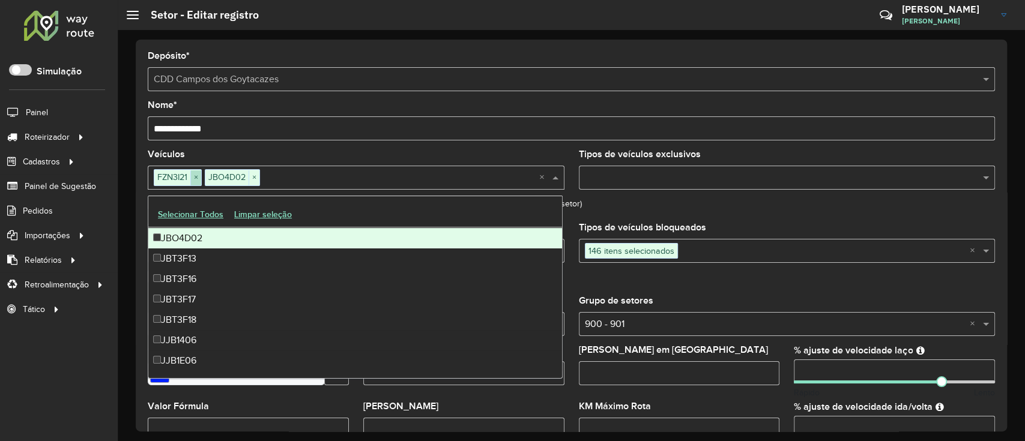
click at [200, 174] on span "×" at bounding box center [195, 178] width 11 height 14
click at [200, 174] on span "×" at bounding box center [203, 178] width 11 height 14
paste input "*******"
type input "*******"
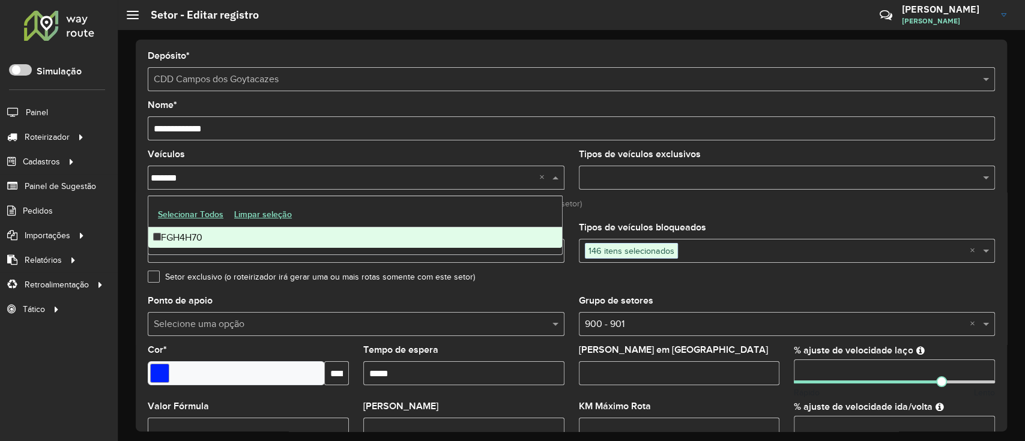
click at [223, 234] on div "FGH4H70" at bounding box center [355, 238] width 414 height 20
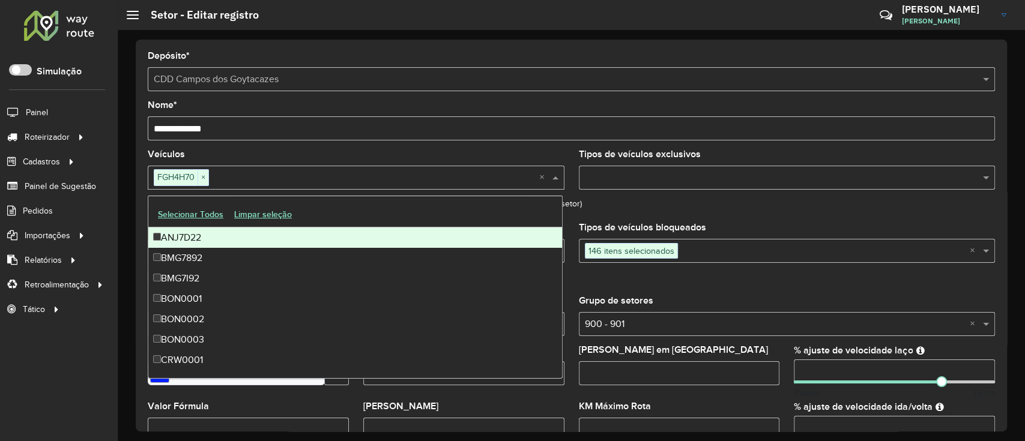
paste input "*******"
type input "*******"
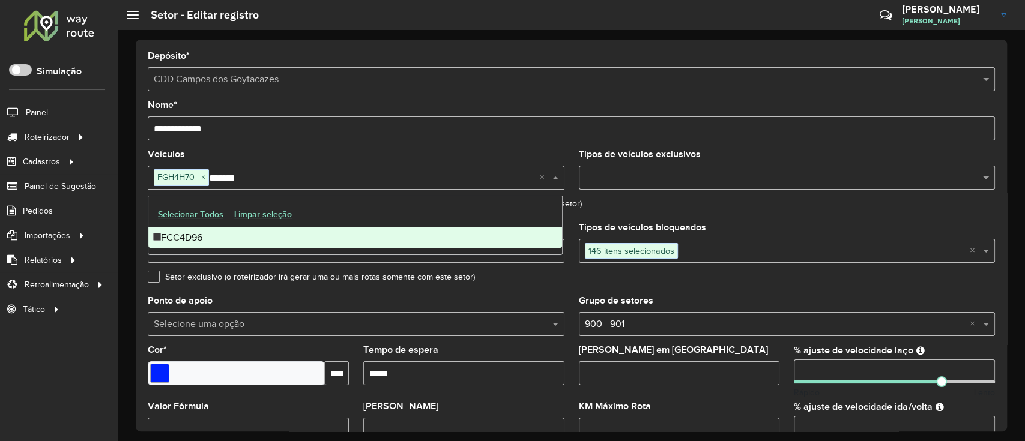
click at [234, 229] on div "FCC4D96" at bounding box center [355, 238] width 414 height 20
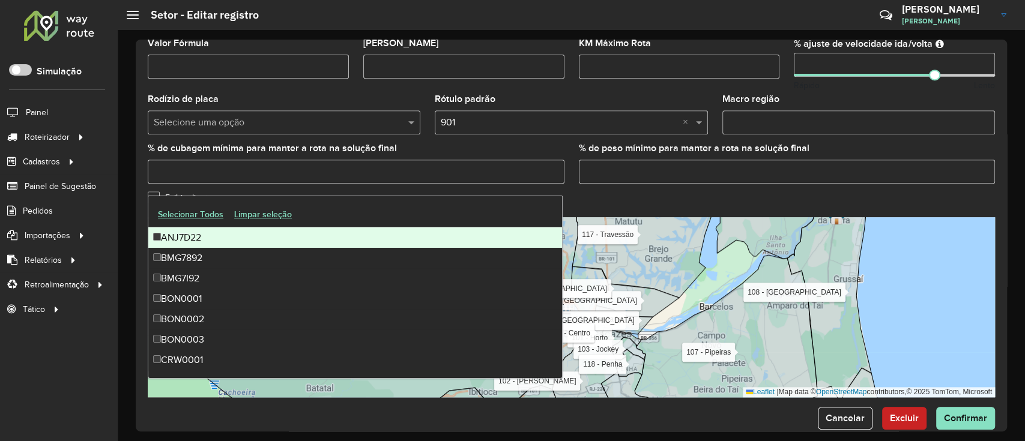
scroll to position [383, 0]
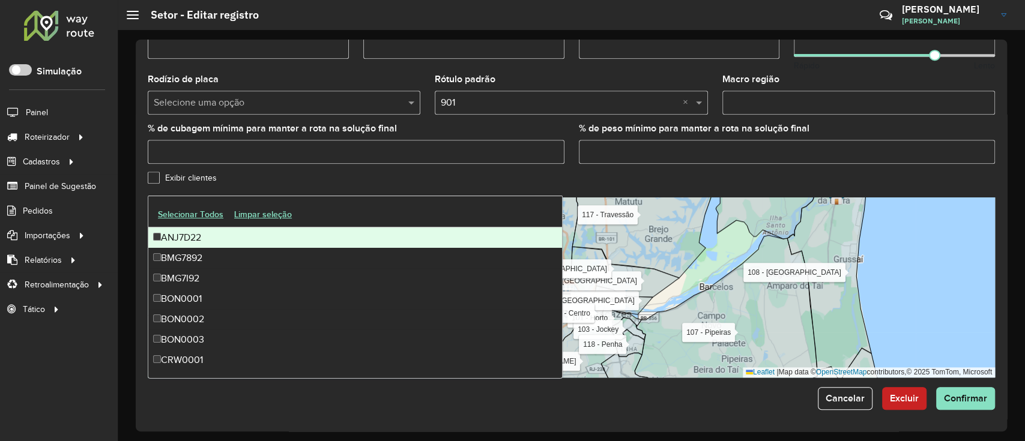
click at [942, 416] on div "**********" at bounding box center [571, 236] width 871 height 392
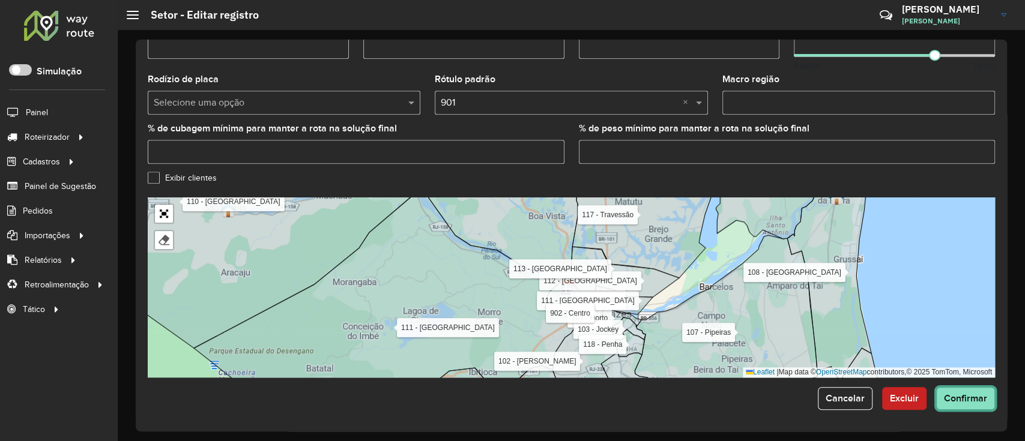
click at [958, 404] on button "Confirmar" at bounding box center [965, 398] width 59 height 23
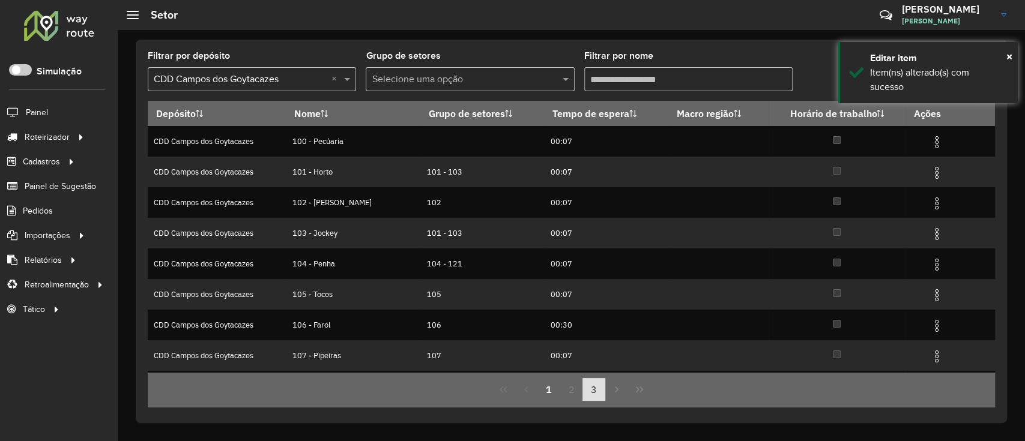
click at [603, 386] on button "3" at bounding box center [593, 389] width 23 height 23
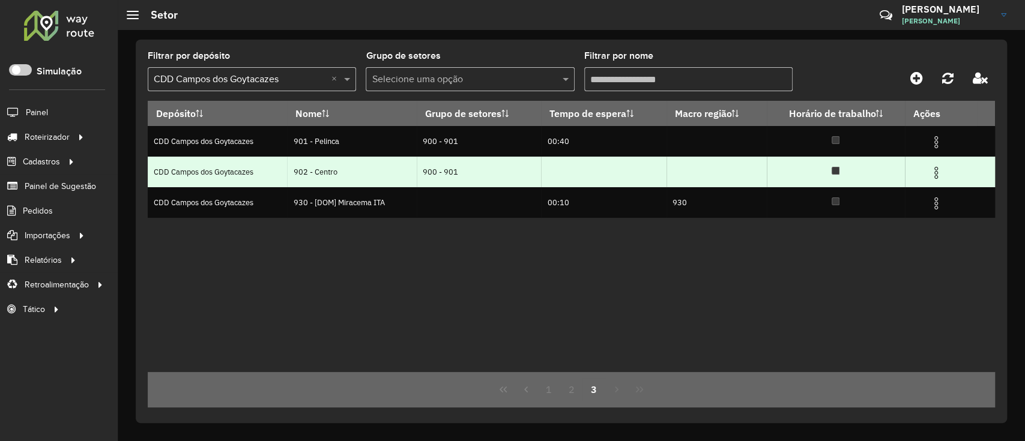
click at [948, 169] on td at bounding box center [941, 172] width 72 height 30
click at [938, 172] on img at bounding box center [936, 173] width 14 height 14
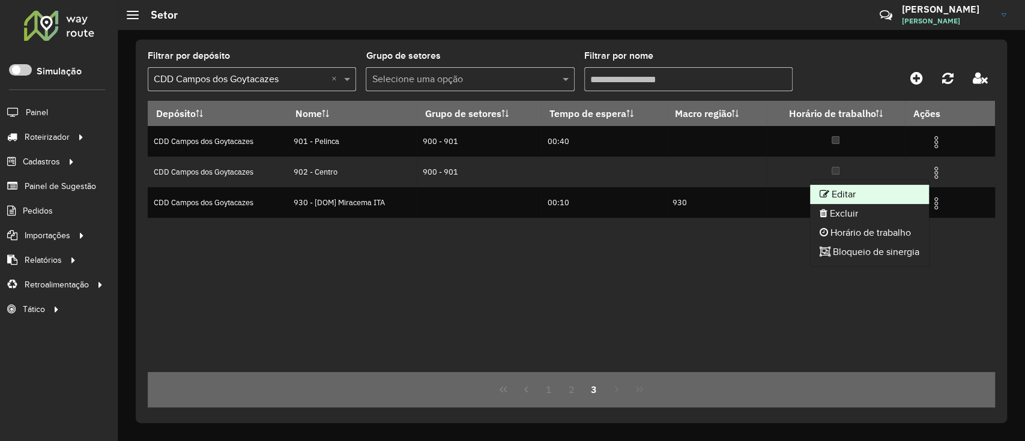
click at [820, 195] on icon at bounding box center [825, 194] width 10 height 10
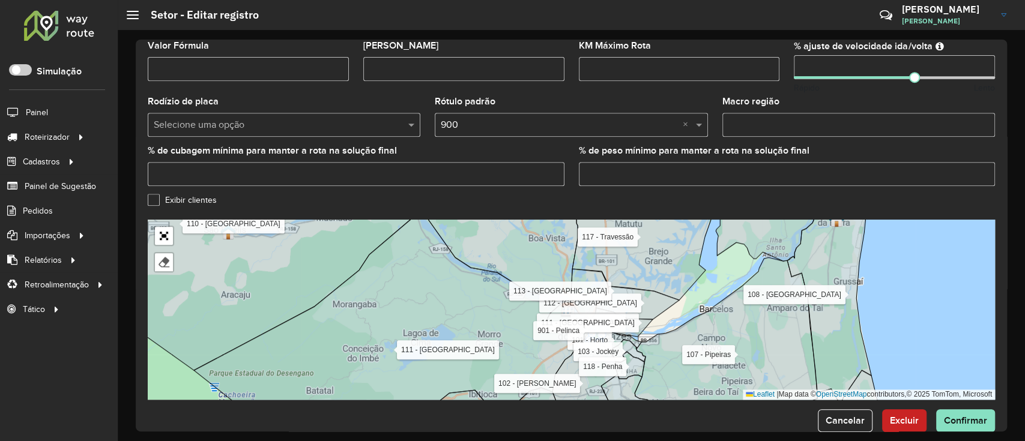
scroll to position [383, 0]
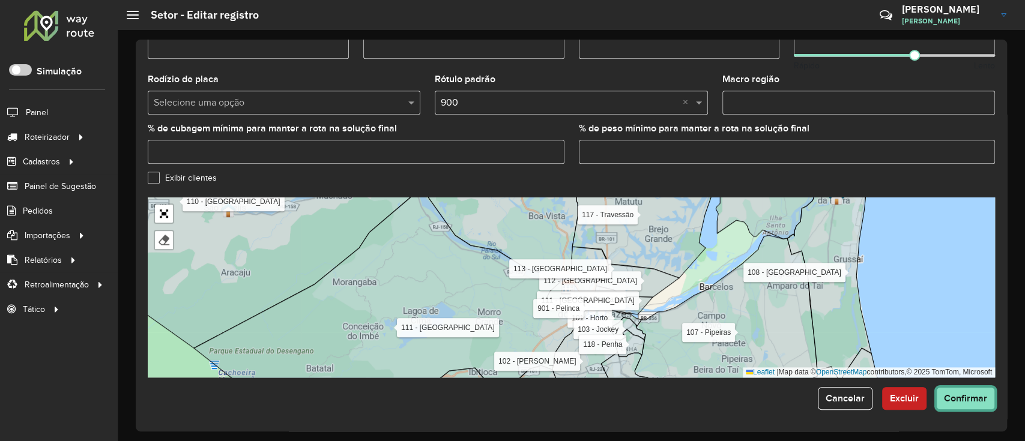
click at [952, 395] on span "Confirmar" at bounding box center [965, 398] width 43 height 10
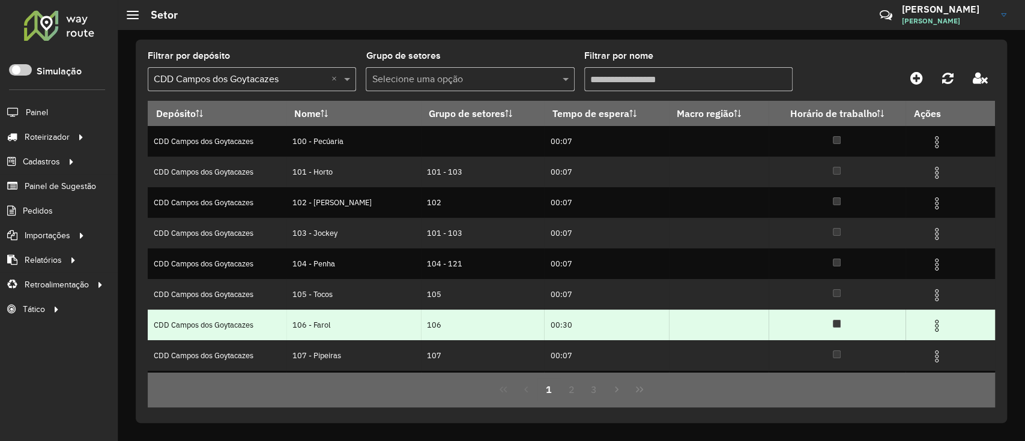
scroll to position [120, 0]
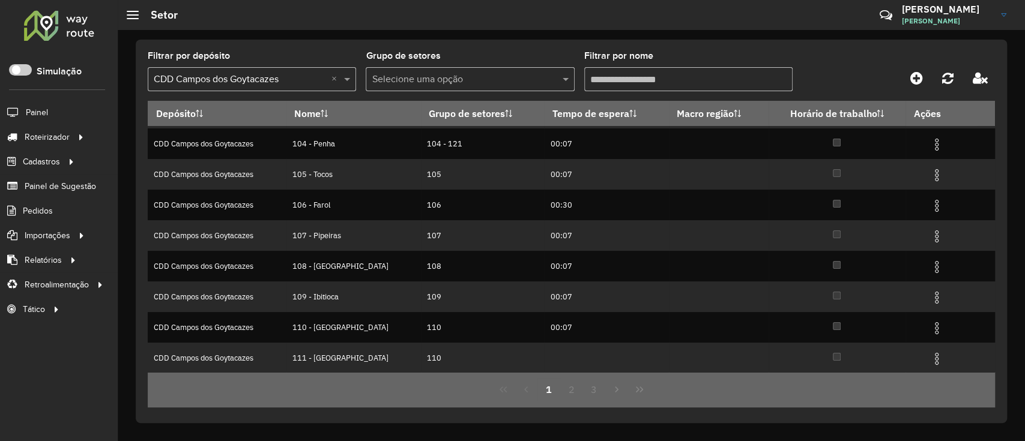
click at [658, 79] on input "Filtrar por nome" at bounding box center [688, 79] width 208 height 24
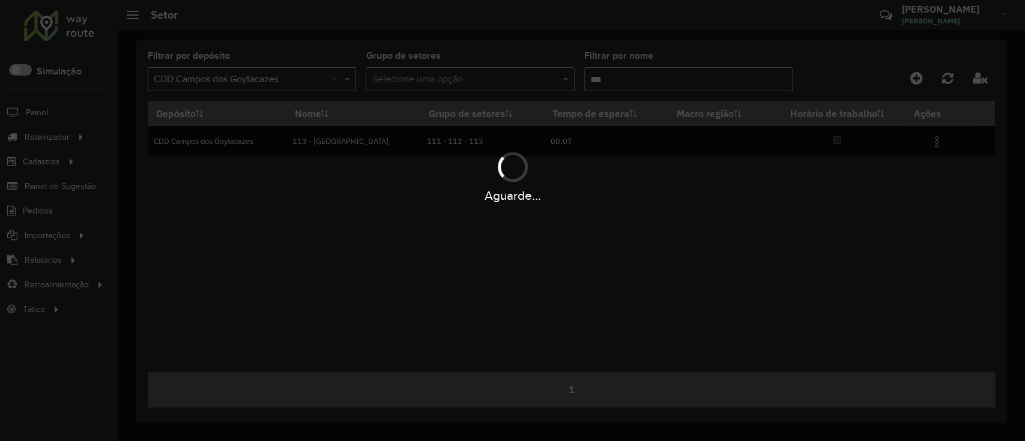
scroll to position [0, 0]
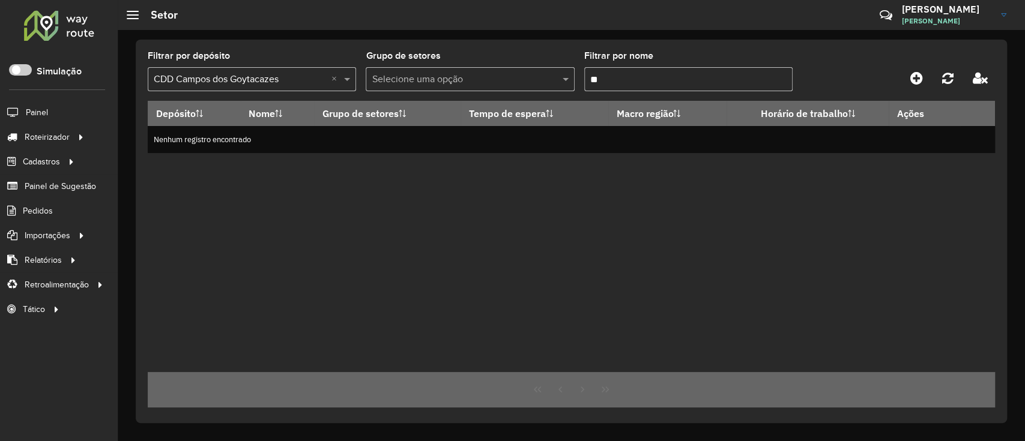
type input "*"
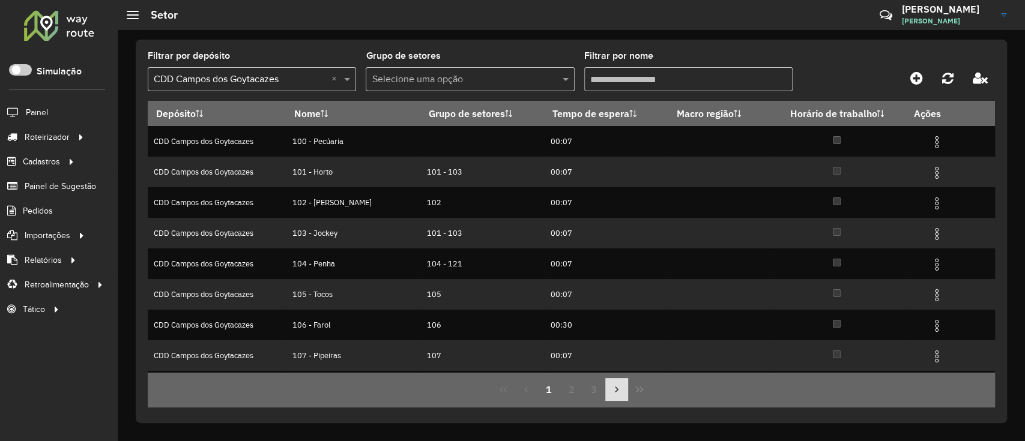
click at [621, 378] on button "Next Page" at bounding box center [616, 389] width 23 height 23
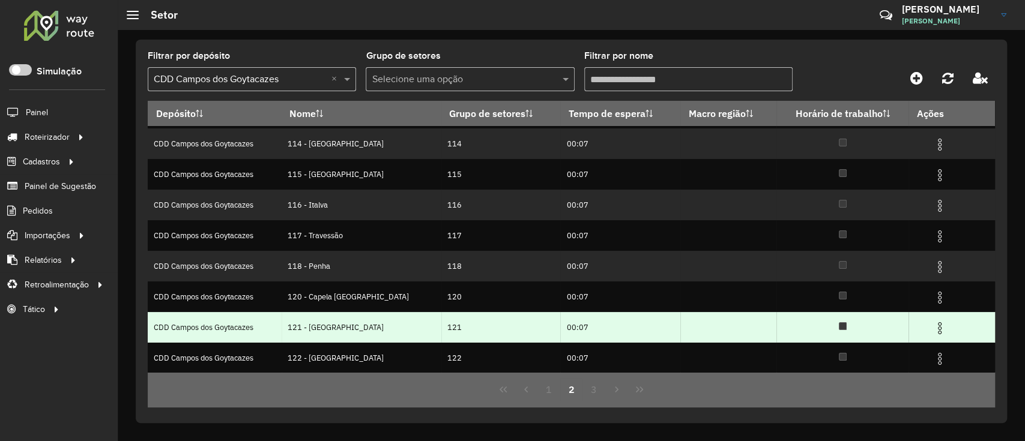
scroll to position [120, 0]
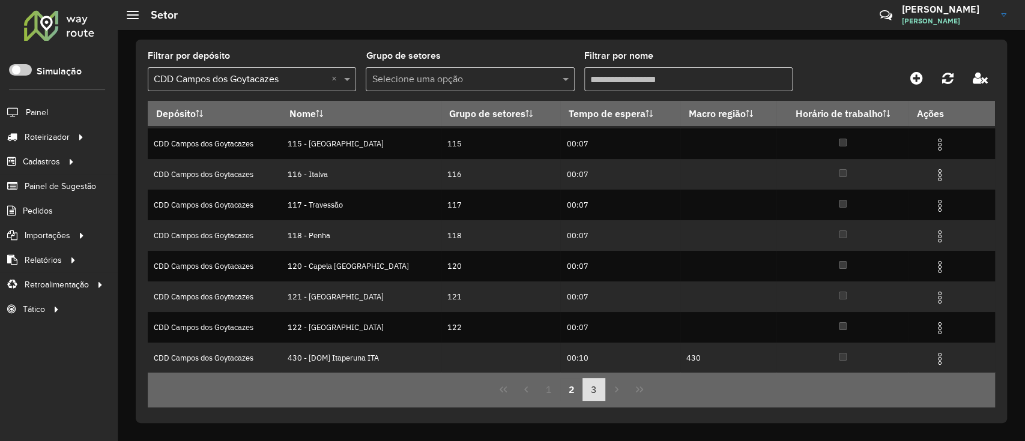
click at [595, 379] on button "3" at bounding box center [593, 389] width 23 height 23
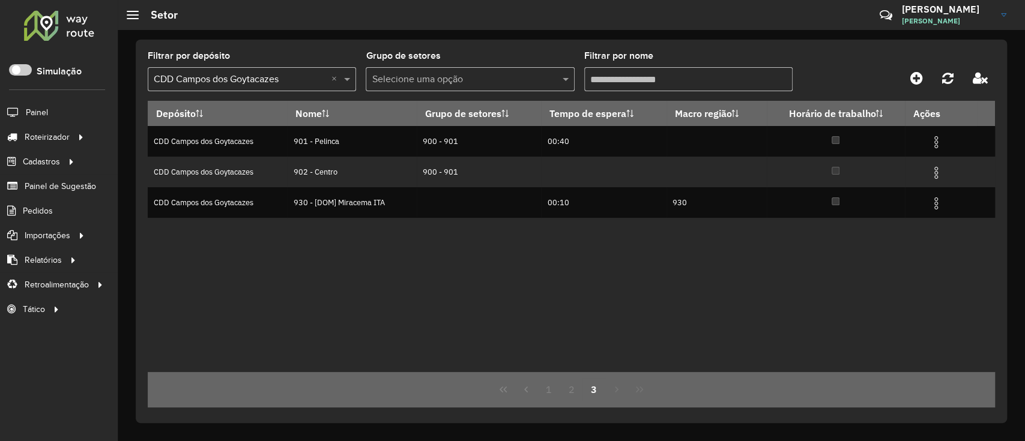
scroll to position [0, 0]
